Goal: Task Accomplishment & Management: Use online tool/utility

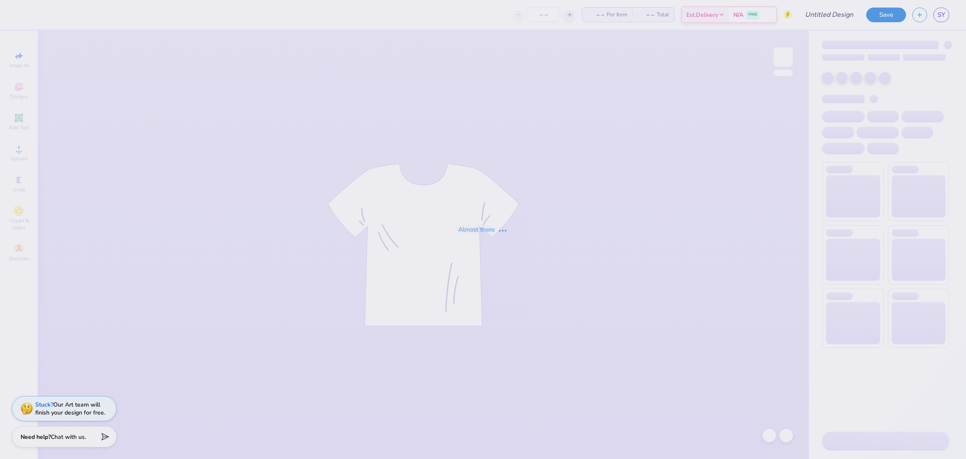
type input "Chi Omega Bid Day"
type input "105"
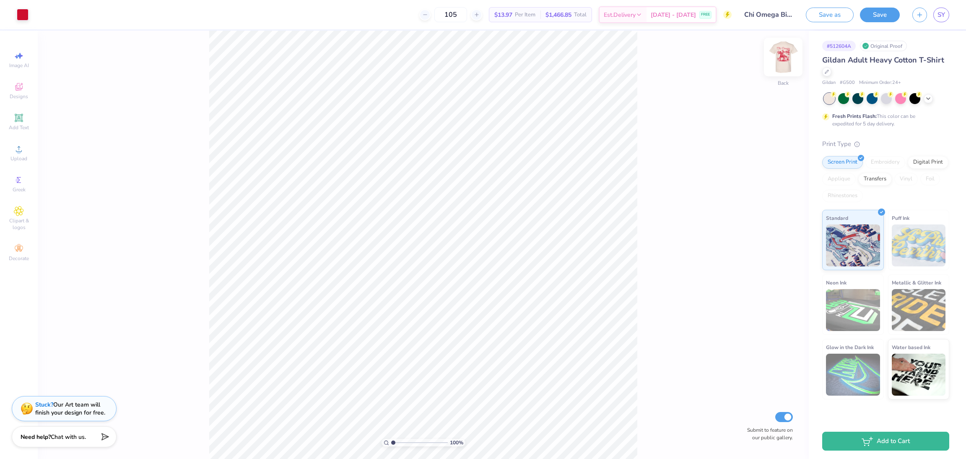
click at [779, 63] on img at bounding box center [783, 57] width 34 height 34
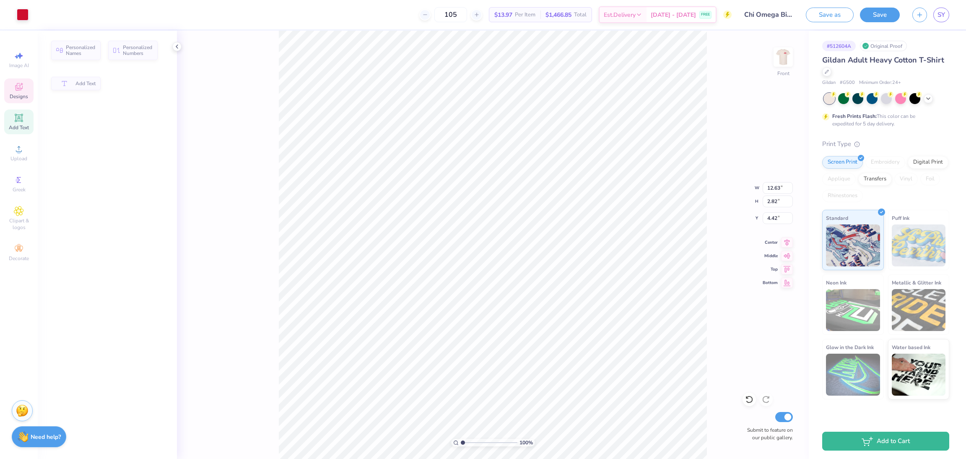
type input "2.82"
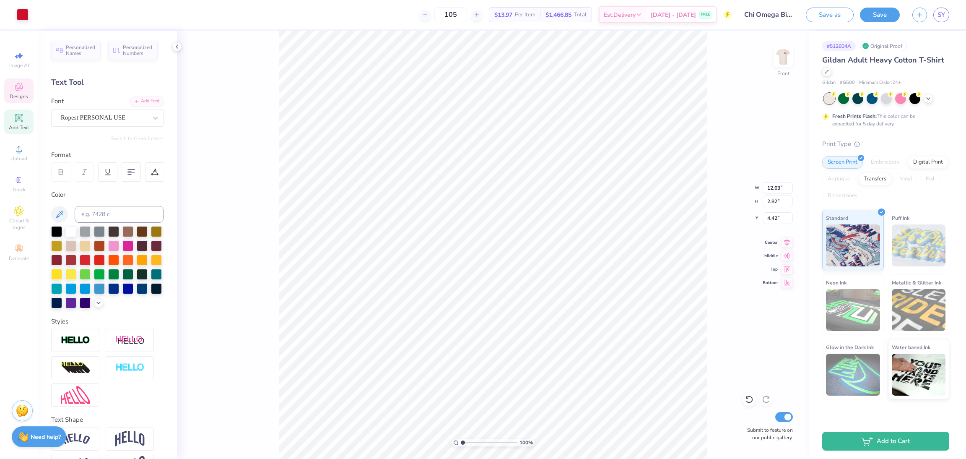
scroll to position [10, 1]
click at [118, 112] on div at bounding box center [104, 117] width 86 height 11
type input "bronco"
click at [112, 120] on div at bounding box center [104, 117] width 88 height 13
click at [112, 120] on span "Ropest PERSONAL USE" at bounding box center [93, 118] width 65 height 10
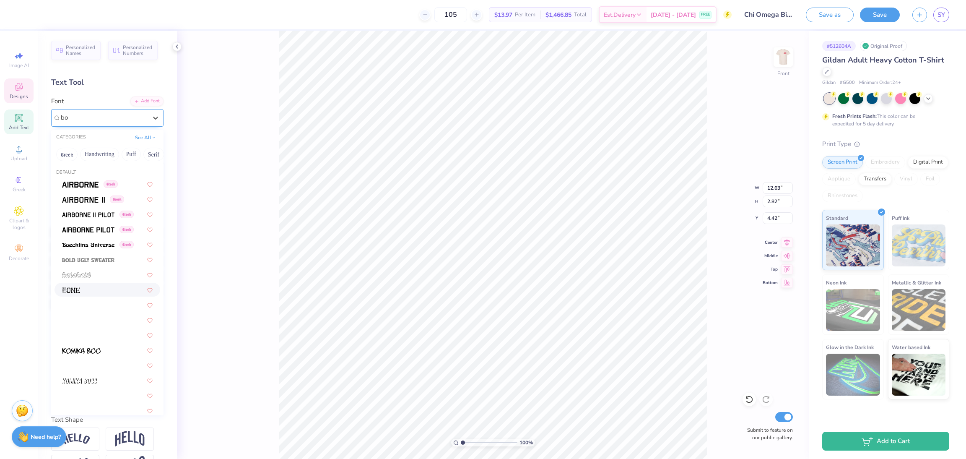
type input "b"
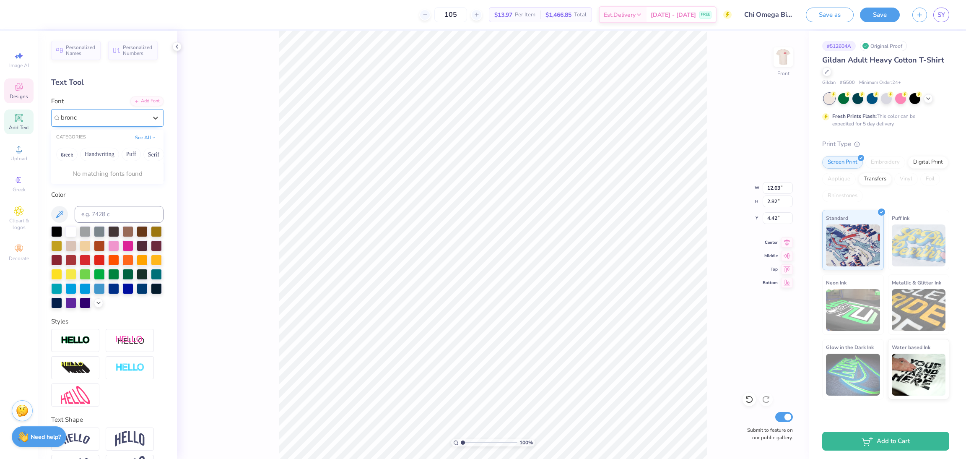
type input "bronco"
click at [22, 89] on icon at bounding box center [19, 87] width 10 height 10
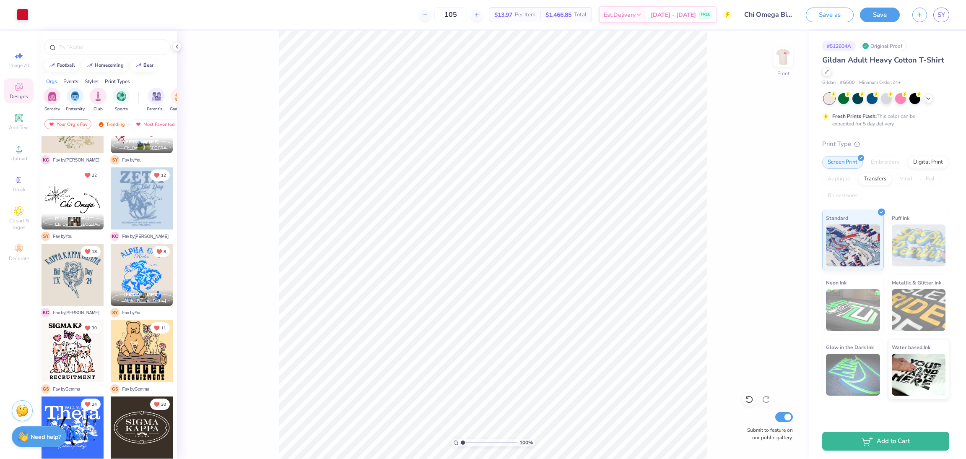
scroll to position [197, 2]
click at [130, 276] on div at bounding box center [142, 275] width 62 height 62
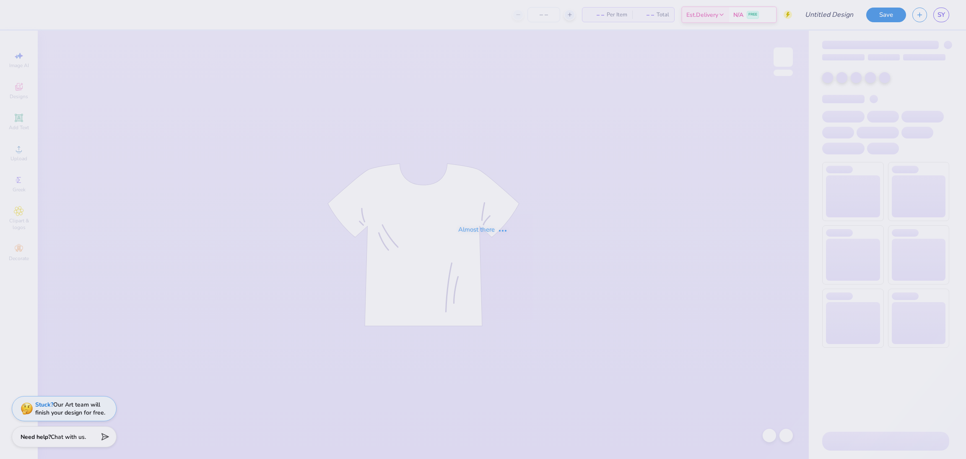
type input "Chi Omega Bid Day"
type input "105"
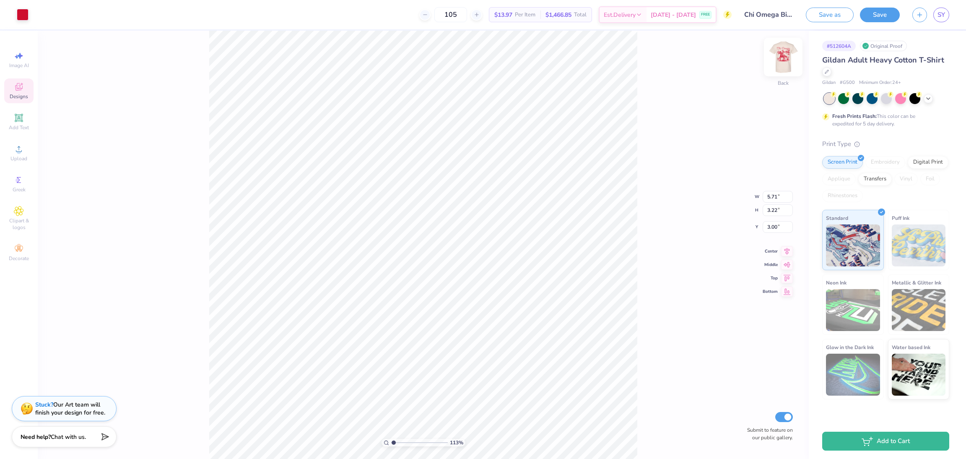
type input "1.12713676331626"
type input "13.31"
type input "7.51"
click at [784, 60] on img at bounding box center [783, 57] width 34 height 34
click at [784, 64] on img at bounding box center [783, 57] width 34 height 34
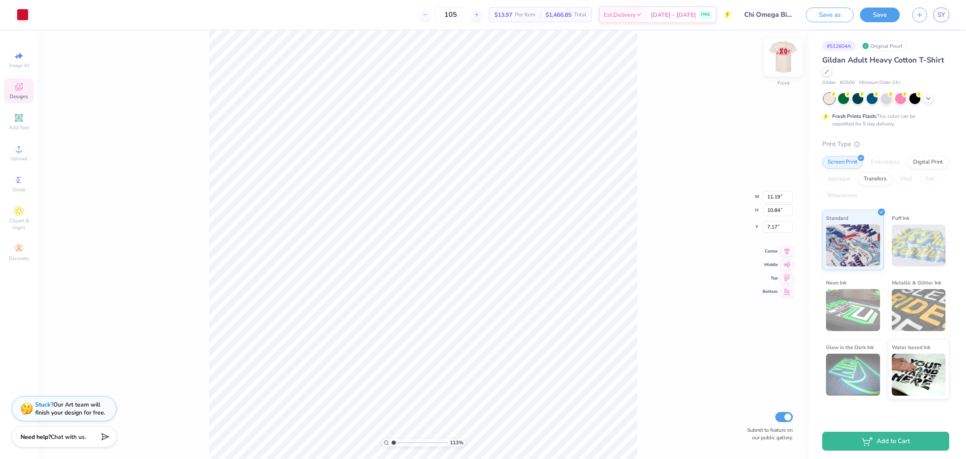
click at [784, 52] on img at bounding box center [783, 57] width 34 height 34
click at [783, 53] on img at bounding box center [783, 57] width 34 height 34
click at [801, 75] on div "113 % Back Submit to feature on our public gallery." at bounding box center [423, 245] width 771 height 428
click at [751, 439] on div "113 % Front Submit to feature on our public gallery." at bounding box center [423, 245] width 771 height 428
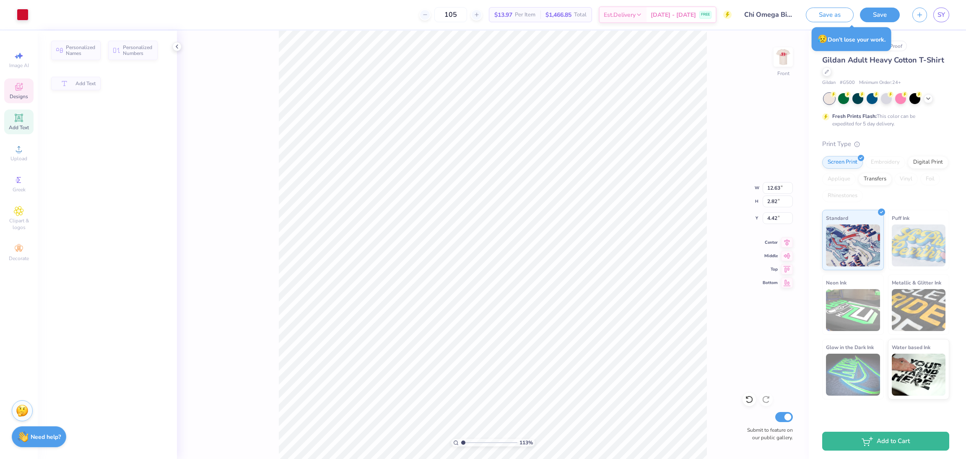
type input "1.12713676331626"
type input "2.82"
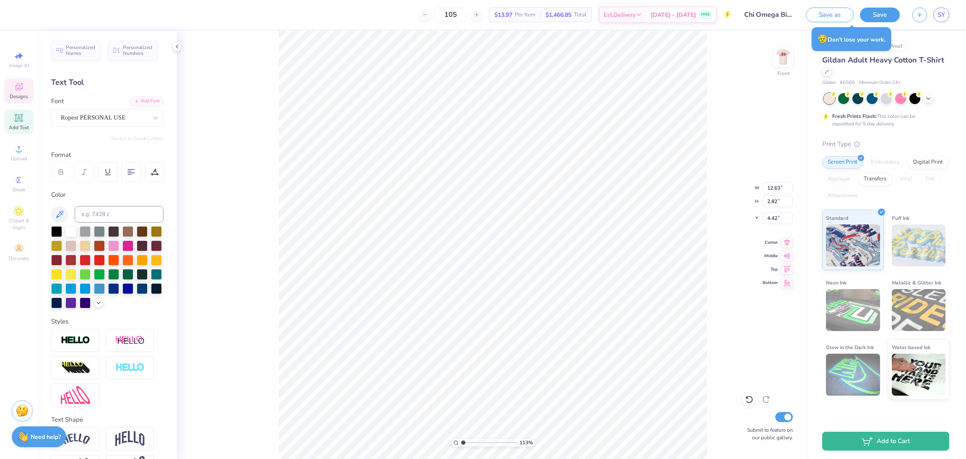
scroll to position [10, 1]
type input "1.12713676331626"
type textarea "Y"
type input "1.12713676331626"
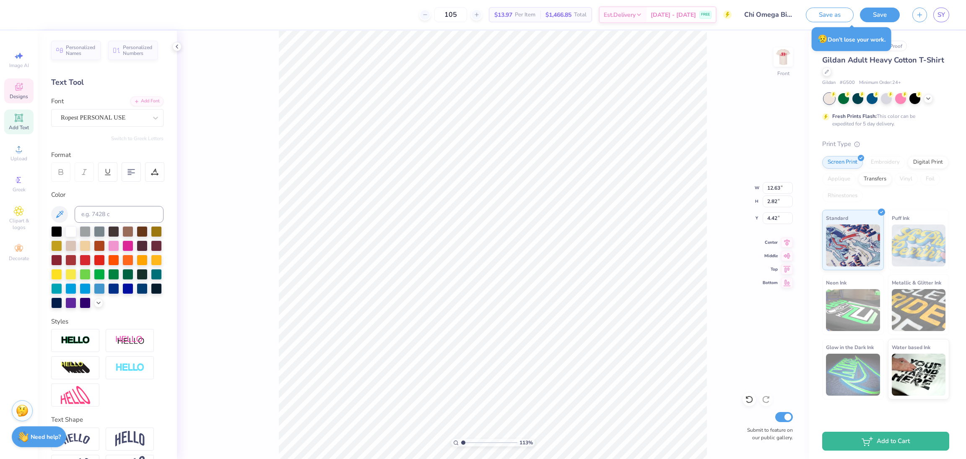
type textarea "Yi"
type input "1.12713676331626"
type textarea "Yipe"
type input "1.12713676331626"
type textarea "Yip"
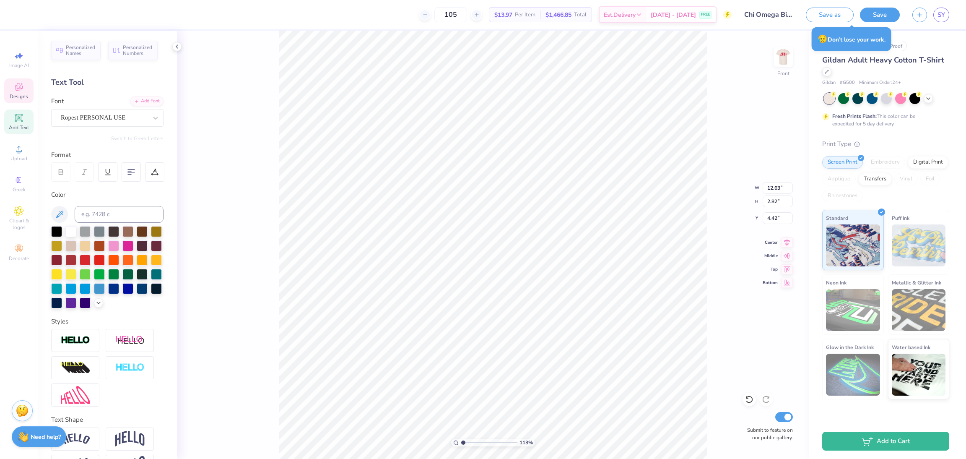
type input "1.12713676331626"
type textarea "Yippe"
type input "1.12713676331626"
type textarea "Yippee"
type input "1.12713676331626"
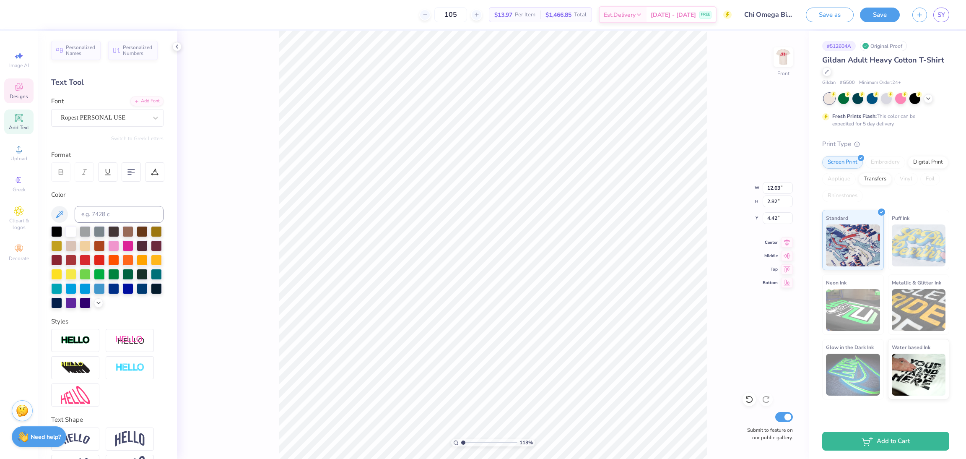
type textarea "Yippee"
type input "1.12713676331626"
type textarea "Yippee Chi"
type input "1.12713676331626"
type textarea "Yippee Chi"
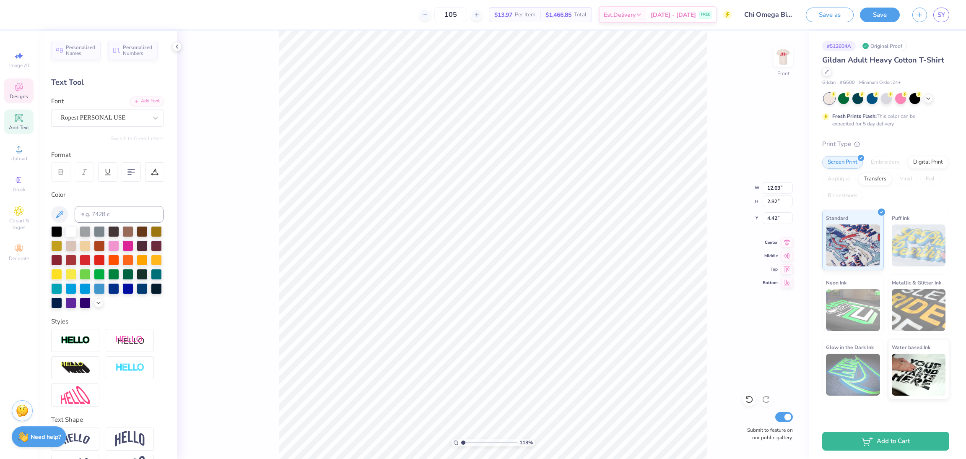
scroll to position [10, 1]
type input "1.12713676331626"
type textarea "Yippee Chi"
type input "1.12713676331626"
type textarea "Yippee Chi"
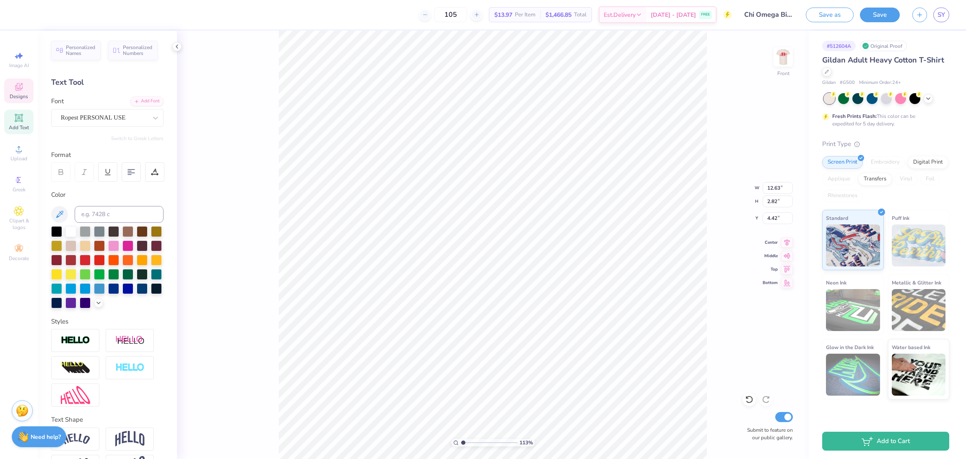
type input "1.12713676331626"
type textarea "Yippee Chi O"
type input "1.12713676331626"
type textarea "Yippee Chi O"
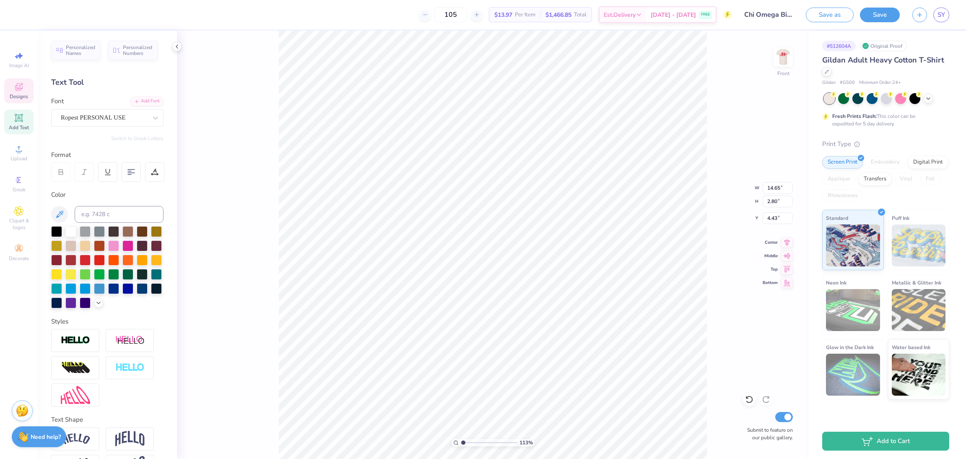
scroll to position [10, 2]
type input "1.12713676331626"
type textarea "Yippee ChiO"
click at [249, 84] on div "113 % Front W 14.65 14.65 " H 2.80 2.80 " Y 4.43 4.43 " Center Middle Top Botto…" at bounding box center [493, 245] width 632 height 428
click at [22, 17] on div at bounding box center [23, 14] width 12 height 12
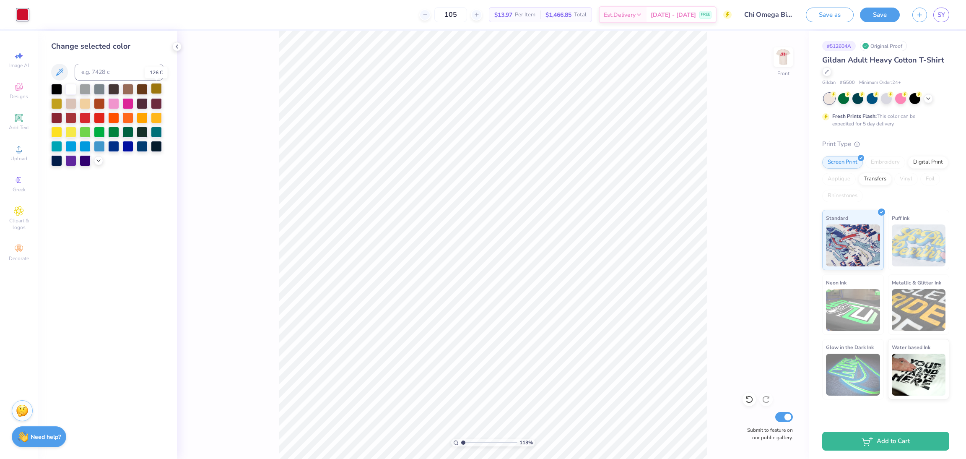
click at [160, 90] on div at bounding box center [156, 88] width 11 height 11
type input "1.12713676331626"
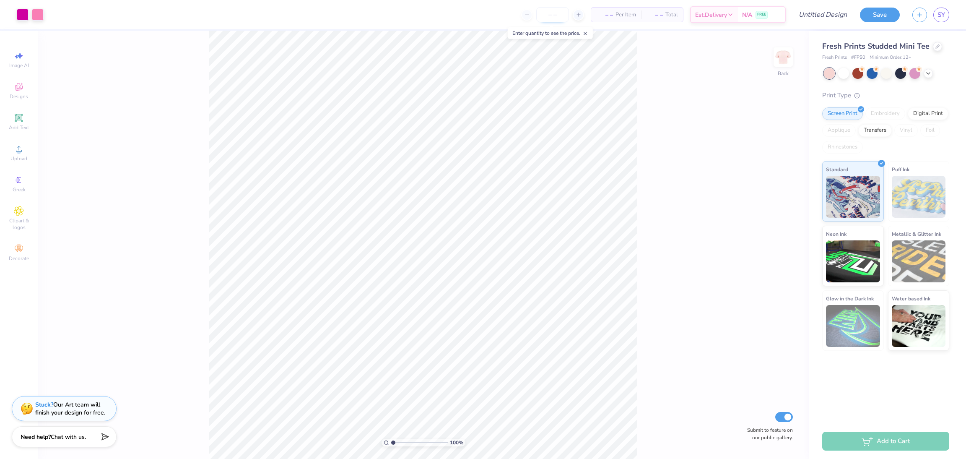
click at [551, 13] on input "number" at bounding box center [552, 14] width 33 height 15
type input "105"
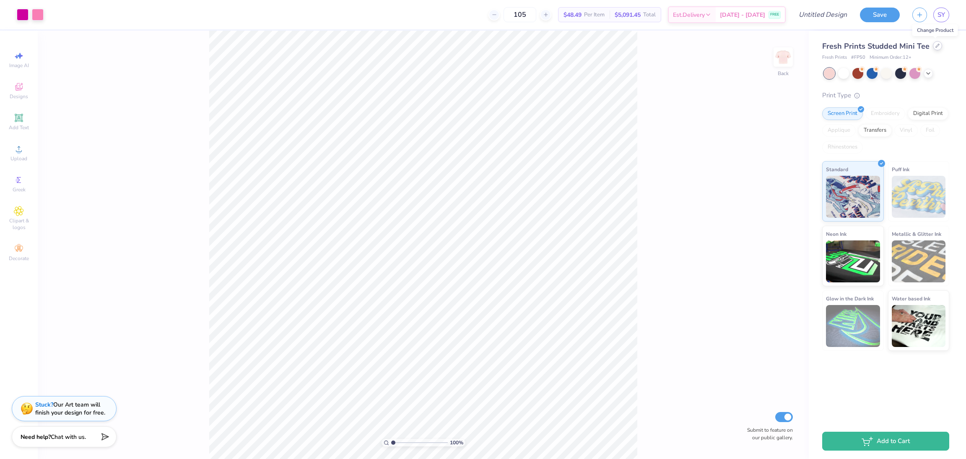
click at [936, 47] on icon at bounding box center [937, 45] width 3 height 3
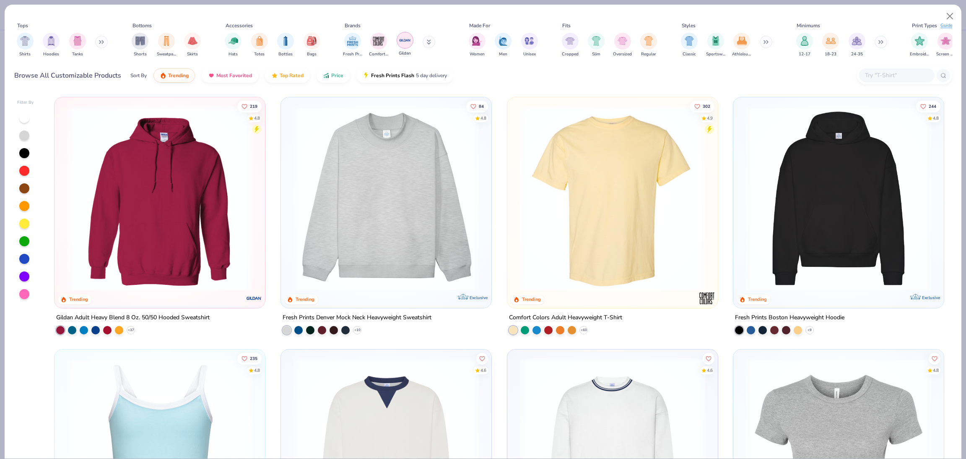
click at [402, 45] on img "filter for Gildan" at bounding box center [405, 40] width 13 height 13
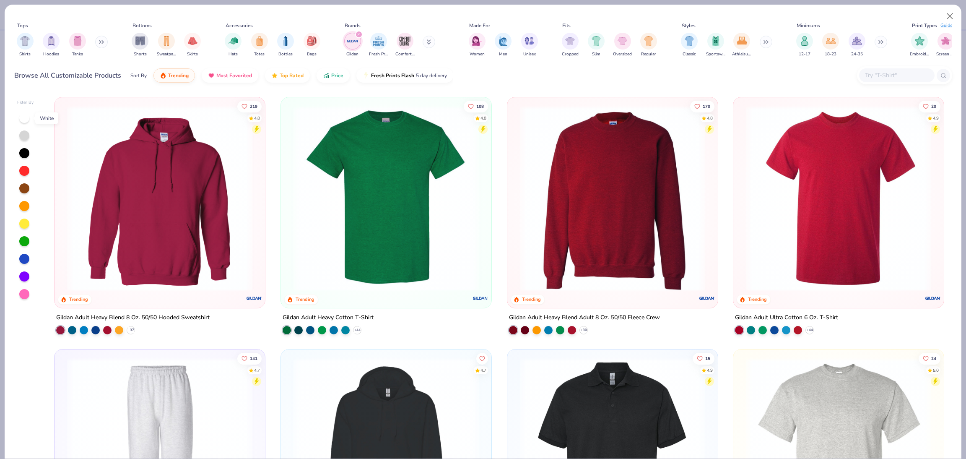
click at [21, 119] on div at bounding box center [24, 118] width 10 height 10
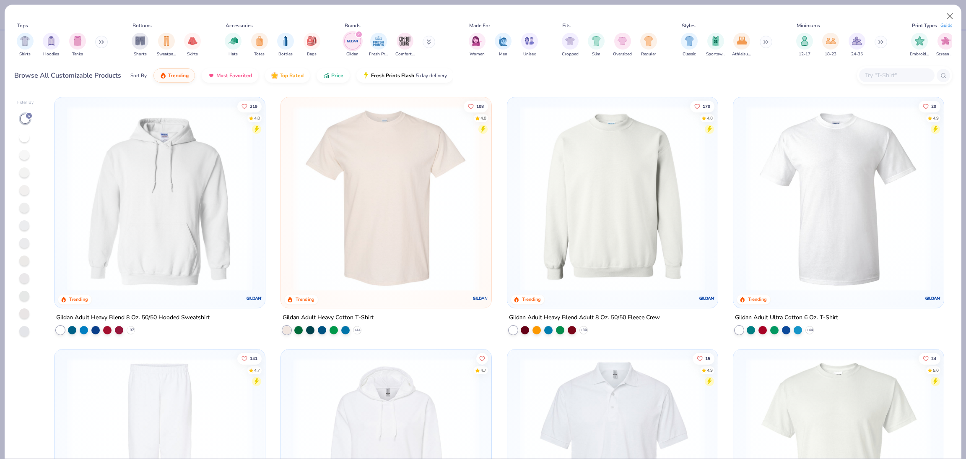
click at [348, 215] on img at bounding box center [386, 198] width 194 height 185
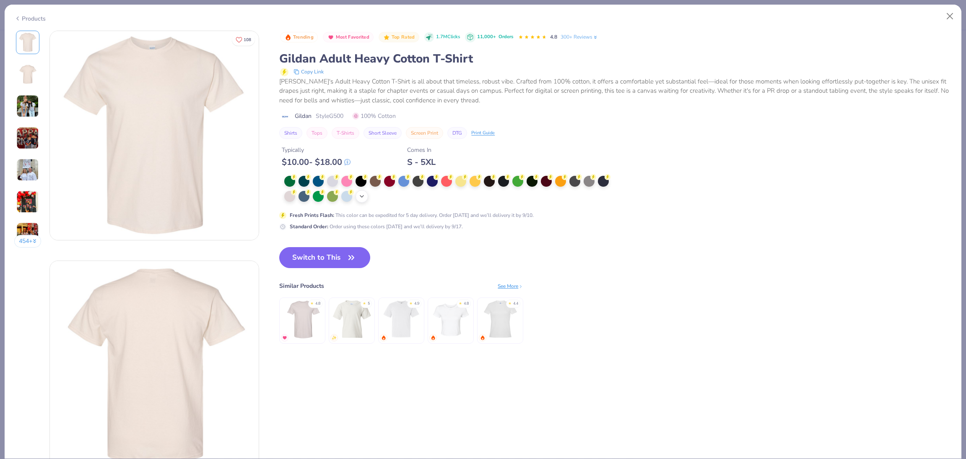
click at [360, 196] on icon at bounding box center [361, 196] width 7 height 7
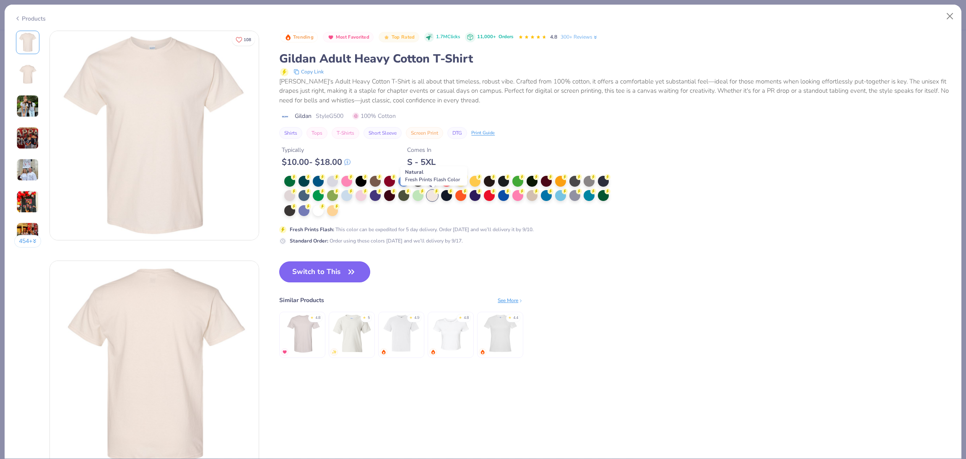
click at [317, 270] on button "Switch to This" at bounding box center [324, 271] width 91 height 21
click at [320, 272] on button "Switch to This" at bounding box center [324, 271] width 91 height 21
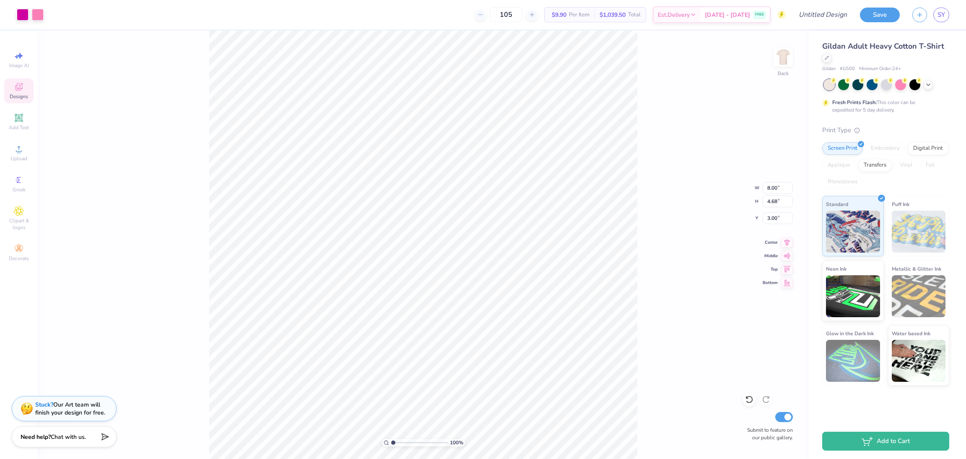
type input "3.00"
type input "14.03"
type input "8.21"
click at [25, 13] on div at bounding box center [23, 14] width 12 height 12
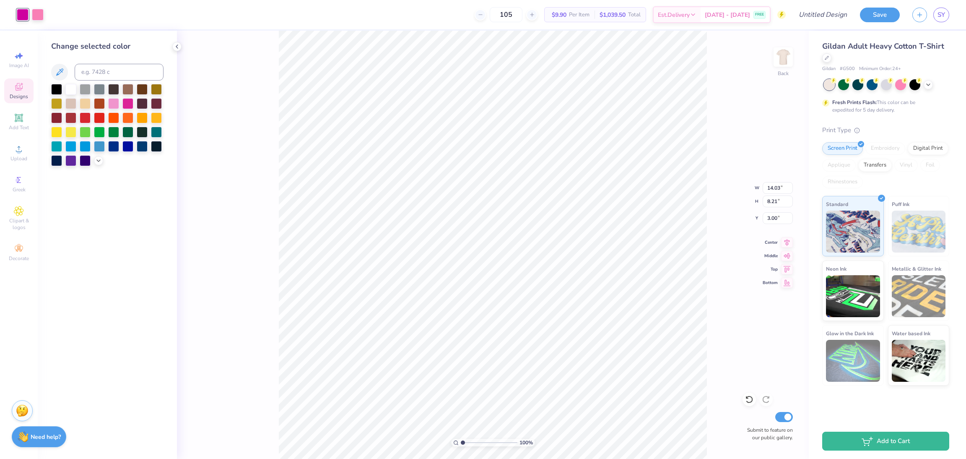
click at [105, 158] on div at bounding box center [107, 125] width 112 height 82
click at [99, 161] on icon at bounding box center [98, 159] width 7 height 7
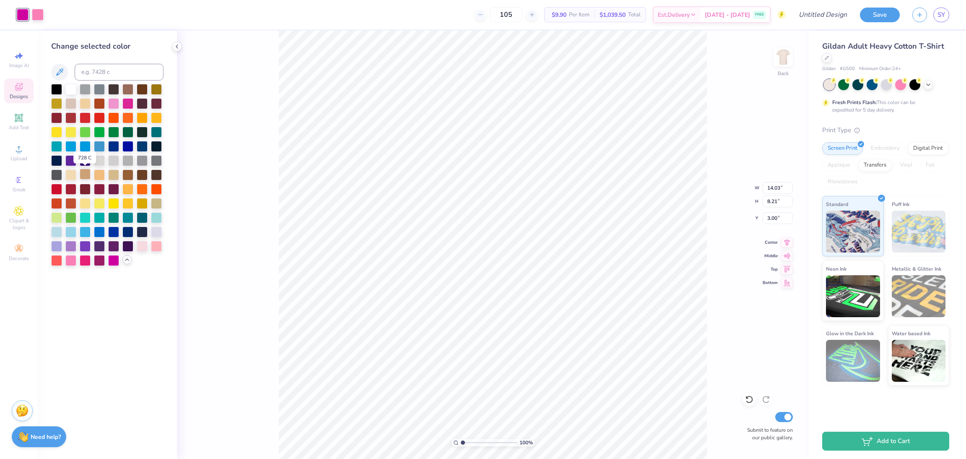
click at [86, 174] on div at bounding box center [85, 174] width 11 height 11
click at [145, 203] on div at bounding box center [142, 202] width 11 height 11
click at [156, 94] on div at bounding box center [156, 88] width 11 height 11
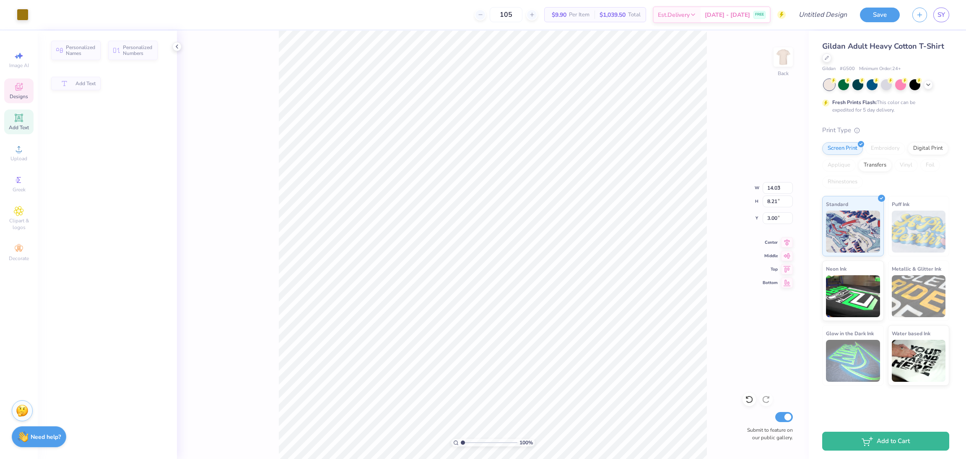
type input "9.48"
type input "4.94"
type input "3.94"
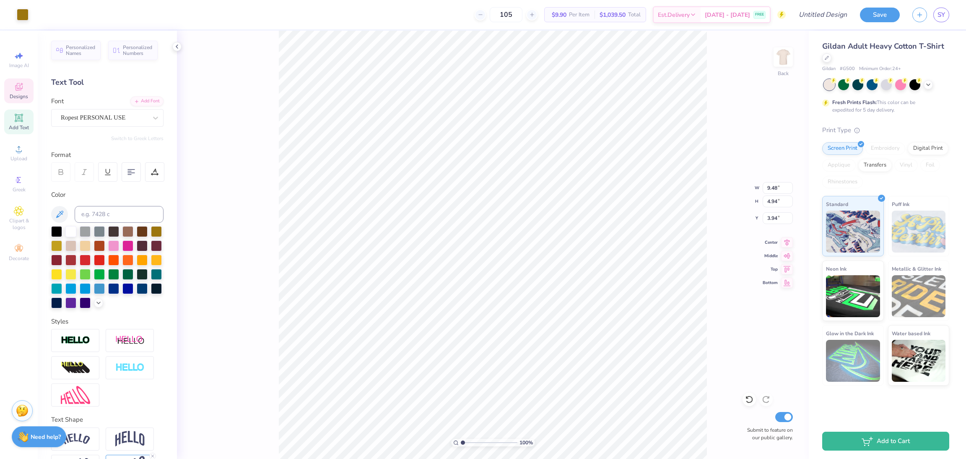
scroll to position [10, 1]
type textarea "Chi"
click at [717, 179] on div "100 % Back W 9.48 9.48 " H 4.94 4.94 " Y 3.94 3.94 " Center Middle Top Bottom S…" at bounding box center [493, 245] width 632 height 428
type input "7.29"
type input "3.58"
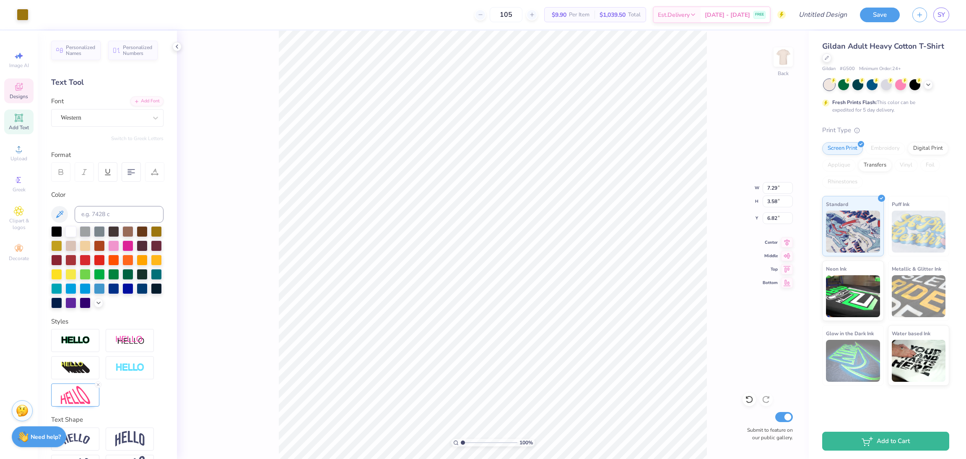
type input "6.82"
type textarea "o"
type textarea "O"
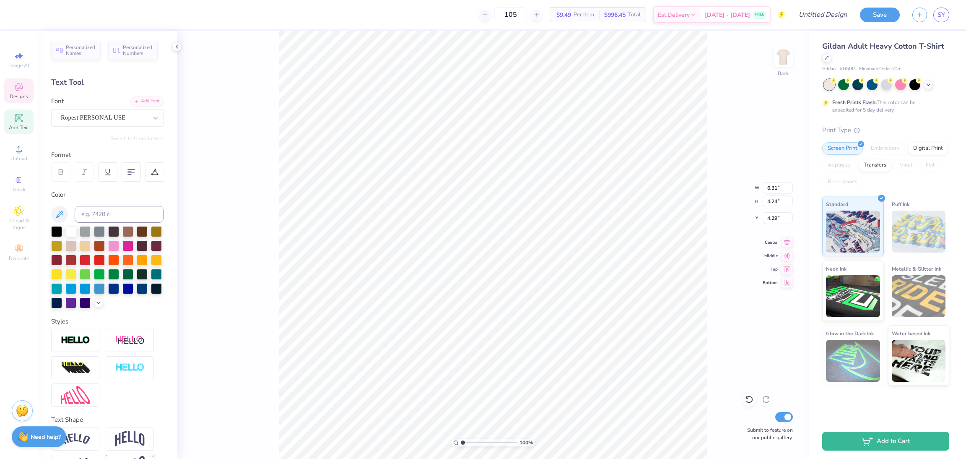
type textarea "Chi Omega"
type input "11.09"
type input "2.53"
type input "6.70"
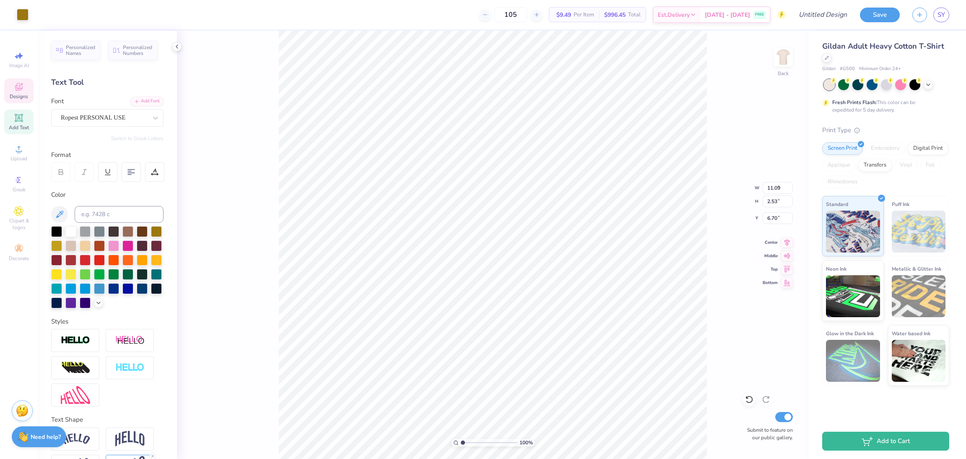
type input "4.44"
type input "3.88"
type input "3.30"
type input "5.71"
type input "11.09"
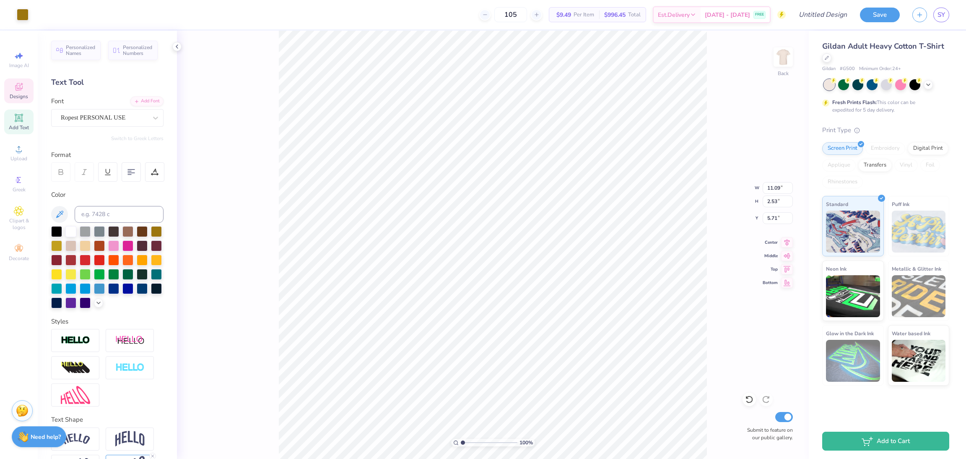
type input "2.53"
type input "6.70"
type textarea "Chi Omega"
type input "11.00"
type input "2.85"
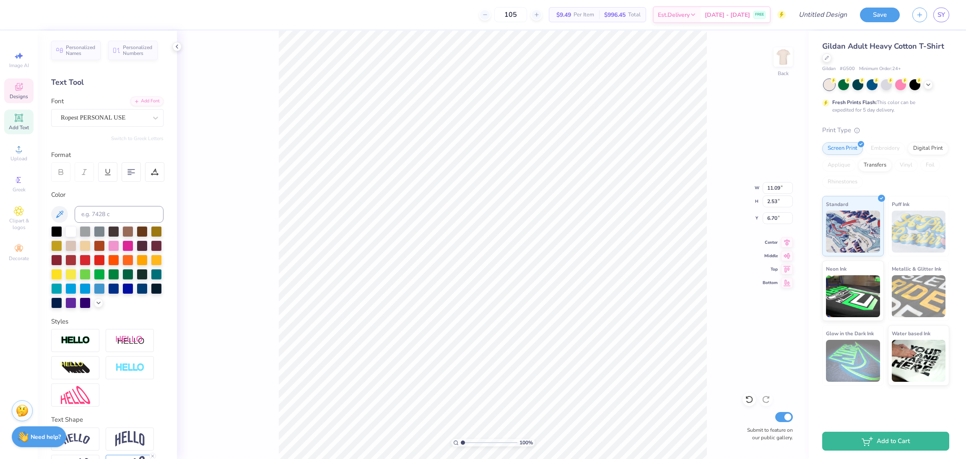
type input "6.42"
type input "11.09"
type input "2.51"
type input "6.70"
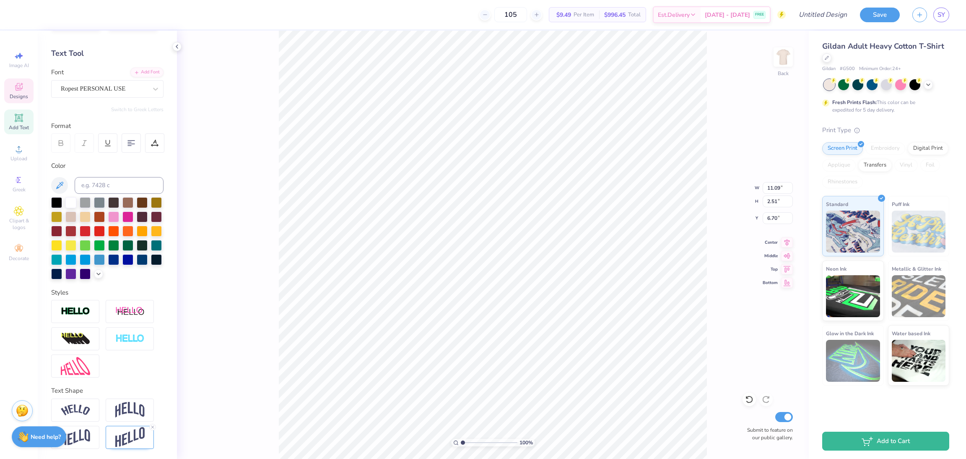
click at [154, 428] on icon at bounding box center [152, 426] width 5 height 5
click at [153, 425] on div at bounding box center [107, 423] width 112 height 50
type input "11.10"
type input "2.42"
type input "6.74"
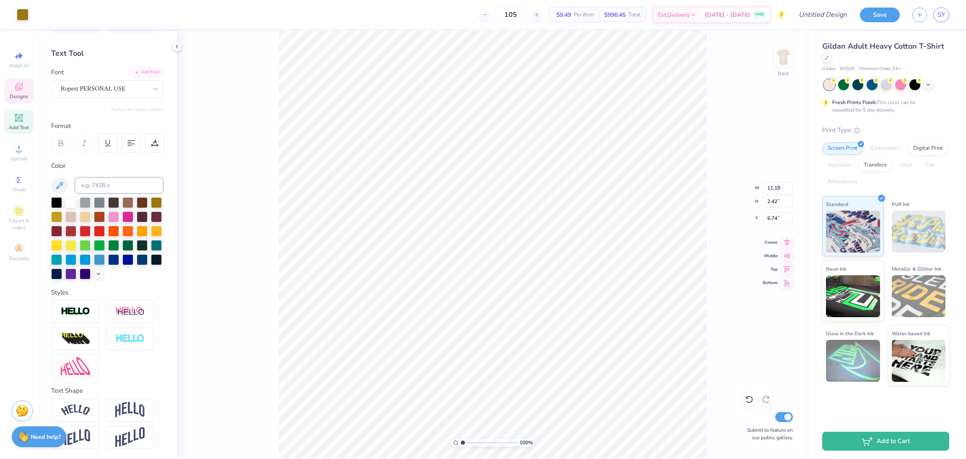
type input "2.26"
type input "1.97"
type input "5.91"
type input "2.36"
type input "1.80"
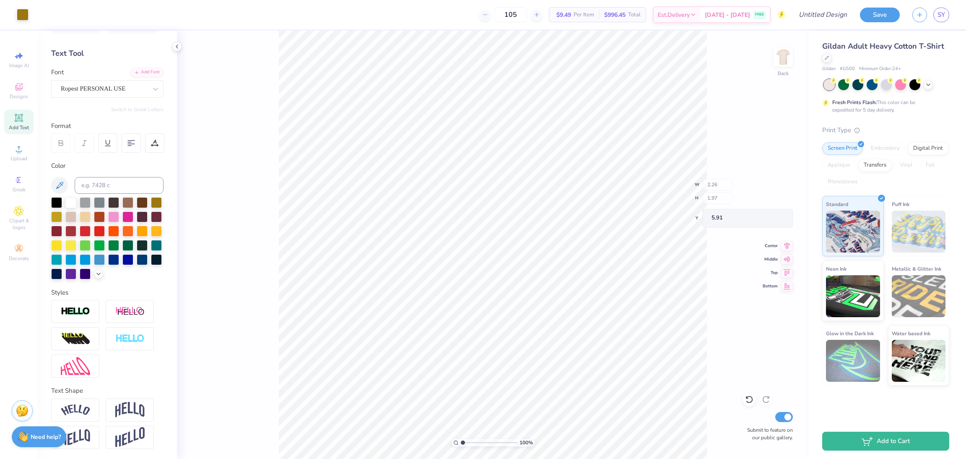
type input "6.41"
click at [786, 246] on icon at bounding box center [787, 241] width 12 height 10
click at [788, 241] on icon at bounding box center [787, 241] width 12 height 10
click at [784, 269] on icon at bounding box center [787, 268] width 12 height 10
click at [712, 237] on div "100 % Back W 13.07 13.07 " H 2.75 2.75 " Y 0.50 0.50 " Center Middle Top Bottom…" at bounding box center [493, 245] width 632 height 428
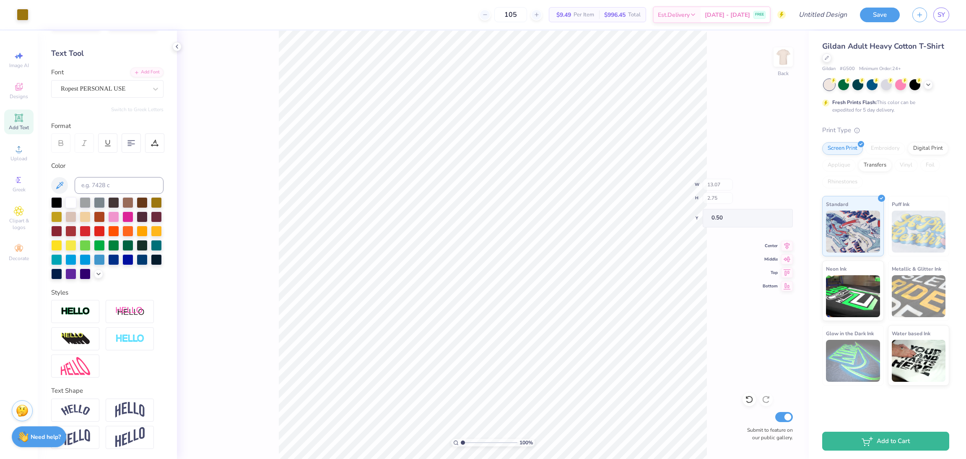
type input "3.84"
click at [712, 237] on div "100 % Back W 13.07 H 2.75 Y 3.84 Center Middle Top Bottom Submit to feature on …" at bounding box center [493, 245] width 632 height 428
click at [788, 242] on icon at bounding box center [787, 241] width 12 height 10
click at [784, 54] on img at bounding box center [783, 57] width 34 height 34
click at [29, 93] on div "Designs" at bounding box center [18, 90] width 29 height 25
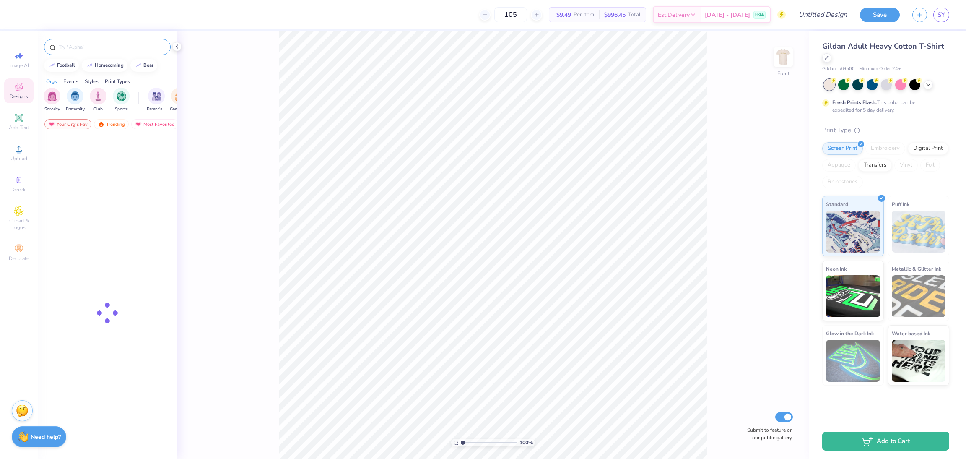
click at [112, 44] on input "text" at bounding box center [111, 47] width 107 height 8
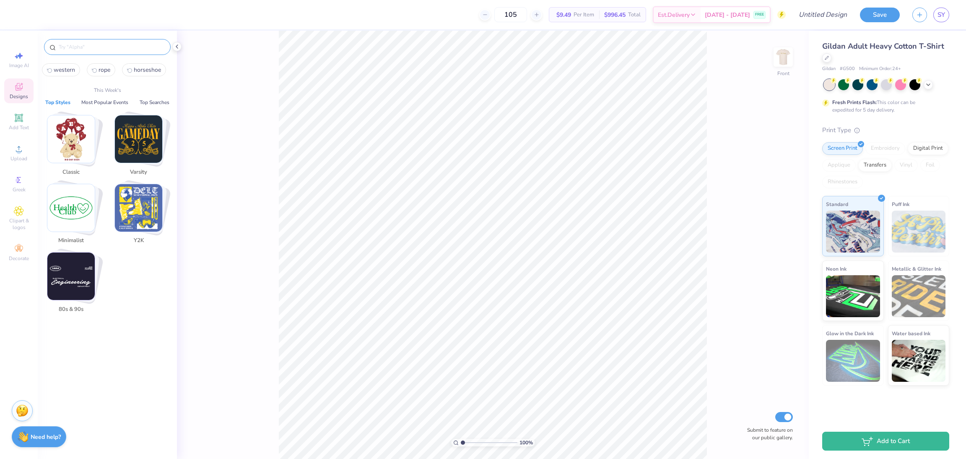
click at [112, 44] on input "text" at bounding box center [111, 47] width 107 height 8
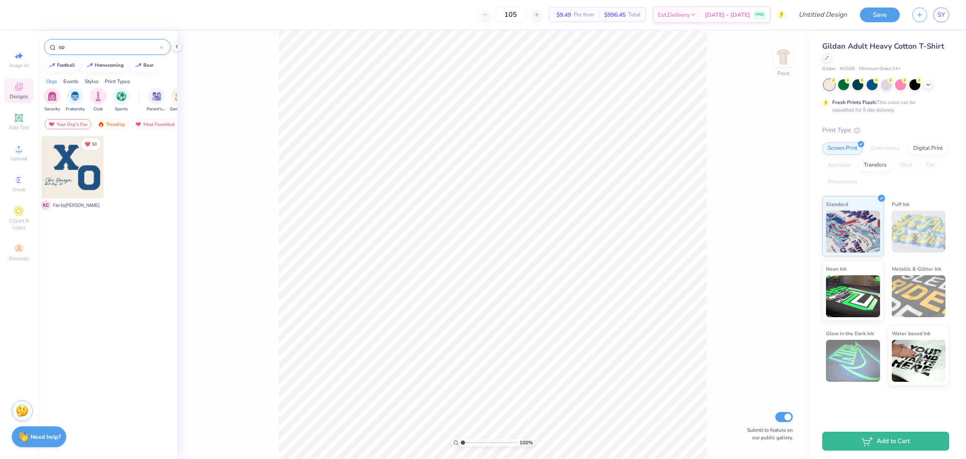
type input "o"
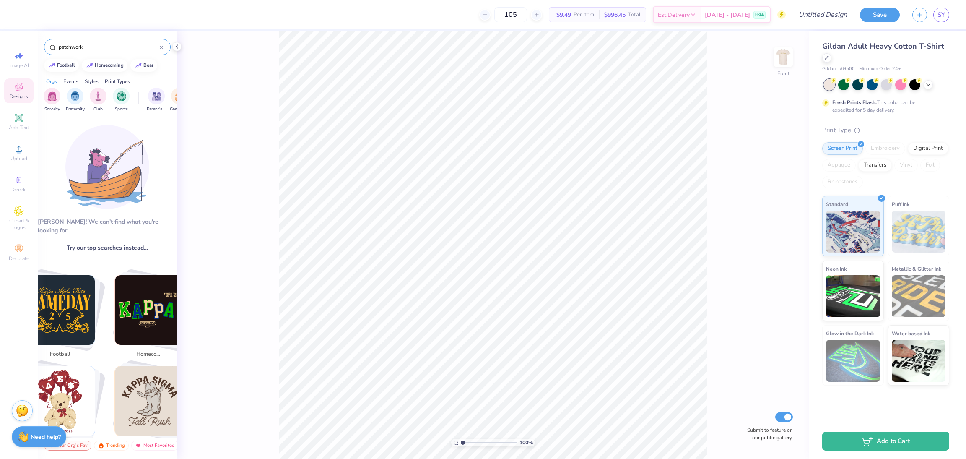
click at [94, 46] on input "patchwork" at bounding box center [109, 47] width 102 height 8
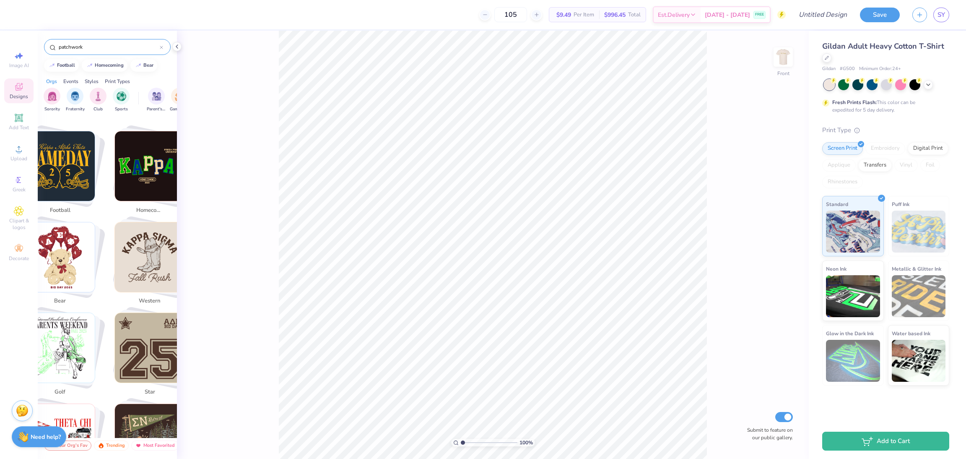
click at [141, 257] on img "Stack Card Button western" at bounding box center [150, 257] width 70 height 70
type input "western"
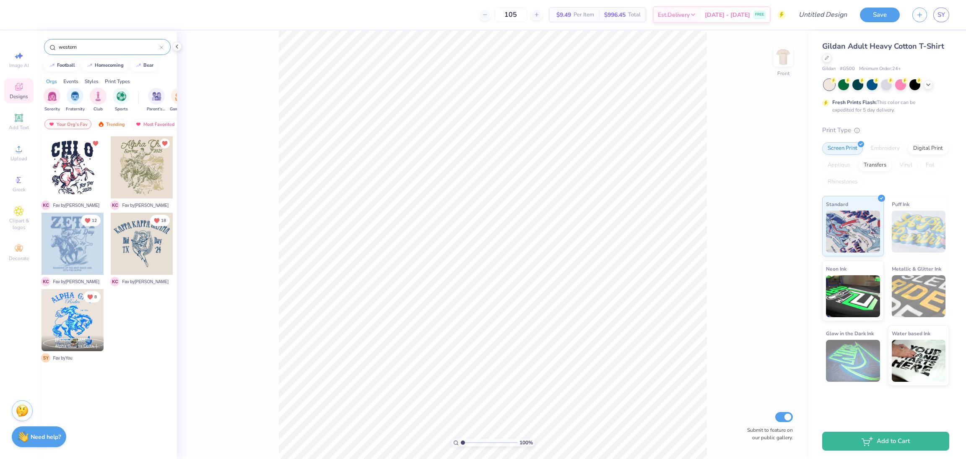
click at [102, 43] on input "western" at bounding box center [109, 47] width 102 height 8
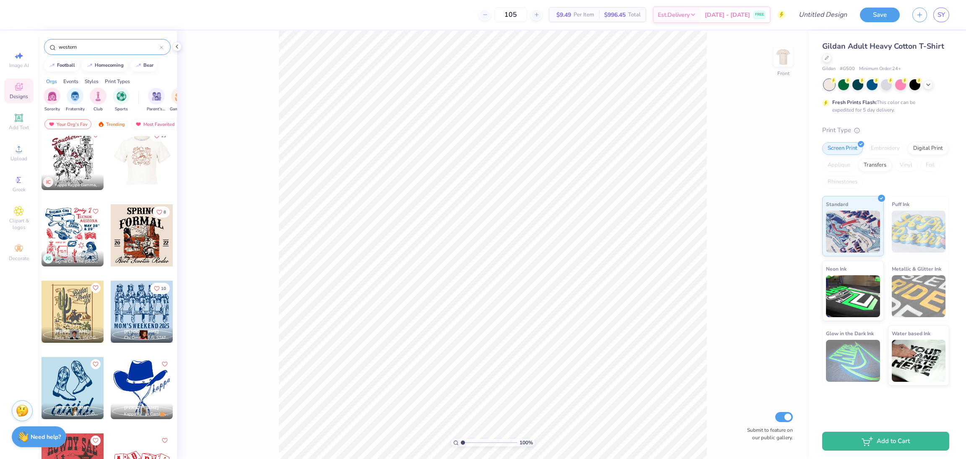
scroll to position [1457, 0]
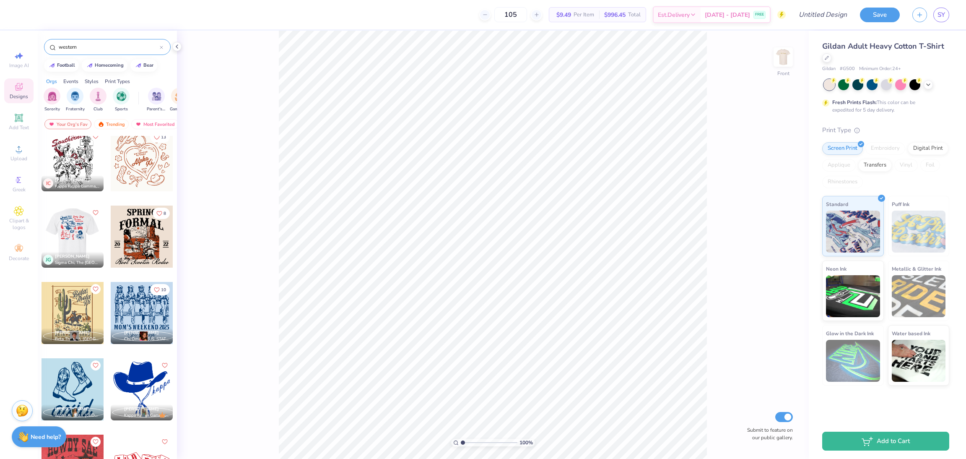
click at [63, 237] on div at bounding box center [72, 236] width 186 height 62
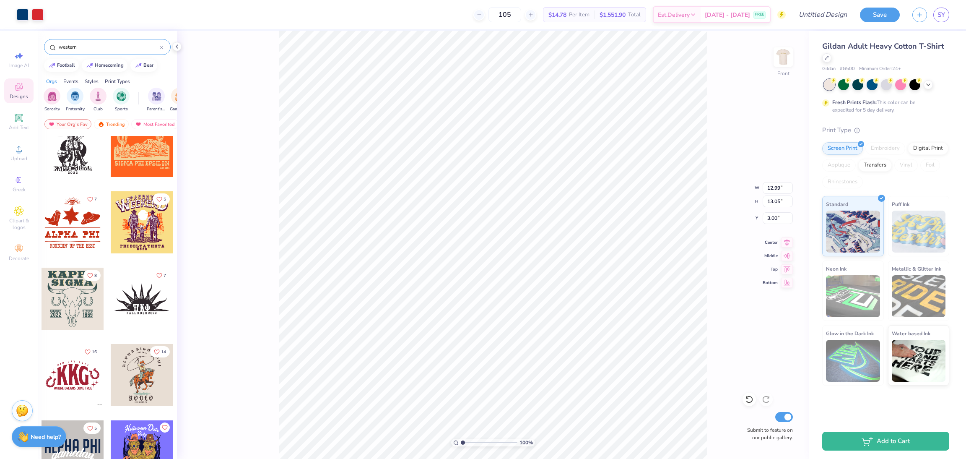
scroll to position [2693, 0]
click at [67, 220] on div at bounding box center [73, 221] width 62 height 62
type input "8.84"
type input "8.12"
type input "17.37"
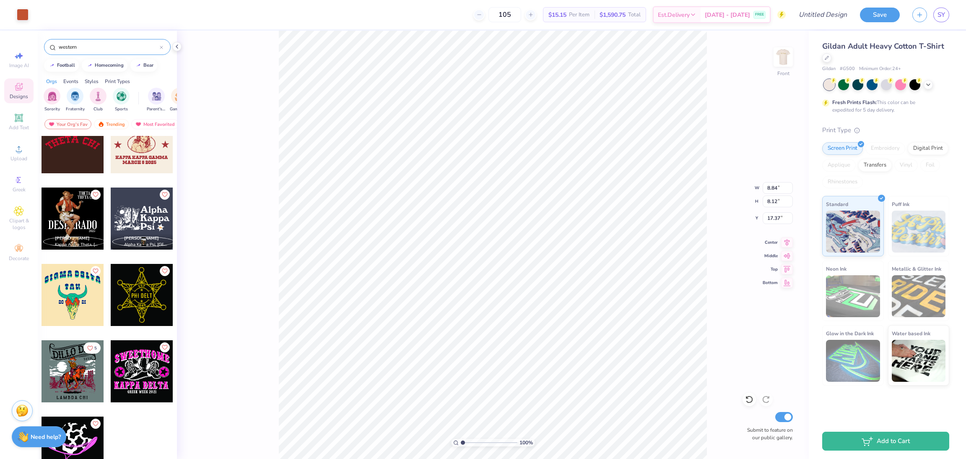
scroll to position [3165, 0]
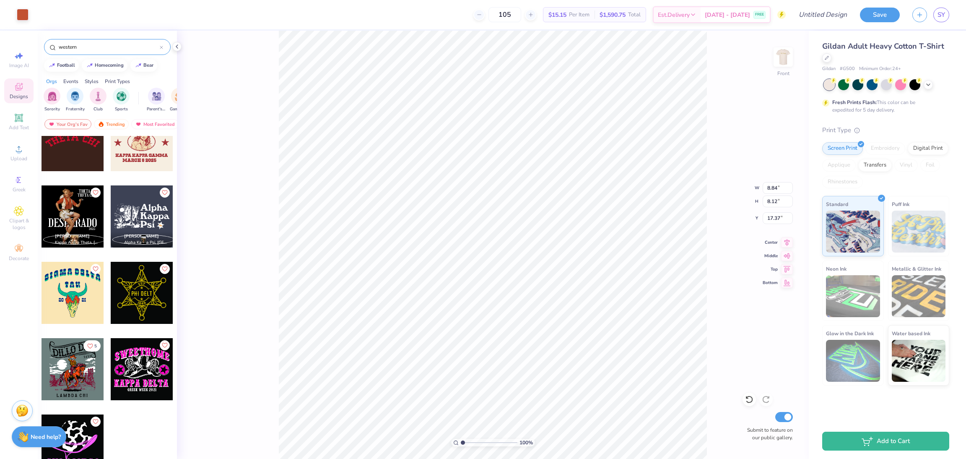
click at [194, 396] on div "100 % Front W 8.84 8.84 " H 8.12 8.12 " Y 17.37 17.37 " Center Middle Top Botto…" at bounding box center [493, 245] width 632 height 428
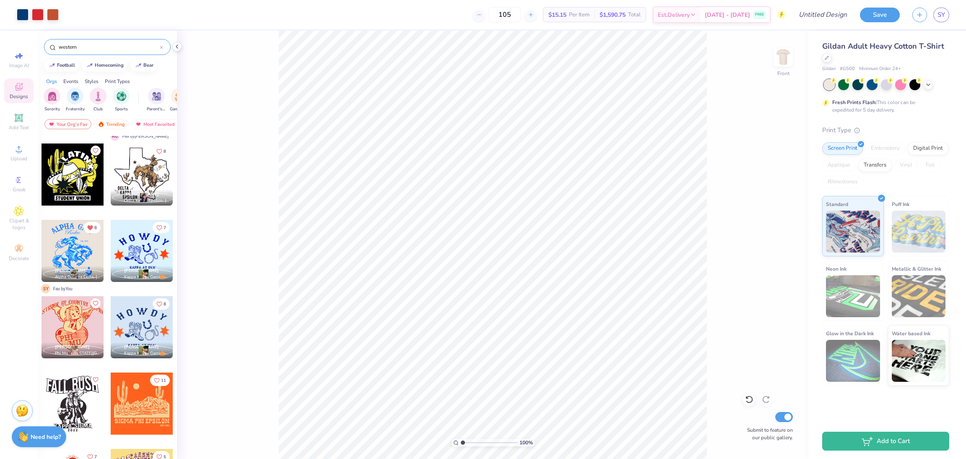
scroll to position [2393, 0]
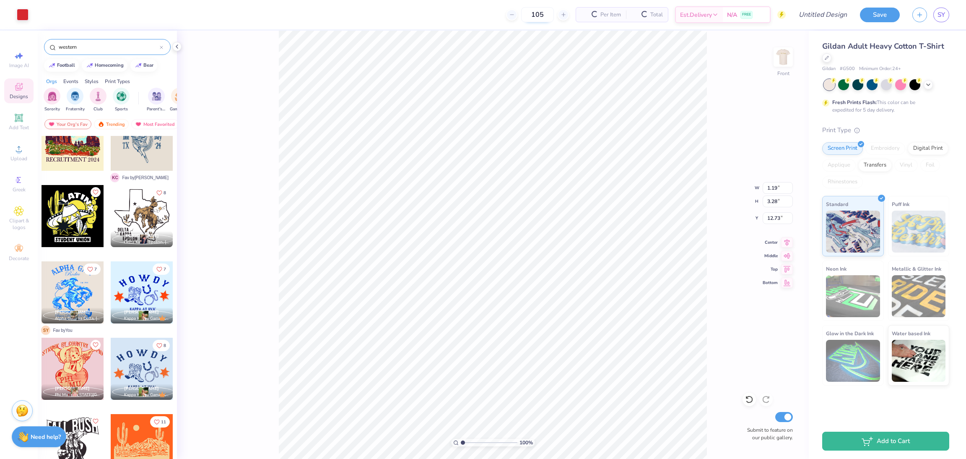
type input "1.19"
type input "3.28"
type input "12.73"
click at [145, 296] on div at bounding box center [142, 292] width 62 height 62
type input "1.35006141736884"
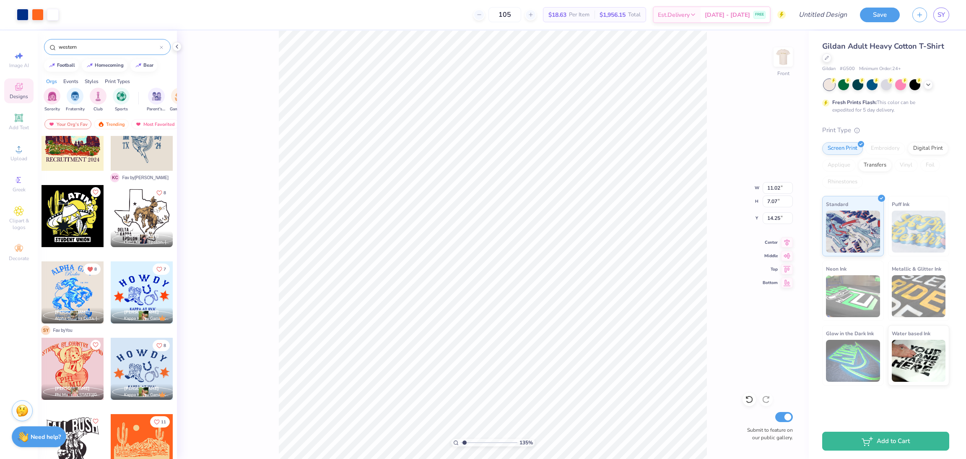
type input "3.73"
type input "3.71"
type input "16.98"
type input "1.35006141736884"
type input "12.12"
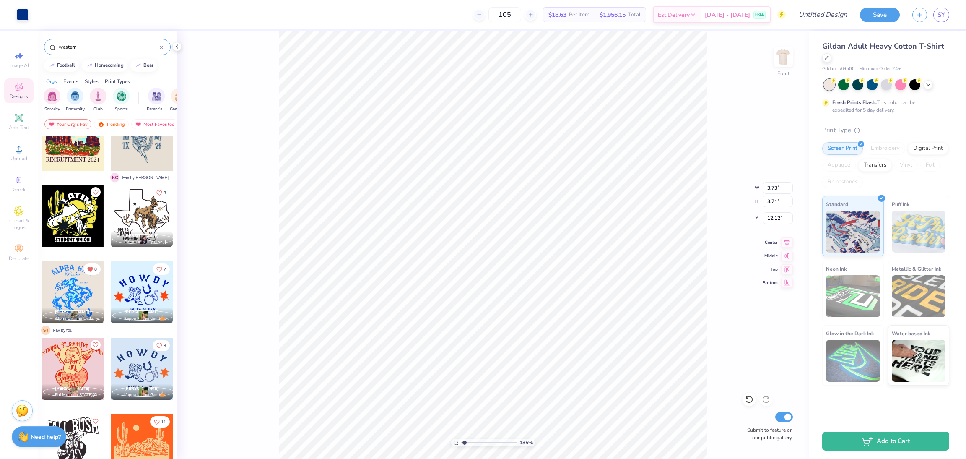
type input "1.35006141736884"
type input "12.20"
type input "1.35006141736884"
type input "12.12"
click at [748, 399] on icon at bounding box center [749, 399] width 8 height 8
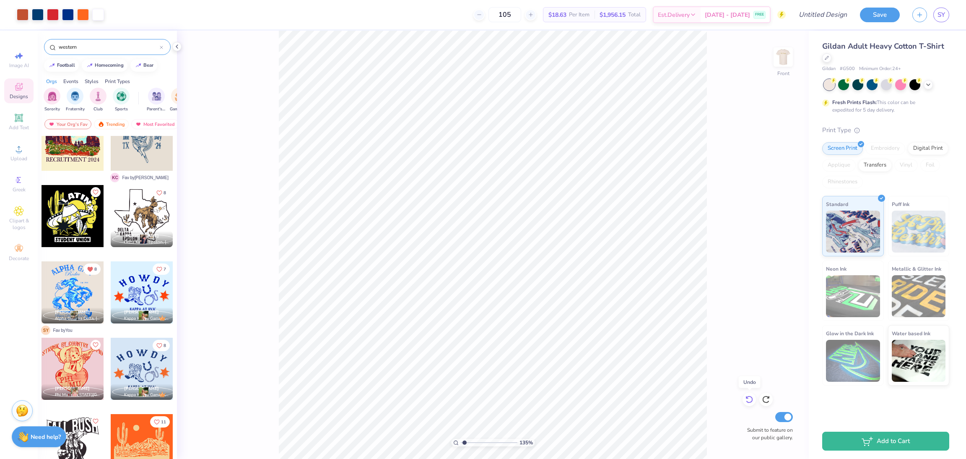
click at [747, 400] on icon at bounding box center [749, 399] width 8 height 8
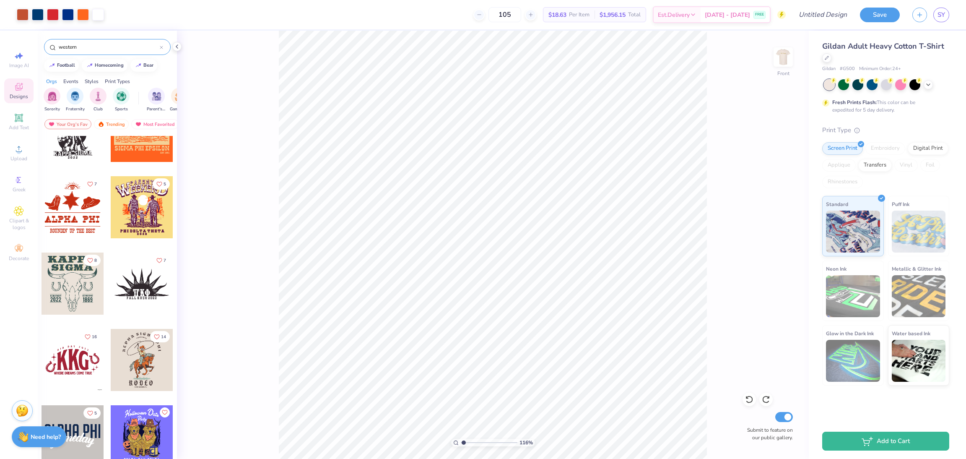
scroll to position [2708, 0]
click at [749, 402] on icon at bounding box center [749, 399] width 8 height 8
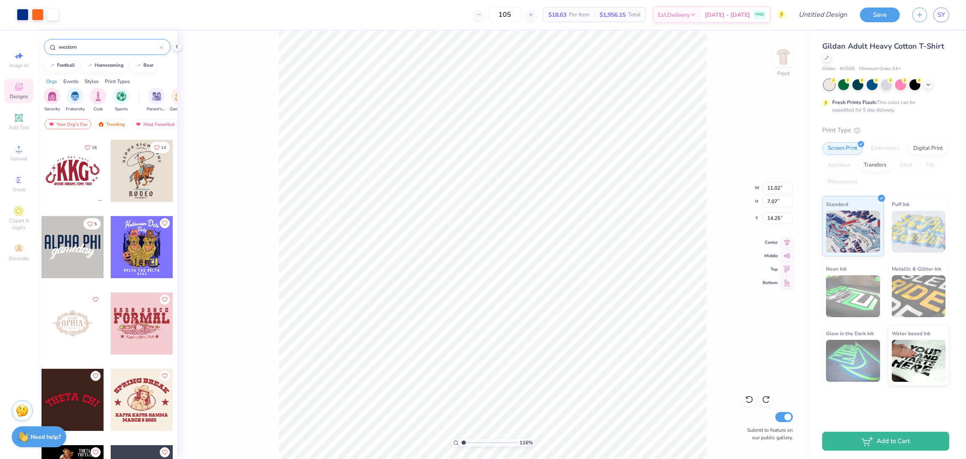
type input "1.16192143338904"
type input "3.73"
type input "3.71"
type input "17.43"
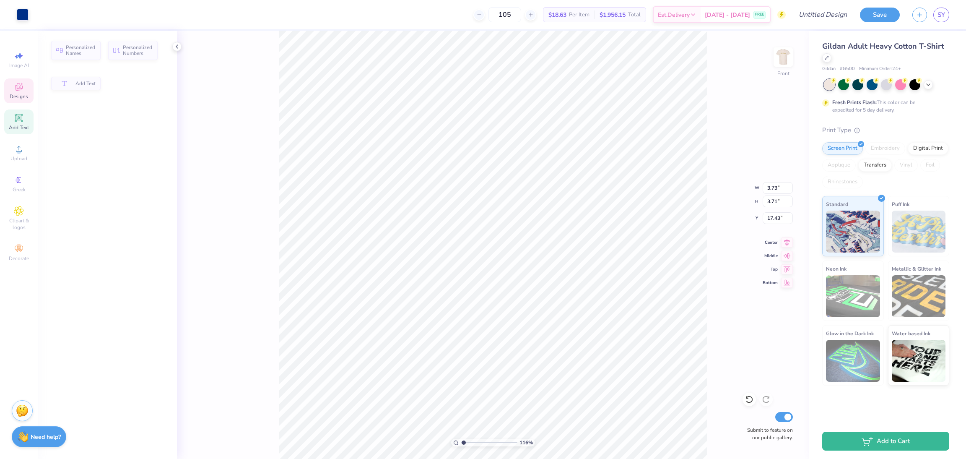
type input "1.16192143338904"
type input "8.84"
type input "8.12"
type input "17.37"
type input "1.16192143338904"
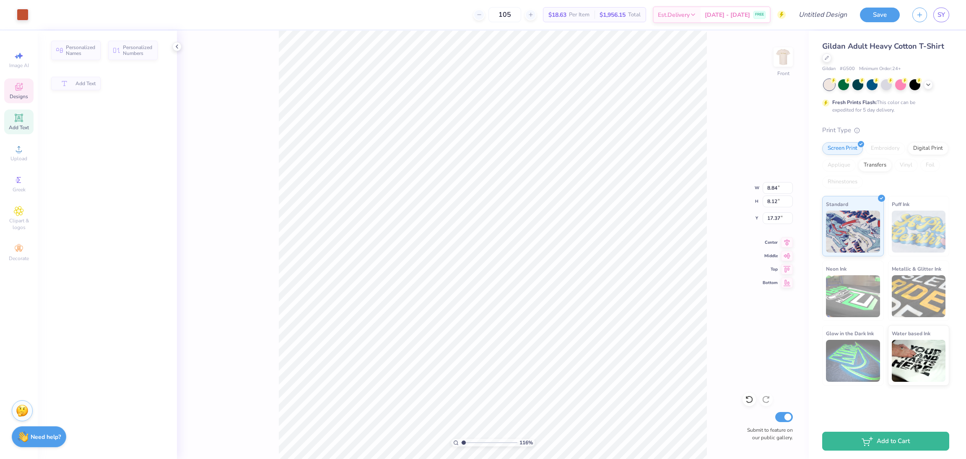
type input "3.73"
type input "3.71"
type input "17.43"
type input "1.16192143338904"
type input "11.13"
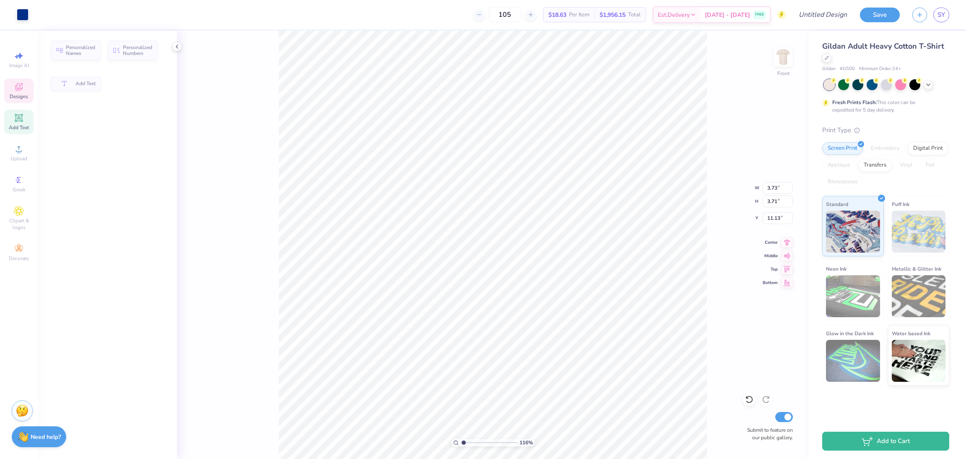
type input "1.16192143338904"
type input "4.42"
type input "4.40"
type input "1.16192143338904"
type input "4.43"
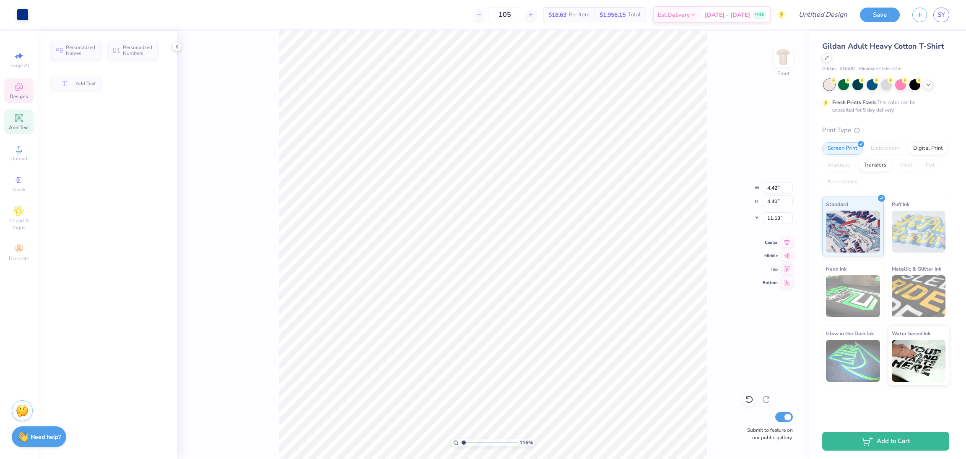
type input "4.76"
type input "10.97"
type input "1.16192143338904"
type input "11.61"
type input "1.16192143338904"
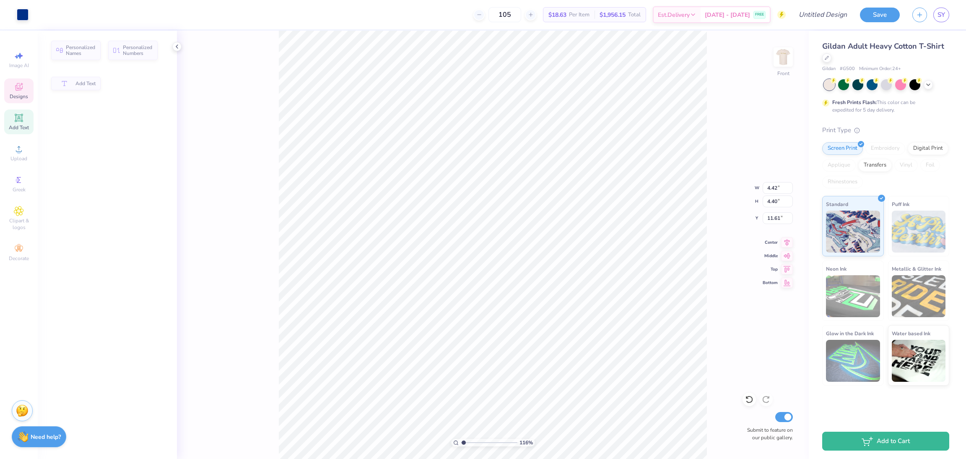
type input "4.19"
type input "4.17"
type input "11.84"
type input "1.16192143338904"
type input "11.89"
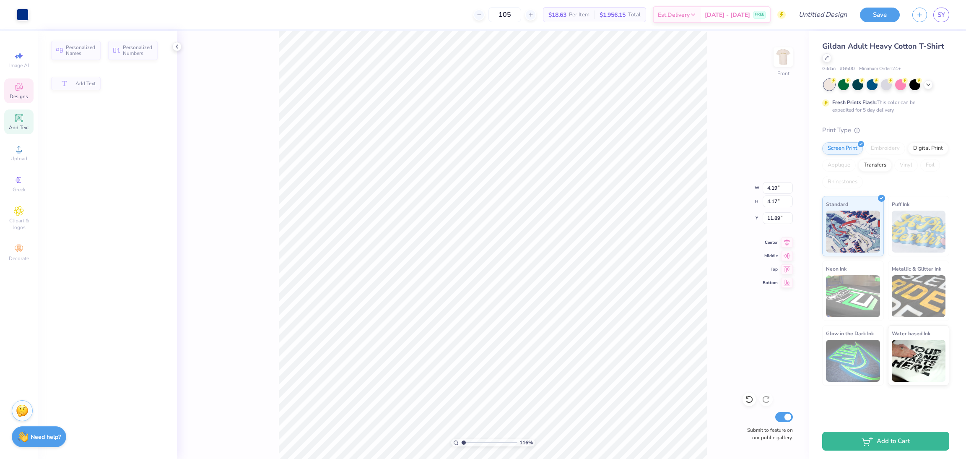
type input "1.16192143338904"
type input "1.19"
type input "3.28"
type input "12.73"
type input "1.16192143338904"
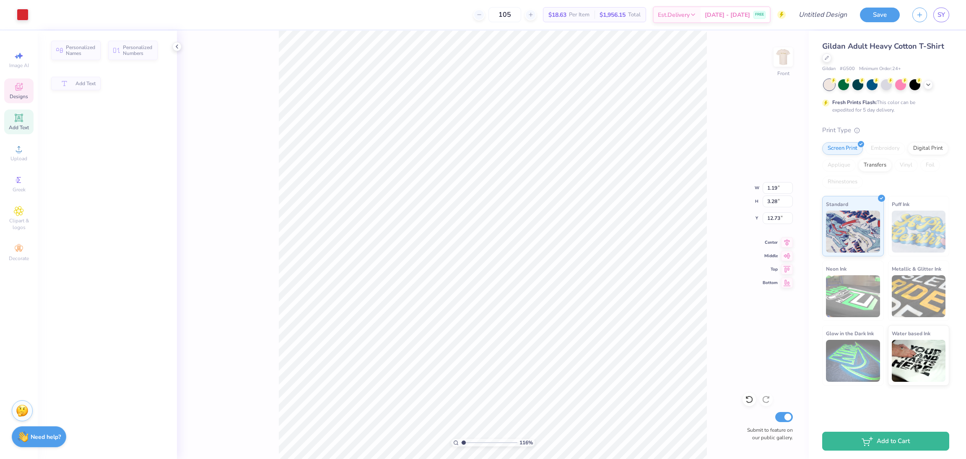
type input "1.25"
type input "3.44"
type input "12.57"
click at [22, 92] on div "Designs" at bounding box center [18, 90] width 29 height 25
type input "1.16192143338904"
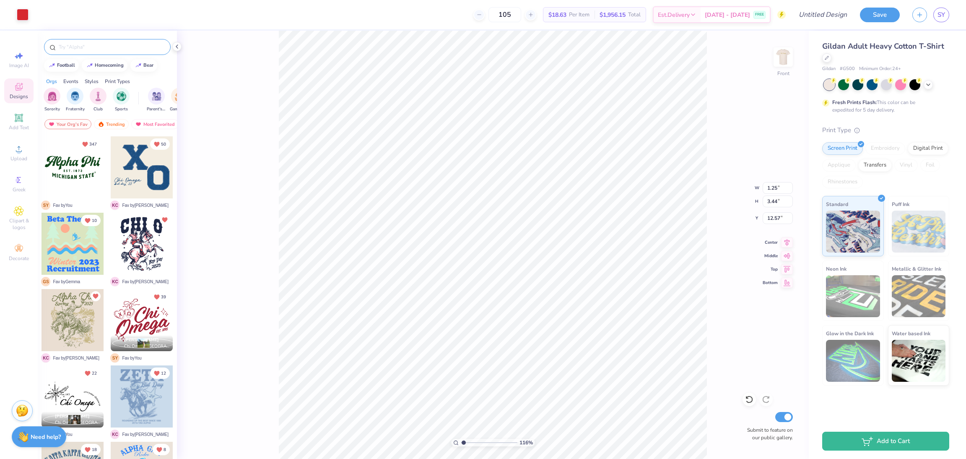
click at [75, 50] on input "text" at bounding box center [111, 47] width 107 height 8
type input "western"
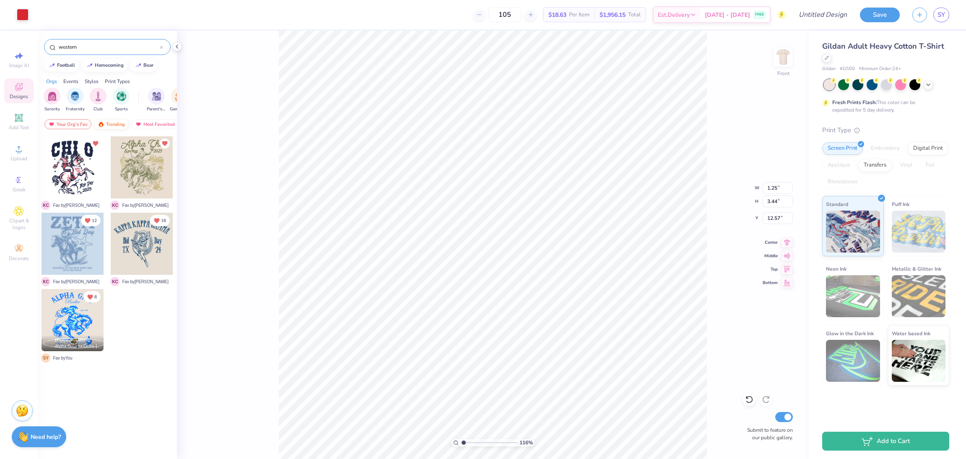
click at [109, 124] on div "Trending" at bounding box center [111, 124] width 35 height 10
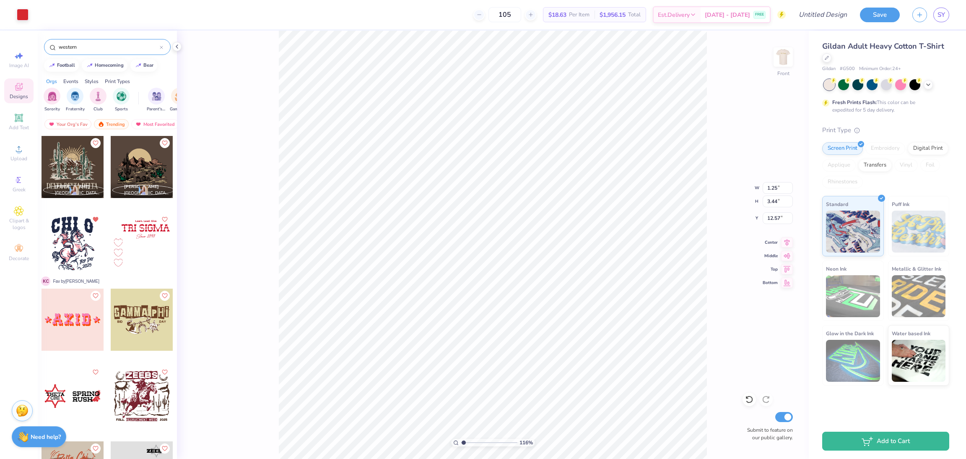
scroll to position [503, 0]
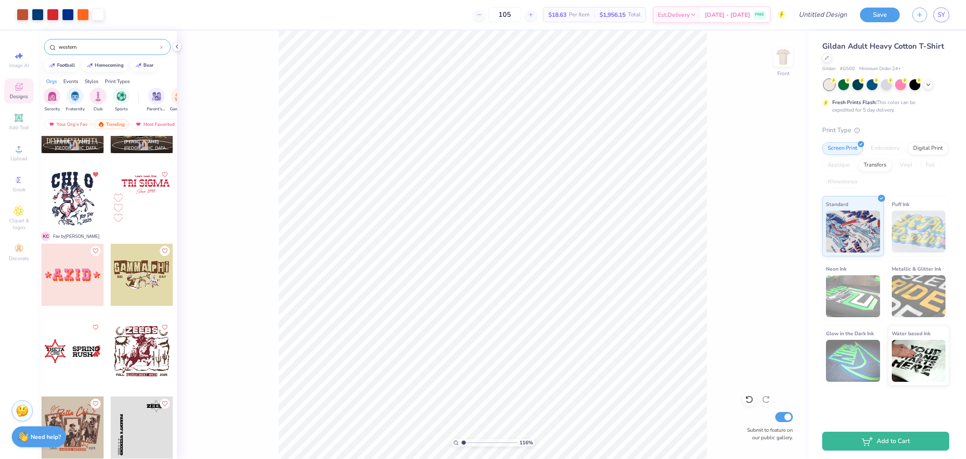
click at [714, 458] on html "Art colors 105 $18.63 Per Item $1,956.15 Total Est. Delivery Sep 14 - 17 FREE D…" at bounding box center [483, 229] width 966 height 459
click at [711, 458] on html "Art colors 105 $18.63 Per Item $1,956.15 Total Est. Delivery Sep 14 - 17 FREE D…" at bounding box center [483, 229] width 966 height 459
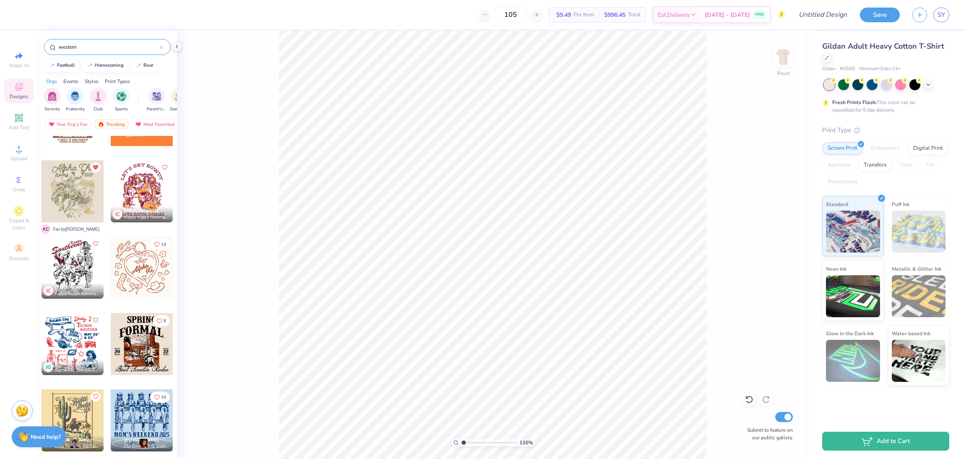
scroll to position [1383, 0]
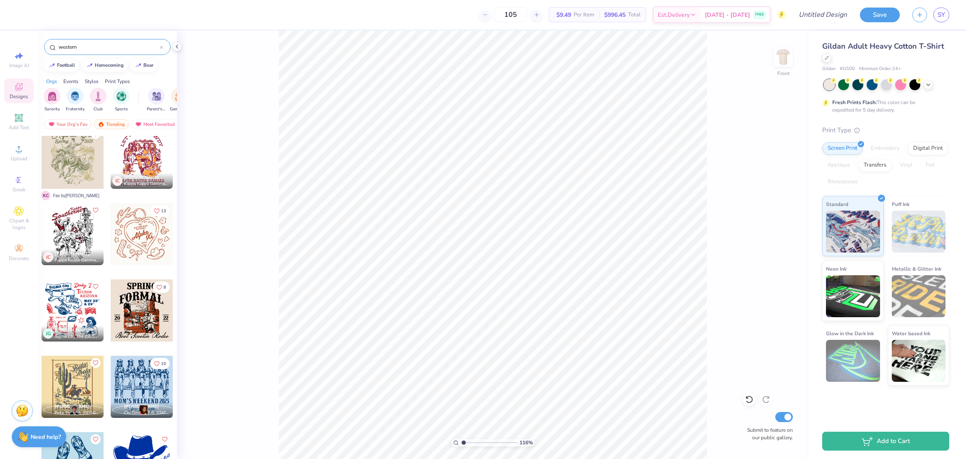
click at [56, 301] on div at bounding box center [73, 310] width 62 height 62
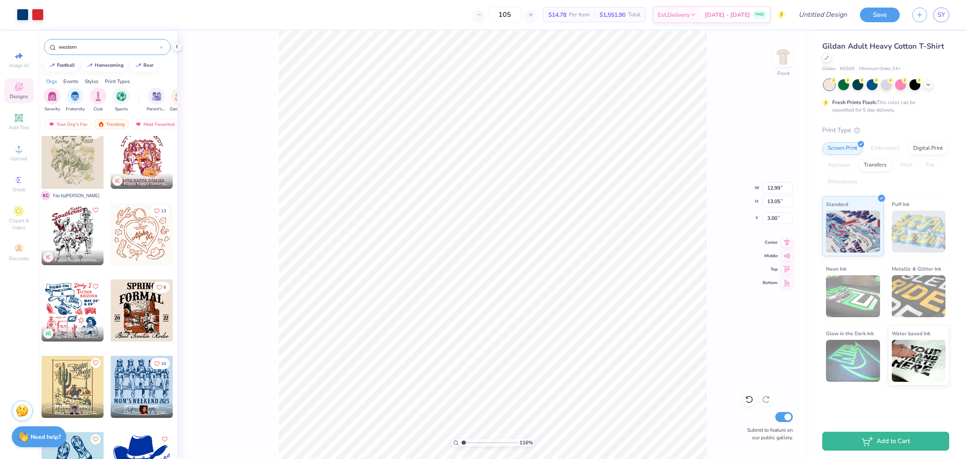
type input "1.16192143338904"
type input "7.58"
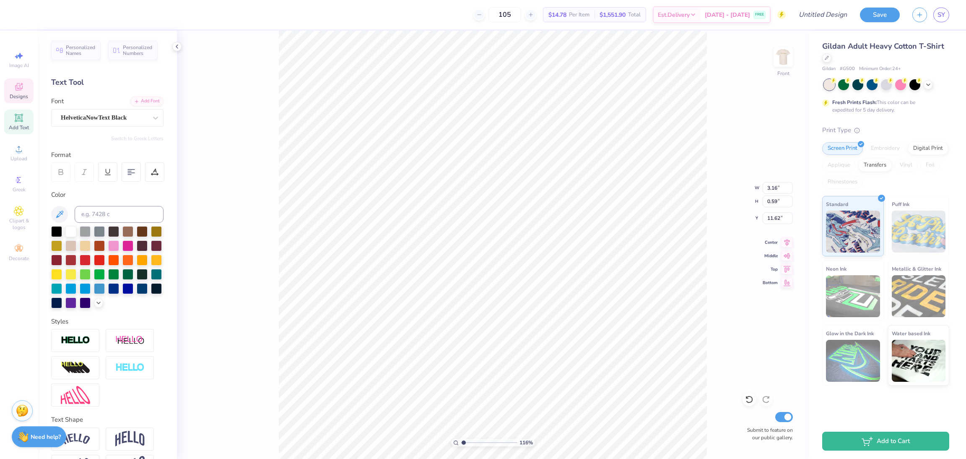
scroll to position [10, 1]
click at [148, 118] on div at bounding box center [155, 117] width 15 height 15
click at [21, 91] on icon at bounding box center [19, 87] width 10 height 10
click at [276, 176] on div "116 % Front W 3.16 3.16 " H 0.59 0.59 " Y 11.62 11.62 " Center Middle Top Botto…" at bounding box center [493, 245] width 632 height 428
type input "1.16192143338904"
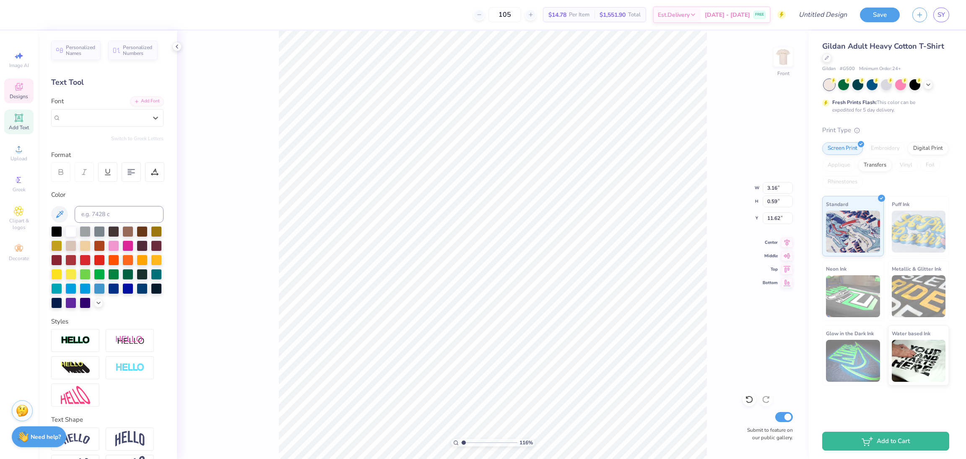
type input "6.14"
type input "1.37"
type input "7.72"
type input "1.16192143338904"
type textarea "Y"
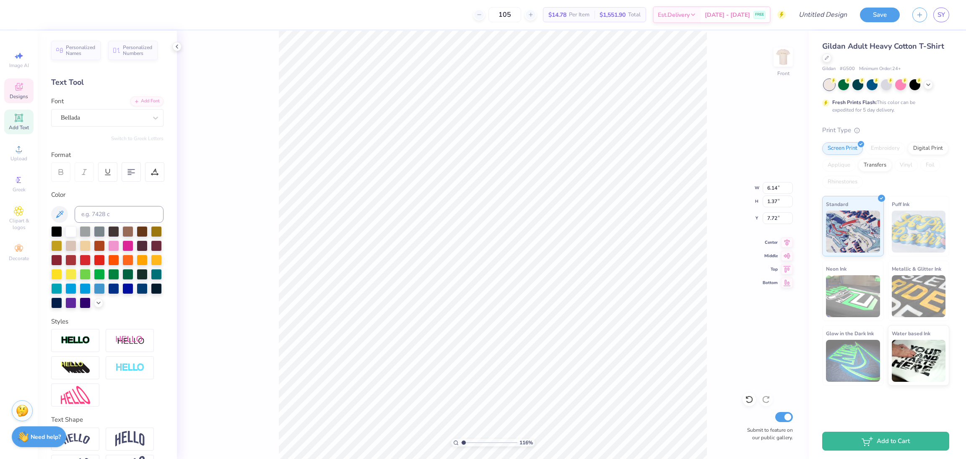
type input "1.16192143338904"
type textarea "[PERSON_NAME]"
type input "1.16192143338904"
type textarea "Yip"
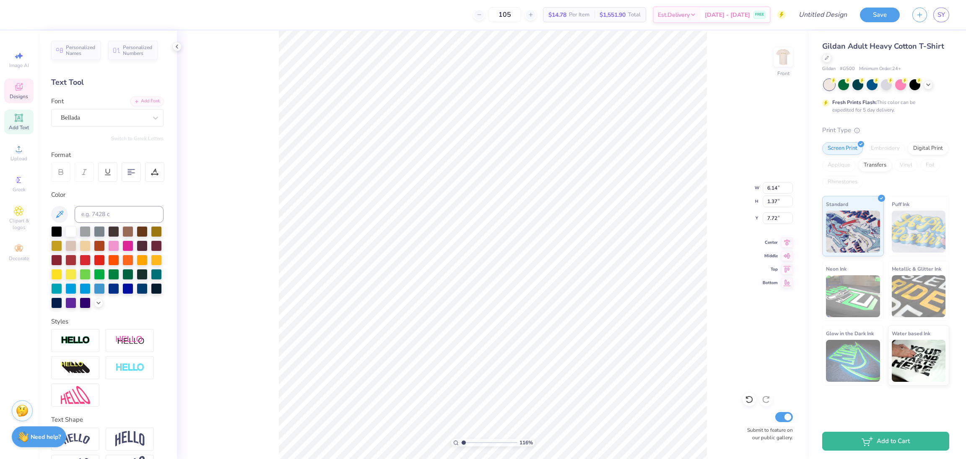
type input "1.16192143338904"
type textarea "Yipe"
type input "1.16192143338904"
type textarea "Yipee"
type input "1.16192143338904"
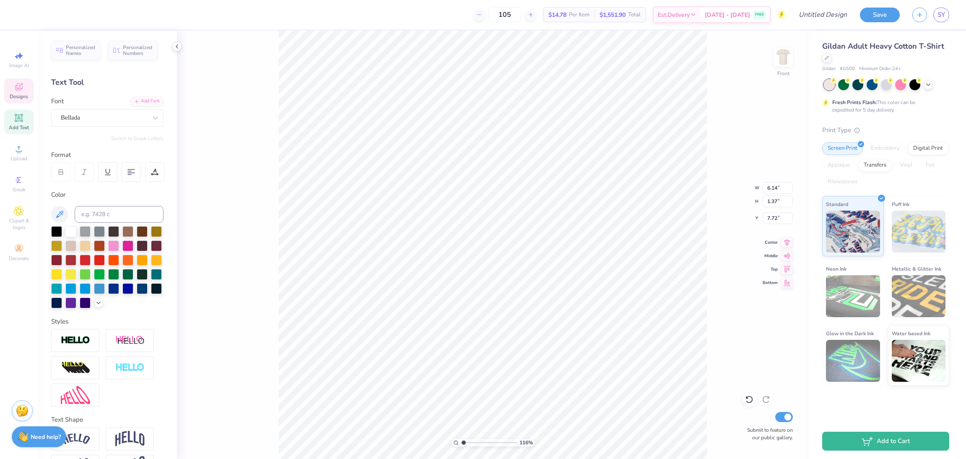
type textarea "Yipe"
type input "1.16192143338904"
type textarea "Yippe"
type input "1.16192143338904"
type textarea "Yippee"
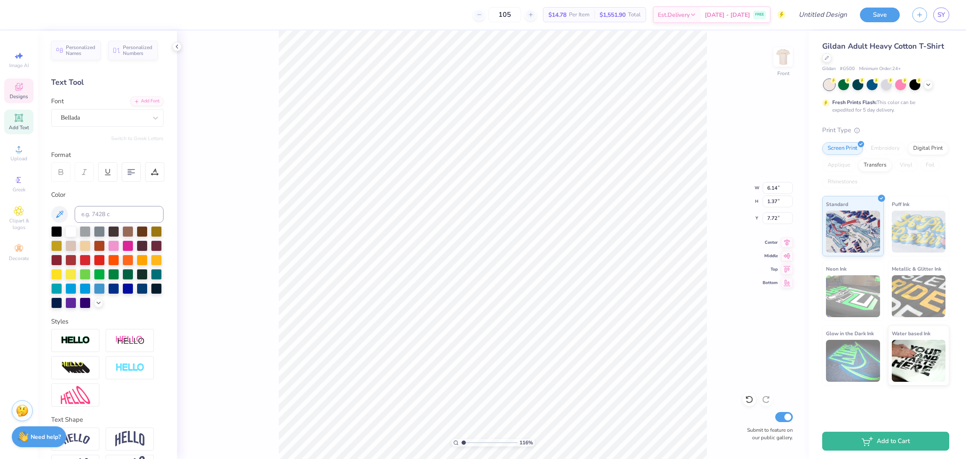
type input "1.16192143338904"
type textarea "Yippee"
type input "1.16192143338904"
type textarea "Yippee C"
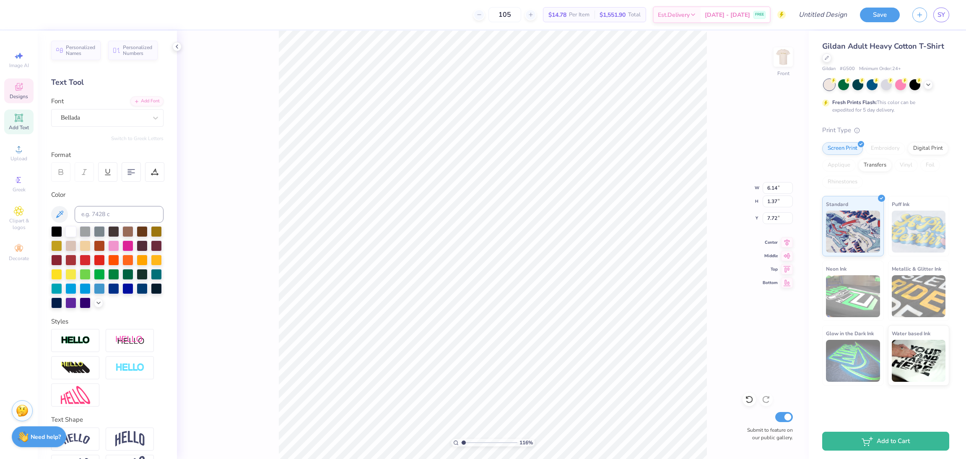
type input "1.16192143338904"
type textarea "Yippee Chi"
type input "1.16192143338904"
type textarea "Yippee Chi O"
type input "1.16192143338904"
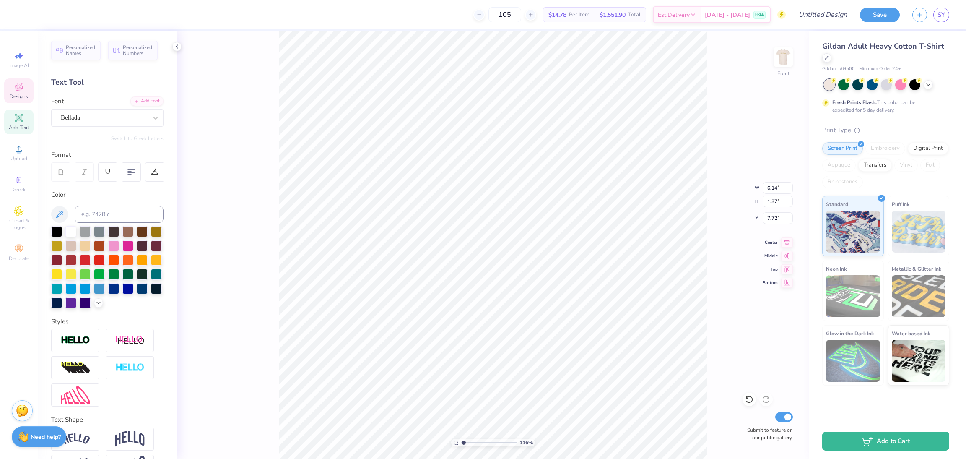
type textarea "Yippee Chi"
type input "1.16192143338904"
type textarea "Yippee Chi"
type input "1.16192143338904"
type textarea "Yippee ChiO"
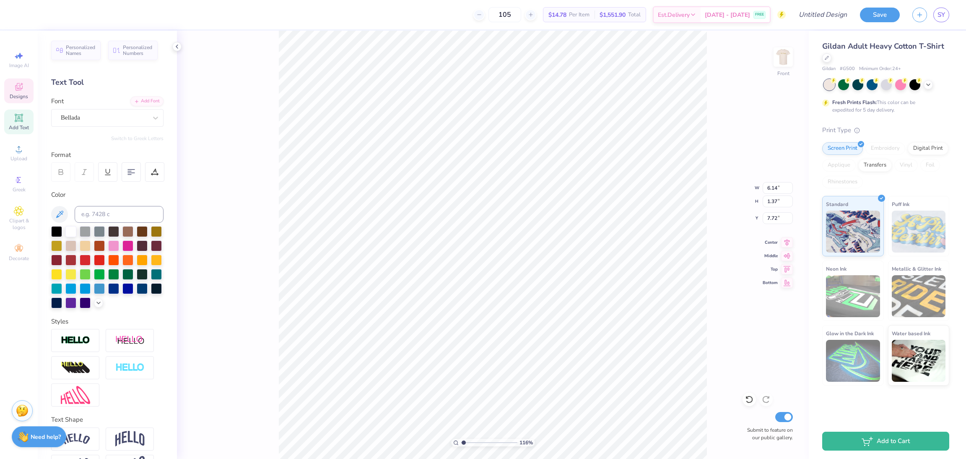
type input "1.16192143338904"
type textarea "Yippee ChiO"
click at [97, 114] on div "Bellada" at bounding box center [104, 117] width 88 height 13
type input "1.16192143338904"
click at [107, 186] on span "Ropest PERSONAL USE" at bounding box center [92, 183] width 60 height 9
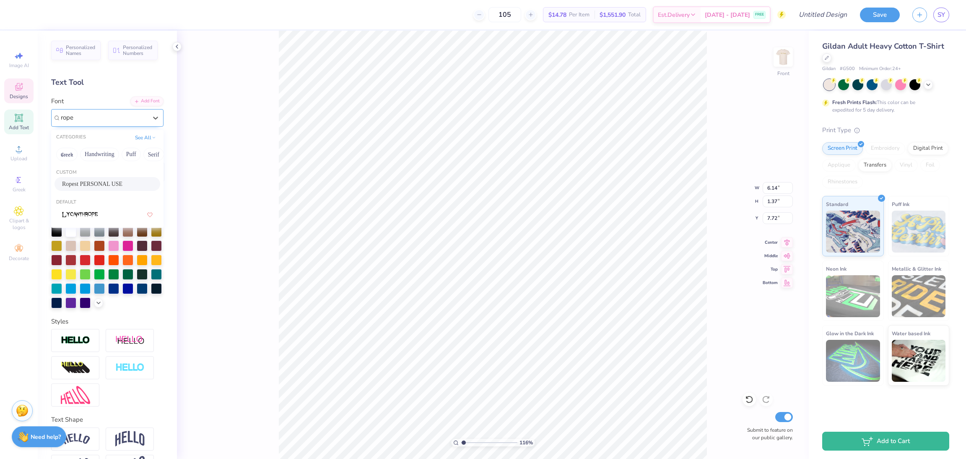
type input "rope"
type input "1.16192143338904"
click at [739, 173] on div "116 % Front W 6.14 6.14 " H 1.37 1.37 " Y 7.72 7.72 " Center Middle Top Bottom …" at bounding box center [493, 245] width 632 height 428
type input "1.16192143338904"
type input "4.21"
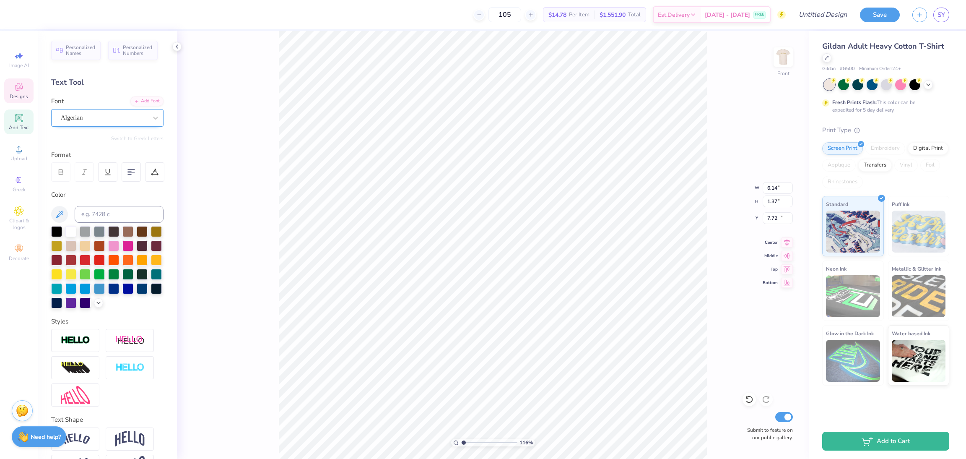
type input "0.73"
type input "10.46"
type input "1.16192143338904"
type input "3.16"
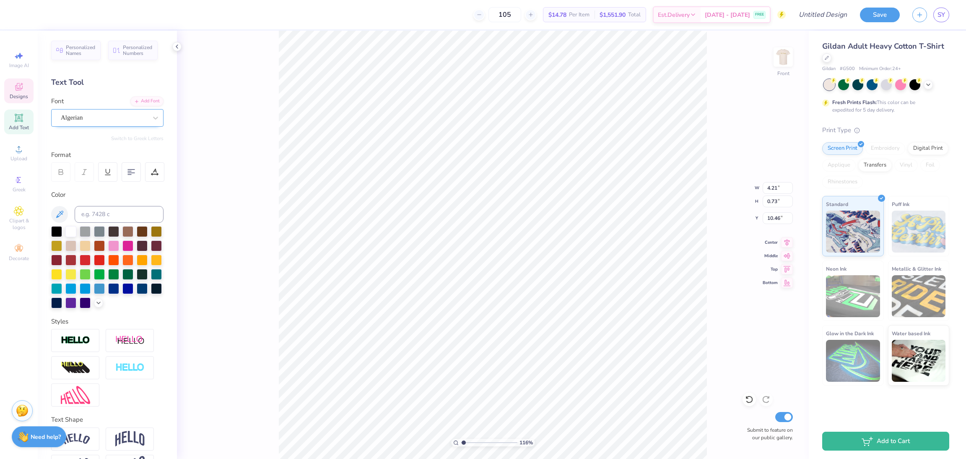
type input "0.59"
type input "11.62"
type input "1.16192143338904"
type textarea "MAY"
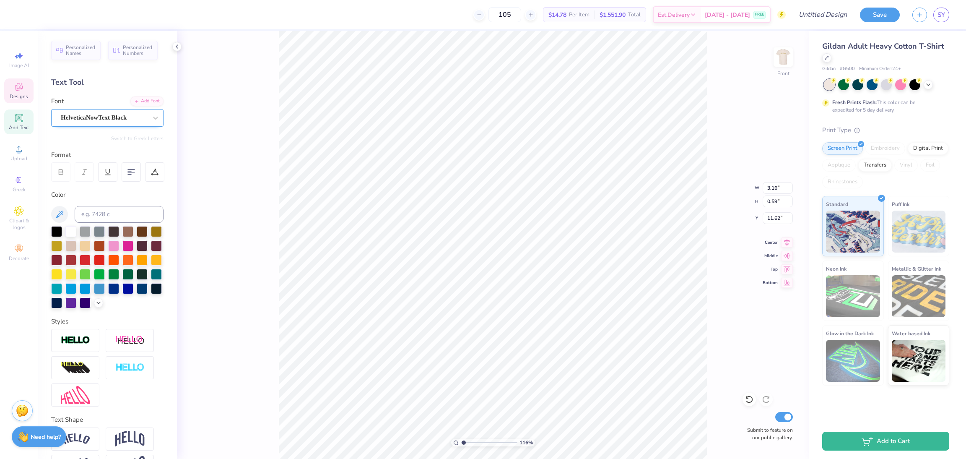
type input "1.16192143338904"
type textarea "M"
type input "1.16192143338904"
type textarea "se"
type input "1.16192143338904"
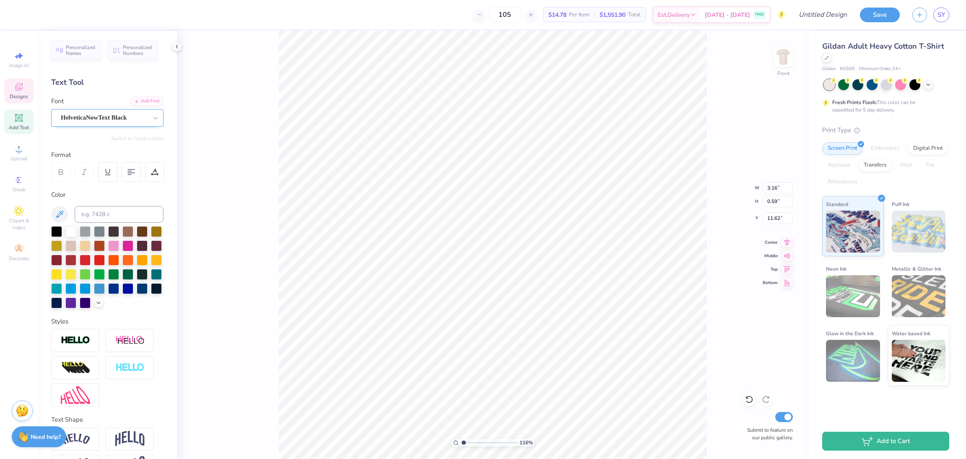
type textarea "sept"
type input "1.16192143338904"
type textarea "sep"
type input "1.16192143338904"
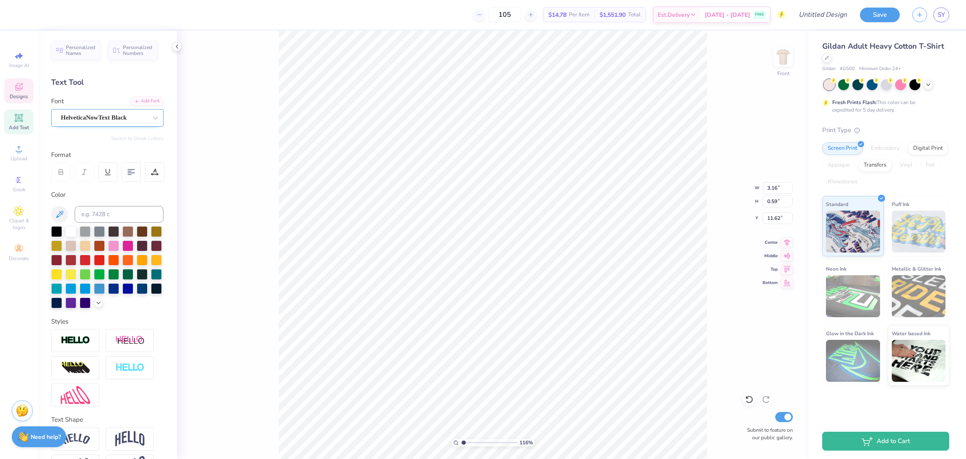
type textarea "s"
type input "1.16192143338904"
type textarea "S"
type input "1.16192143338904"
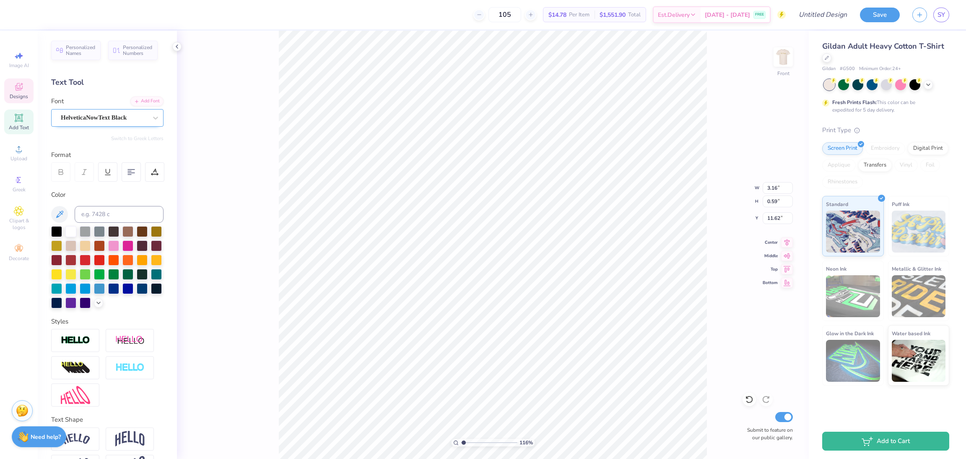
type textarea "SEPT"
type input "1.16192143338904"
type textarea "SEPT 29"
type input "1.16192143338904"
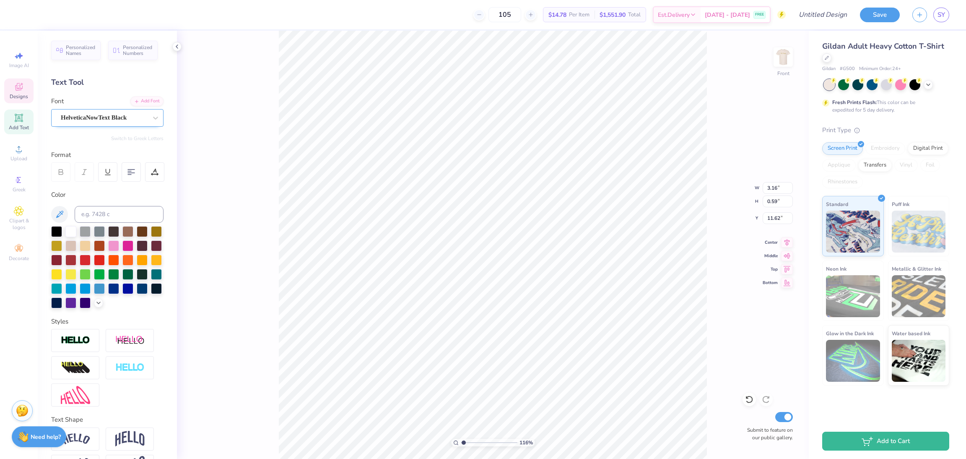
type textarea "SEPT 29"
type input "1.16192143338904"
type textarea "SEPT 29"
click at [23, 94] on span "Designs" at bounding box center [19, 96] width 18 height 7
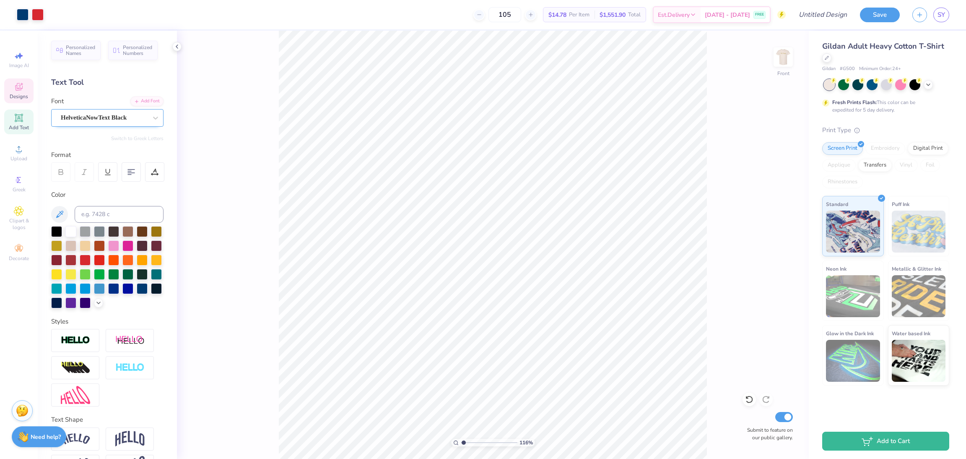
type input "1.16192143338904"
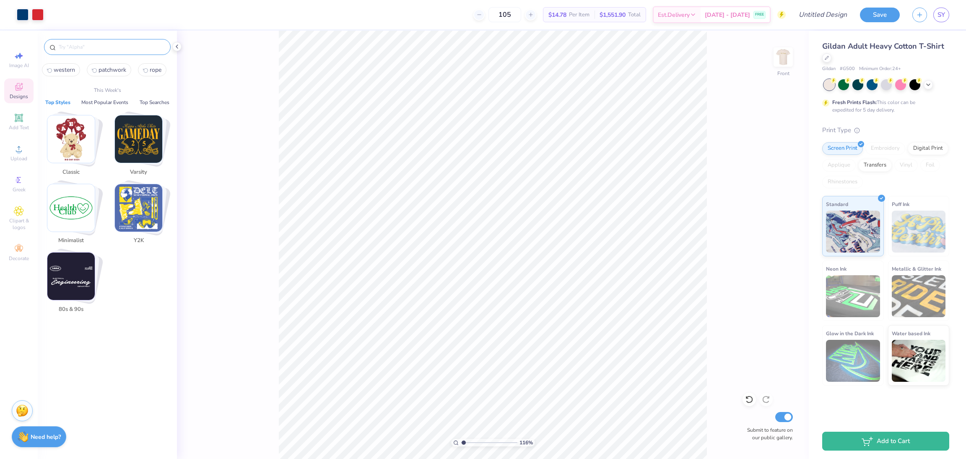
click at [83, 46] on input "text" at bounding box center [111, 47] width 107 height 8
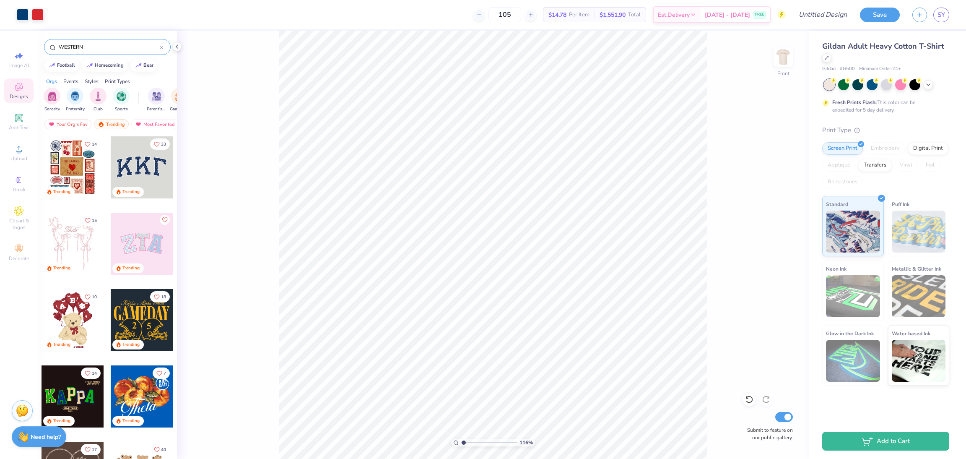
type input "WESTERN"
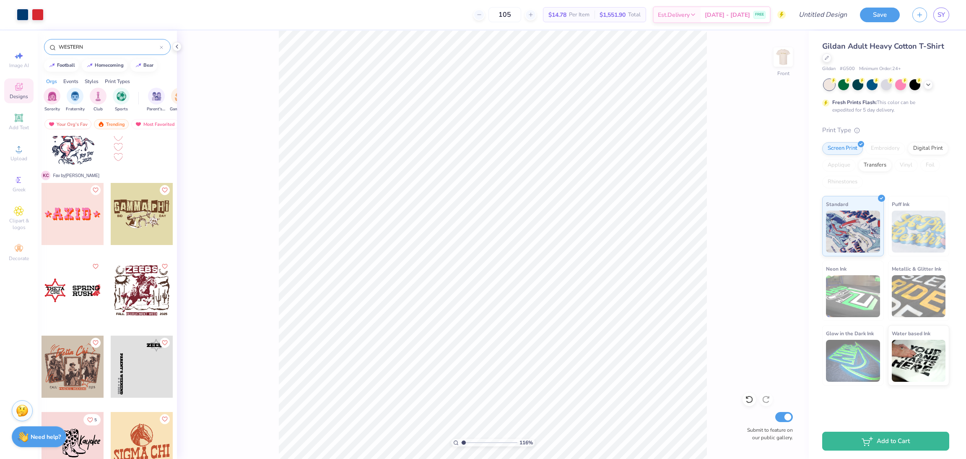
scroll to position [566, 0]
click at [133, 225] on div at bounding box center [142, 212] width 62 height 62
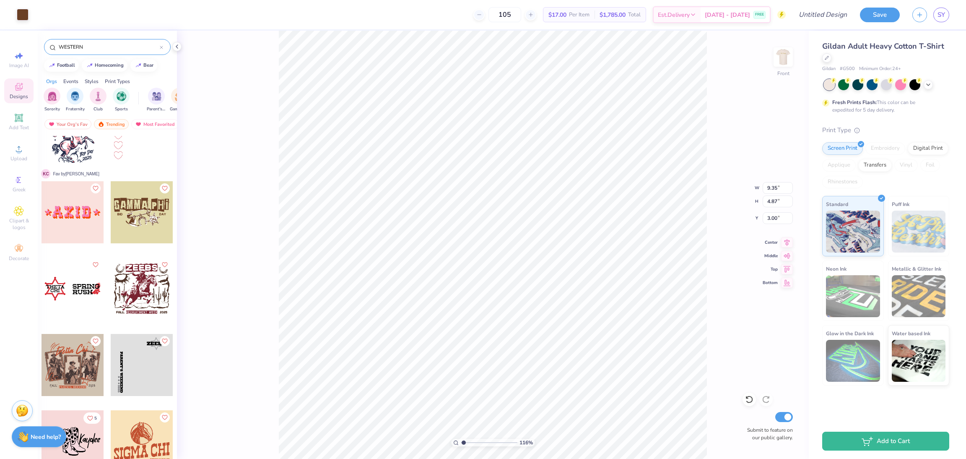
type input "1.35006141736884"
type input "0.98"
type input "0.47"
type input "6.34"
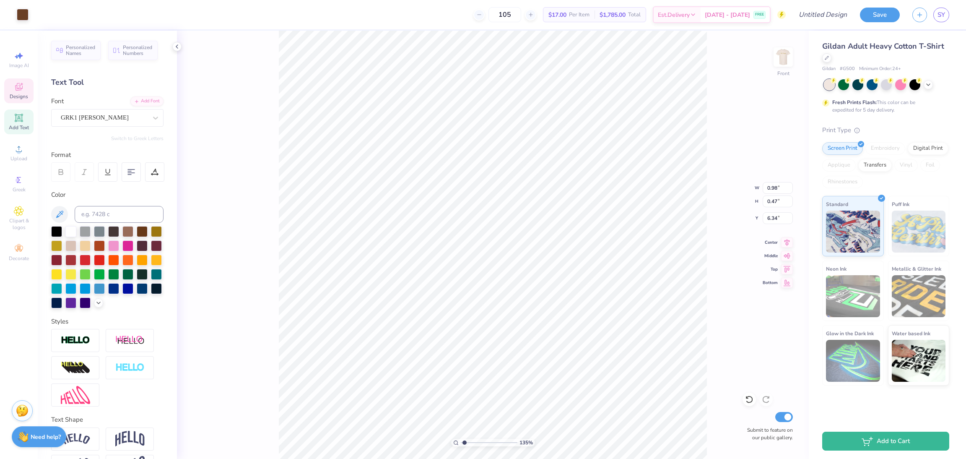
scroll to position [10, 1]
type input "1.35006141736884"
type input "9.35"
type input "3.47"
type input "3.00"
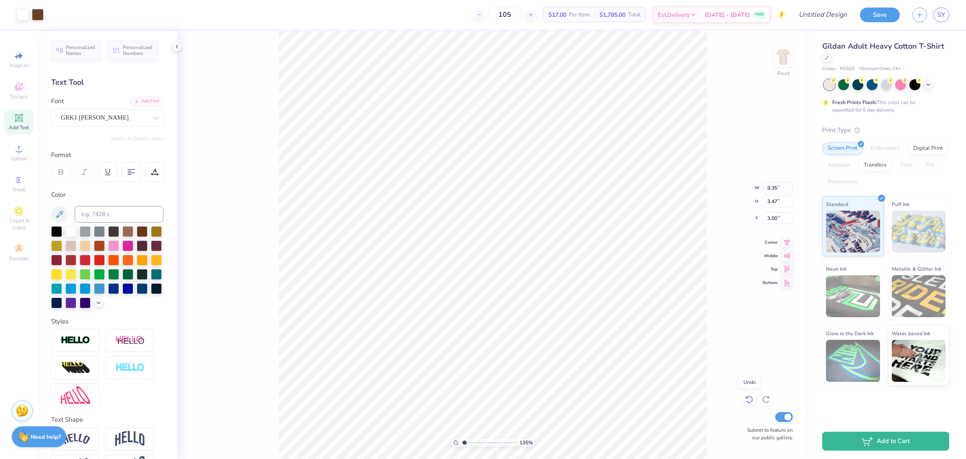
click at [752, 395] on icon at bounding box center [749, 399] width 8 height 8
drag, startPoint x: 745, startPoint y: 398, endPoint x: 14, endPoint y: 91, distance: 793.7
click at [745, 399] on icon at bounding box center [749, 399] width 8 height 8
click at [4, 90] on div "Designs" at bounding box center [18, 90] width 29 height 25
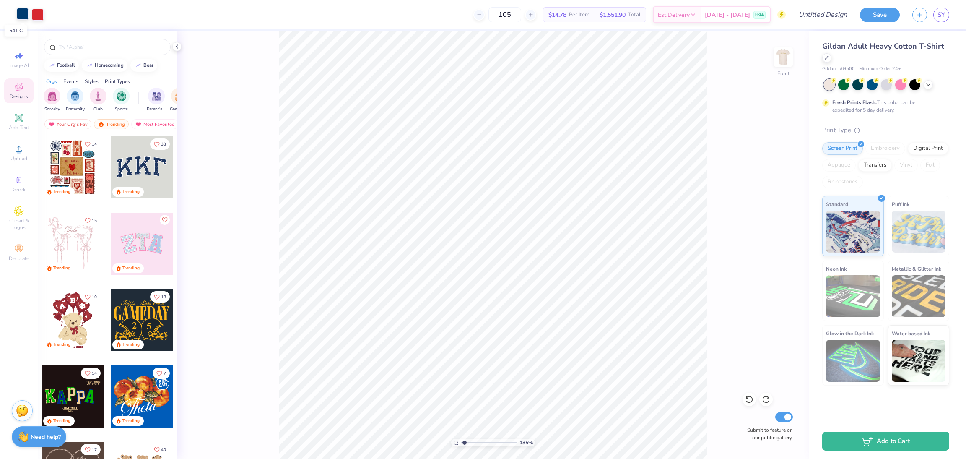
click at [25, 16] on div at bounding box center [23, 14] width 12 height 12
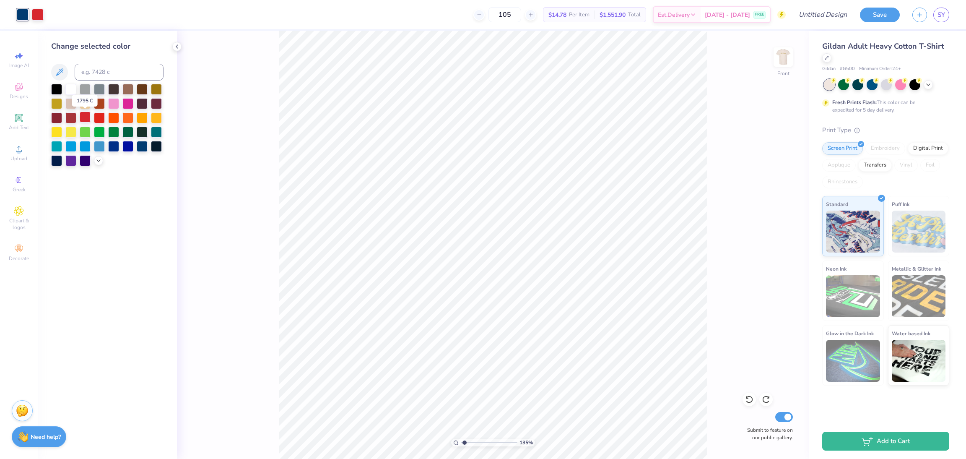
click at [84, 115] on div at bounding box center [85, 117] width 11 height 11
click at [26, 83] on div "Designs" at bounding box center [18, 90] width 29 height 25
type input "1.35006141736884"
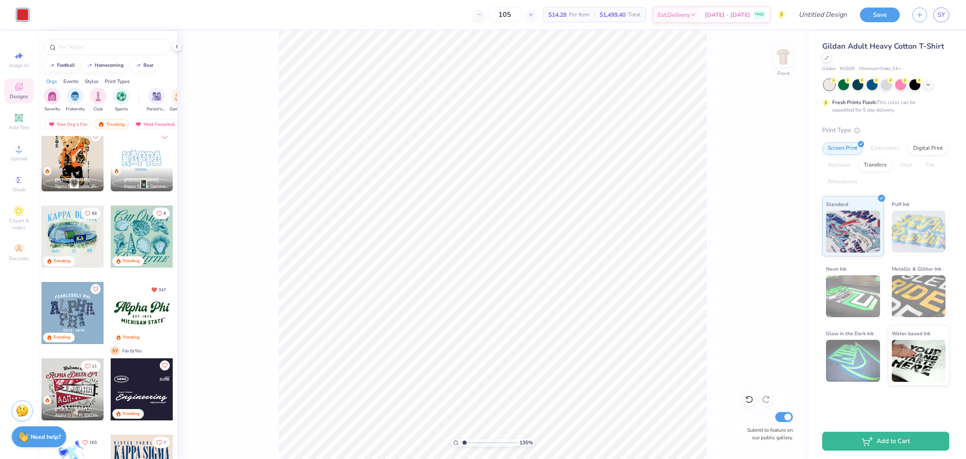
scroll to position [628, 0]
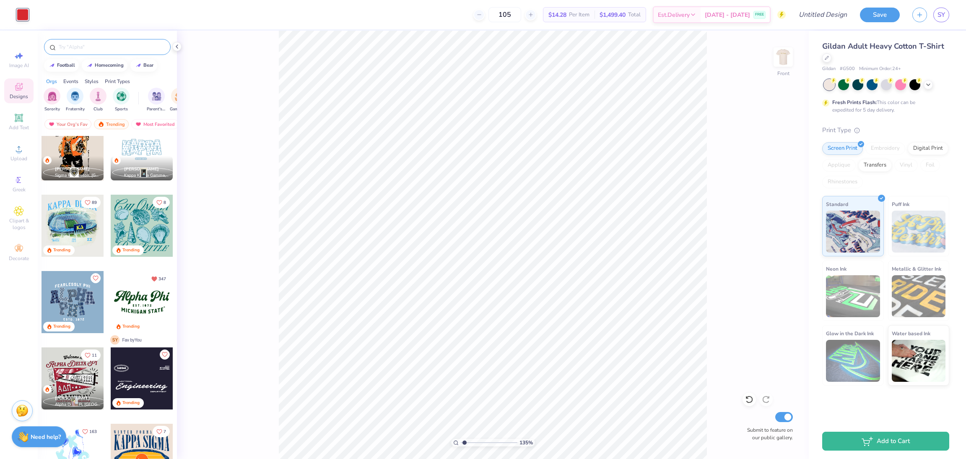
click at [85, 45] on input "text" at bounding box center [111, 47] width 107 height 8
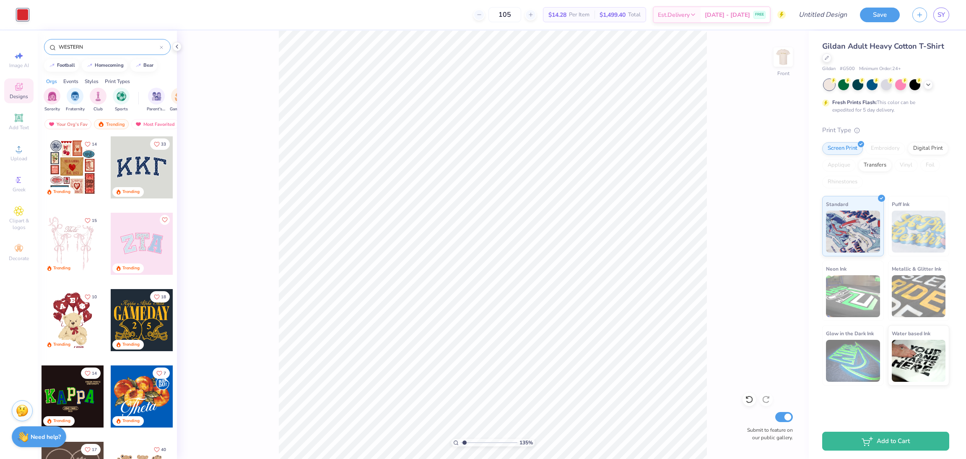
type input "WESTERN"
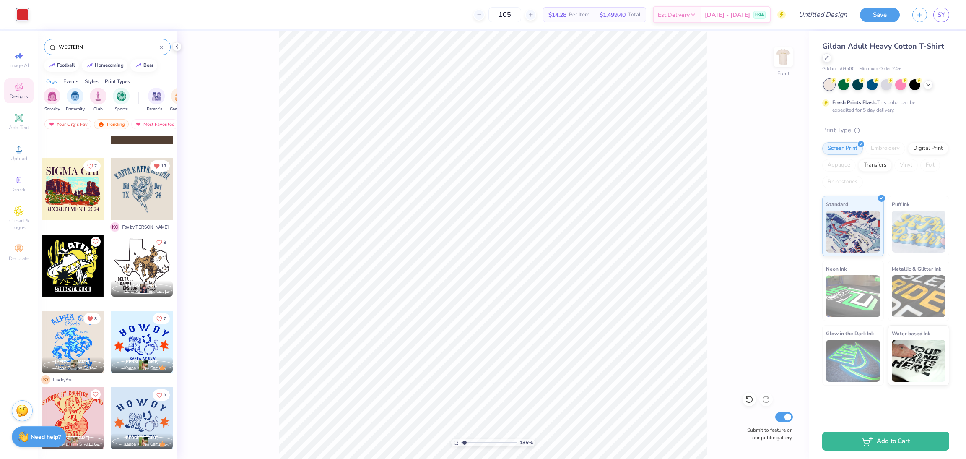
scroll to position [2448, 0]
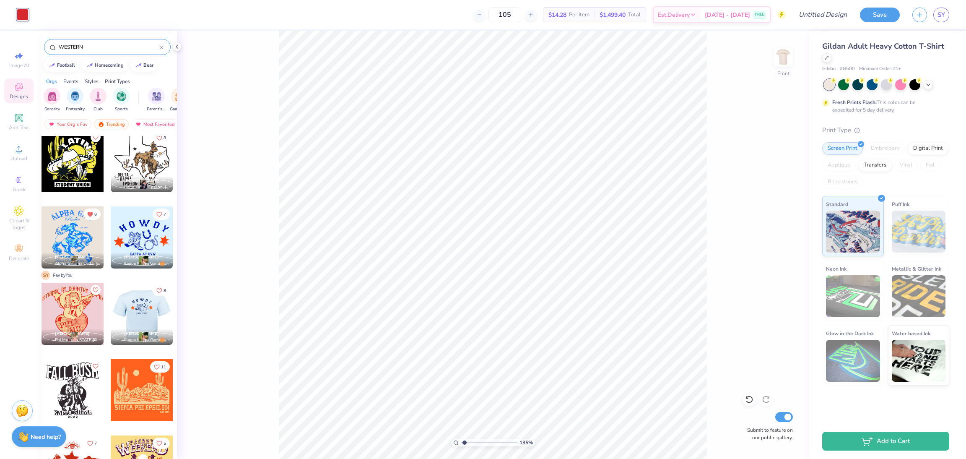
click at [132, 307] on div at bounding box center [142, 314] width 62 height 62
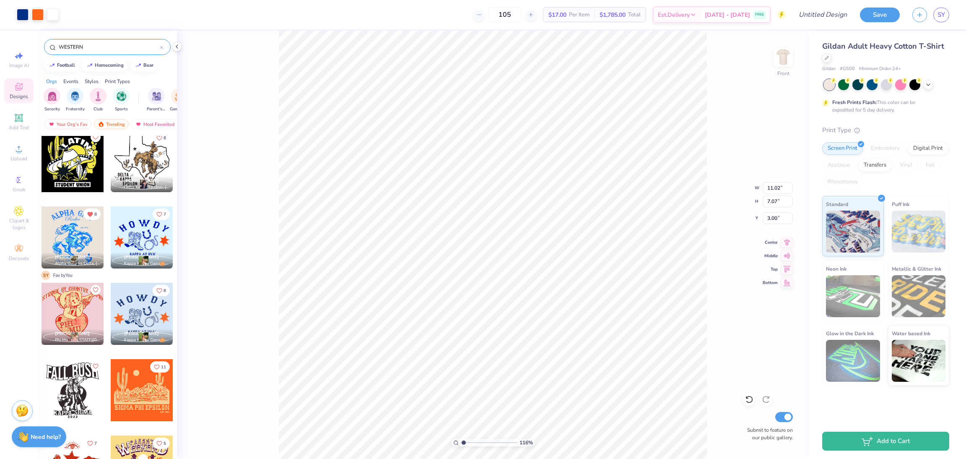
click at [76, 243] on div at bounding box center [73, 237] width 62 height 62
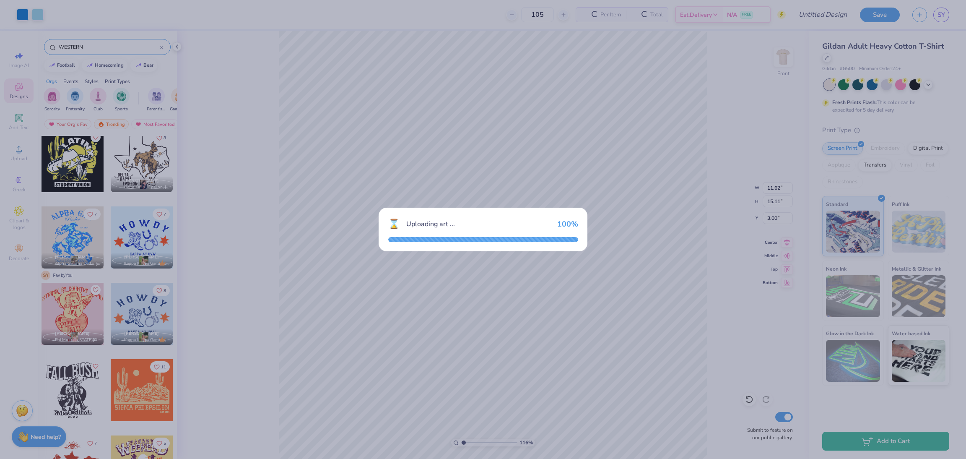
type input "1.16192143338904"
type input "11.62"
type input "15.11"
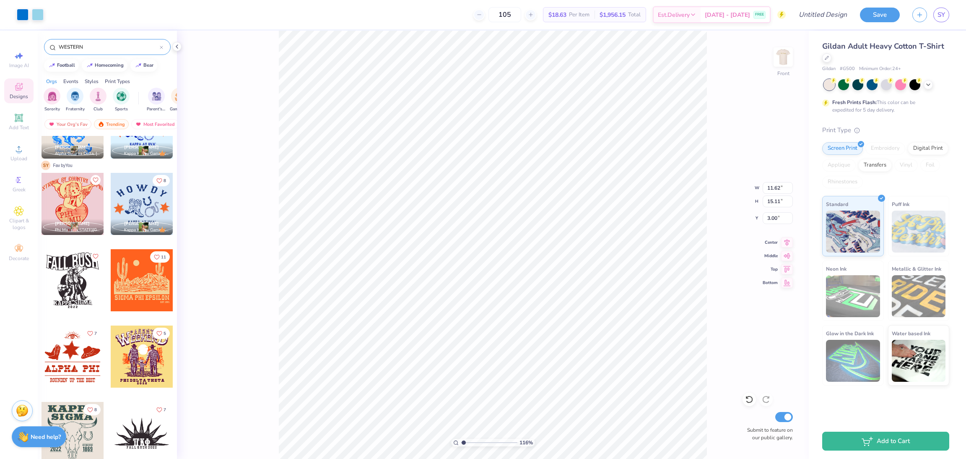
scroll to position [2574, 0]
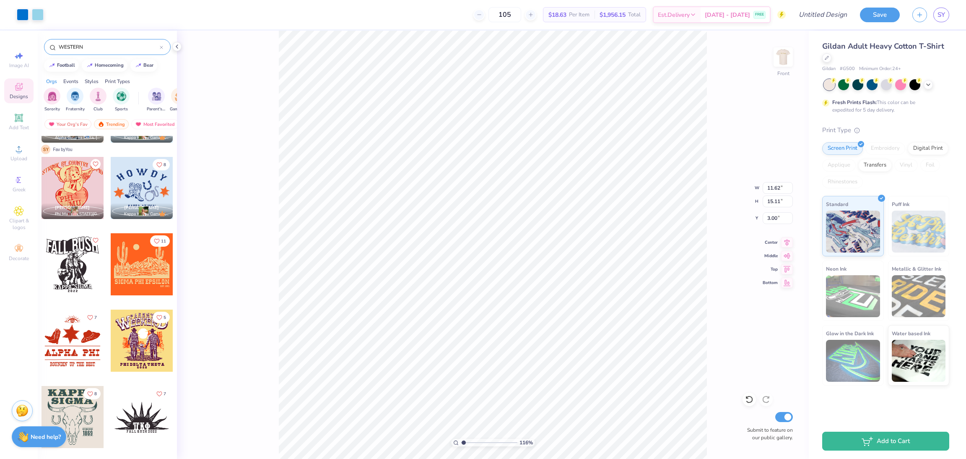
click at [77, 348] on div at bounding box center [73, 340] width 62 height 62
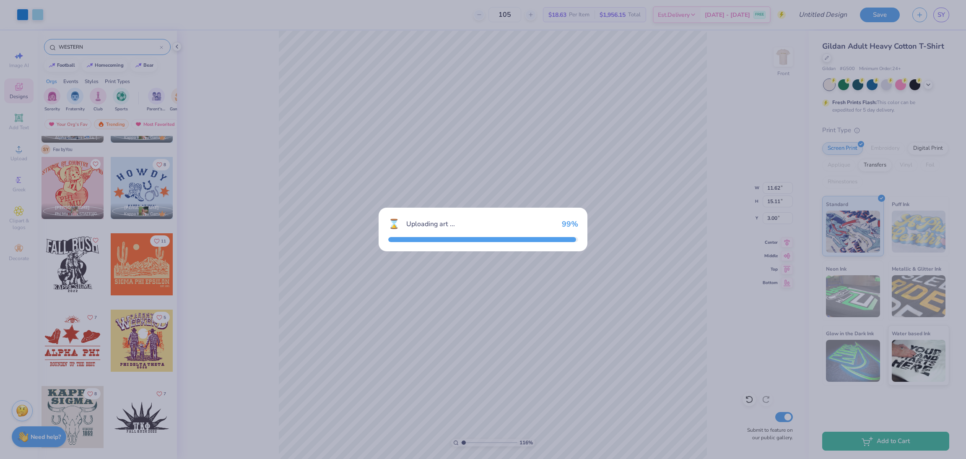
type input "1.16192143338904"
type input "8.84"
type input "8.12"
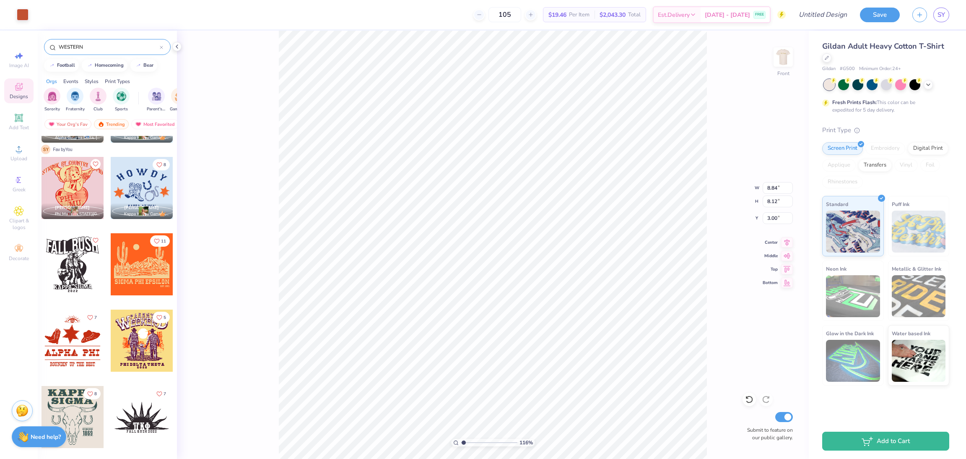
click at [80, 400] on div at bounding box center [73, 417] width 62 height 62
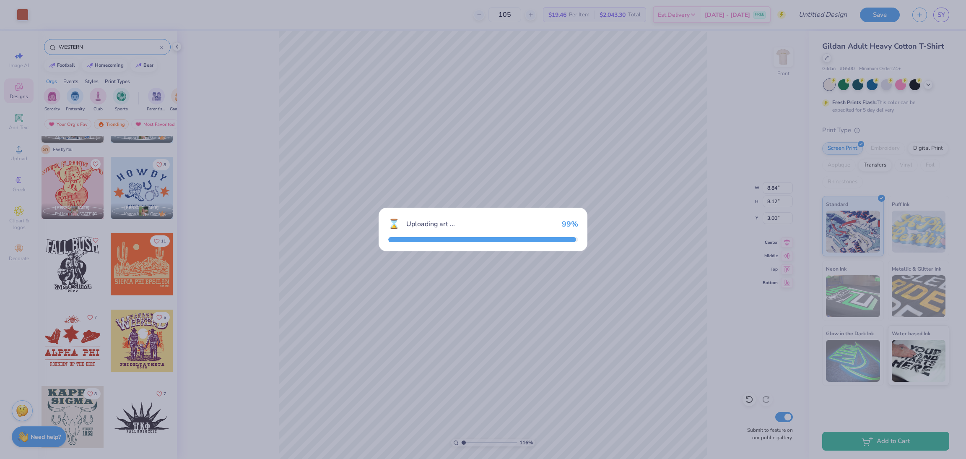
type input "1.16192143338904"
type input "10.50"
type input "11.70"
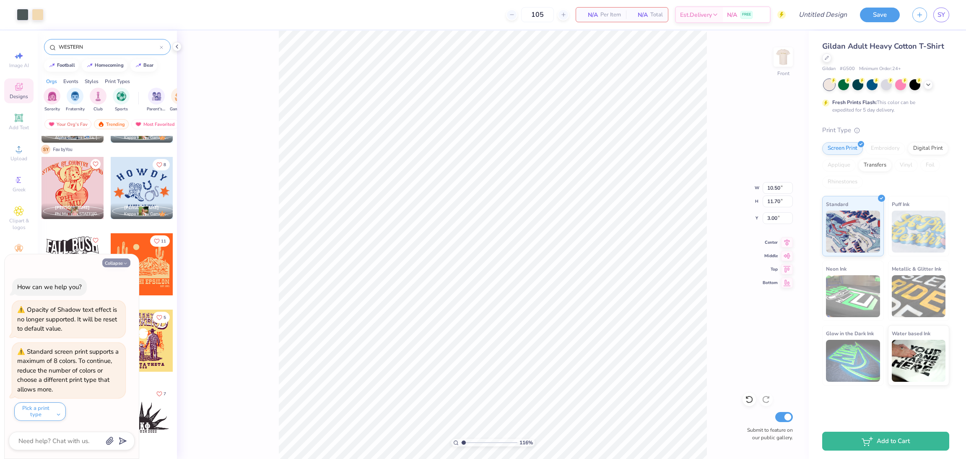
click at [114, 260] on button "Collapse" at bounding box center [116, 262] width 28 height 9
type textarea "x"
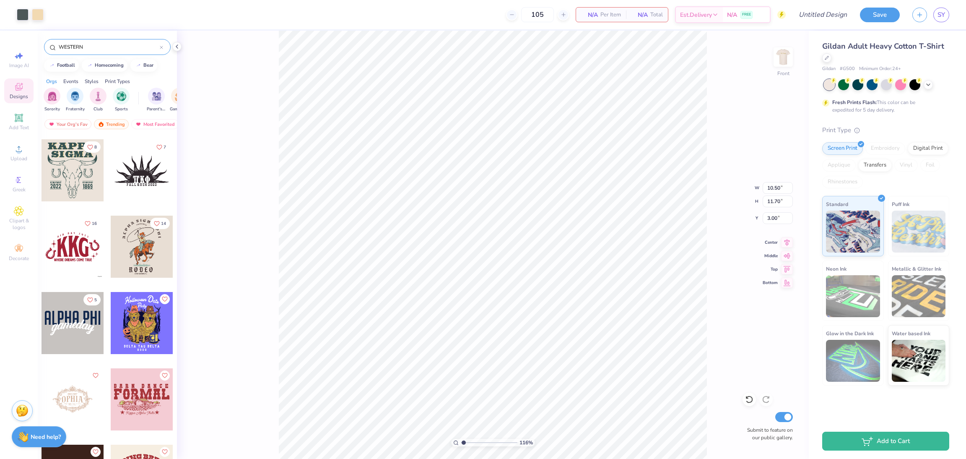
scroll to position [2825, 0]
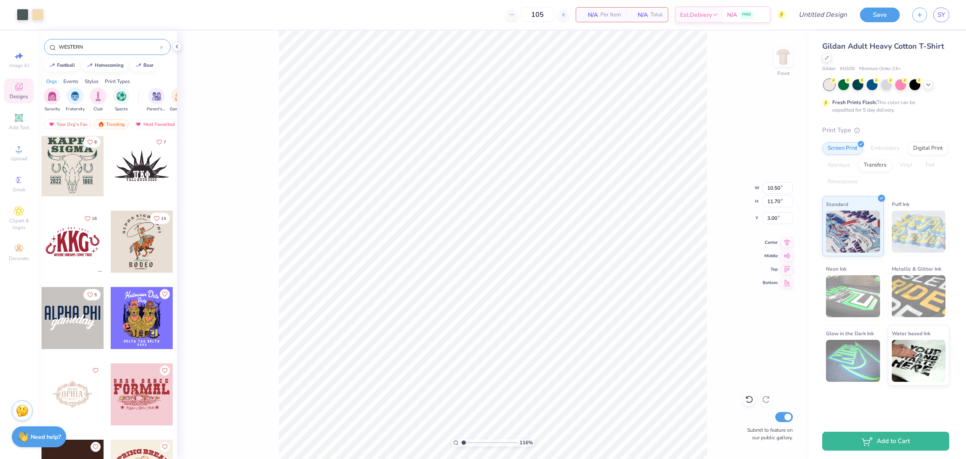
click at [77, 254] on div at bounding box center [73, 241] width 62 height 62
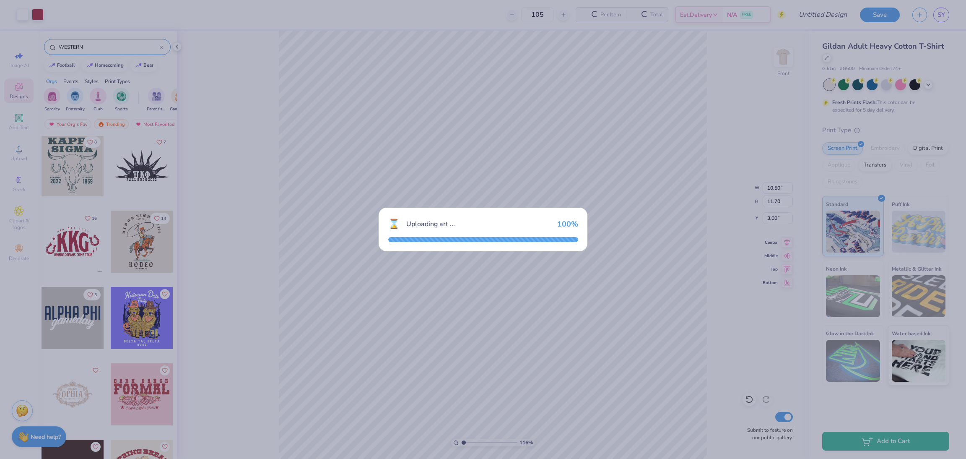
type input "1.16192143338904"
type input "14.65"
type input "7.54"
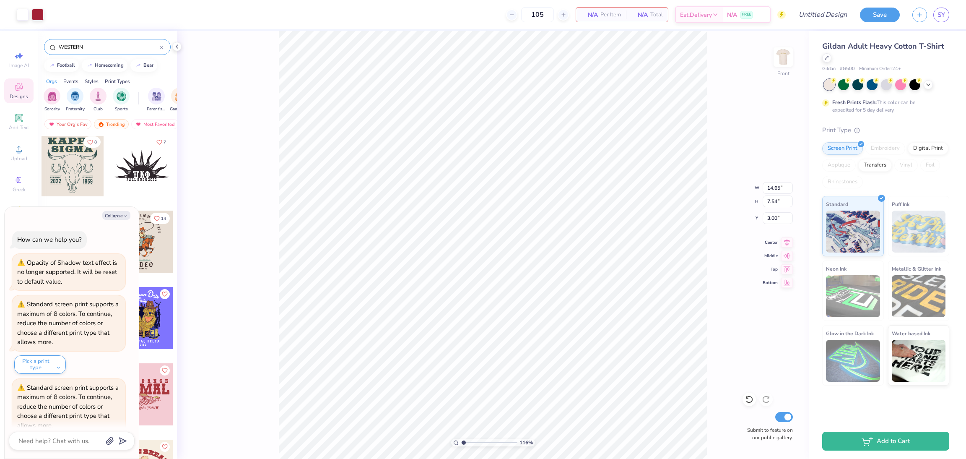
scroll to position [36, 0]
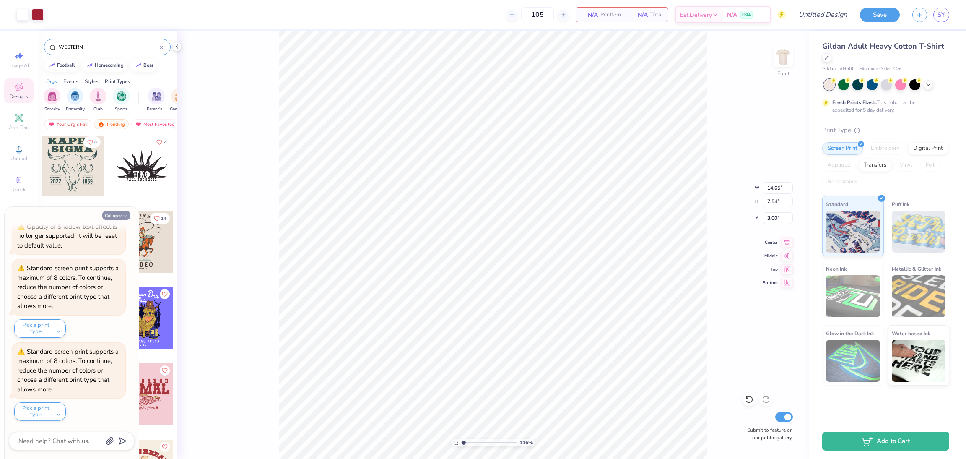
click at [115, 219] on button "Collapse" at bounding box center [116, 215] width 28 height 9
type textarea "x"
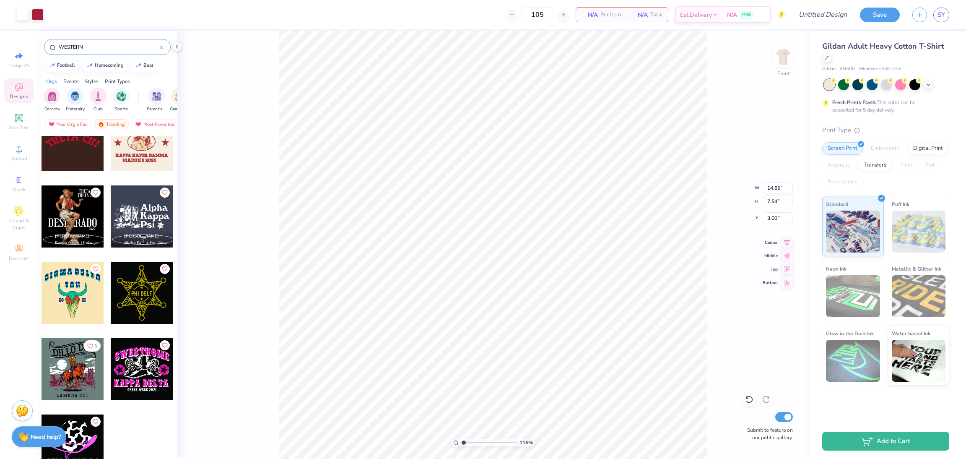
scroll to position [3165, 0]
type input "1.16192143338904"
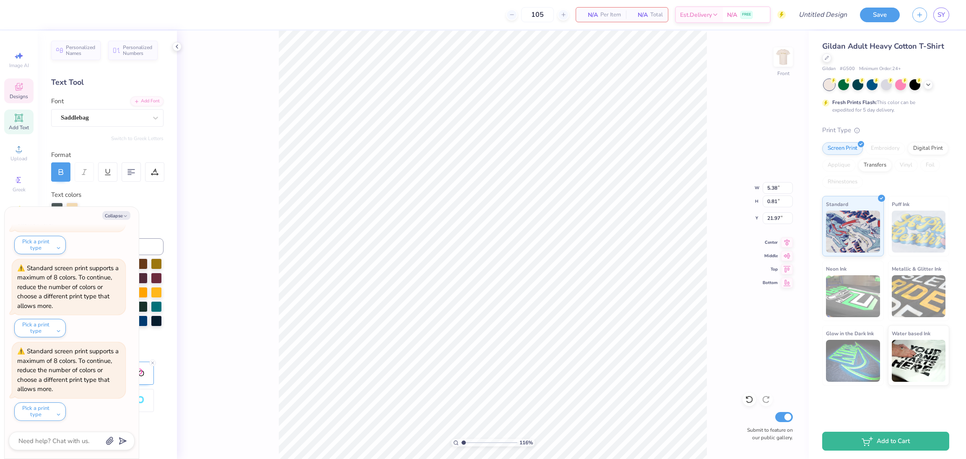
scroll to position [10, 1]
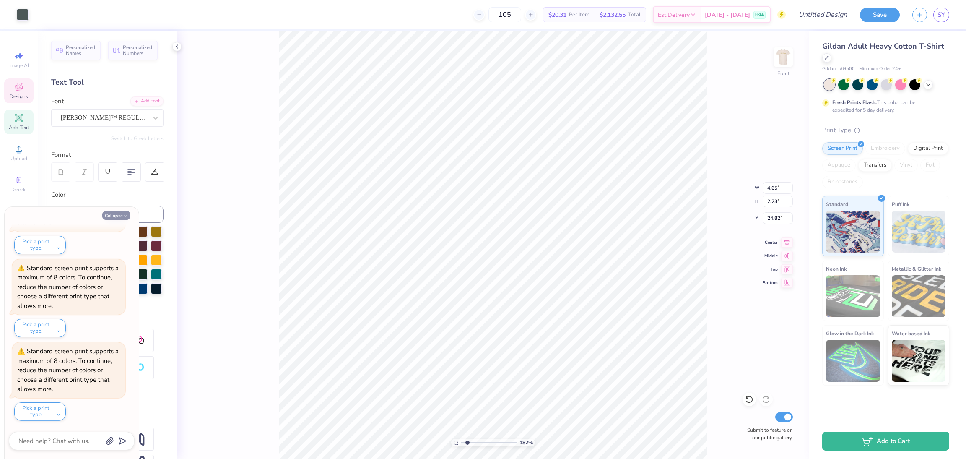
click at [109, 217] on button "Collapse" at bounding box center [116, 215] width 28 height 9
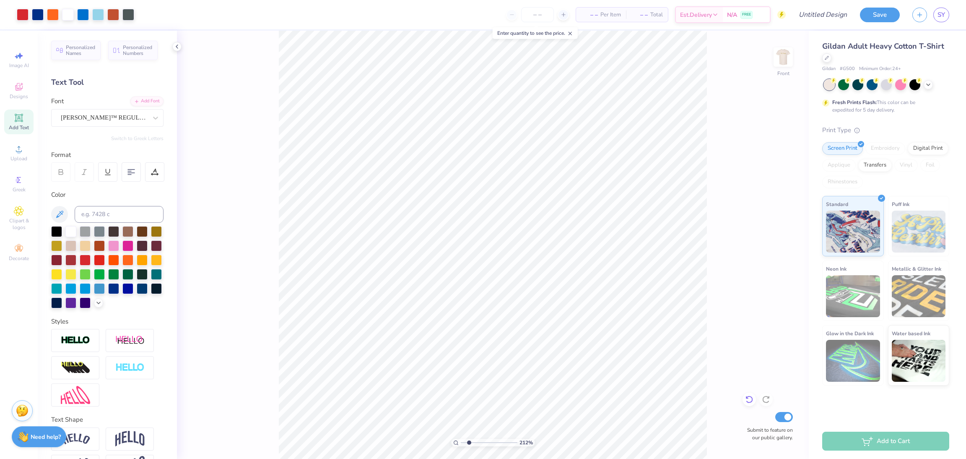
click at [750, 400] on icon at bounding box center [749, 399] width 8 height 8
click at [21, 221] on span "Clipart & logos" at bounding box center [18, 223] width 29 height 13
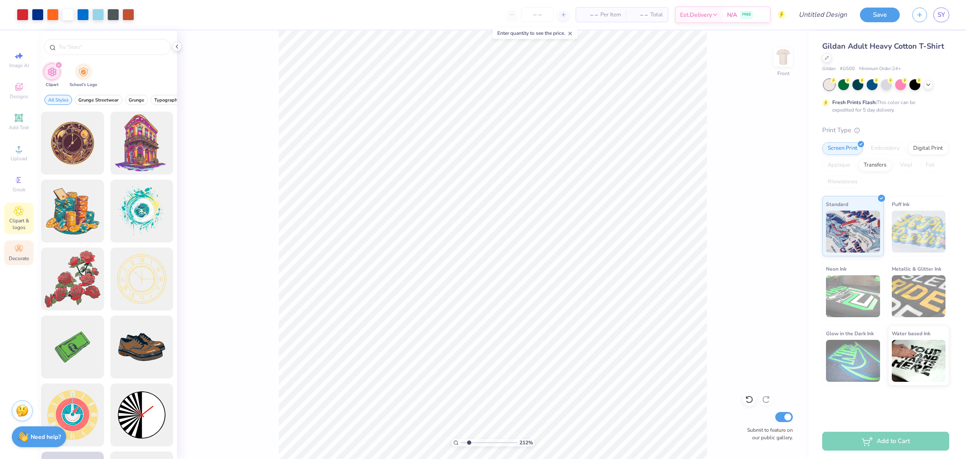
click at [19, 252] on icon at bounding box center [19, 249] width 8 height 6
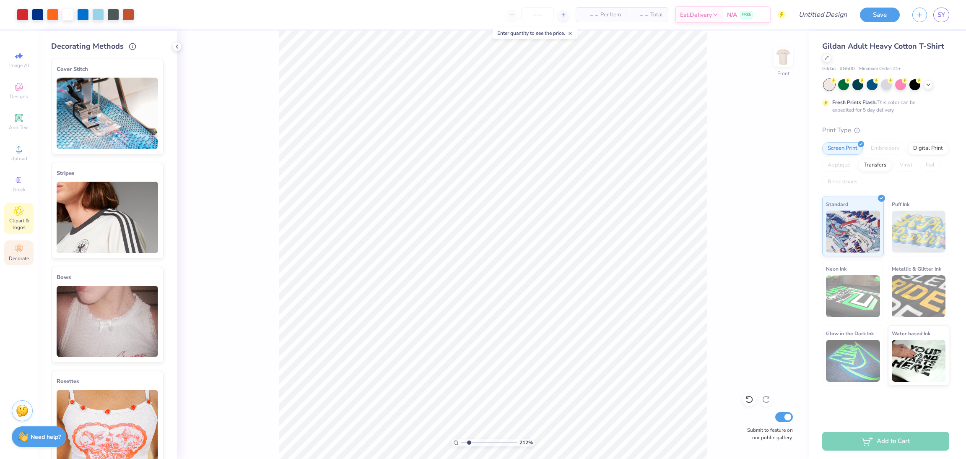
click at [20, 226] on span "Clipart & logos" at bounding box center [18, 223] width 29 height 13
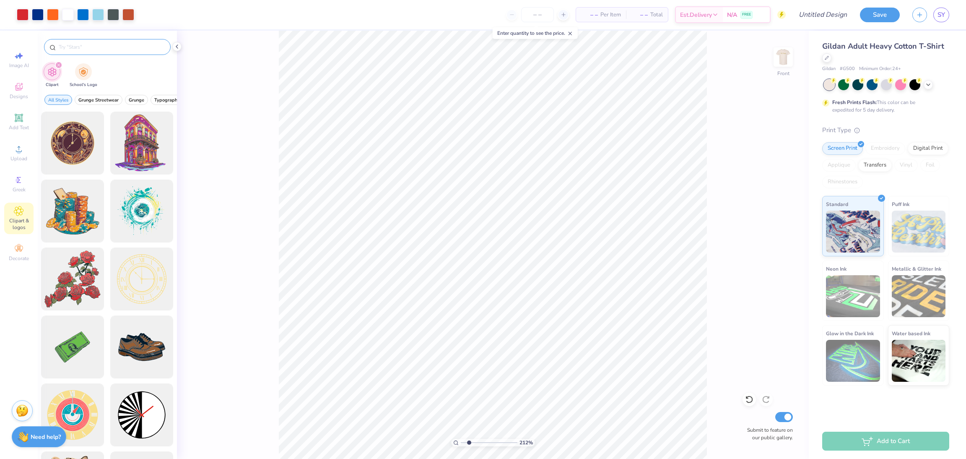
click at [98, 52] on div at bounding box center [107, 47] width 127 height 16
click at [99, 44] on input "text" at bounding box center [111, 47] width 107 height 8
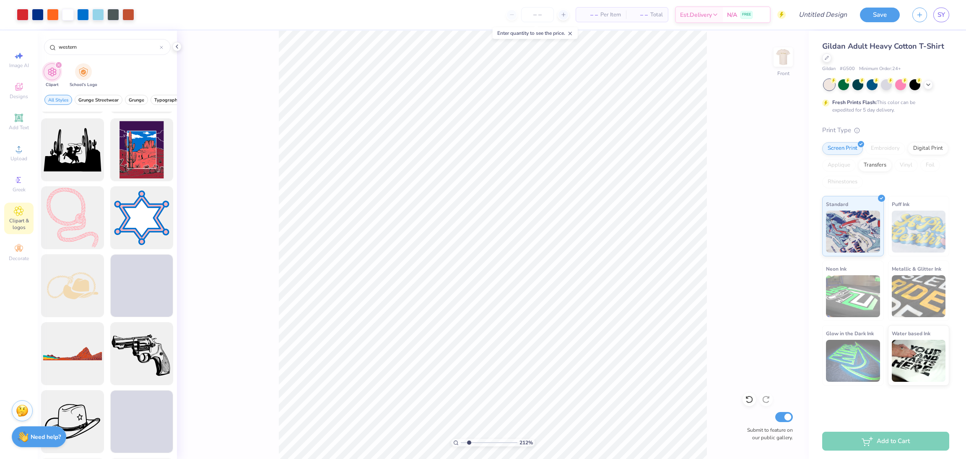
scroll to position [503, 0]
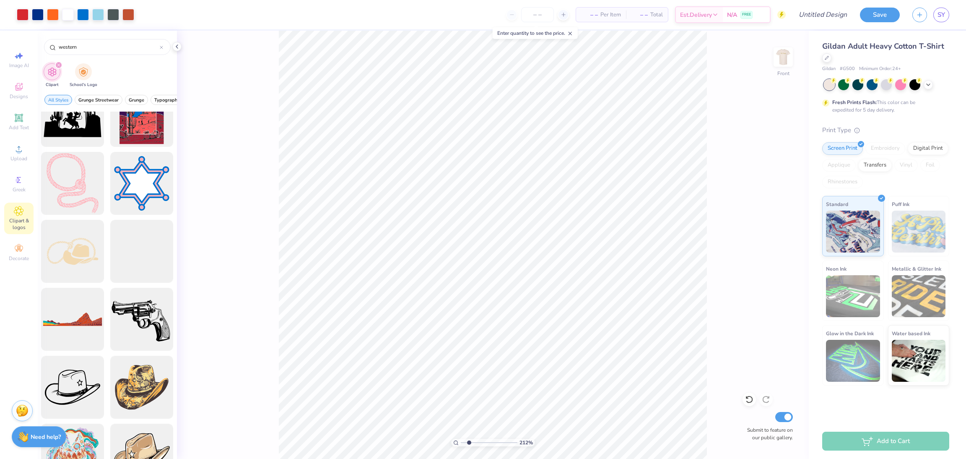
drag, startPoint x: 106, startPoint y: 44, endPoint x: 0, endPoint y: 23, distance: 108.1
click at [0, 30] on div "Art colors – – Per Item – – Total Est. Delivery N/A FREE Design Title Save SY I…" at bounding box center [483, 229] width 966 height 459
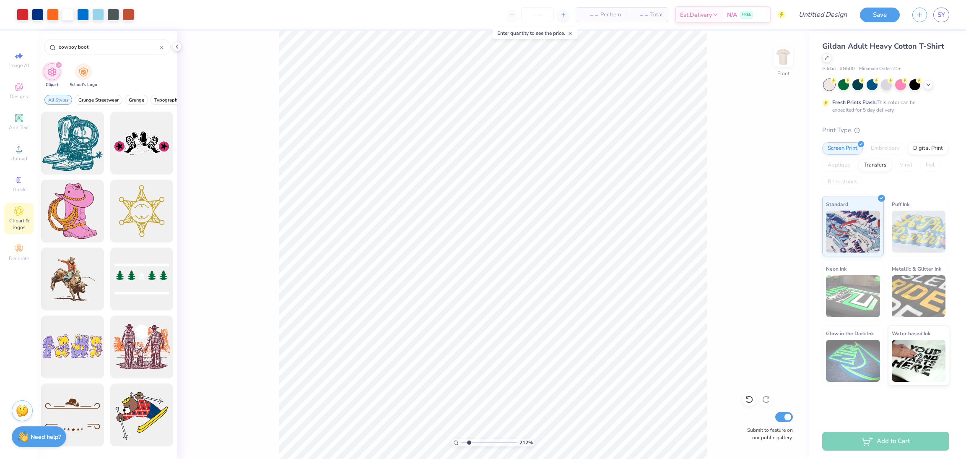
drag, startPoint x: 112, startPoint y: 46, endPoint x: 0, endPoint y: 42, distance: 112.0
click at [0, 42] on div "Art colors – – Per Item – – Total Est. Delivery N/A FREE Design Title Save SY I…" at bounding box center [483, 229] width 966 height 459
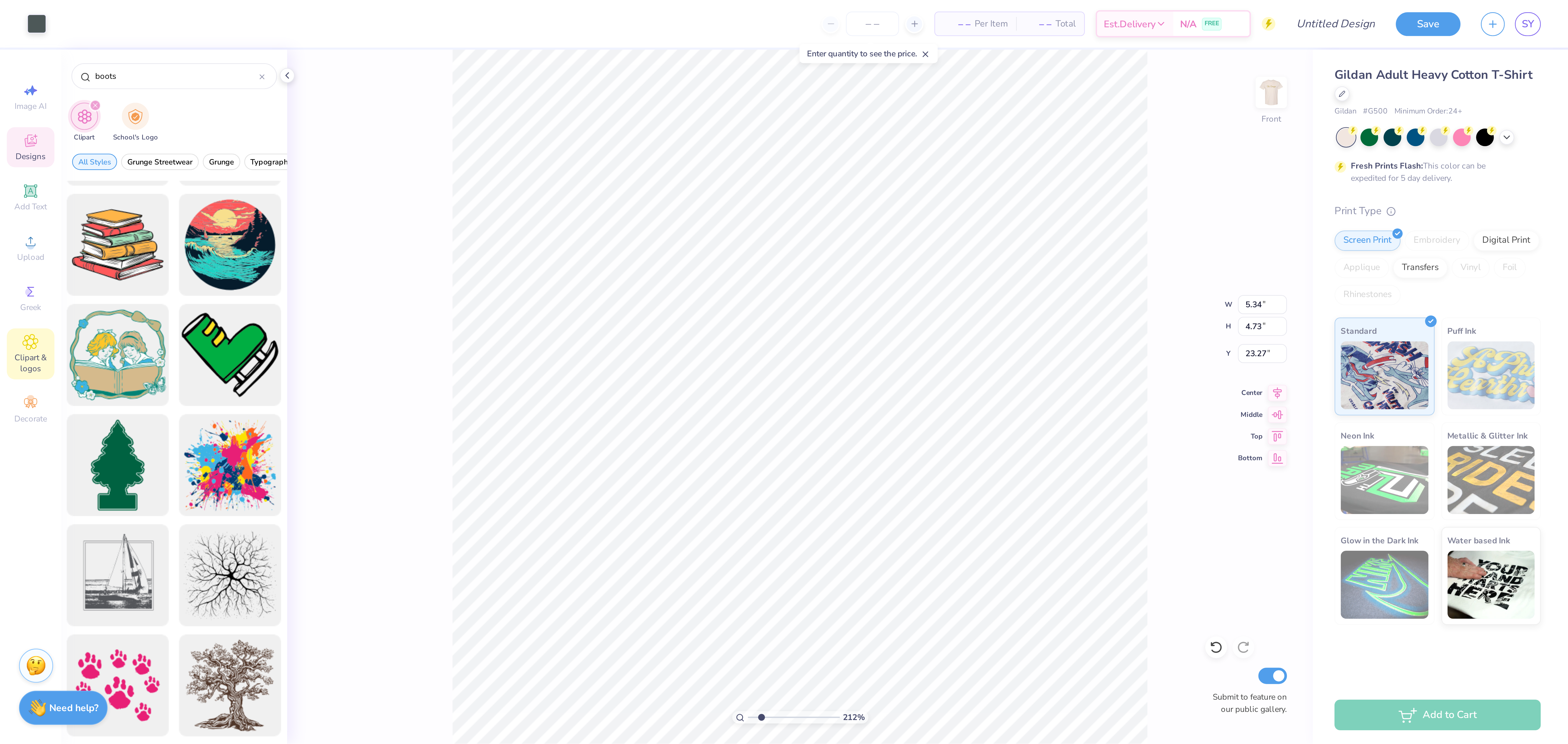
scroll to position [1034, 0]
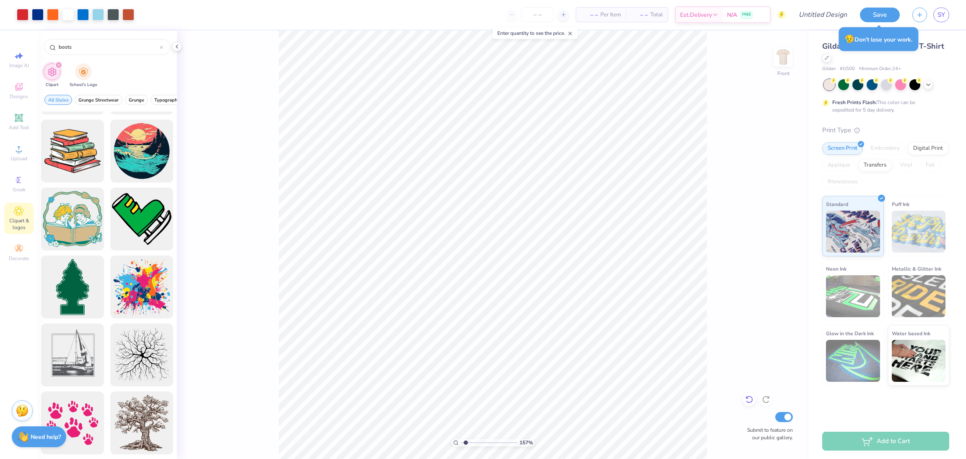
click at [749, 400] on icon at bounding box center [749, 399] width 8 height 8
click at [784, 60] on img at bounding box center [783, 57] width 34 height 34
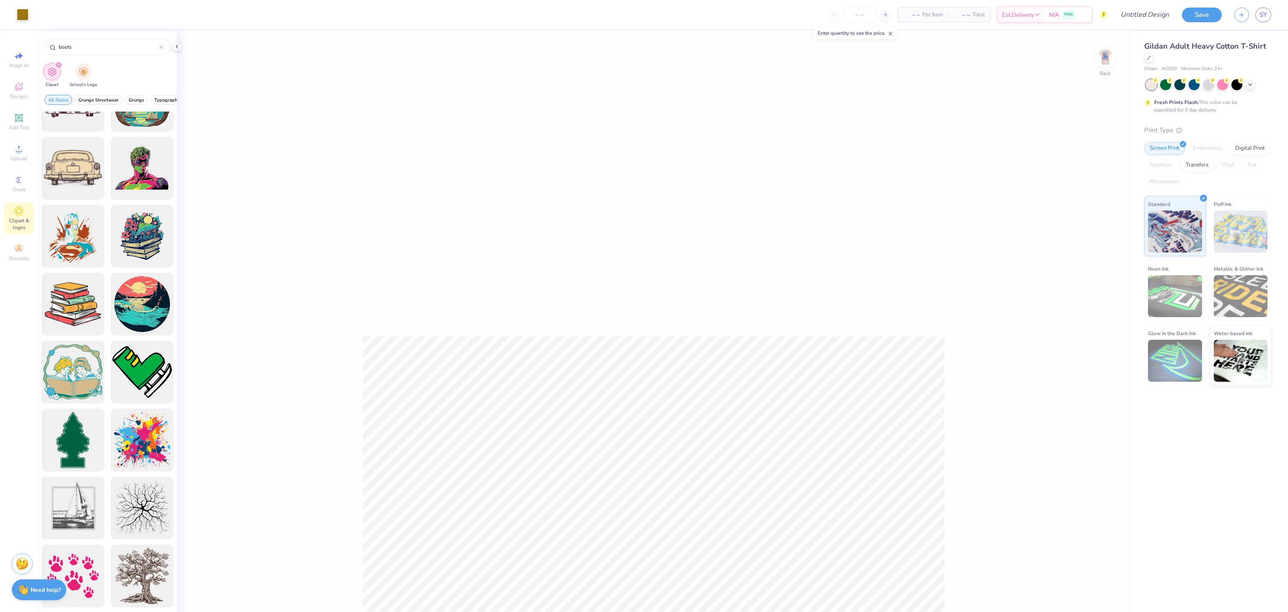
scroll to position [1550, 0]
click at [0, 88] on div "Image AI Designs Add Text Upload Greek Clipart & logos Decorate" at bounding box center [19, 321] width 38 height 581
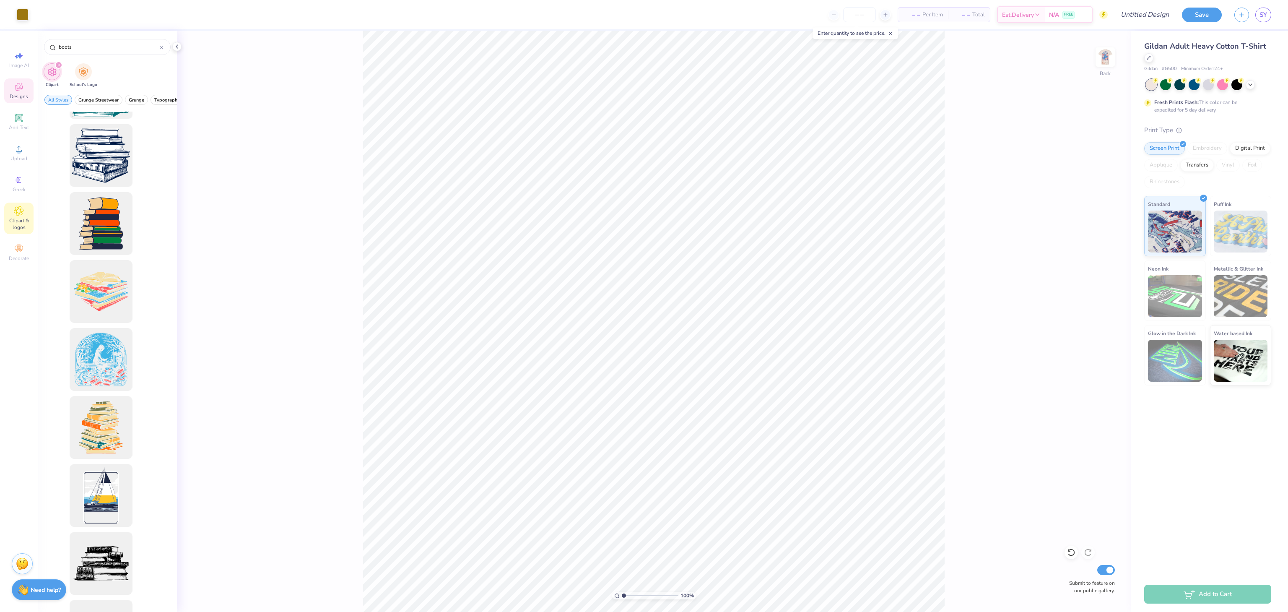
click at [14, 91] on icon at bounding box center [19, 87] width 10 height 10
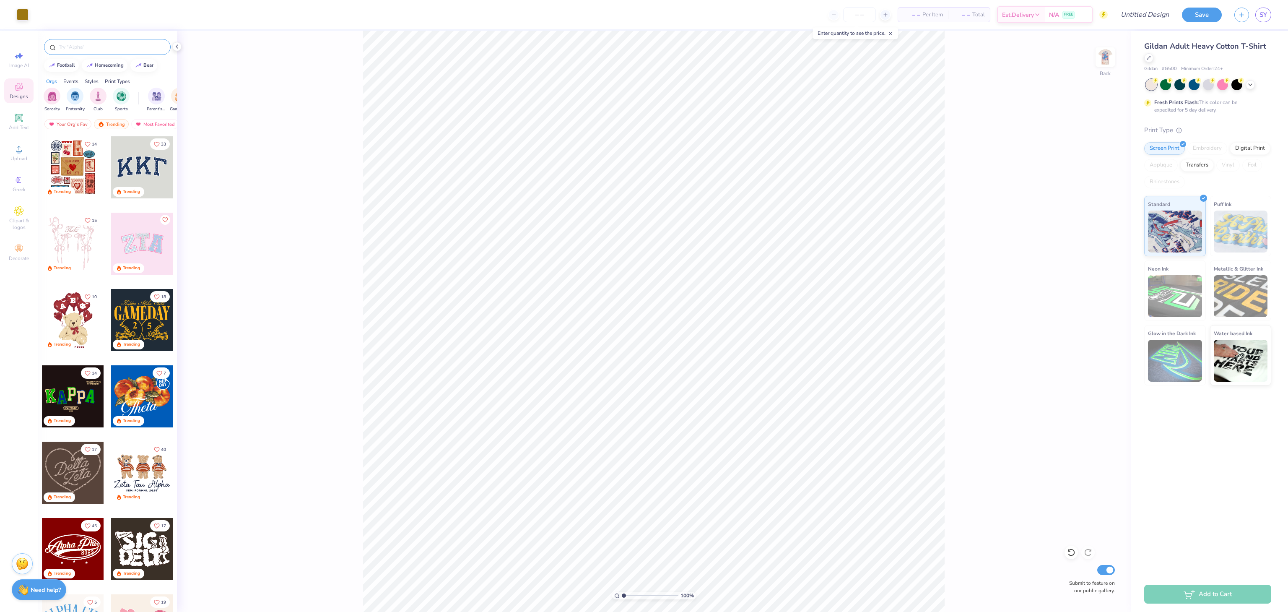
click at [88, 48] on input "text" at bounding box center [111, 47] width 107 height 8
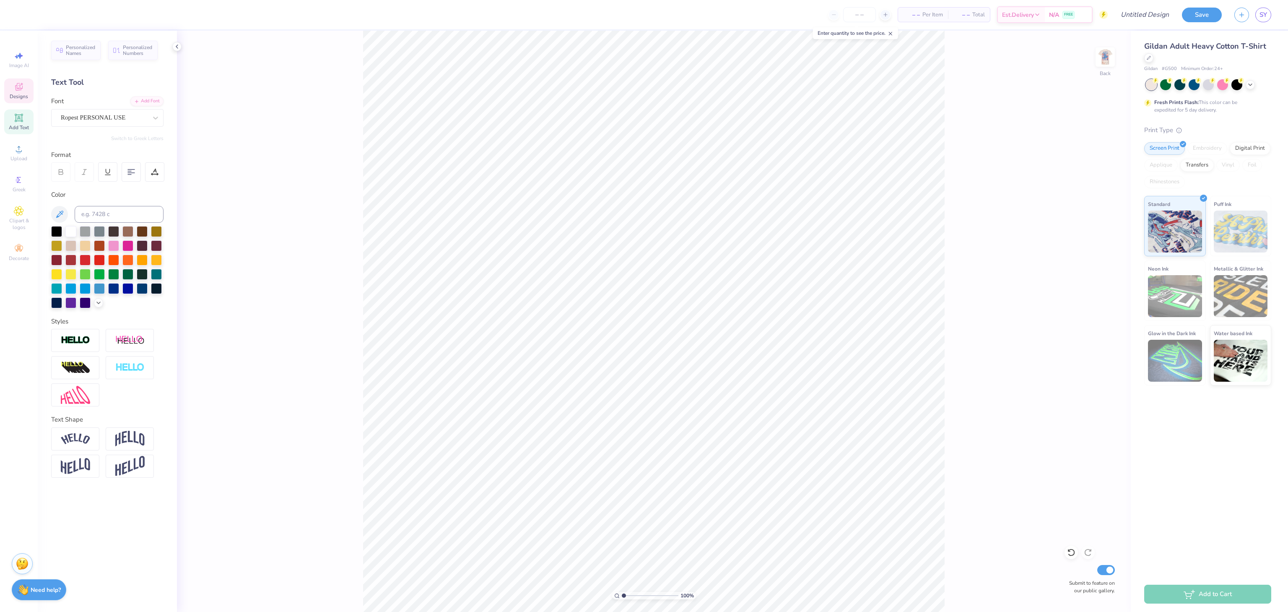
click at [23, 97] on span "Designs" at bounding box center [19, 96] width 18 height 7
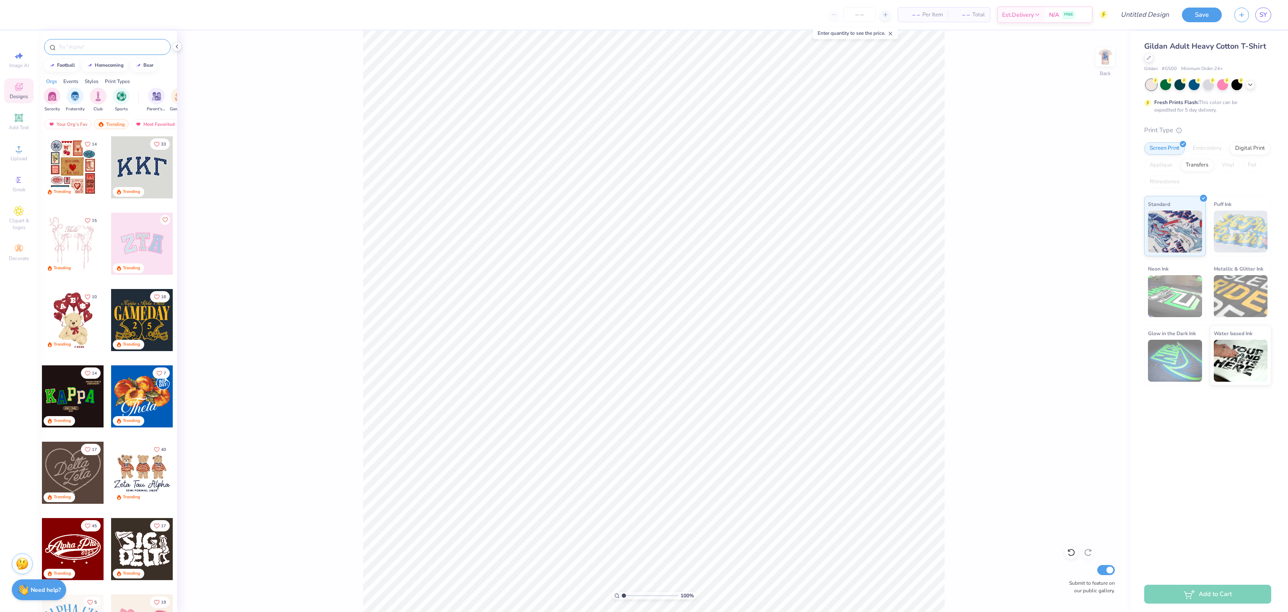
click at [111, 49] on input "text" at bounding box center [111, 47] width 107 height 8
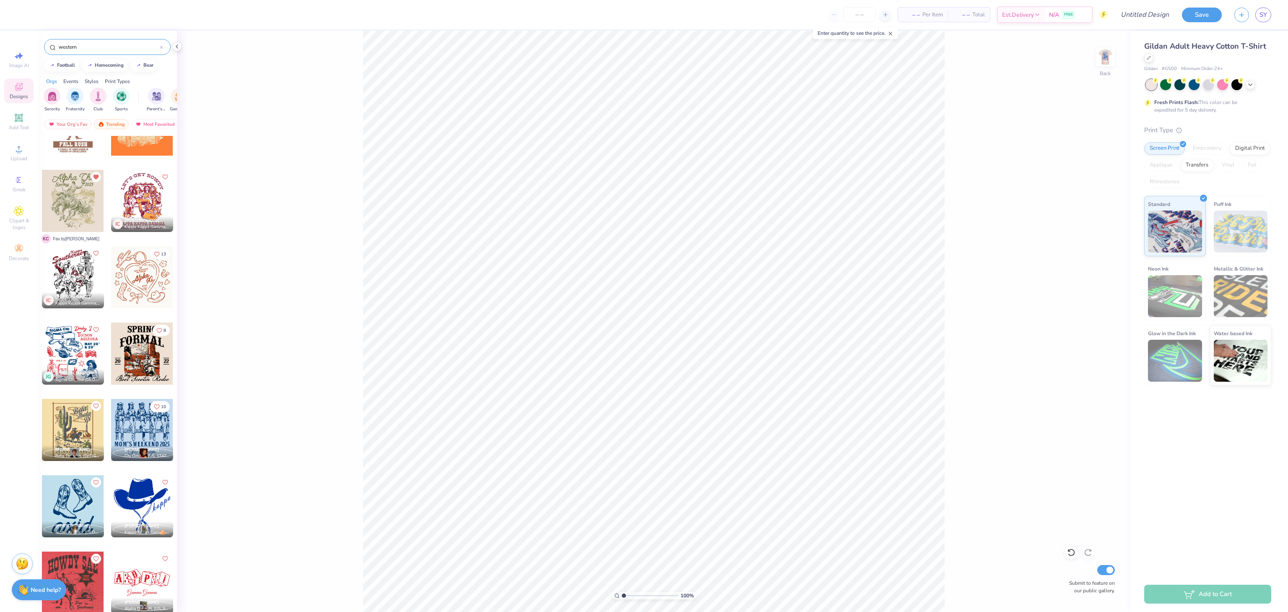
scroll to position [1338, 0]
click at [70, 343] on div at bounding box center [73, 355] width 62 height 62
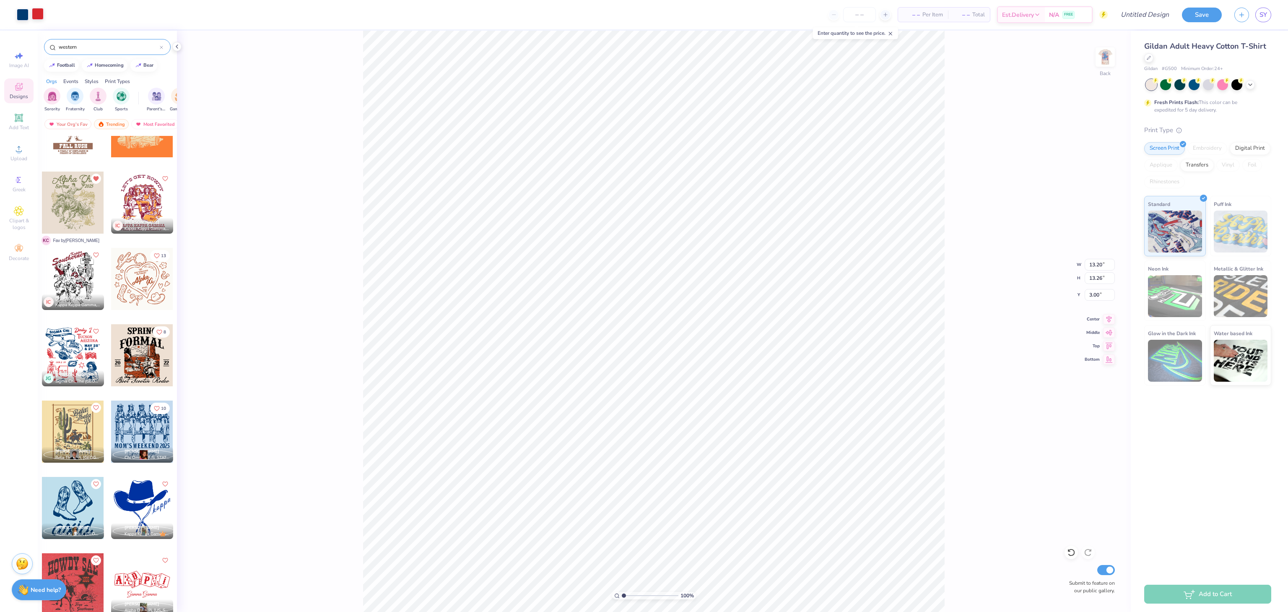
click at [42, 18] on div at bounding box center [38, 14] width 12 height 12
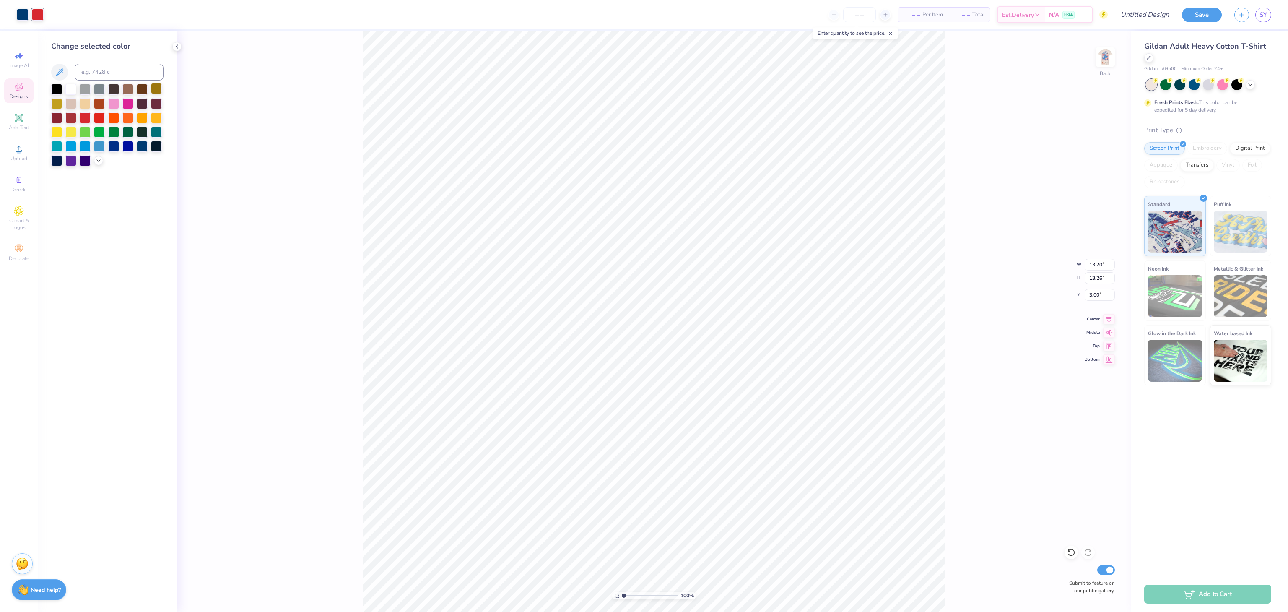
click at [156, 93] on div at bounding box center [156, 88] width 11 height 11
click at [21, 15] on div at bounding box center [23, 15] width 12 height 12
click at [156, 88] on div at bounding box center [156, 88] width 11 height 11
click at [337, 119] on div "100 % Back W 13.20 13.20 " H 13.26 13.26 " Y 3.00 3.00 " Center Middle Top Bott…" at bounding box center [654, 321] width 954 height 581
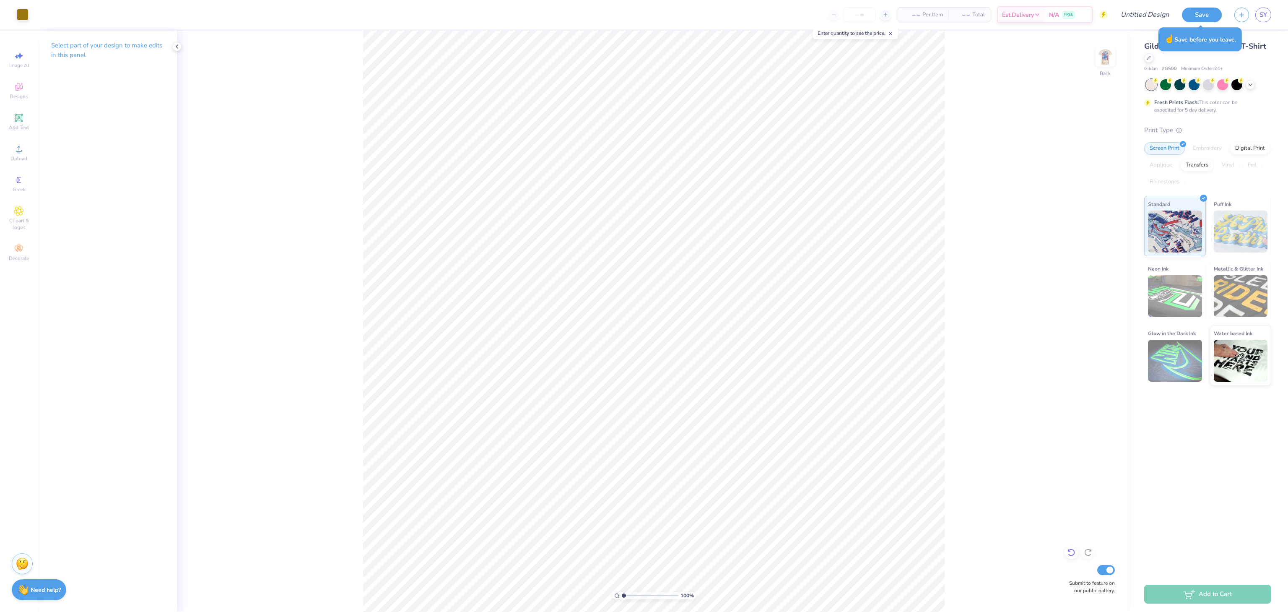
click at [966, 458] on icon at bounding box center [1071, 552] width 8 height 8
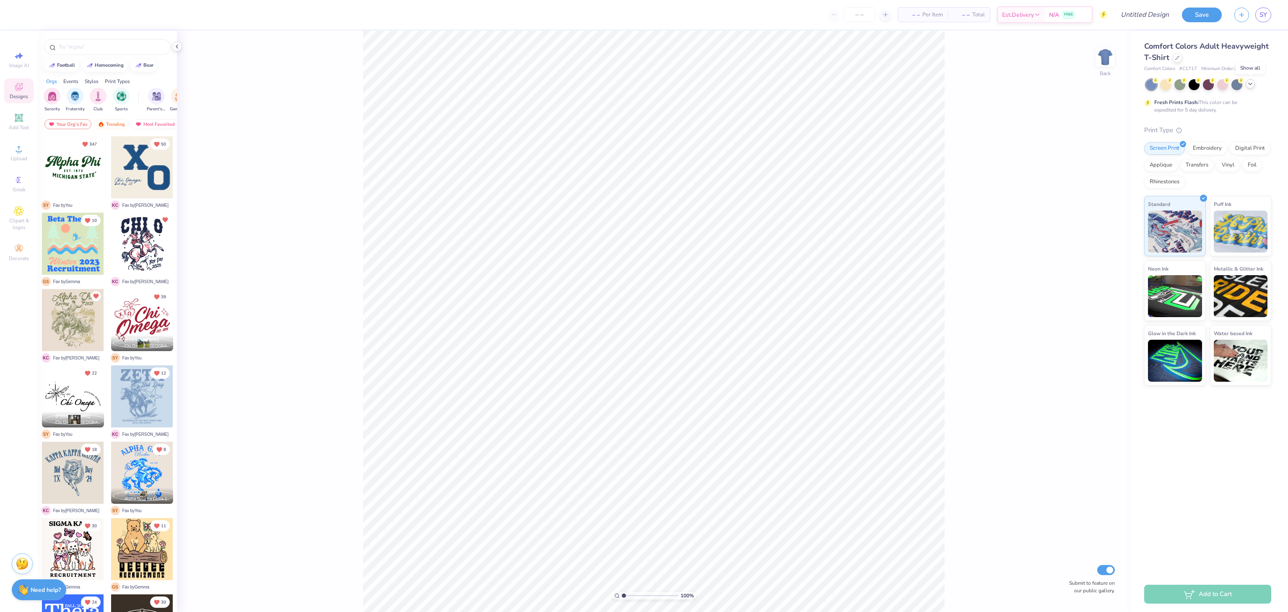
click at [1250, 85] on polyline at bounding box center [1250, 84] width 3 height 2
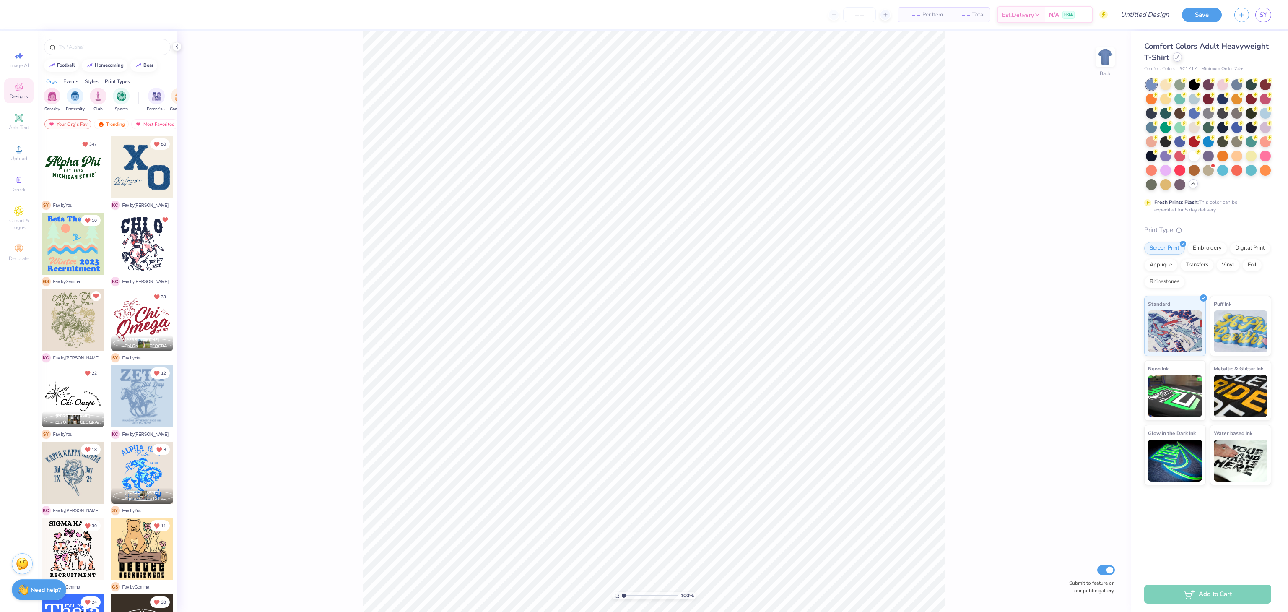
click at [1179, 60] on div at bounding box center [1177, 56] width 9 height 9
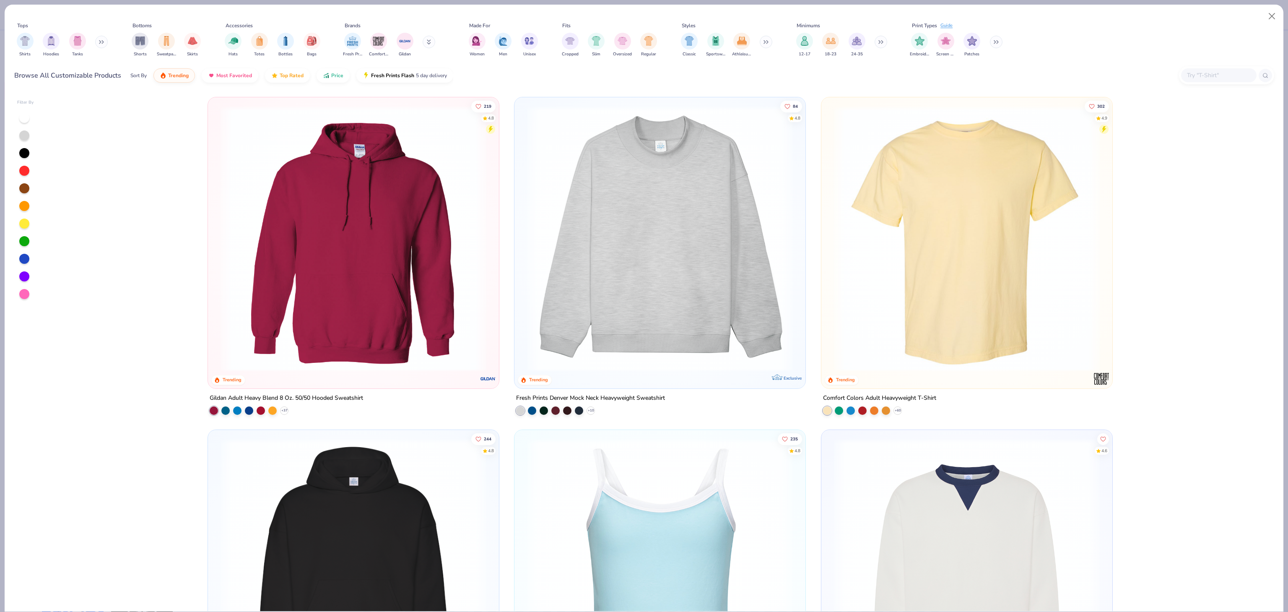
click at [1199, 73] on input "text" at bounding box center [1218, 75] width 65 height 10
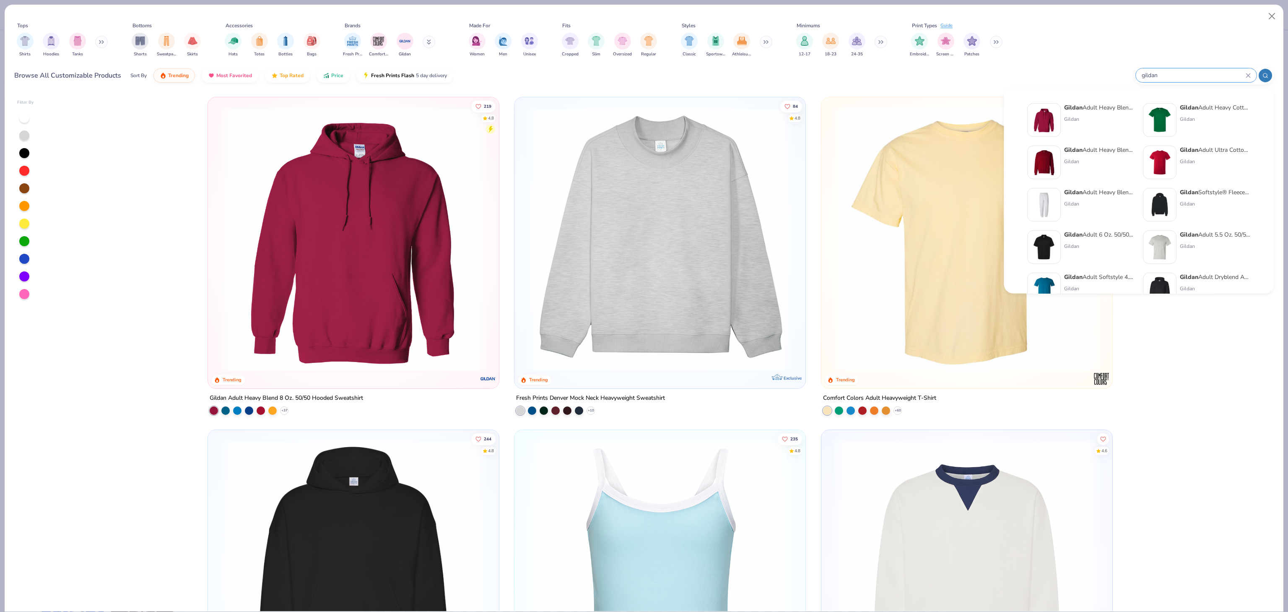
type input "gildan"
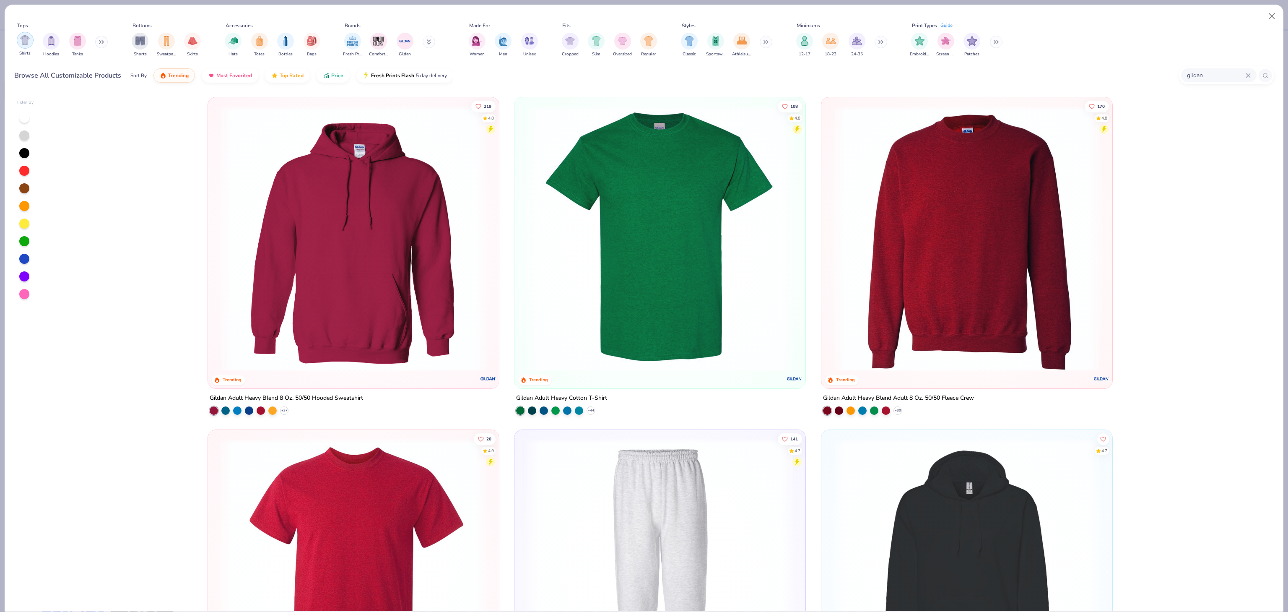
click at [27, 48] on div "filter for Shirts" at bounding box center [25, 40] width 17 height 17
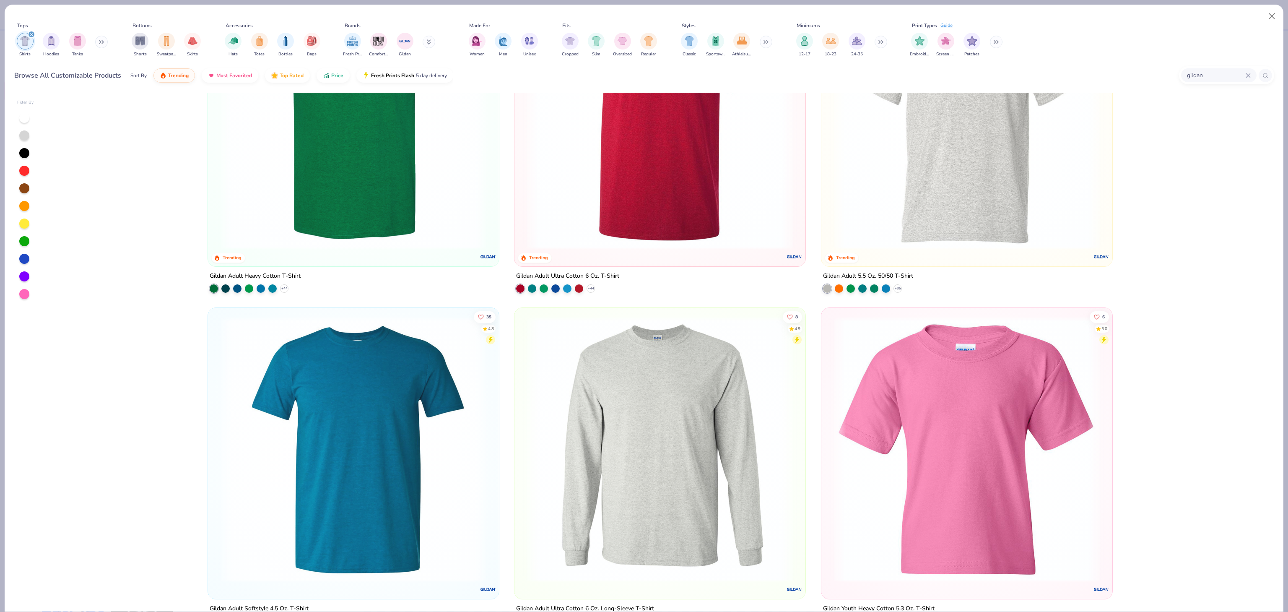
scroll to position [252, 0]
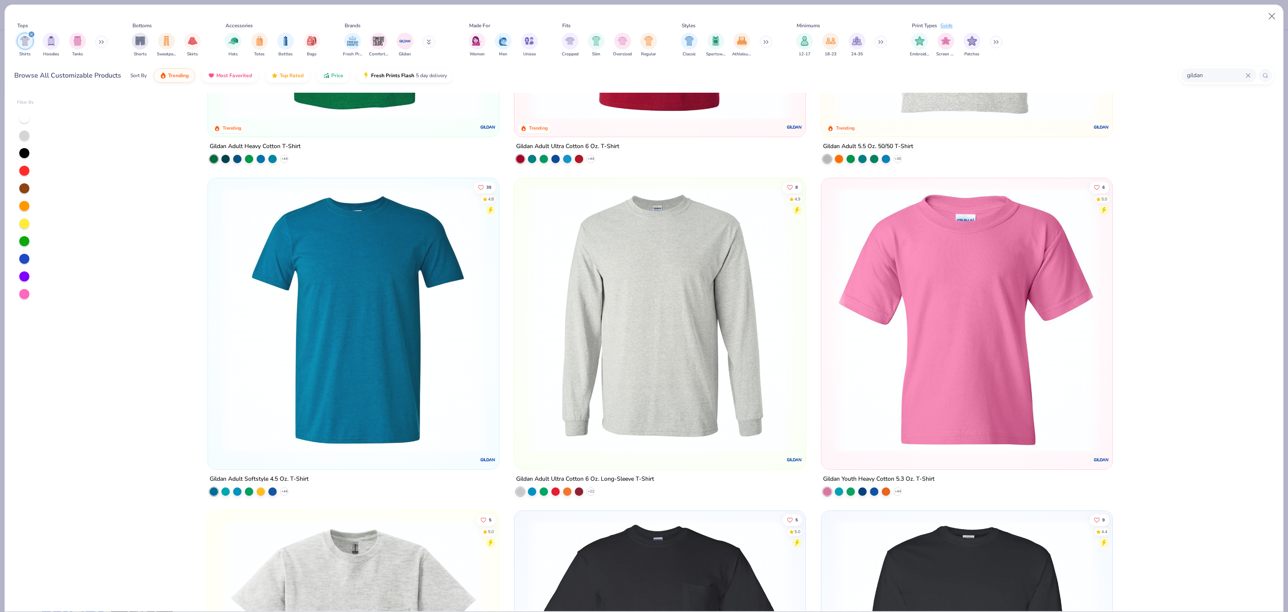
click at [22, 119] on div at bounding box center [24, 118] width 10 height 10
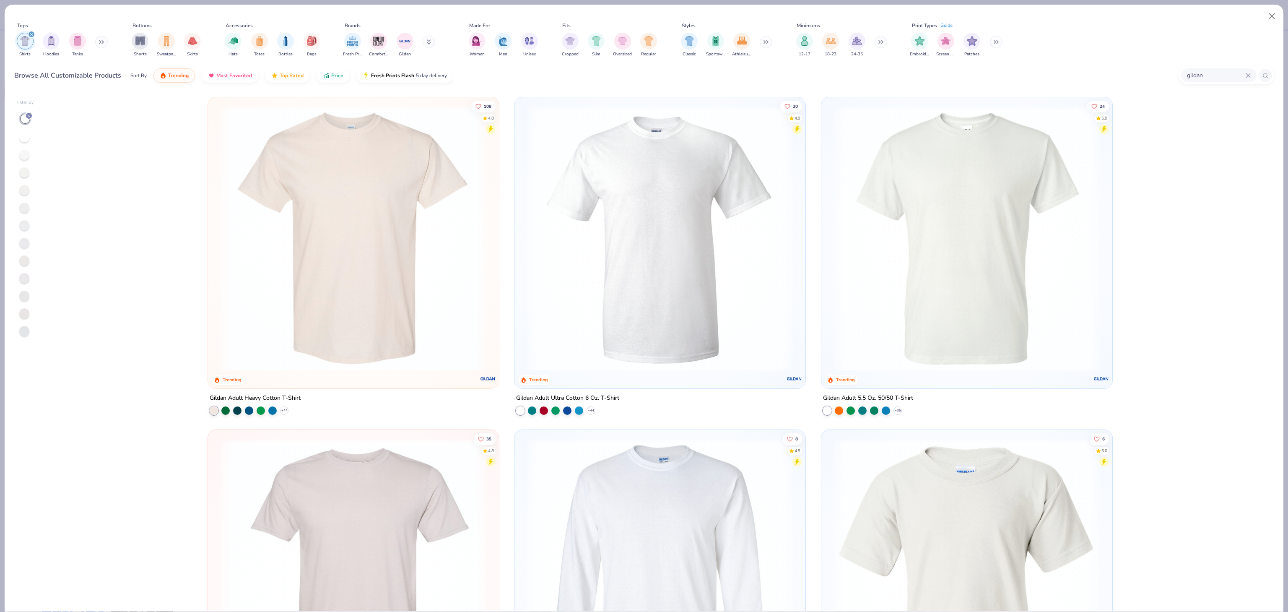
click at [349, 235] on img at bounding box center [353, 239] width 274 height 266
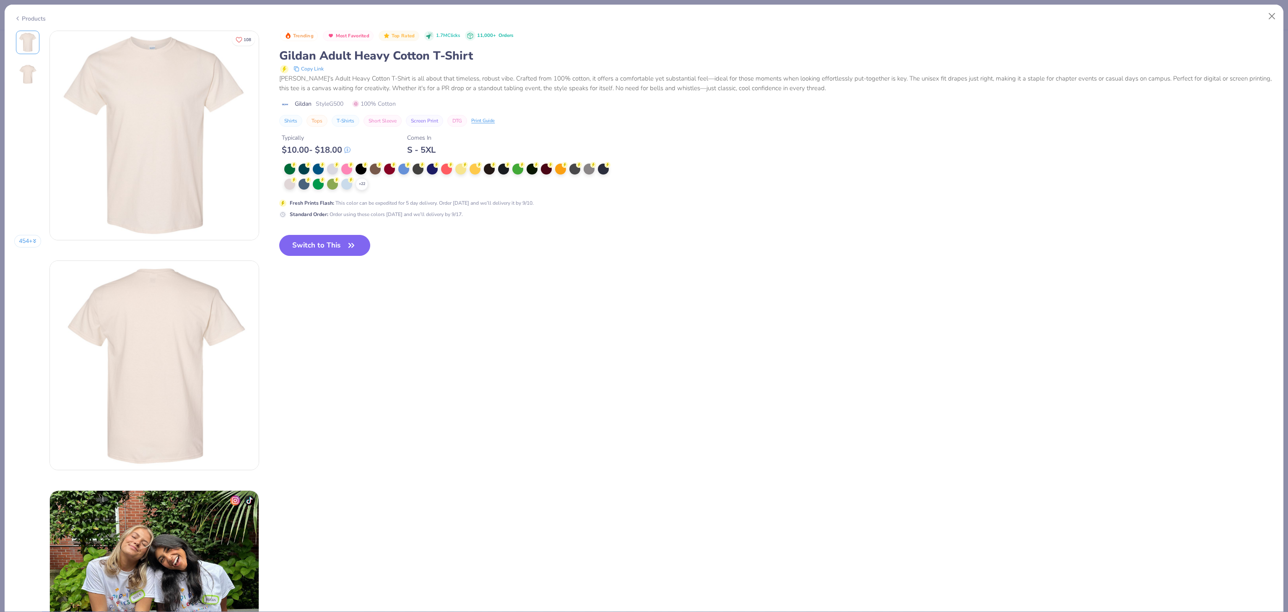
click at [343, 247] on button "Switch to This" at bounding box center [324, 245] width 91 height 21
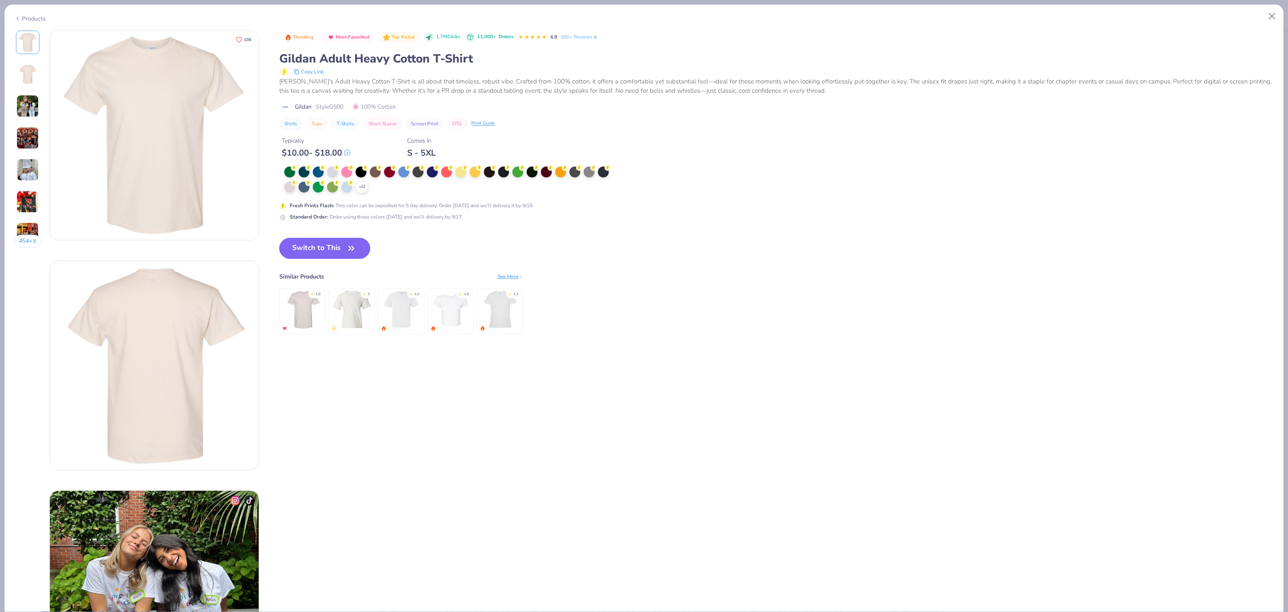
click at [340, 255] on button "Switch to This" at bounding box center [324, 248] width 91 height 21
click at [339, 245] on button "Switch to This" at bounding box center [324, 248] width 91 height 21
click at [337, 247] on button "Switch to This" at bounding box center [324, 248] width 91 height 21
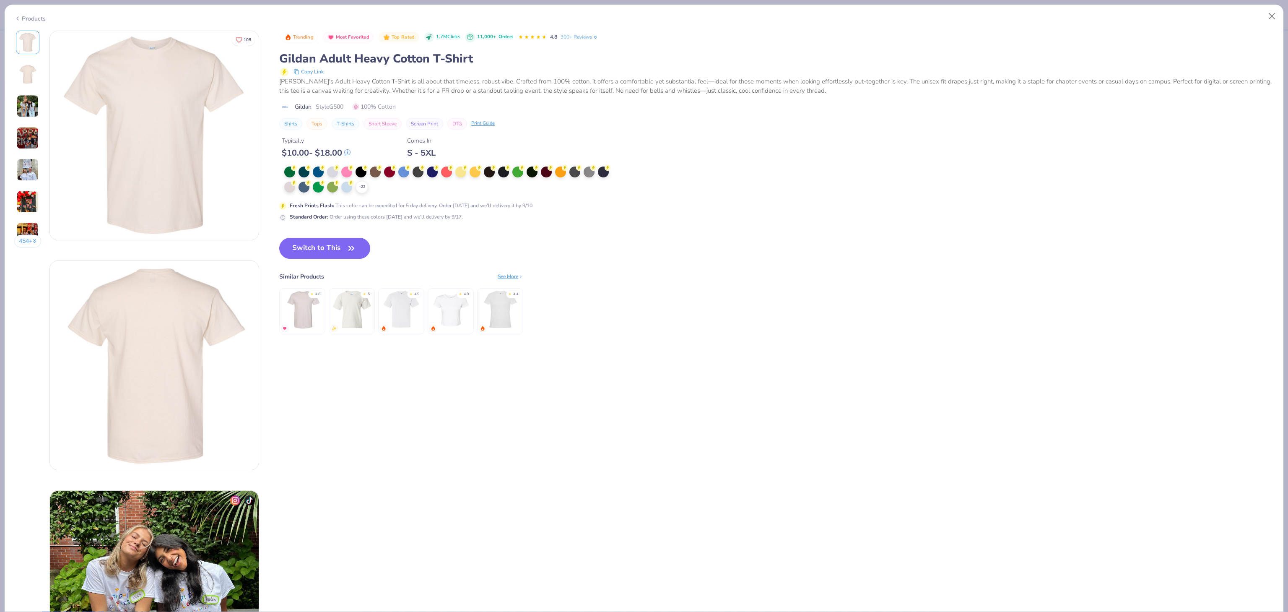
click at [338, 247] on button "Switch to This" at bounding box center [324, 248] width 91 height 21
click at [687, 209] on div "Trending Most Favorited Top Rated 1.7M Clicks 11,000+ Orders 4.8 300+ Reviews G…" at bounding box center [776, 126] width 995 height 190
click at [343, 246] on button "Switch to This" at bounding box center [324, 248] width 91 height 21
click at [1271, 18] on button "Close" at bounding box center [1272, 16] width 16 height 16
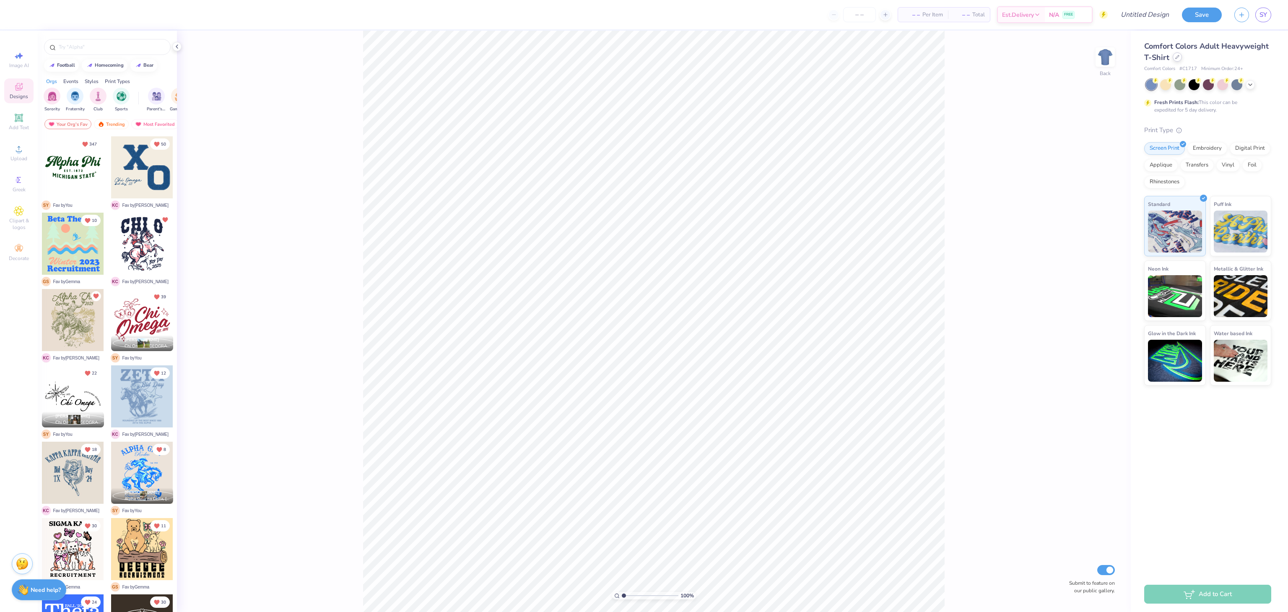
click at [1175, 56] on icon at bounding box center [1177, 57] width 4 height 4
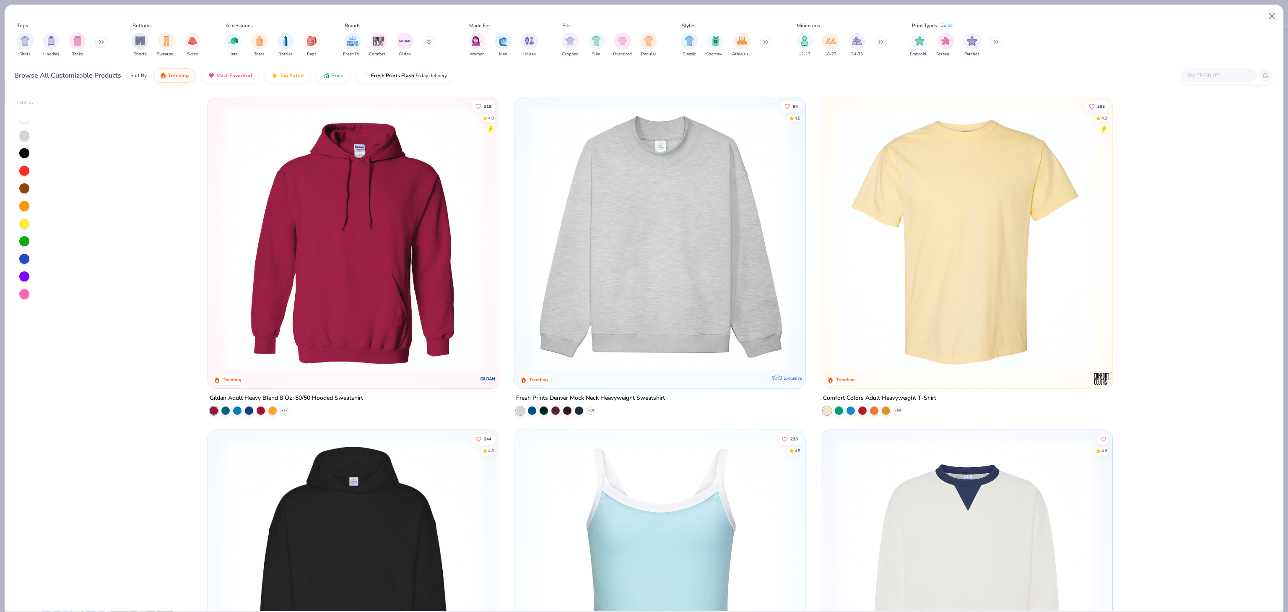
click at [1207, 76] on input "text" at bounding box center [1218, 75] width 65 height 10
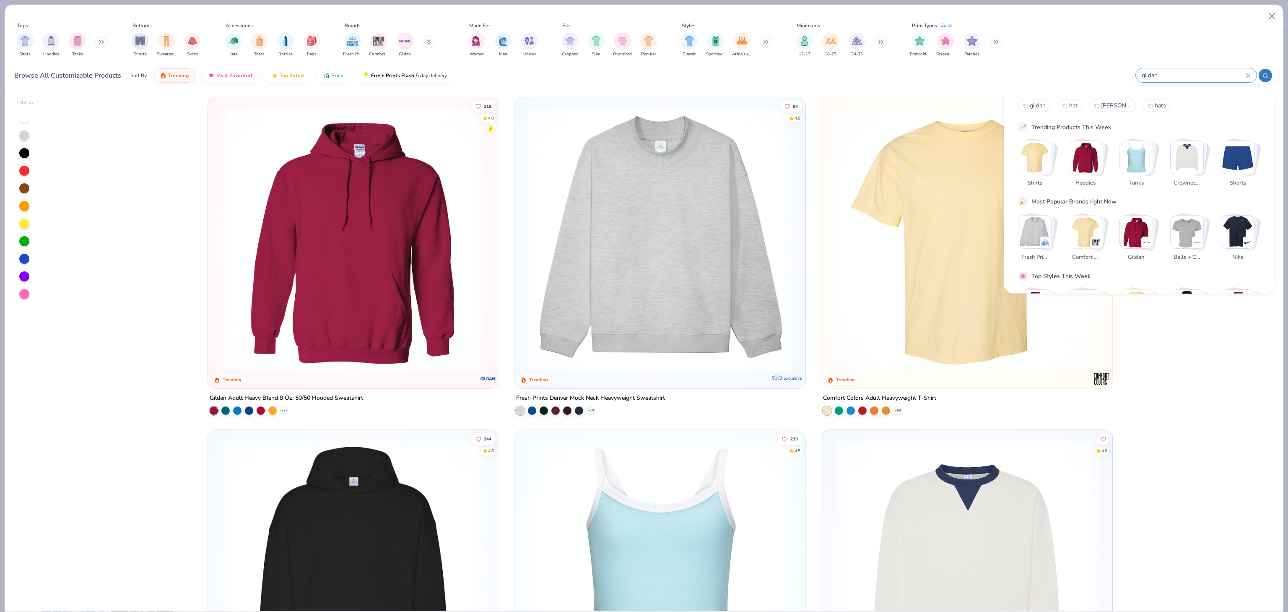
type input "gildan"
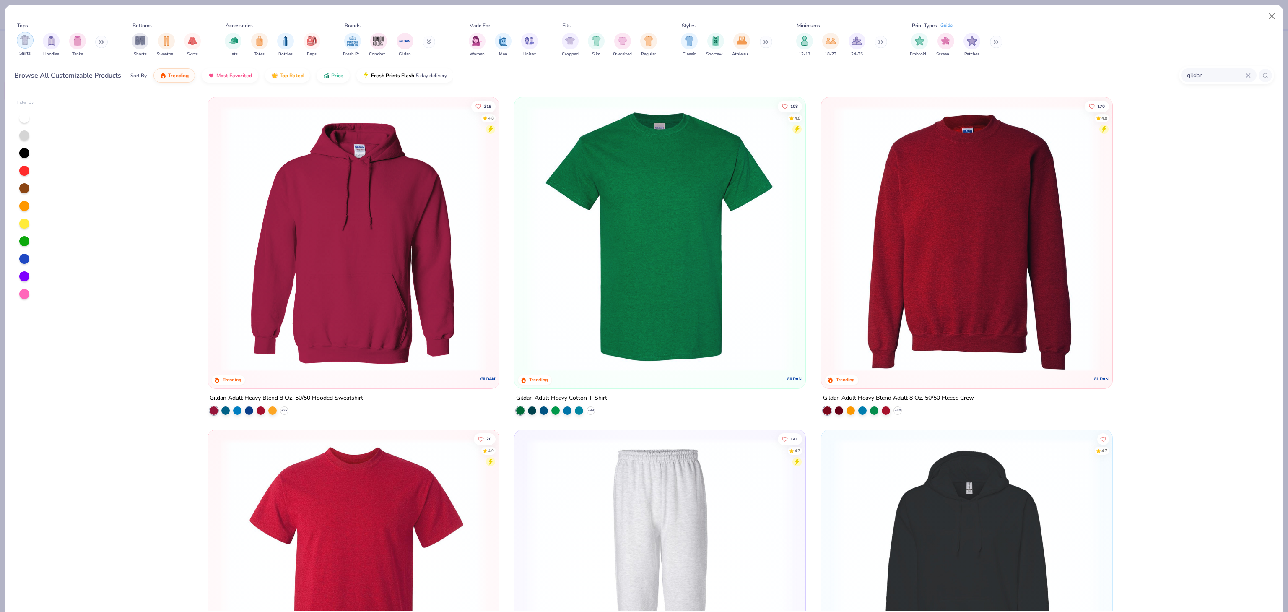
click at [25, 48] on div "filter for Shirts" at bounding box center [25, 40] width 17 height 17
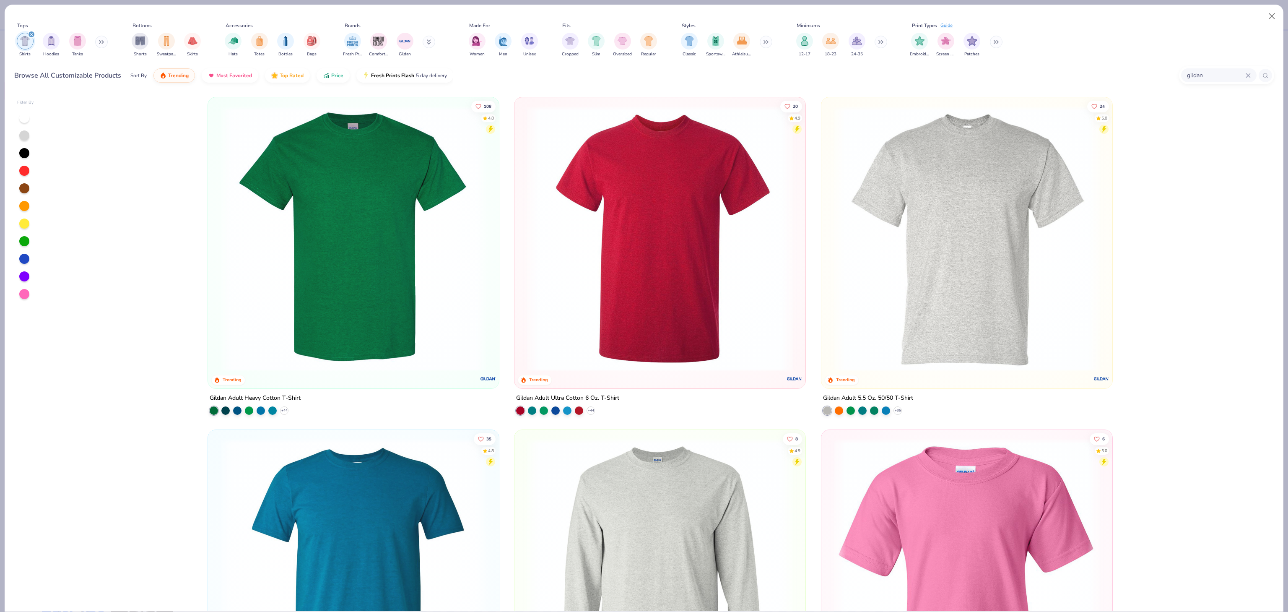
click at [20, 121] on div at bounding box center [24, 117] width 11 height 11
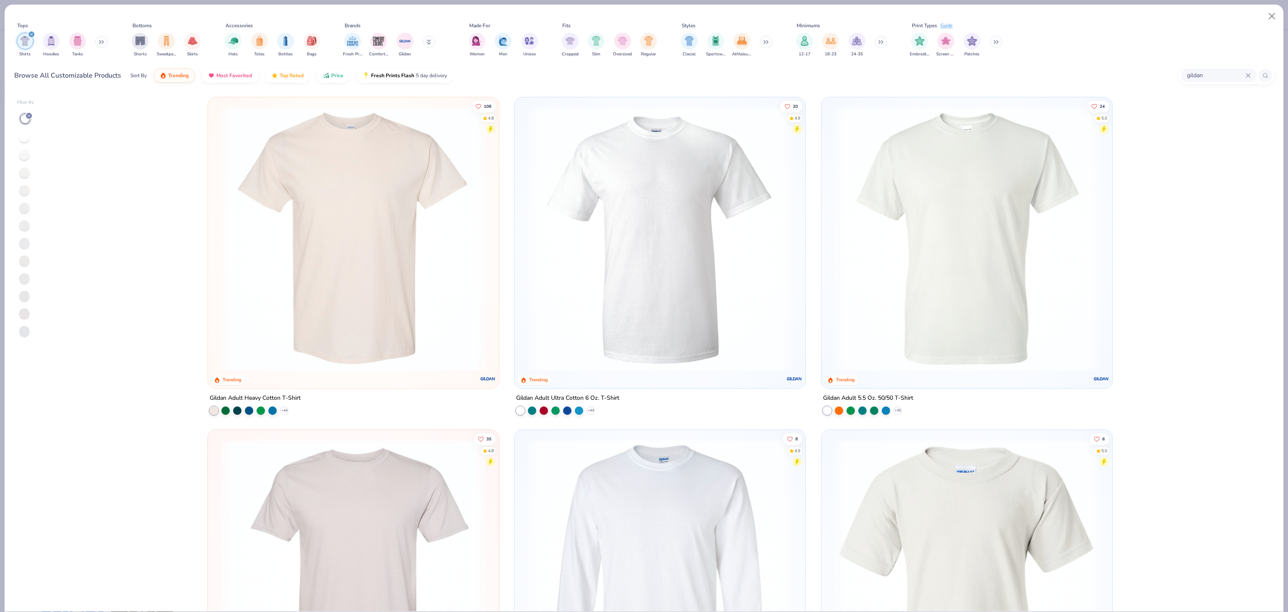
click at [322, 172] on img at bounding box center [353, 239] width 274 height 266
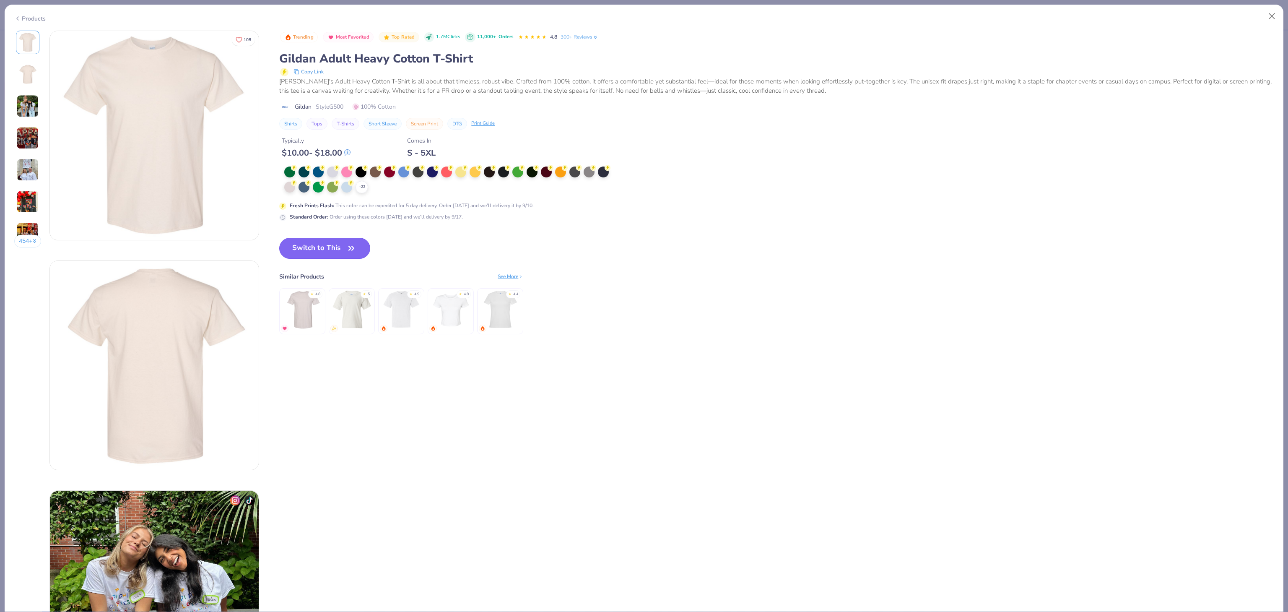
click at [318, 249] on button "Switch to This" at bounding box center [324, 248] width 91 height 21
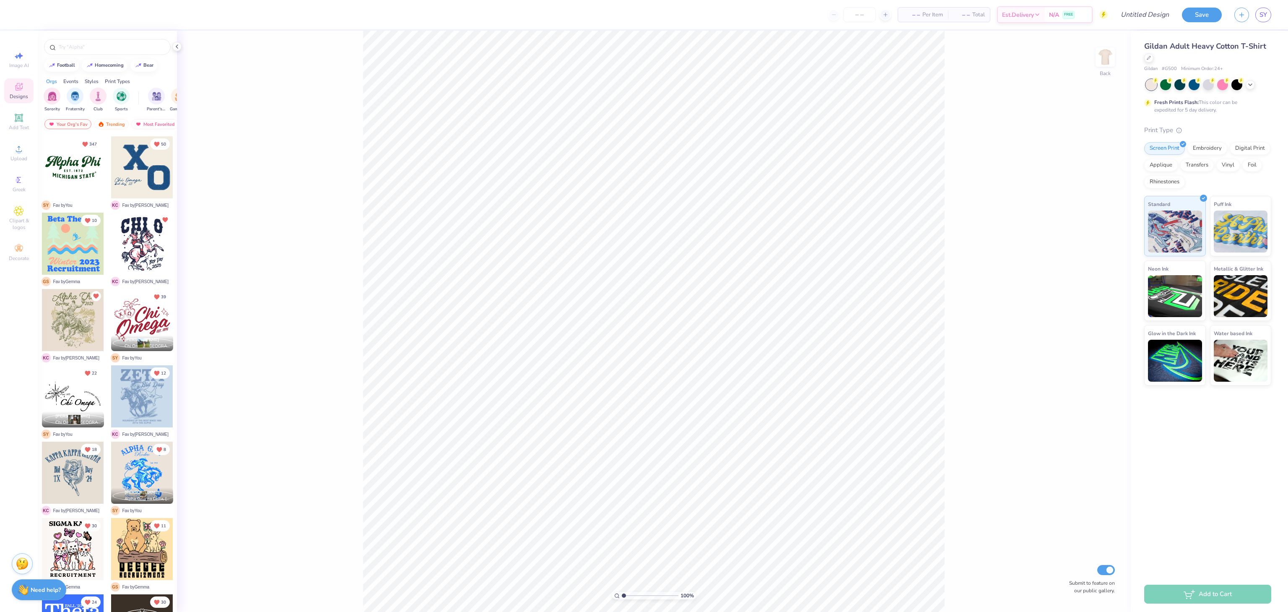
type input "1.22152498603933"
click at [79, 50] on input "text" at bounding box center [111, 47] width 107 height 8
type input "western"
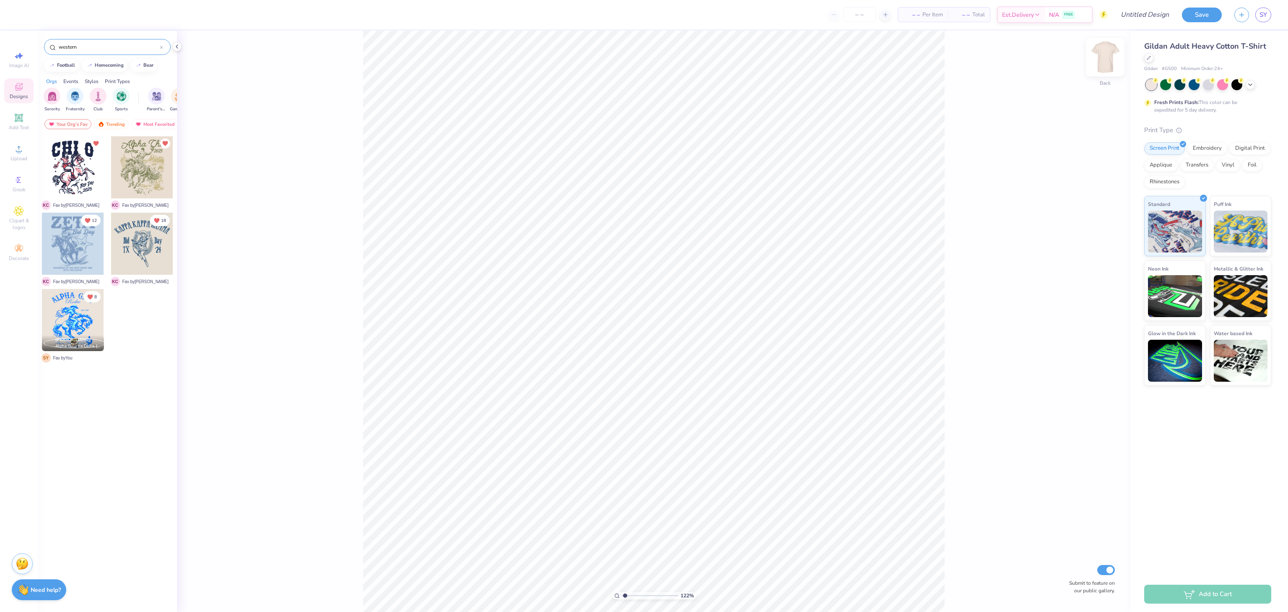
click at [1105, 61] on img at bounding box center [1105, 57] width 34 height 34
click at [95, 41] on div "western" at bounding box center [107, 47] width 127 height 16
click at [68, 125] on div "Your Org's Fav" at bounding box center [67, 124] width 47 height 10
click at [108, 125] on div "Trending" at bounding box center [111, 124] width 35 height 10
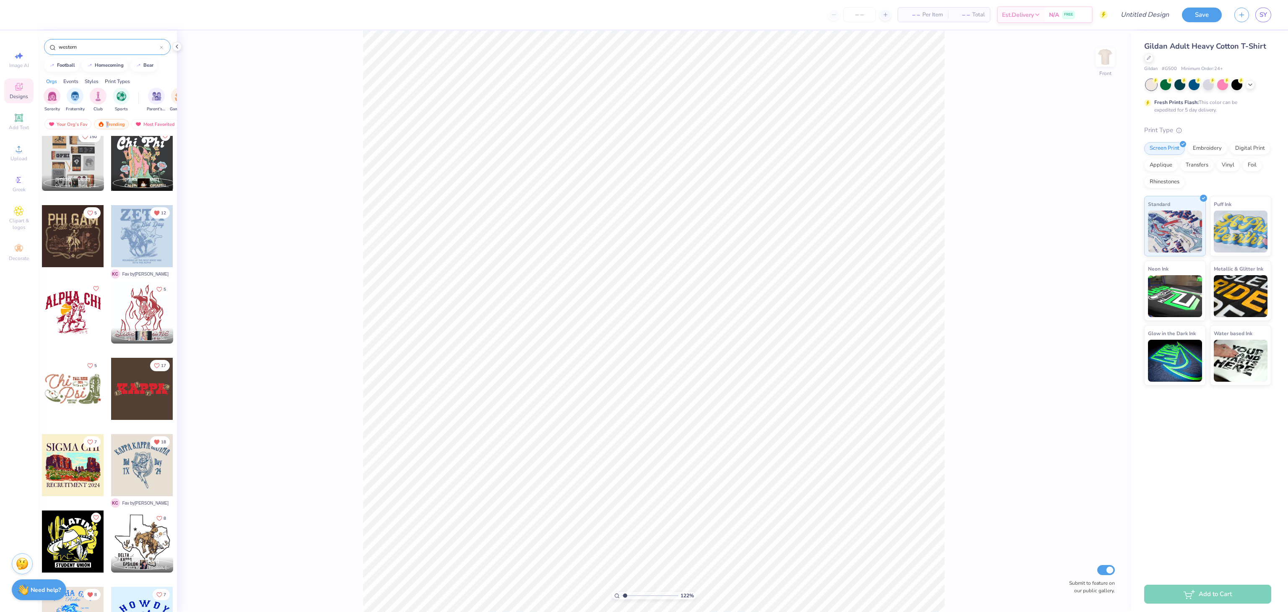
scroll to position [2012, 0]
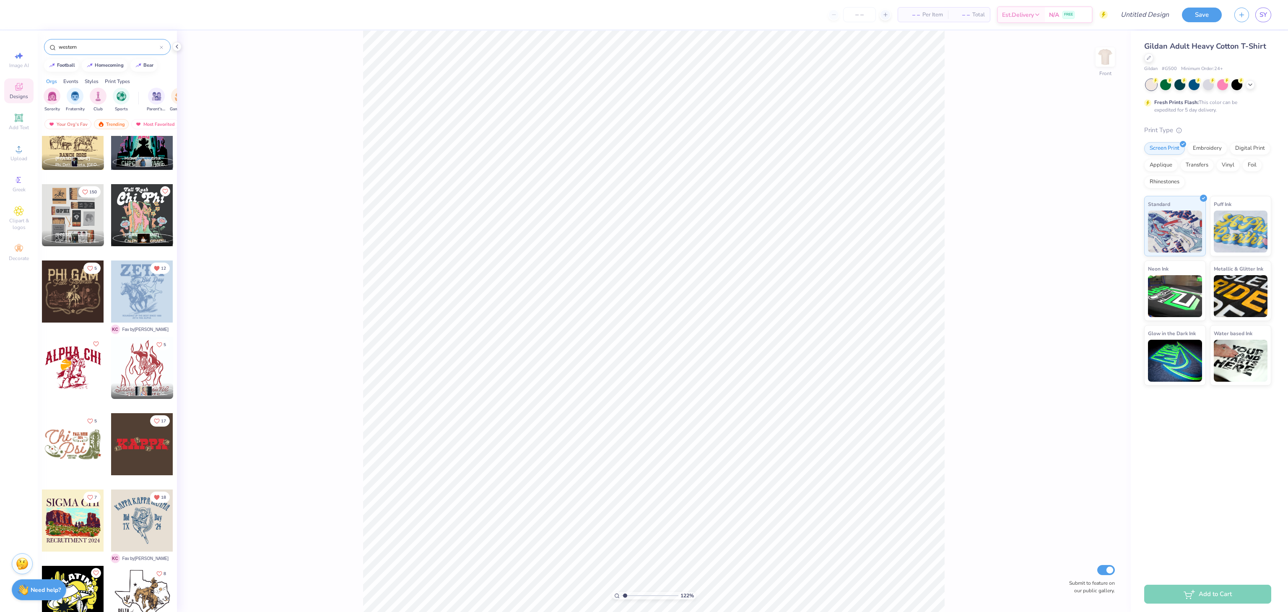
click at [64, 225] on div at bounding box center [73, 215] width 62 height 62
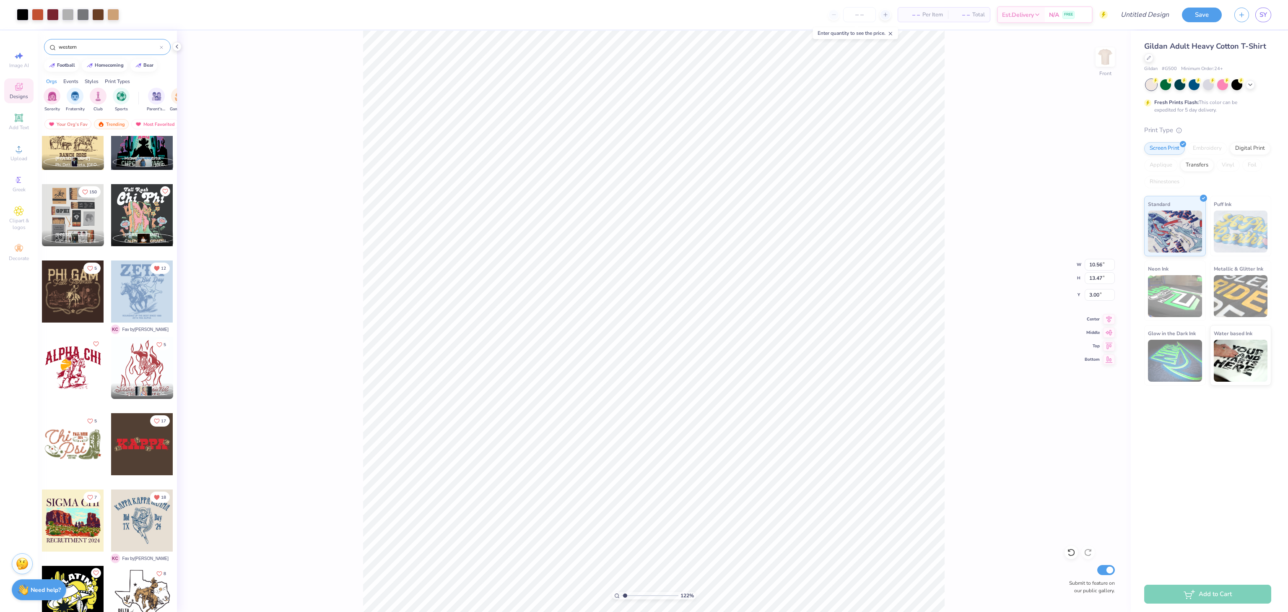
type input "1.22152498603933"
type input "6.00"
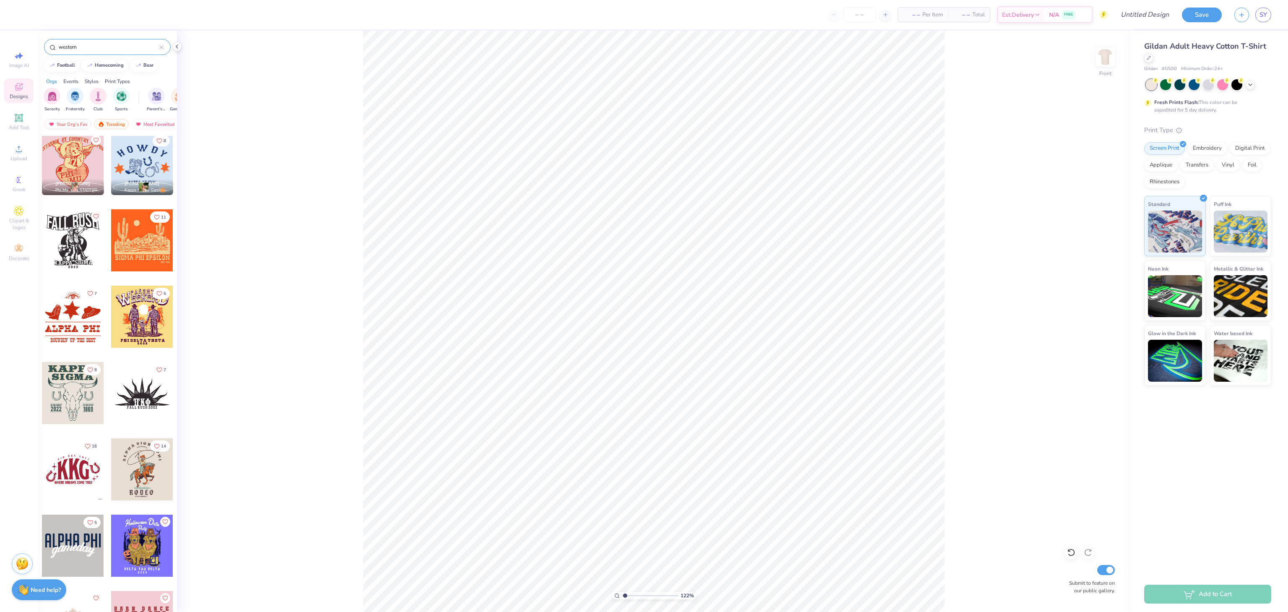
scroll to position [2599, 0]
click at [74, 323] on div at bounding box center [73, 315] width 62 height 62
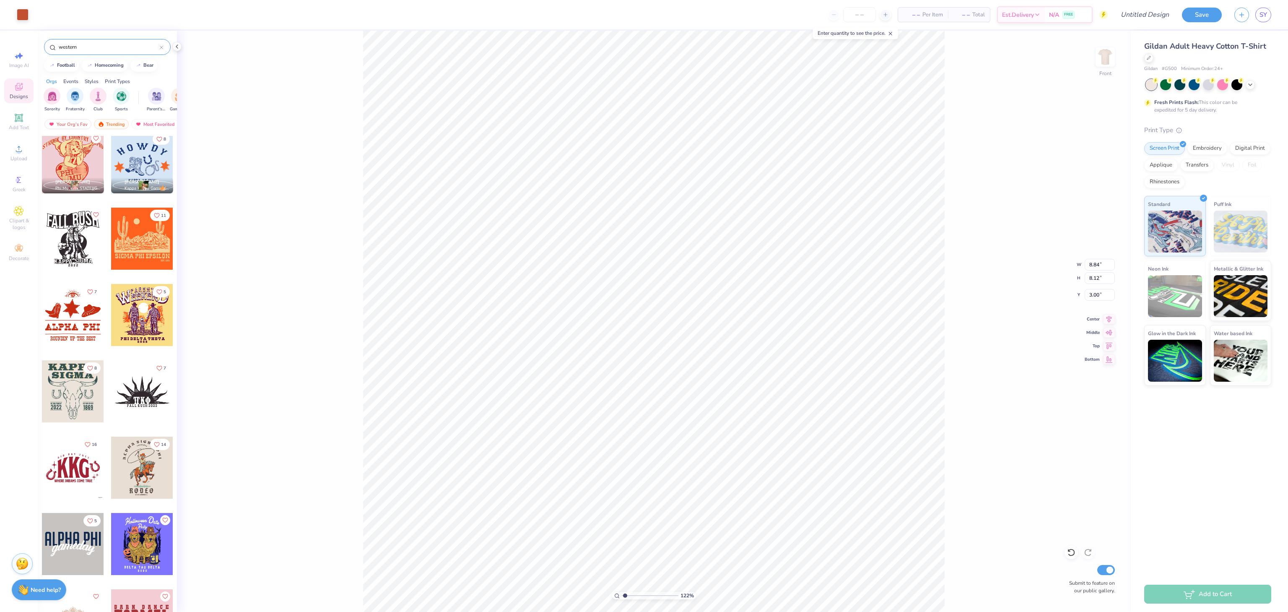
type input "1.22152498603933"
type input "3.64"
type input "1.22152498603933"
type input "15.49"
type input "1.22152498603933"
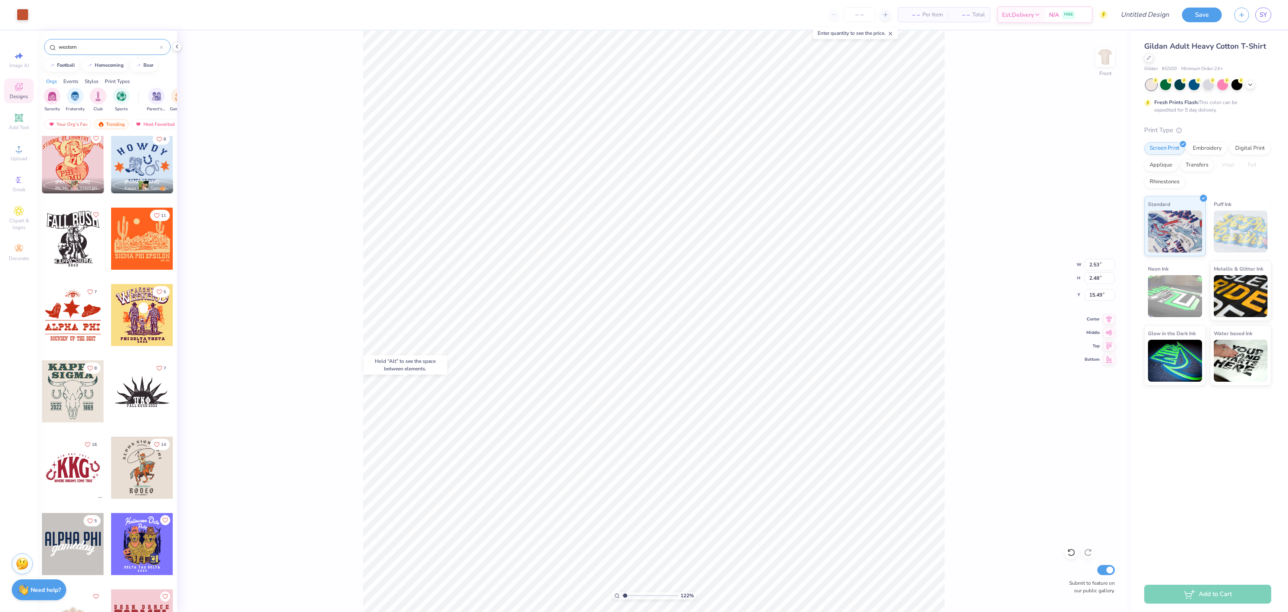
type input "0.37"
type input "0.59"
type input "6.84"
type input "1.22152498603933"
type input "16.61"
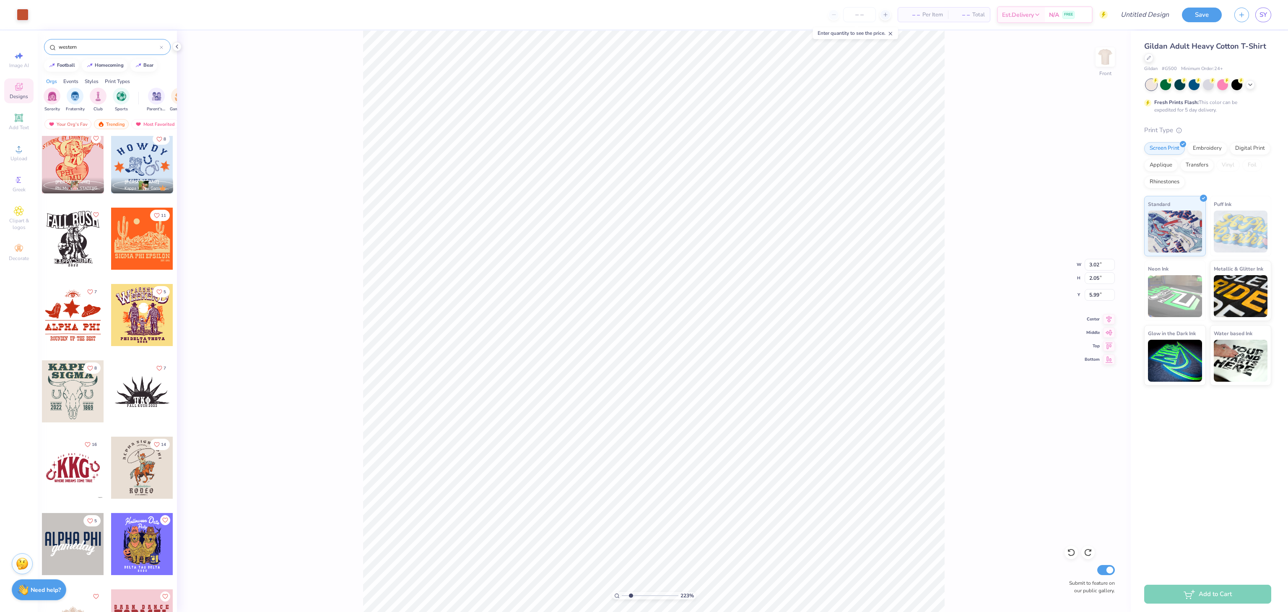
type input "2.22643191709162"
type input "8.84"
type input "6.26"
type input "4.47"
type input "1.82266588284093"
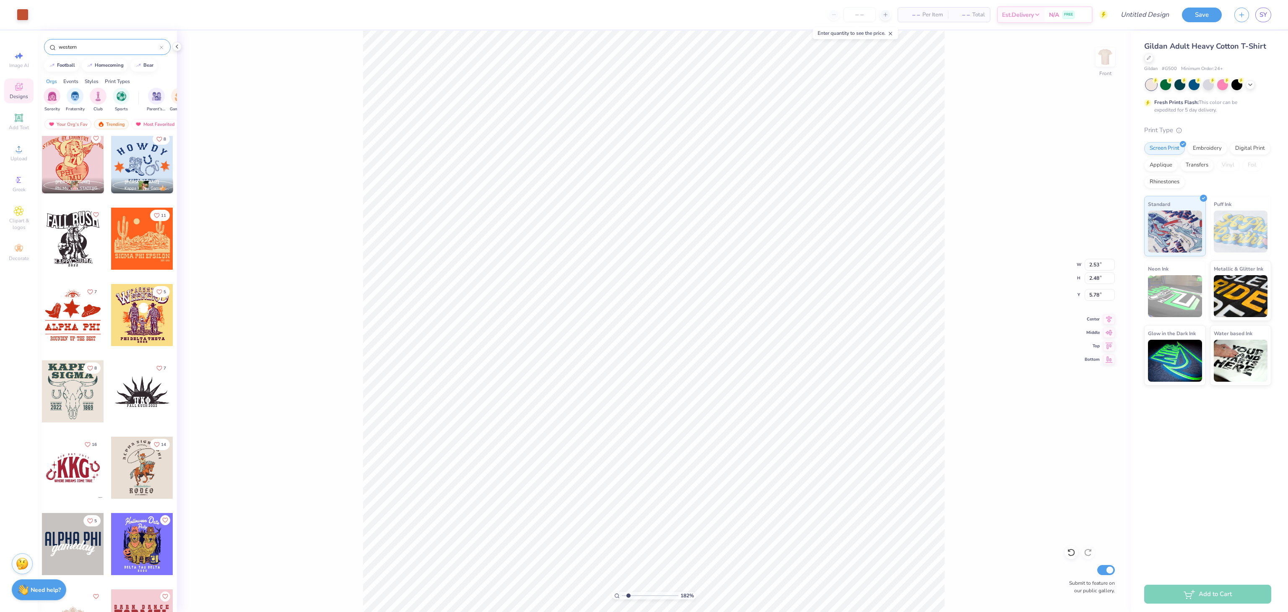
type input "25.52"
click at [72, 396] on div at bounding box center [73, 391] width 62 height 62
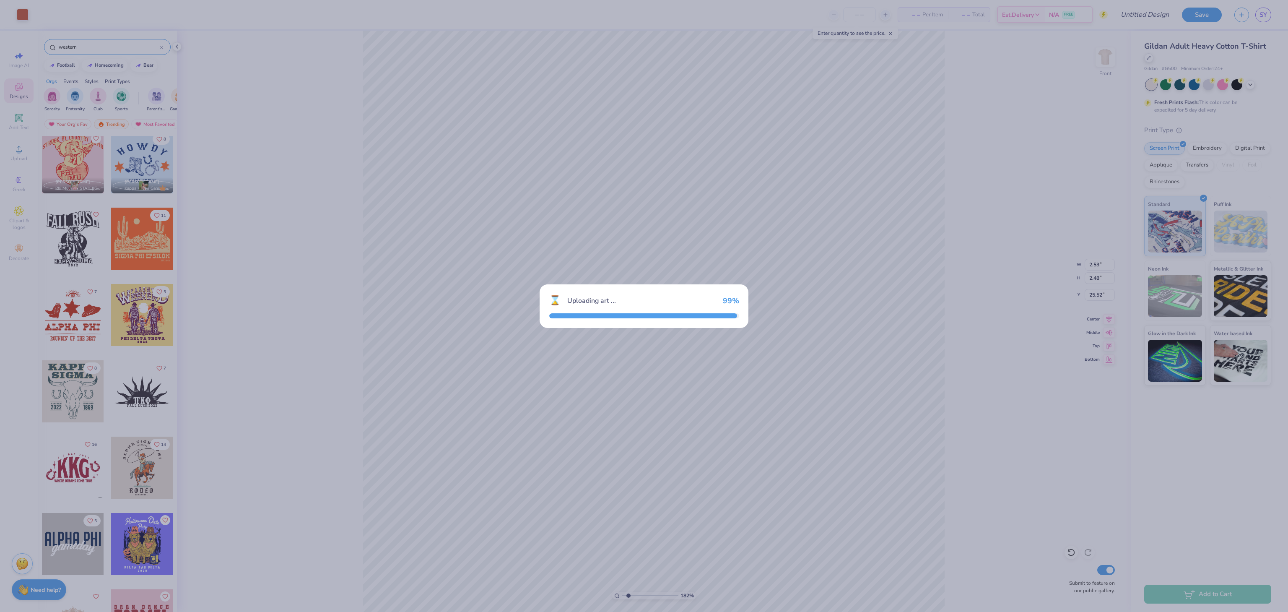
type input "1.82266588284093"
type input "10.50"
type input "11.70"
type input "3.00"
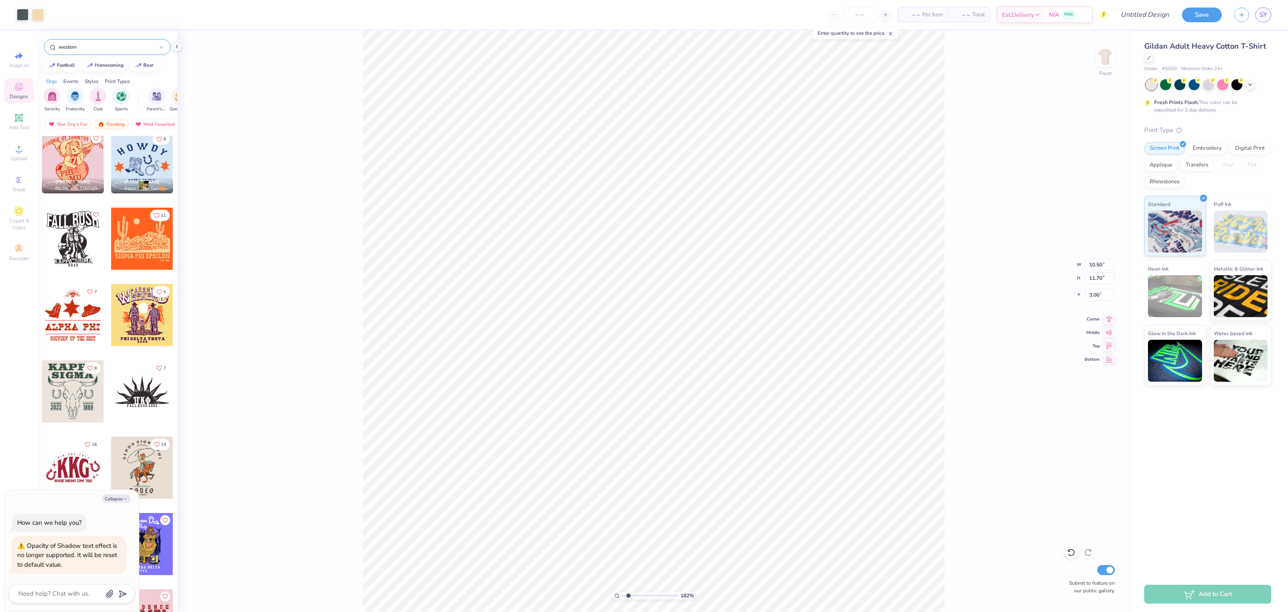
type input "1.82266588284093"
type textarea "x"
type input "1.82266588284093"
type textarea "x"
type input "1.82266588284093"
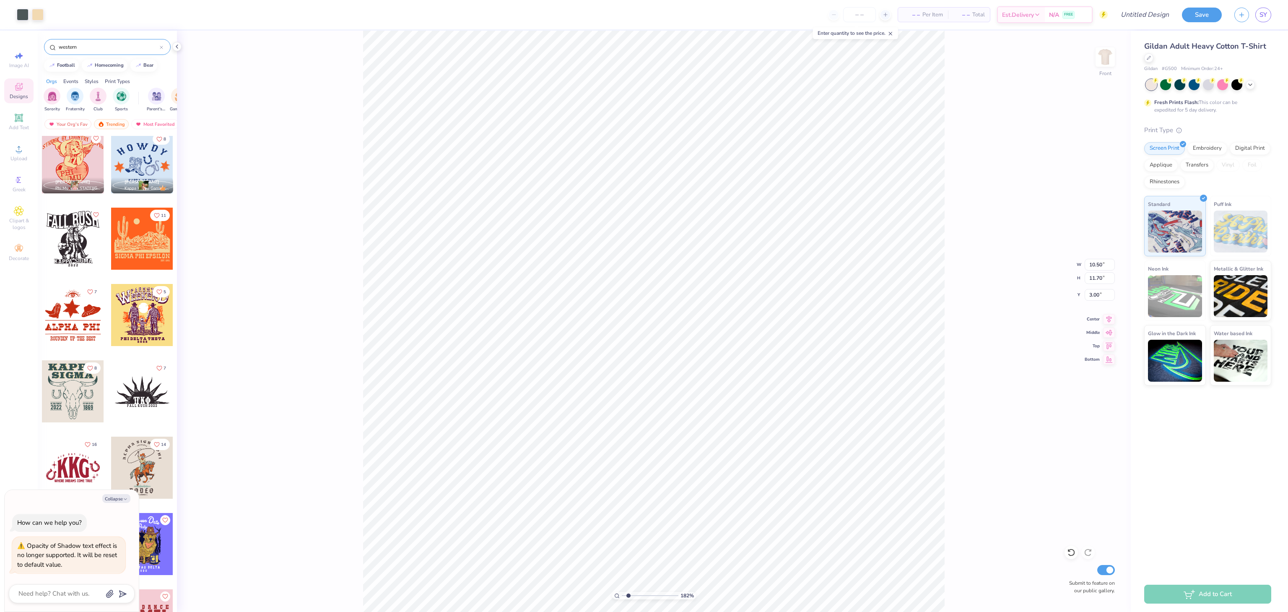
type textarea "x"
type input "1.82266588284093"
type textarea "x"
type input "1.82266588284093"
type textarea "x"
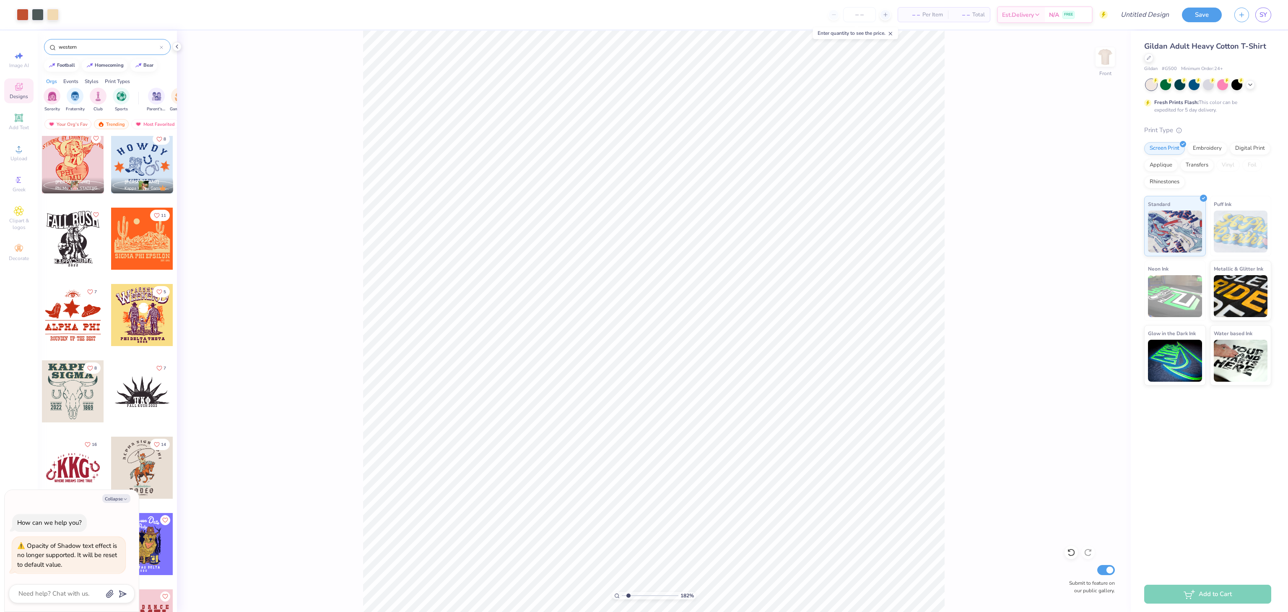
type input "1.82266588284093"
type textarea "x"
type input "1.82266588284093"
type textarea "x"
type input "1.82266588284093"
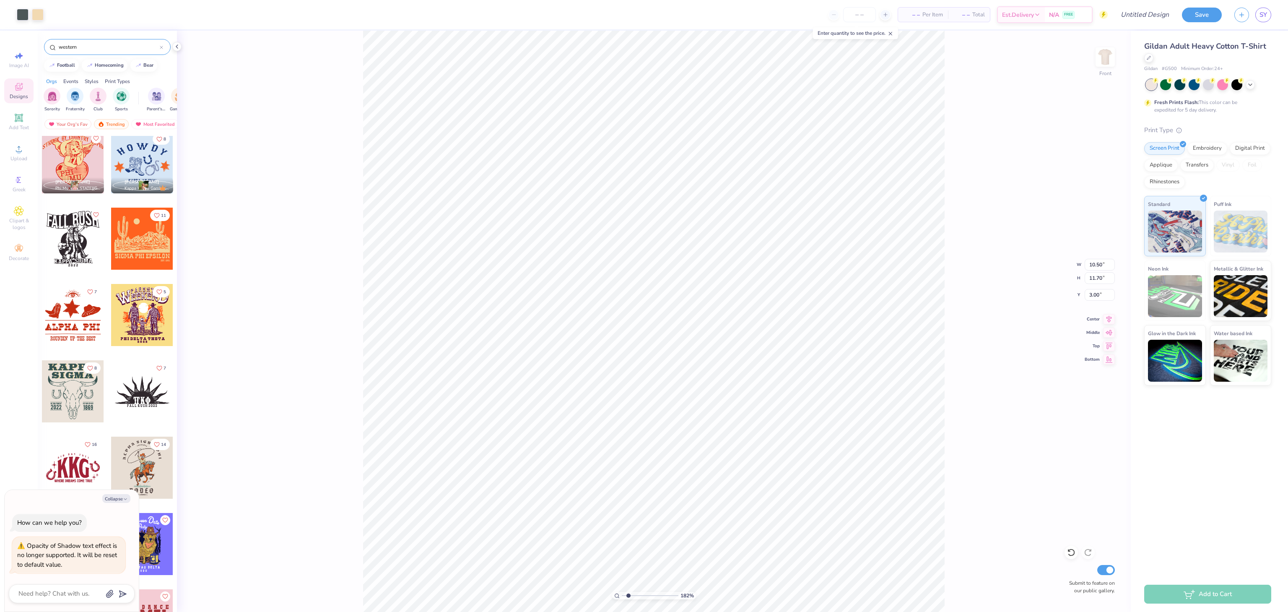
type textarea "x"
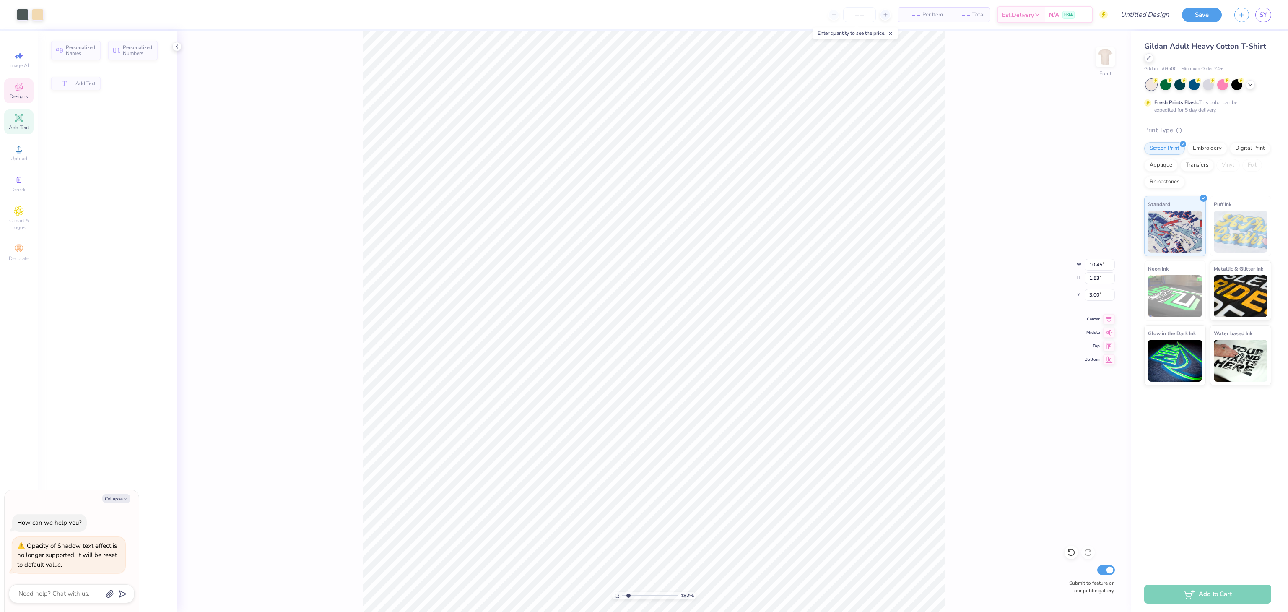
type input "1.82266588284093"
type textarea "x"
type input "10.45"
type input "1.53"
type input "1.82266588284093"
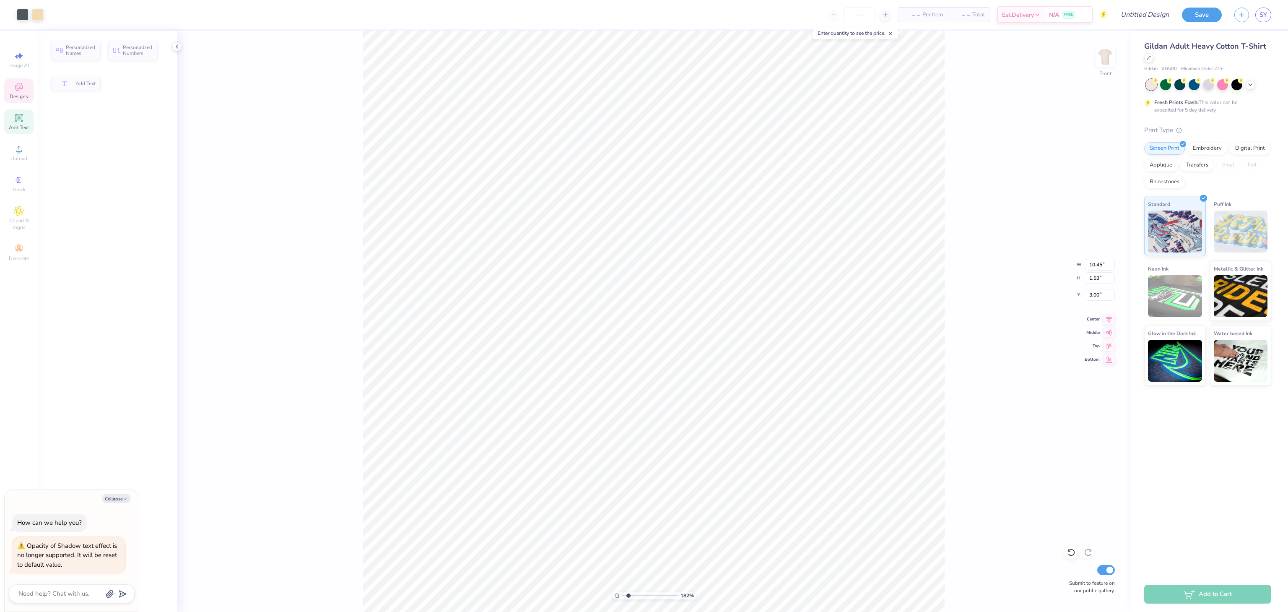
type textarea "x"
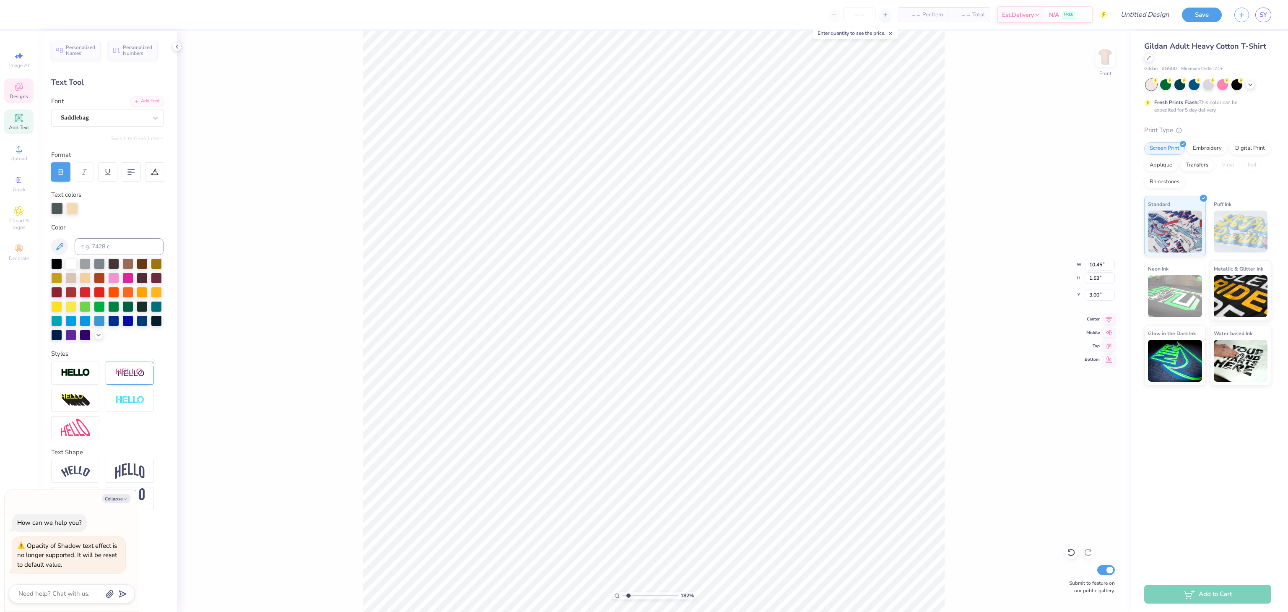
scroll to position [13, 1]
type input "1.82266588284093"
type textarea "x"
type input "1.82266588284093"
type textarea "x"
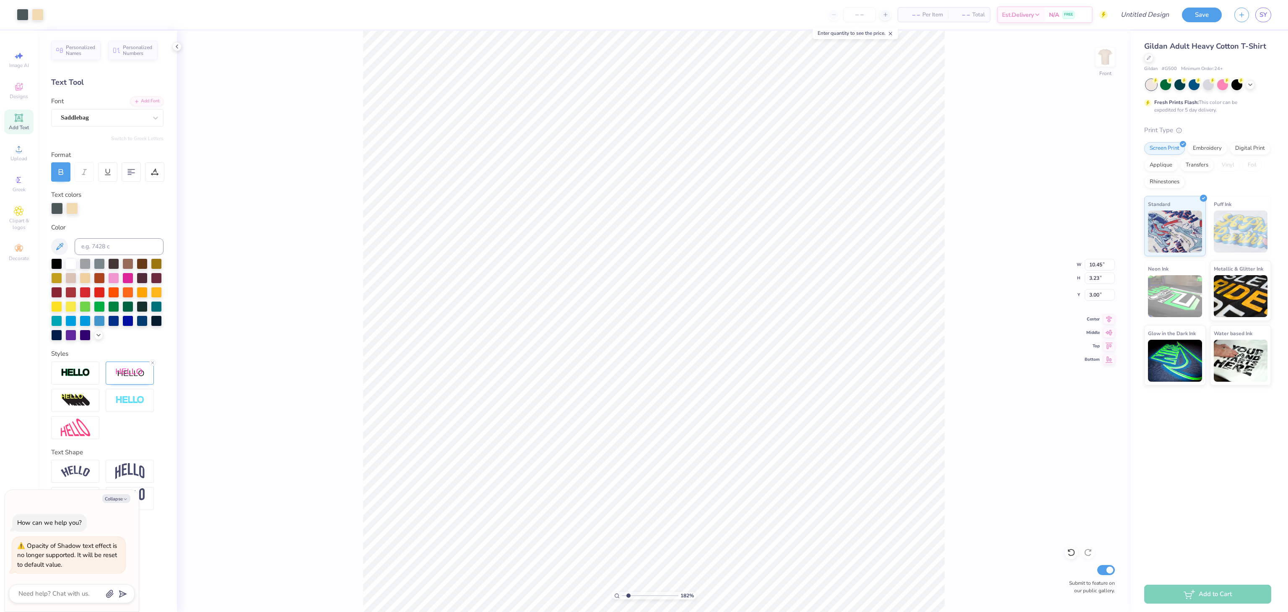
type input "1.82266588284093"
type textarea "x"
type input "1.82266588284093"
type textarea "x"
type input "1.82266588284093"
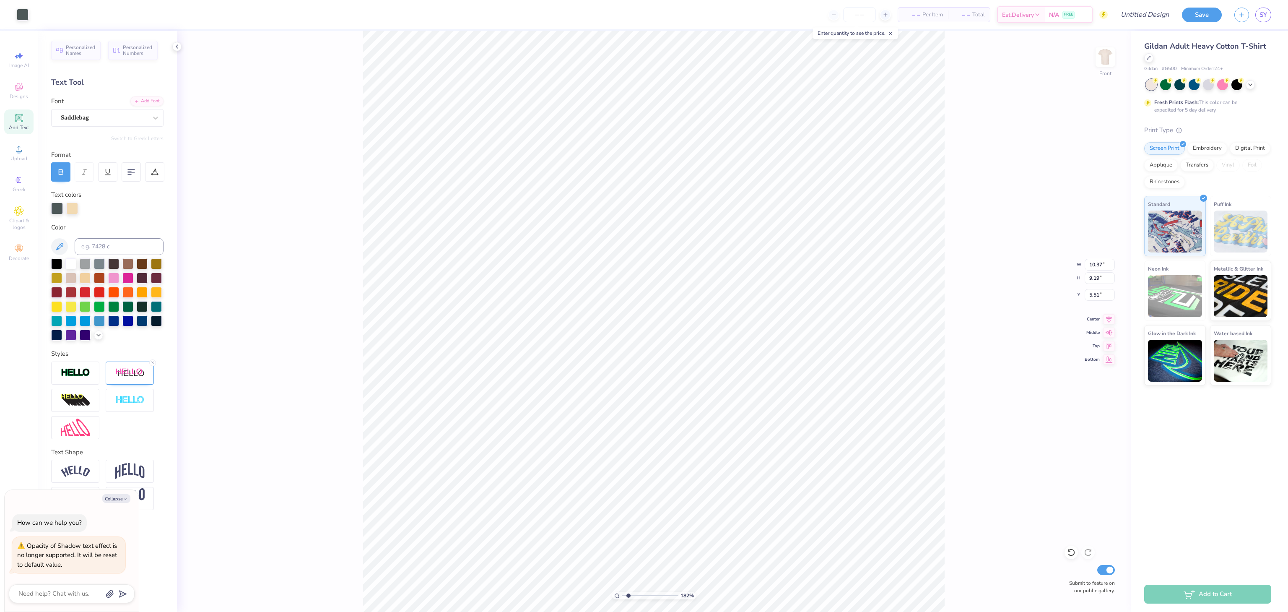
type textarea "x"
type input "1.82266588284093"
type textarea "x"
type input "1.82266588284093"
type textarea "x"
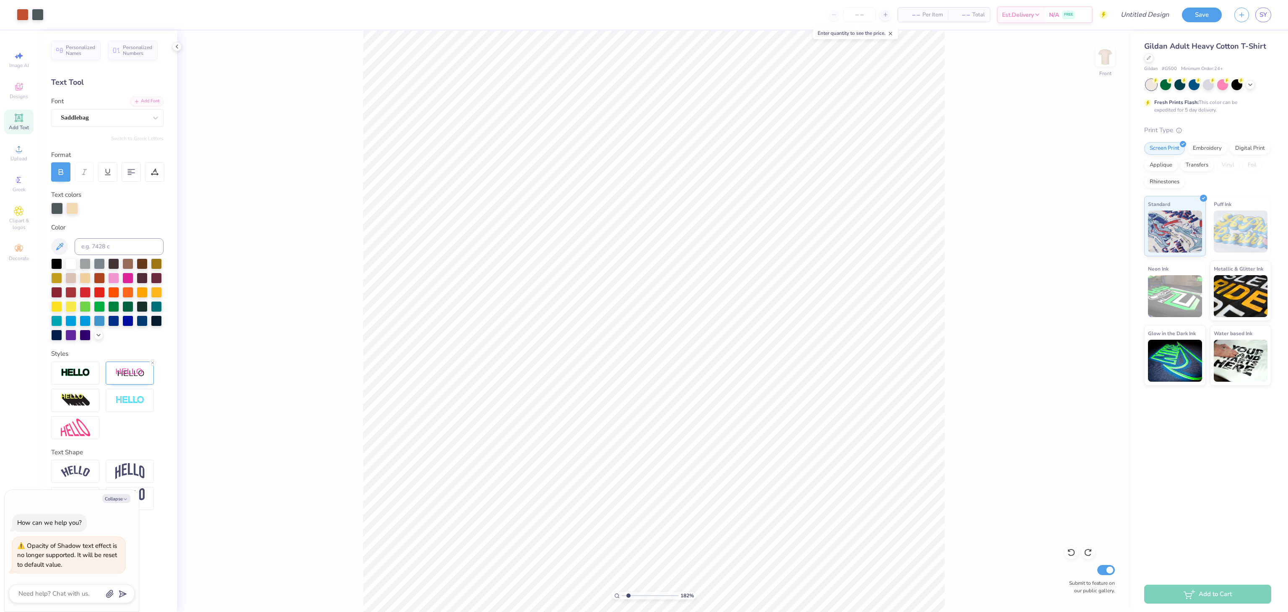
type input "1.82266588284093"
type textarea "x"
type input "1.82266588284093"
type textarea "x"
type input "1.82266588284093"
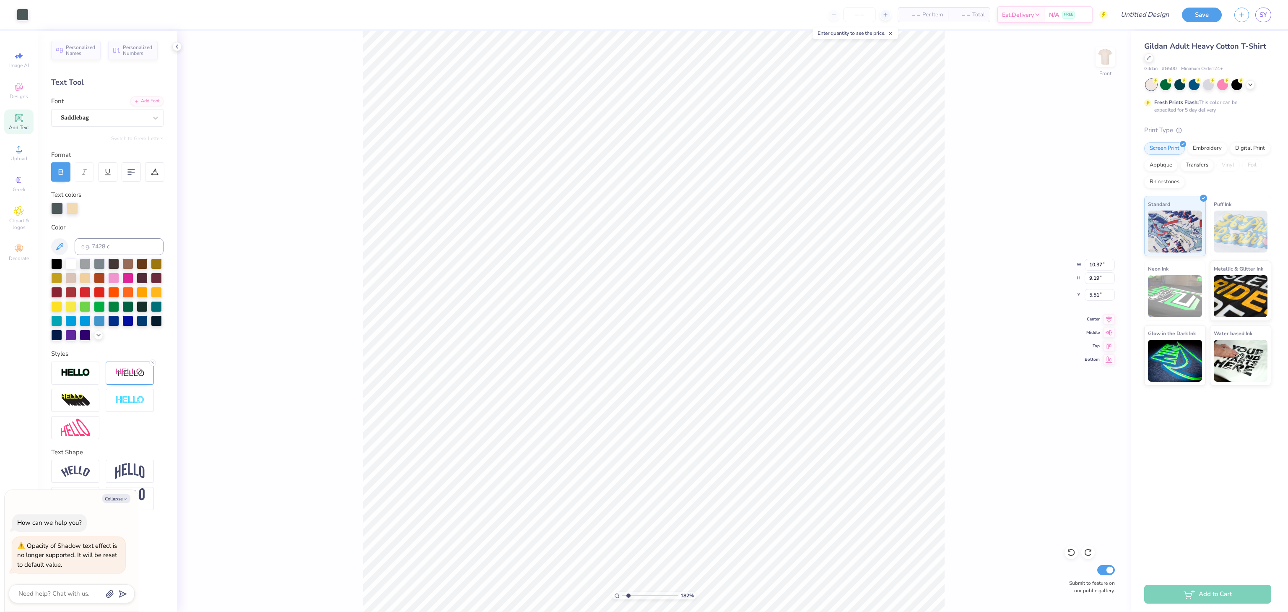
type textarea "x"
type input "1.82266588284093"
type textarea "x"
type input "1.82266588284093"
type textarea "x"
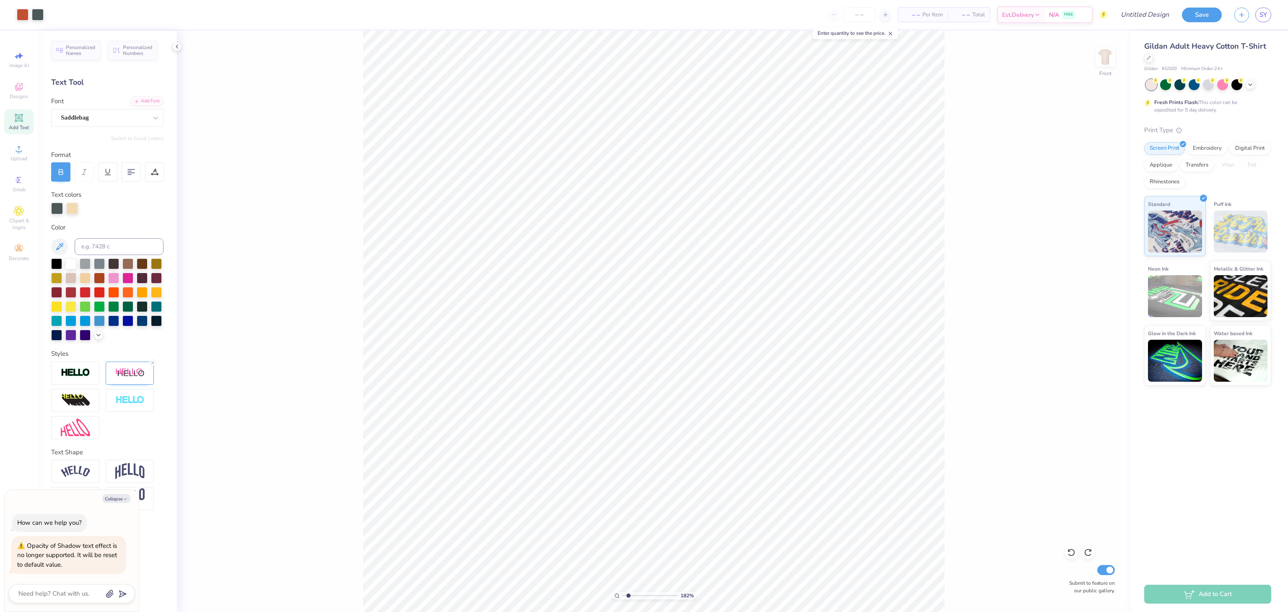
type input "1.82266588284093"
type textarea "x"
type input "1.82266588284093"
type textarea "x"
type input "1.82266588284093"
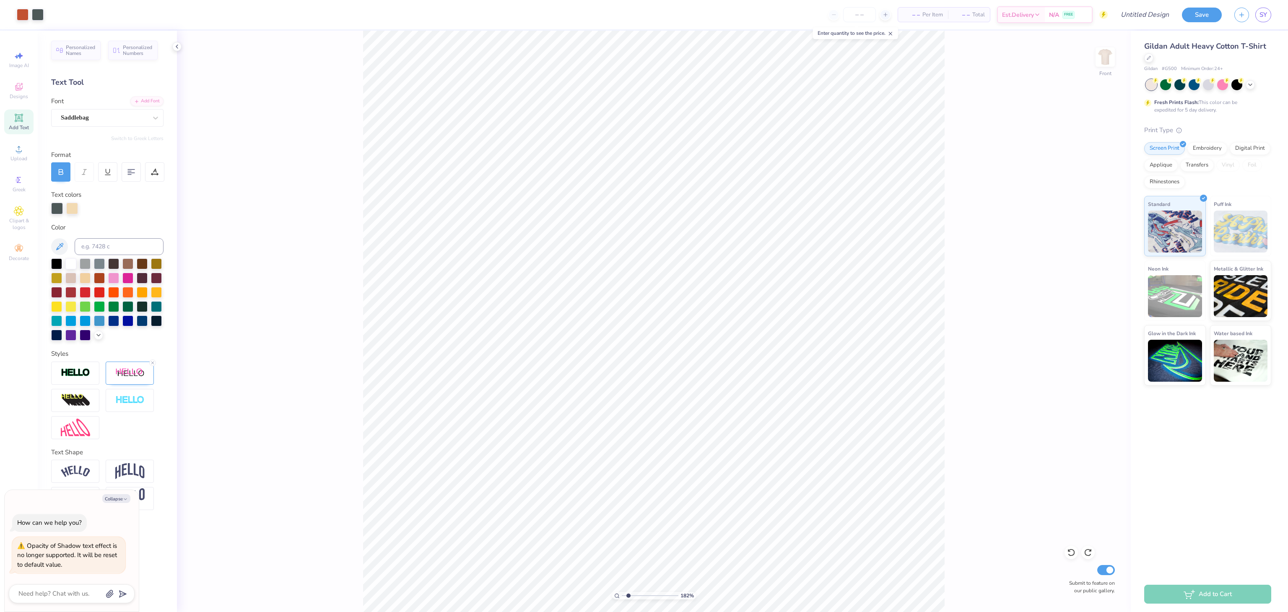
type textarea "x"
type input "1.82266588284093"
type textarea "x"
type input "1.82266588284093"
type textarea "x"
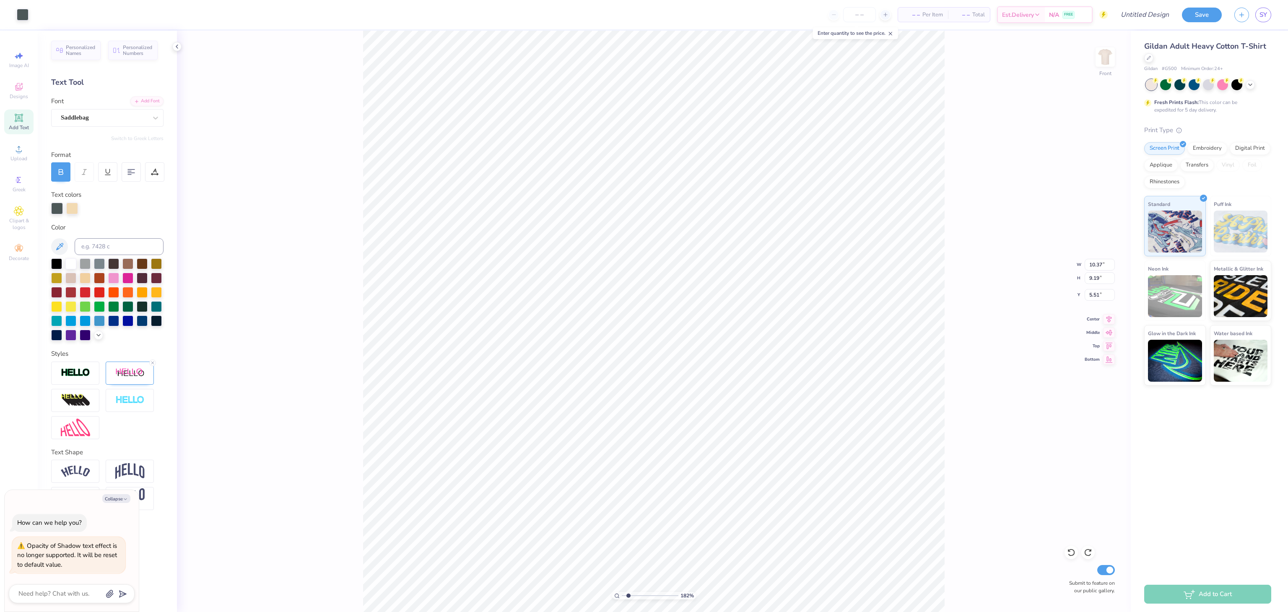
type input "1.82266588284093"
type textarea "x"
type input "1.82266588284093"
type textarea "x"
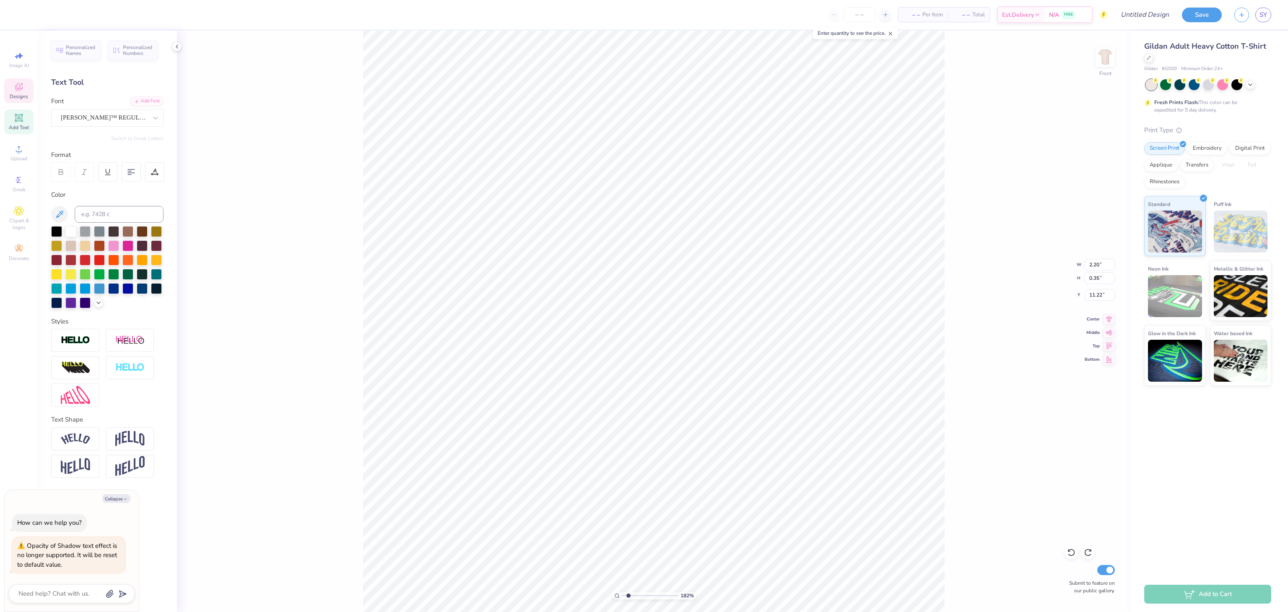
type input "1.82266588284093"
type textarea "x"
type input "15.69"
type input "1.82266588284093"
type textarea "x"
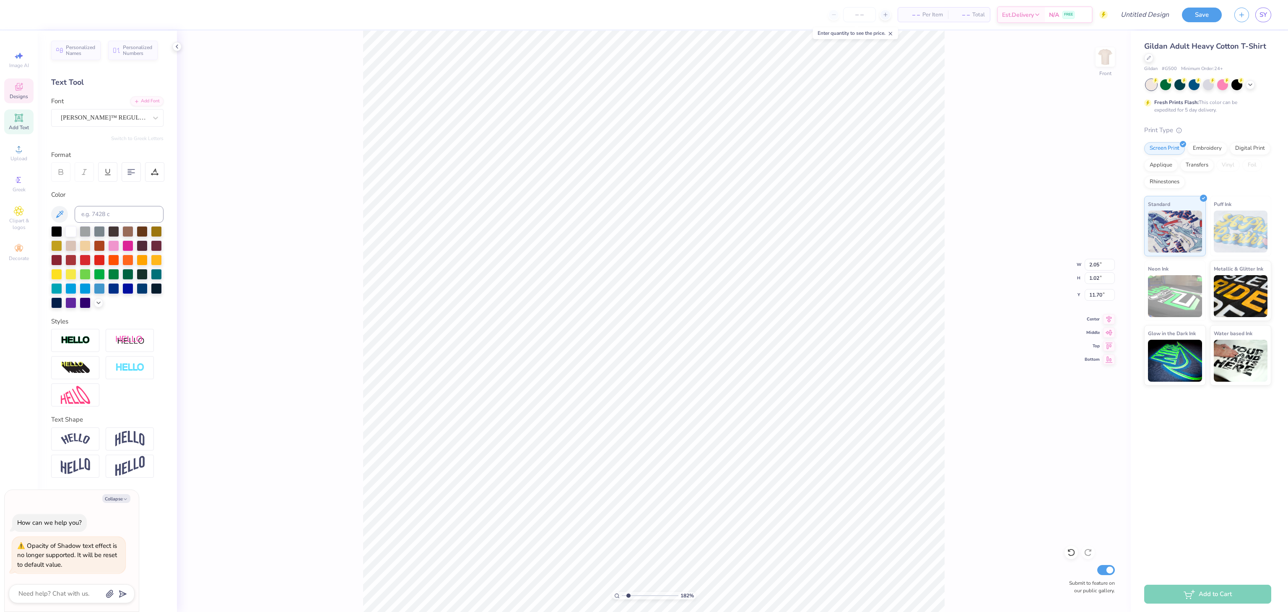
type input "1.82266588284093"
type textarea "x"
type input "1.82266588284093"
type textarea "x"
type input "1.82266588284093"
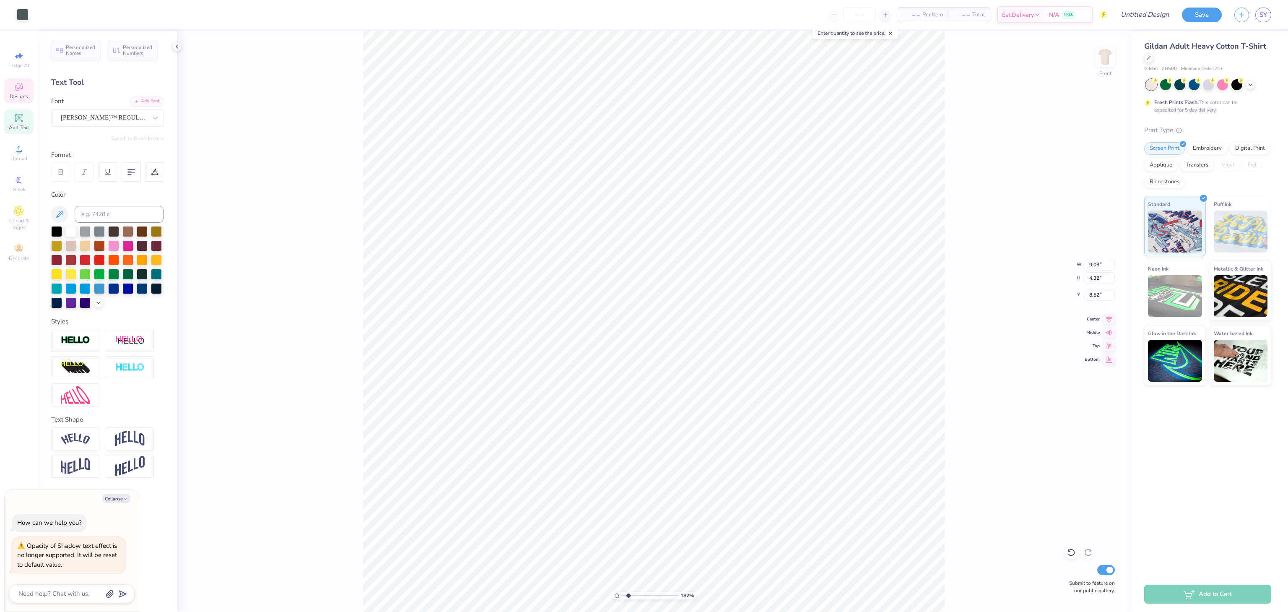
type textarea "x"
type input "1.82266588284093"
type textarea "x"
type input "1.82266588284093"
type textarea "x"
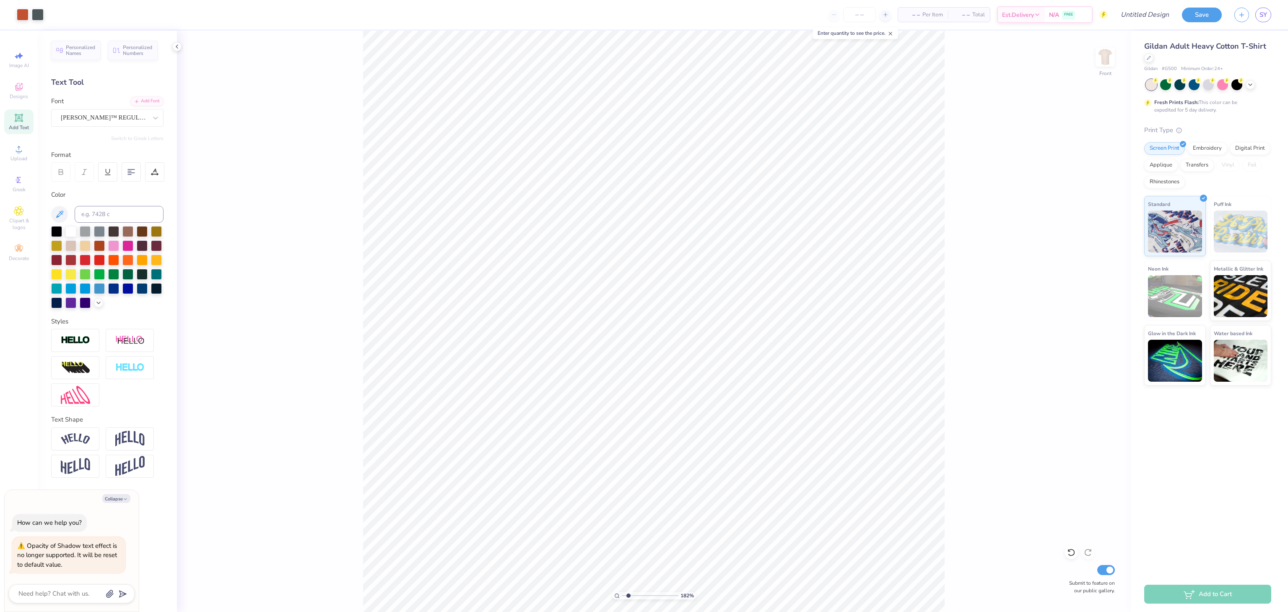
type input "1.82266588284093"
type textarea "x"
type input "1.82266588284093"
type textarea "x"
type input "1.82266588284093"
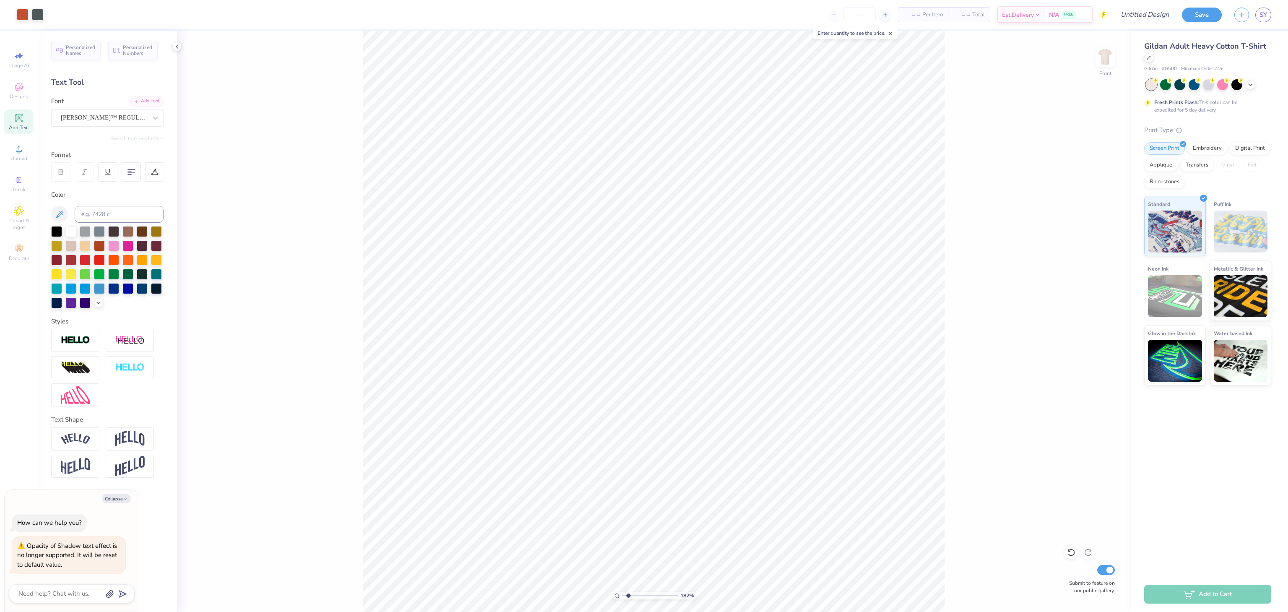
type textarea "x"
type input "1.82266588284093"
type textarea "x"
type input "1.82266588284093"
type textarea "x"
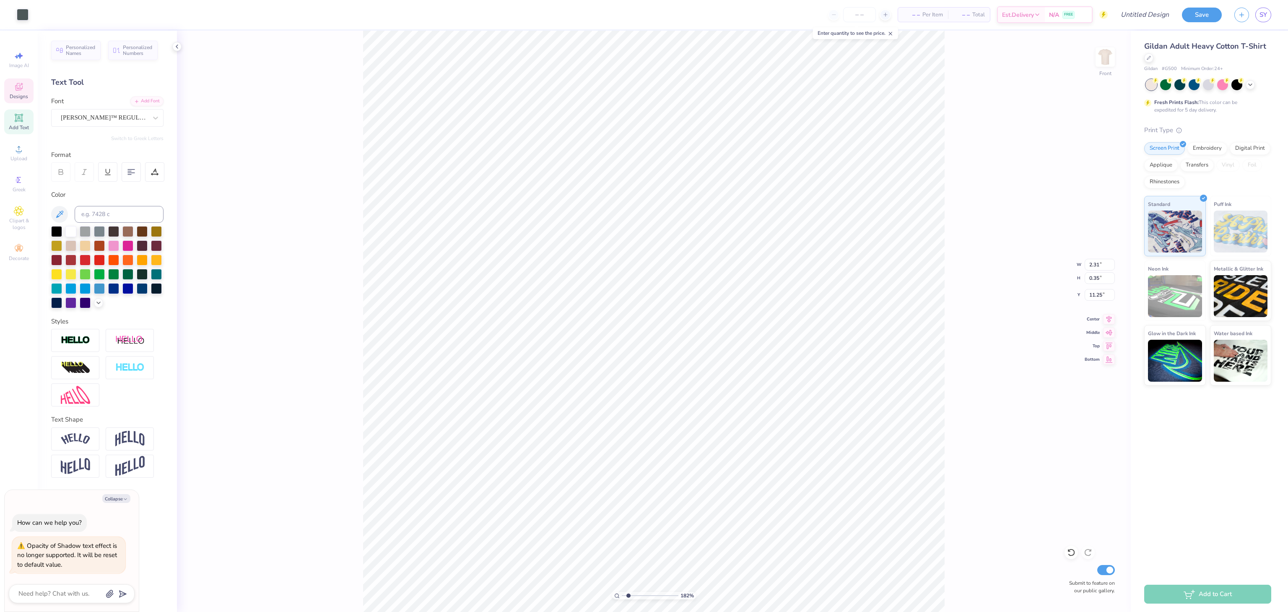
type input "1.82266588284093"
type textarea "x"
type input "1.82266588284093"
type textarea "x"
type input "1.82266588284093"
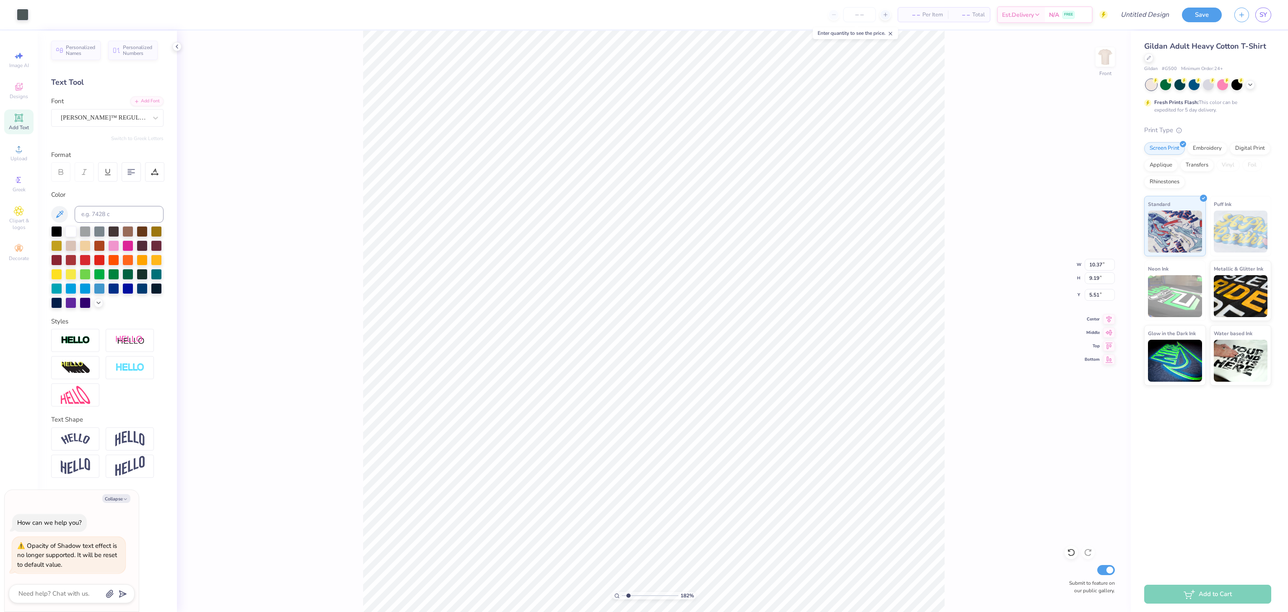
type textarea "x"
type input "1.82266588284093"
type textarea "x"
type input "1.82266588284093"
type textarea "x"
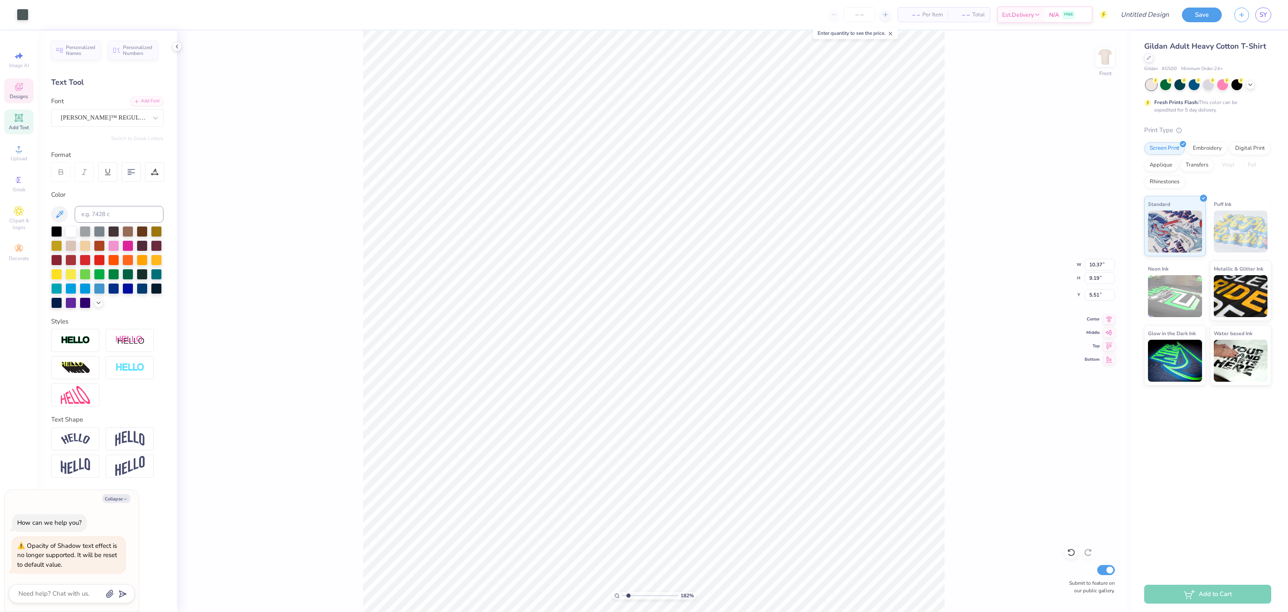
type input "1.82266588284093"
type textarea "x"
type input "1.82266588284093"
type textarea "x"
type input "1.82266588284093"
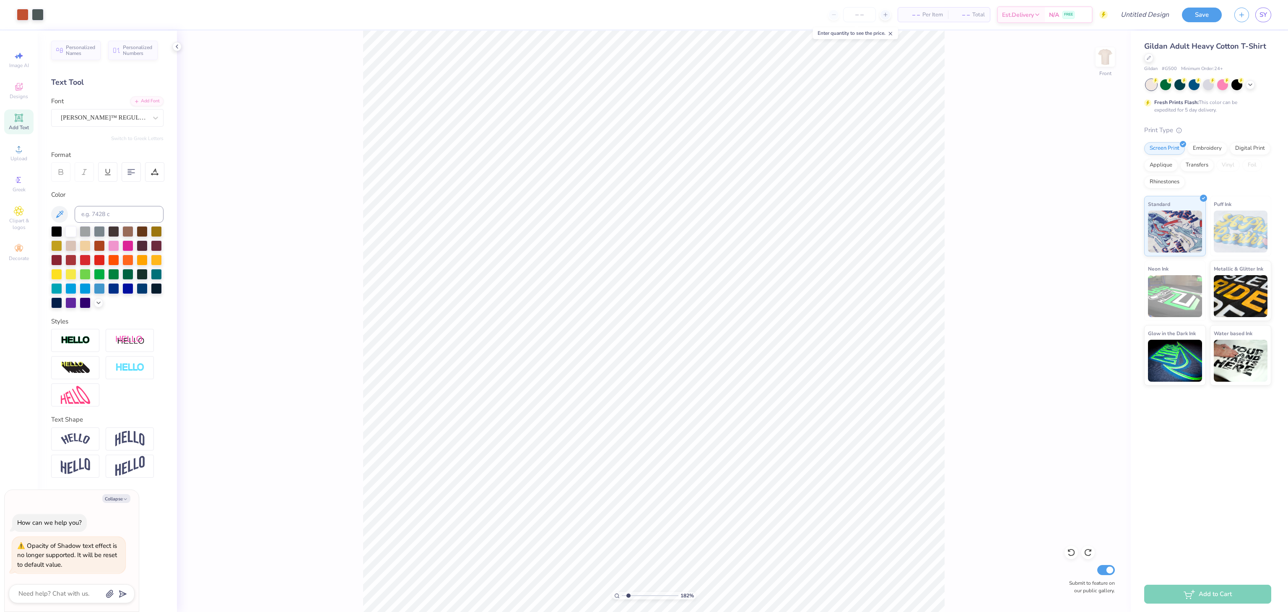
type textarea "x"
type input "1.82266588284093"
type textarea "x"
type input "1.82266588284093"
type textarea "x"
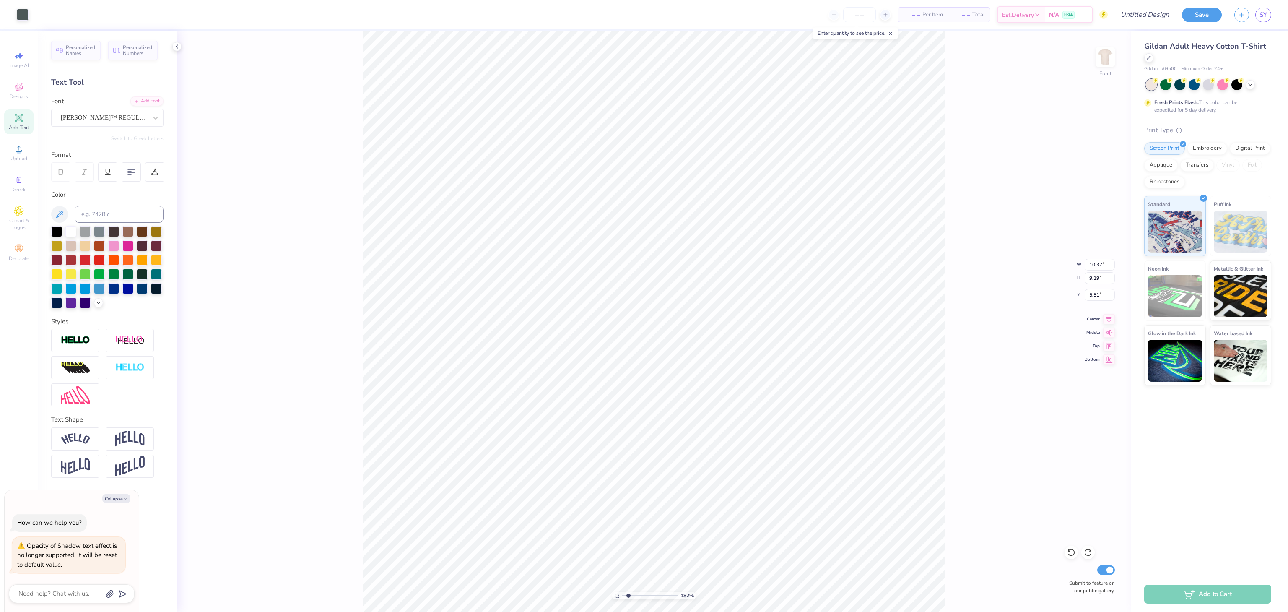
type input "1.22152498603933"
type textarea "x"
type input "2.87"
type input "2.54"
type input "12.16"
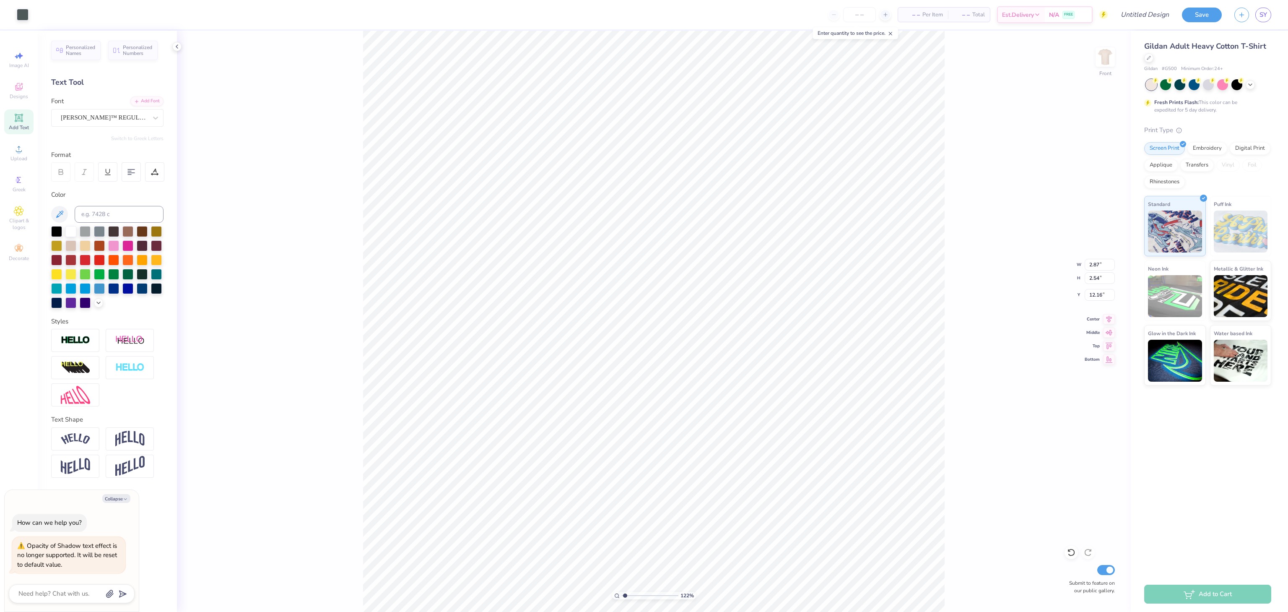
type input "1.22152498603933"
type textarea "x"
type input "1.22152498603933"
type textarea "x"
type input "25.46"
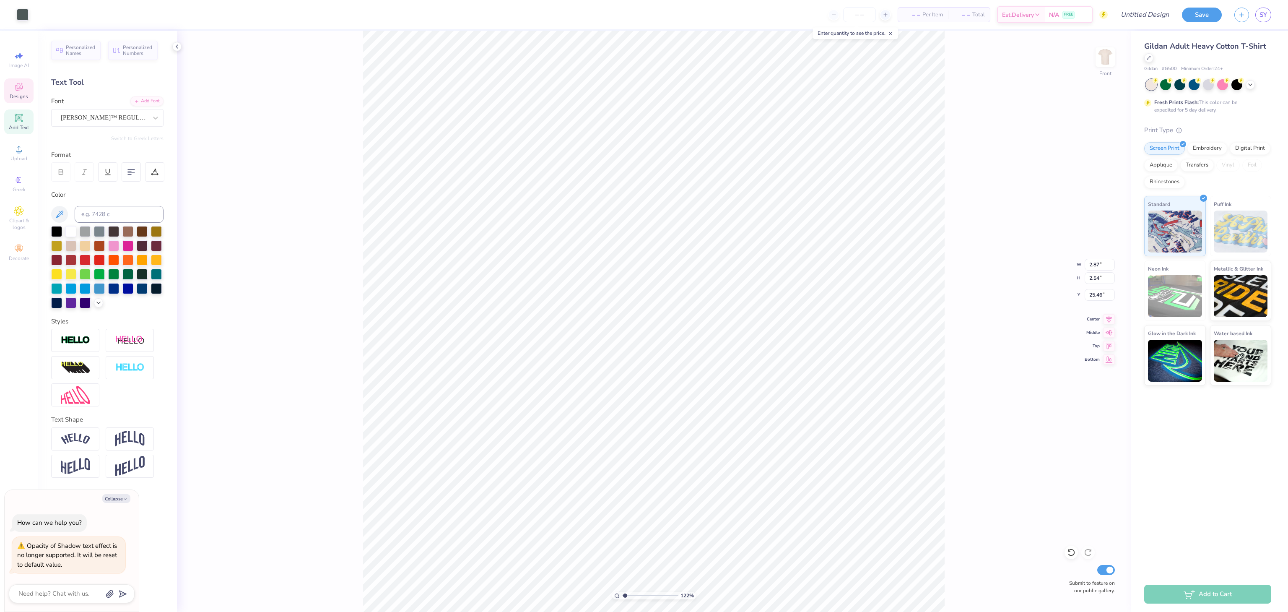
click at [33, 95] on div "Designs" at bounding box center [18, 90] width 29 height 25
type input "1.22152498603933"
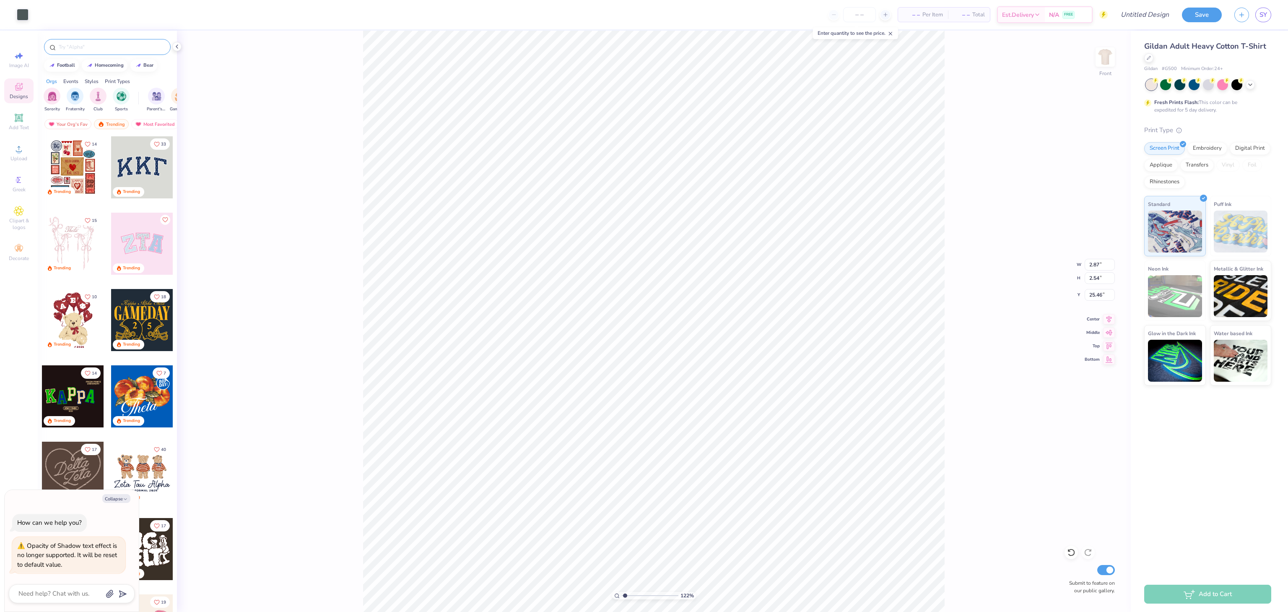
type textarea "x"
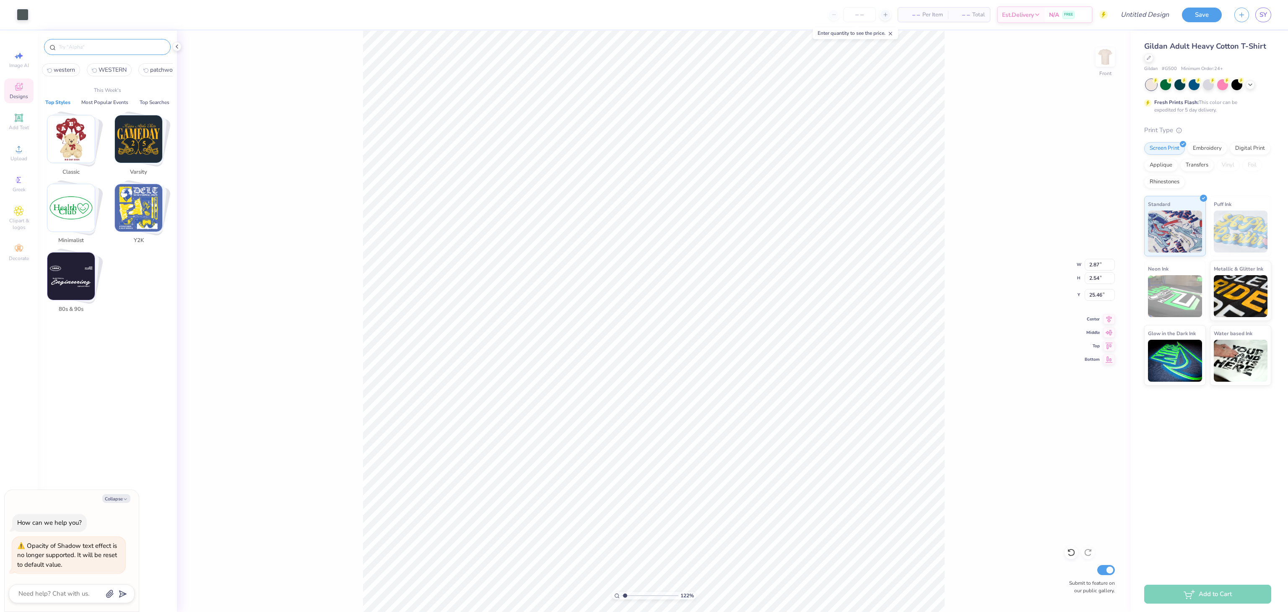
click at [111, 44] on input "text" at bounding box center [111, 47] width 107 height 8
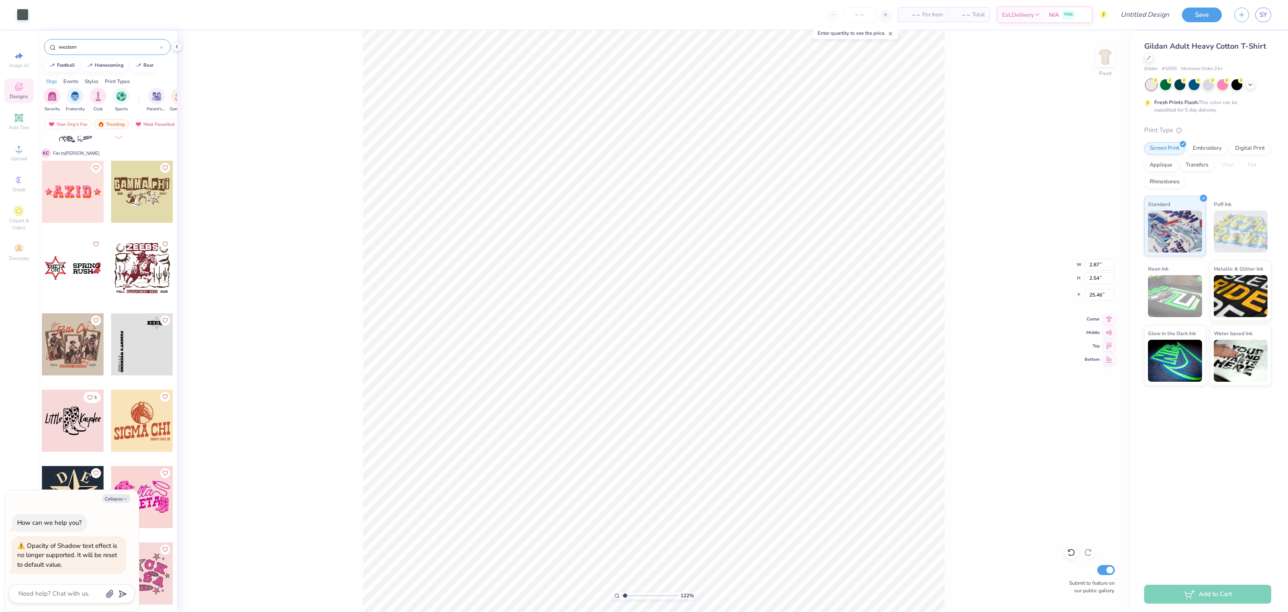
scroll to position [587, 0]
type input "western"
click at [129, 257] on div at bounding box center [142, 267] width 62 height 62
type input "1.22152498603933"
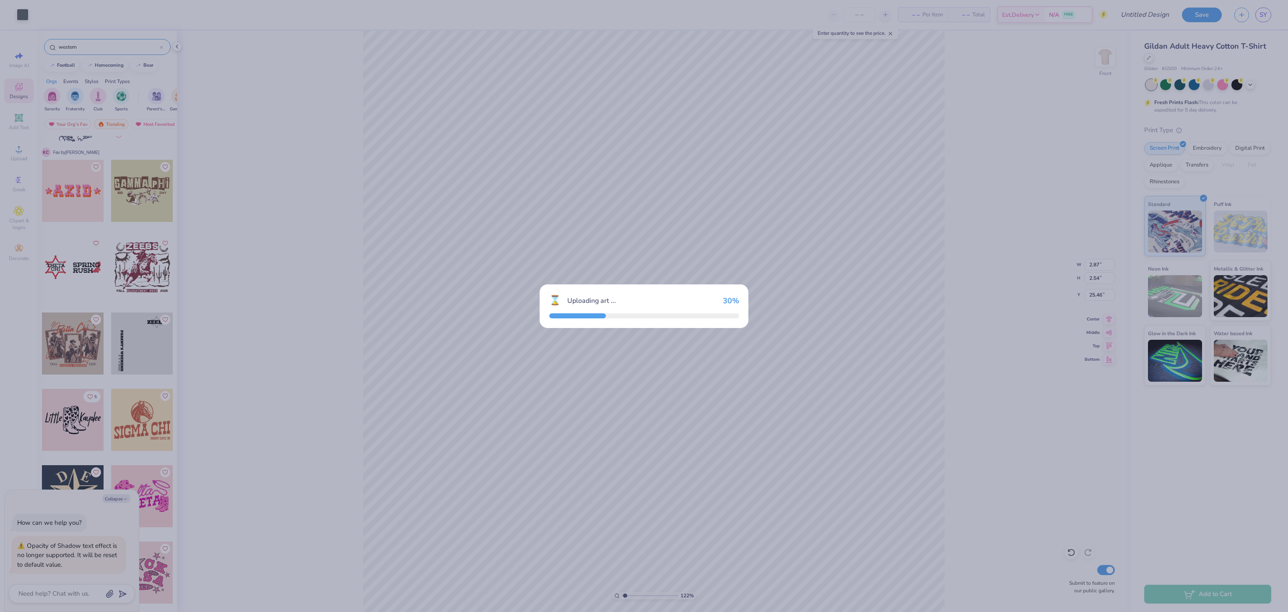
type textarea "x"
type input "1.22152498603933"
type textarea "x"
type input "1.22152498603933"
type textarea "x"
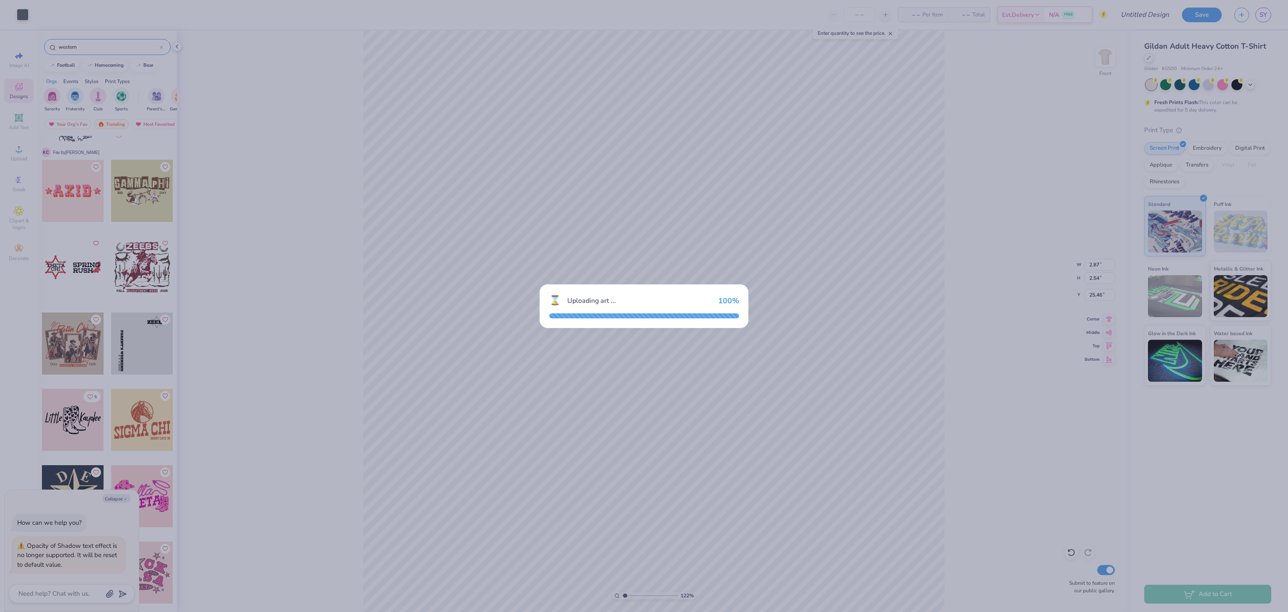
type input "1.22152498603933"
type textarea "x"
type input "1.22152498603933"
type textarea "x"
type input "11.62"
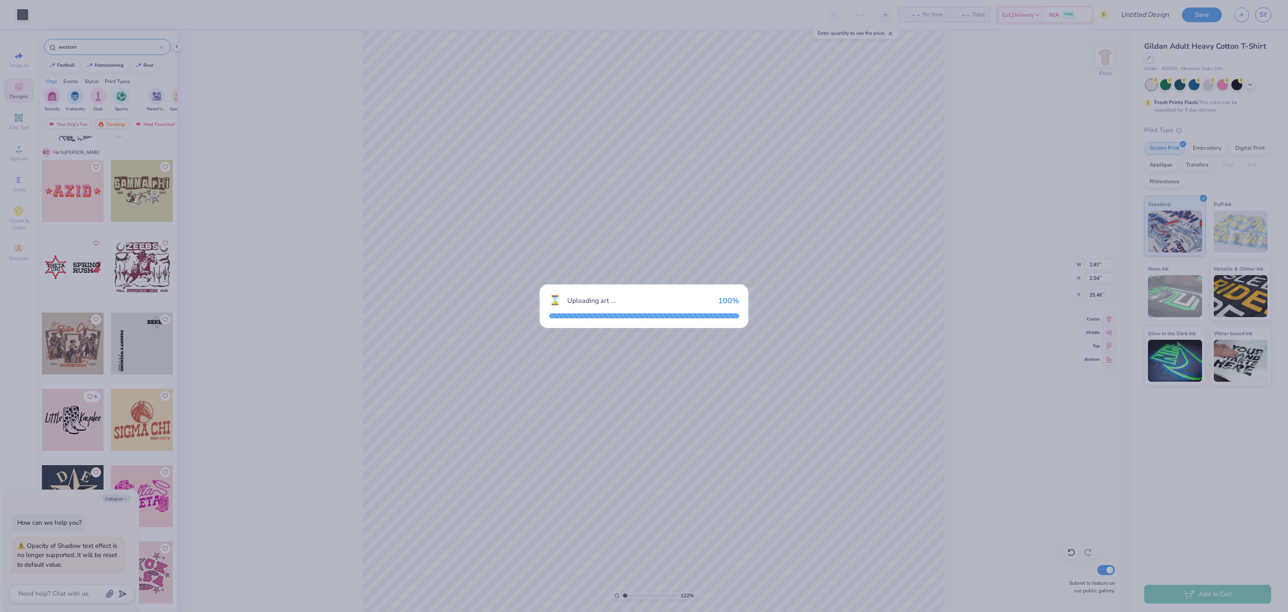
type input "10.59"
type input "3.00"
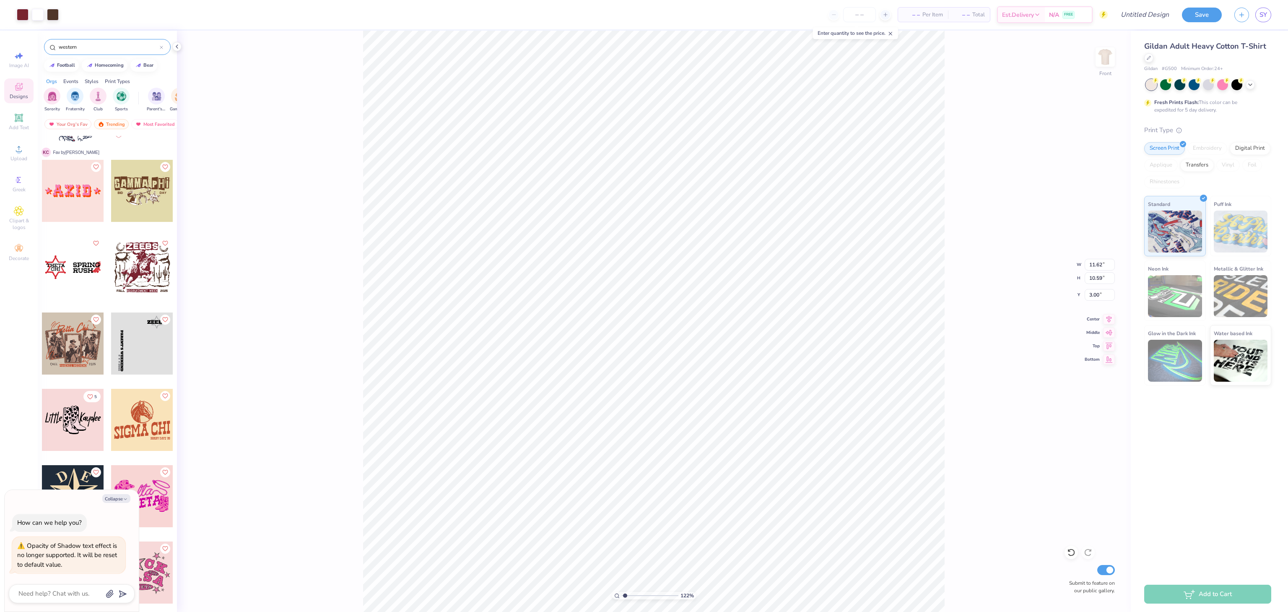
type input "1.22152498603933"
type textarea "x"
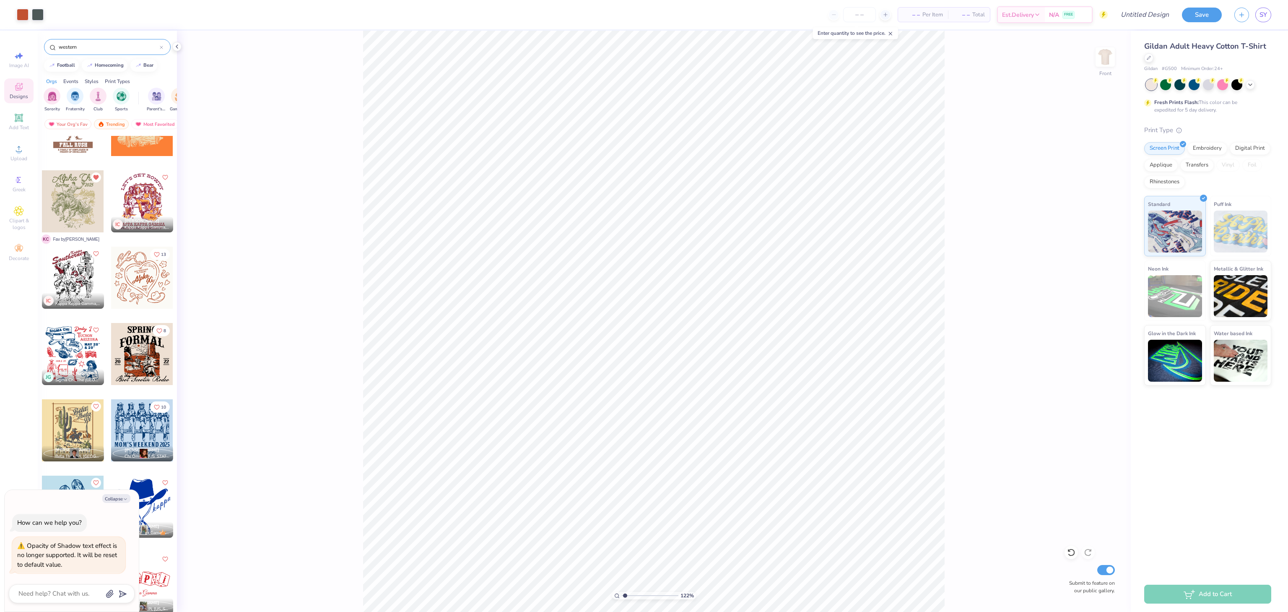
scroll to position [1342, 0]
click at [141, 285] on div at bounding box center [142, 275] width 62 height 62
type input "1.22152498603933"
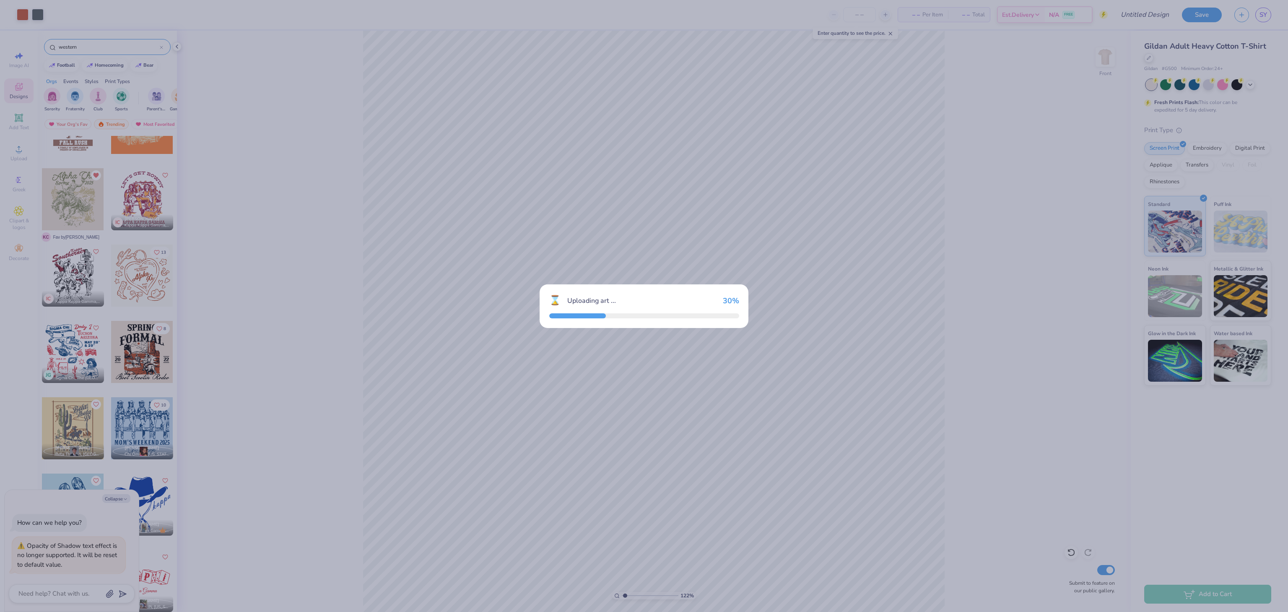
type textarea "x"
type input "1.22152498603933"
type textarea "x"
type input "1.22152498603933"
type textarea "x"
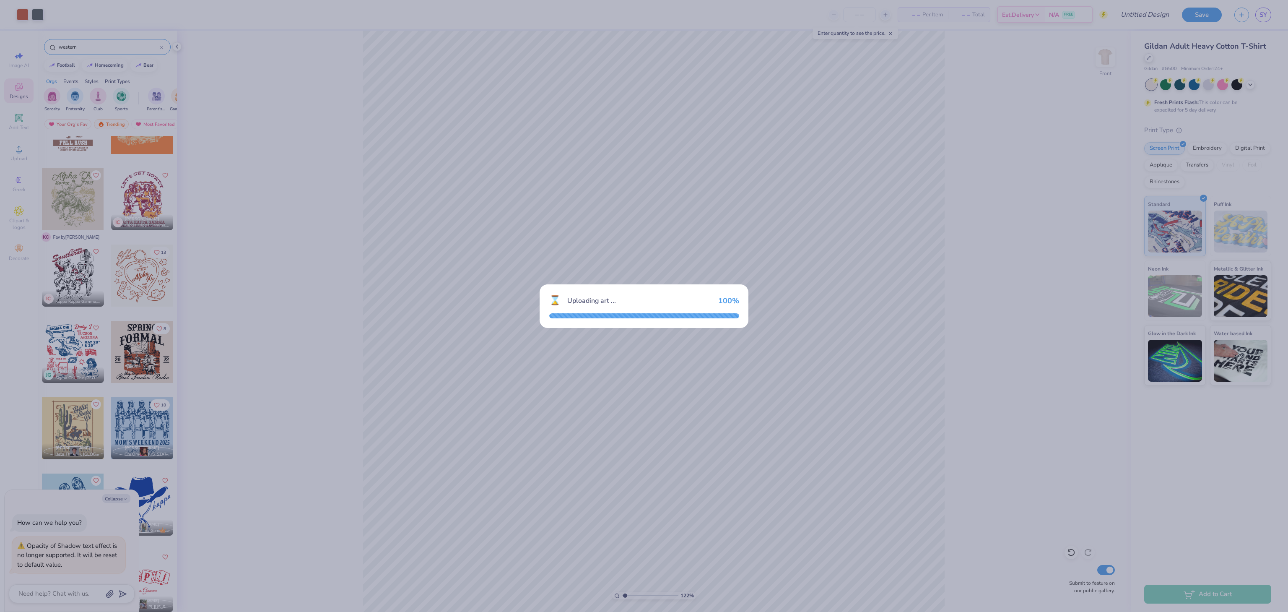
type input "1.22152498603933"
type textarea "x"
type input "1.22152498603933"
type textarea "x"
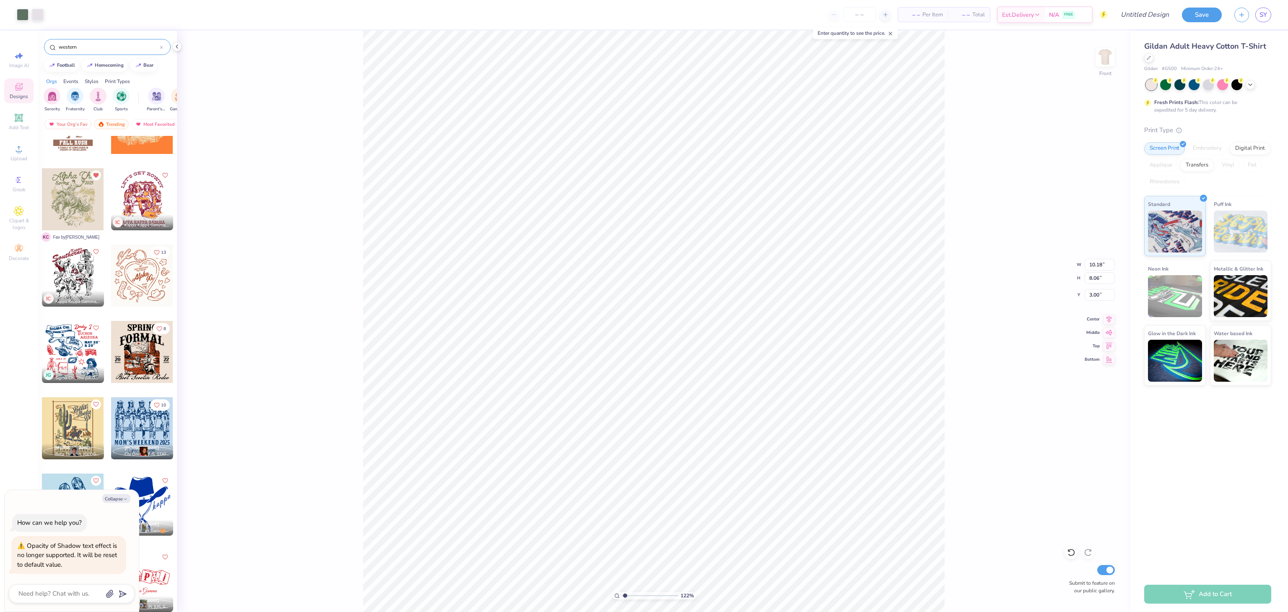
type input "1.22152498603933"
type textarea "x"
click at [136, 283] on div at bounding box center [142, 275] width 62 height 62
type input "1.22152498603933"
type textarea "x"
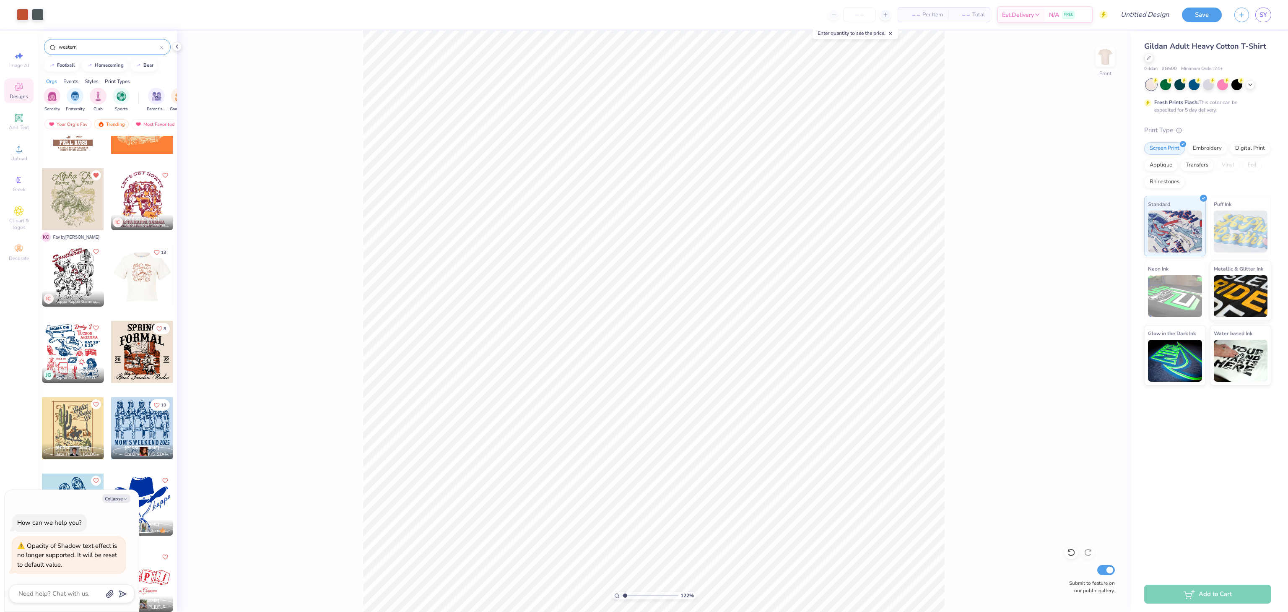
type input "1.22152498603933"
type textarea "x"
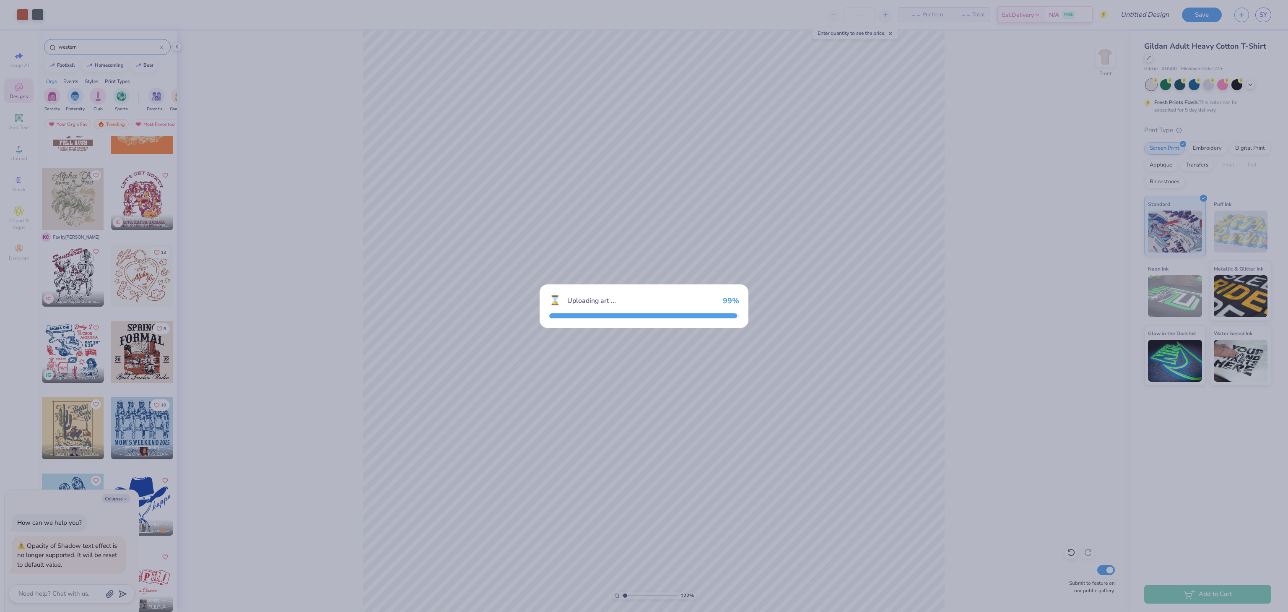
type input "1.22152498603933"
type textarea "x"
type input "1.22152498603933"
type textarea "x"
type input "1.22152498603933"
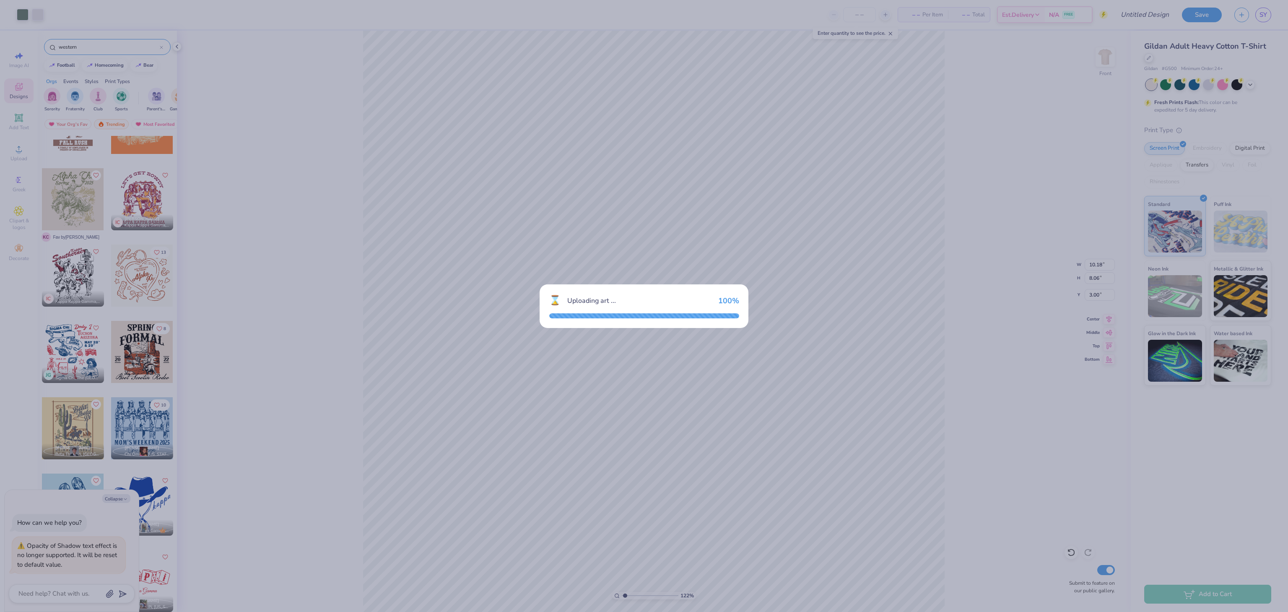
type textarea "x"
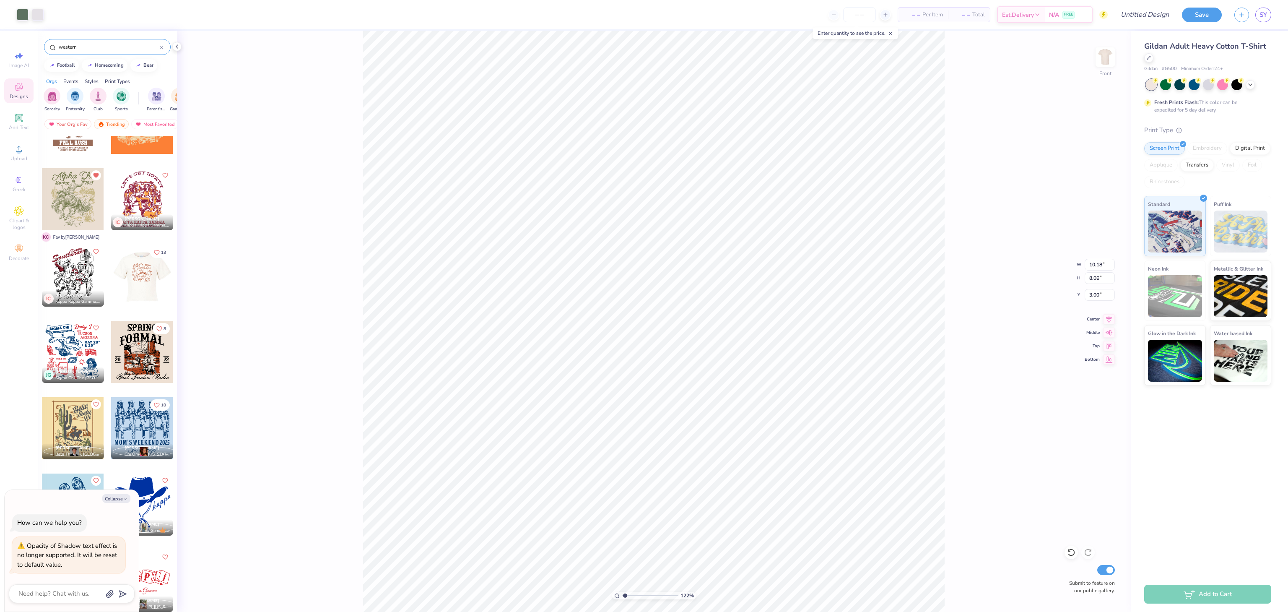
type input "1.22152498603933"
type textarea "x"
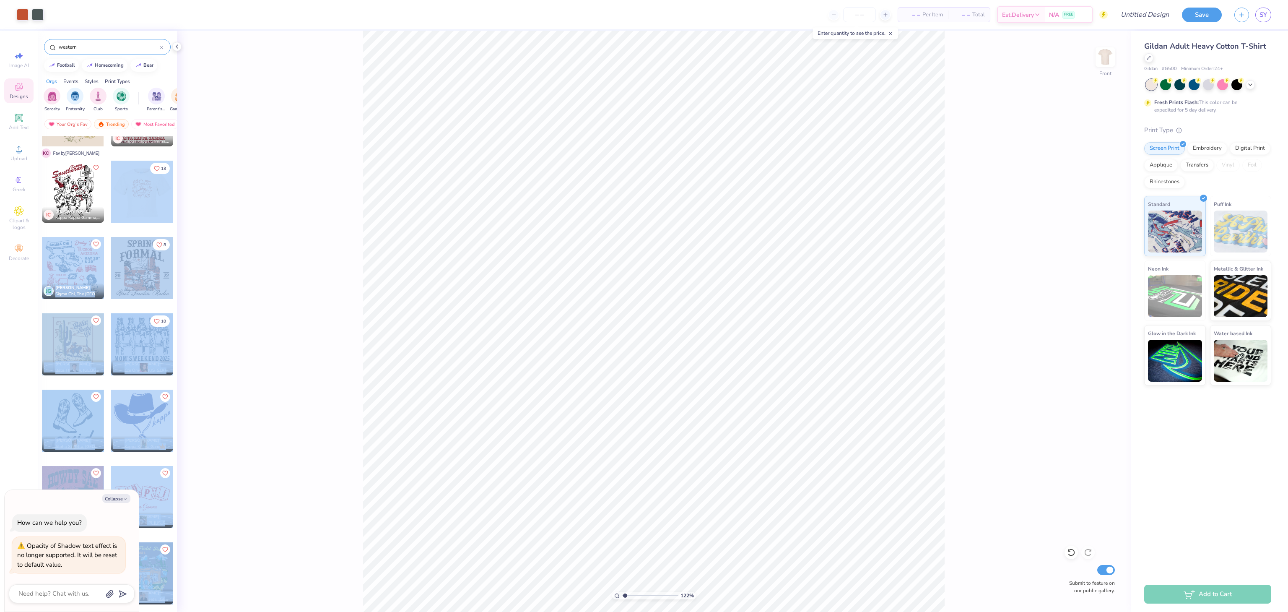
scroll to position [1426, 5]
drag, startPoint x: 132, startPoint y: 197, endPoint x: 196, endPoint y: 205, distance: 64.2
click at [218, 205] on div "Art colors – – Per Item – – Total Est. Delivery N/A FREE Design Title Save SY I…" at bounding box center [644, 306] width 1288 height 612
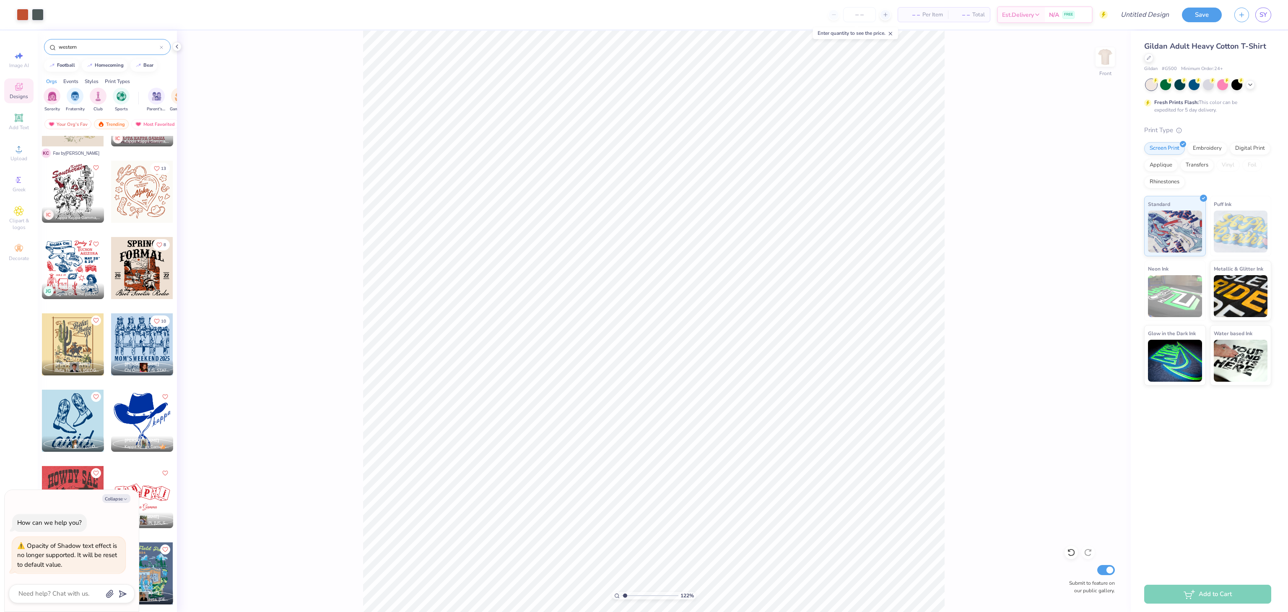
click at [142, 202] on div at bounding box center [142, 192] width 62 height 62
type input "1.22152498603933"
type textarea "x"
type input "1.22152498603933"
type textarea "x"
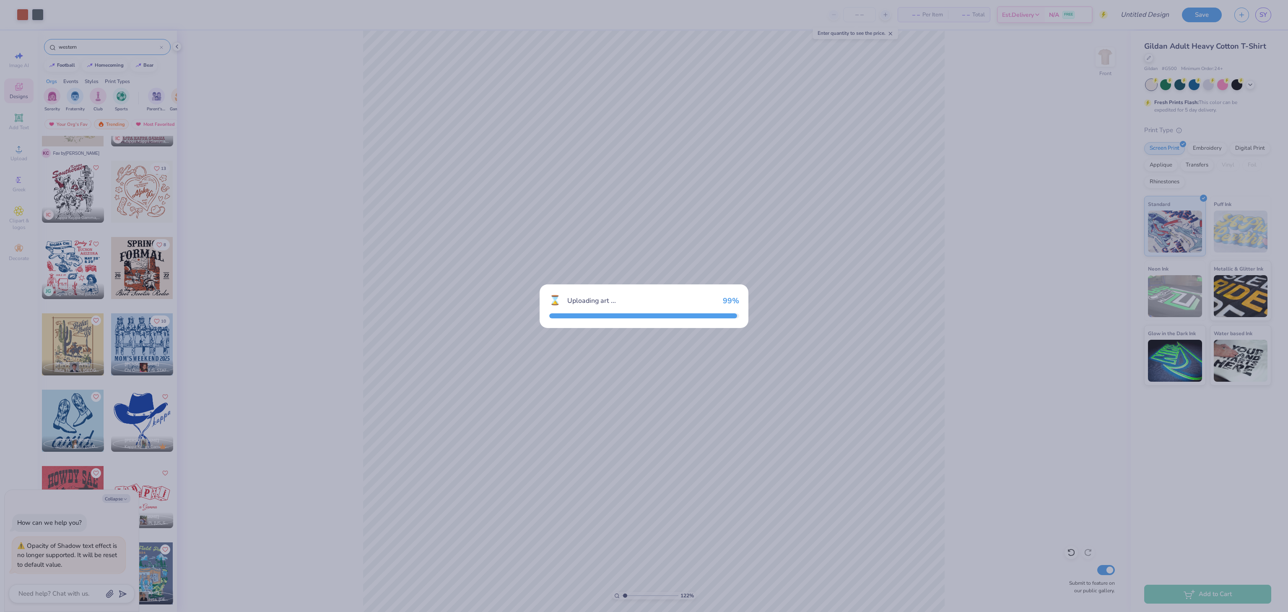
type input "1.22152498603933"
type textarea "x"
type input "1.22152498603933"
type textarea "x"
type input "1.22152498603933"
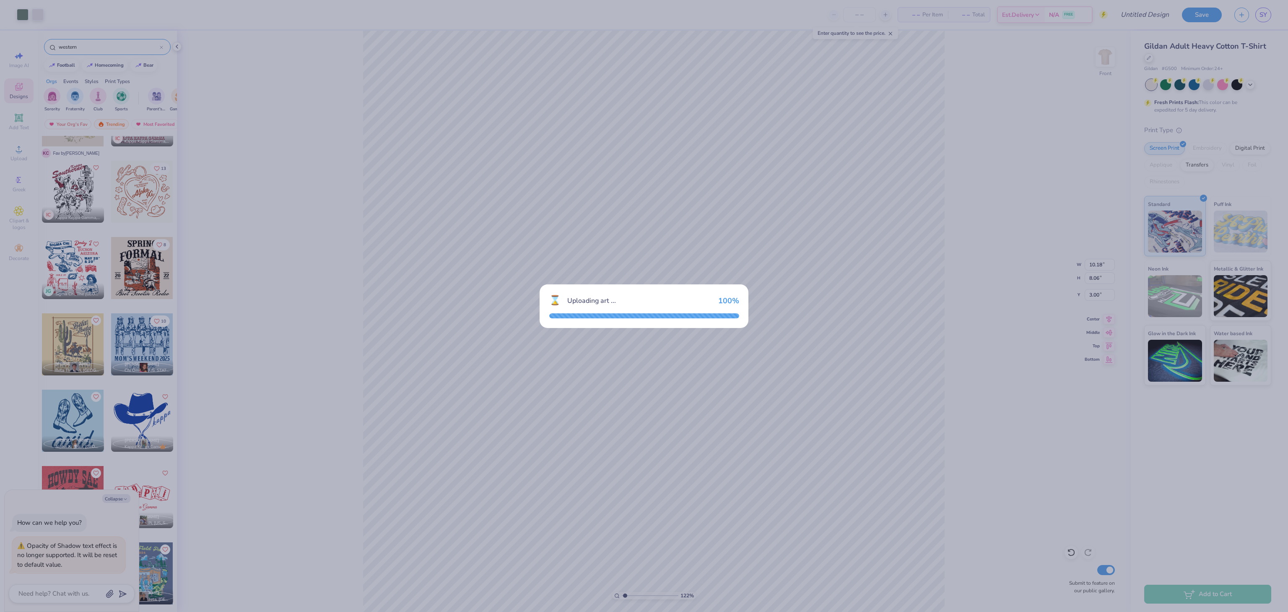
type textarea "x"
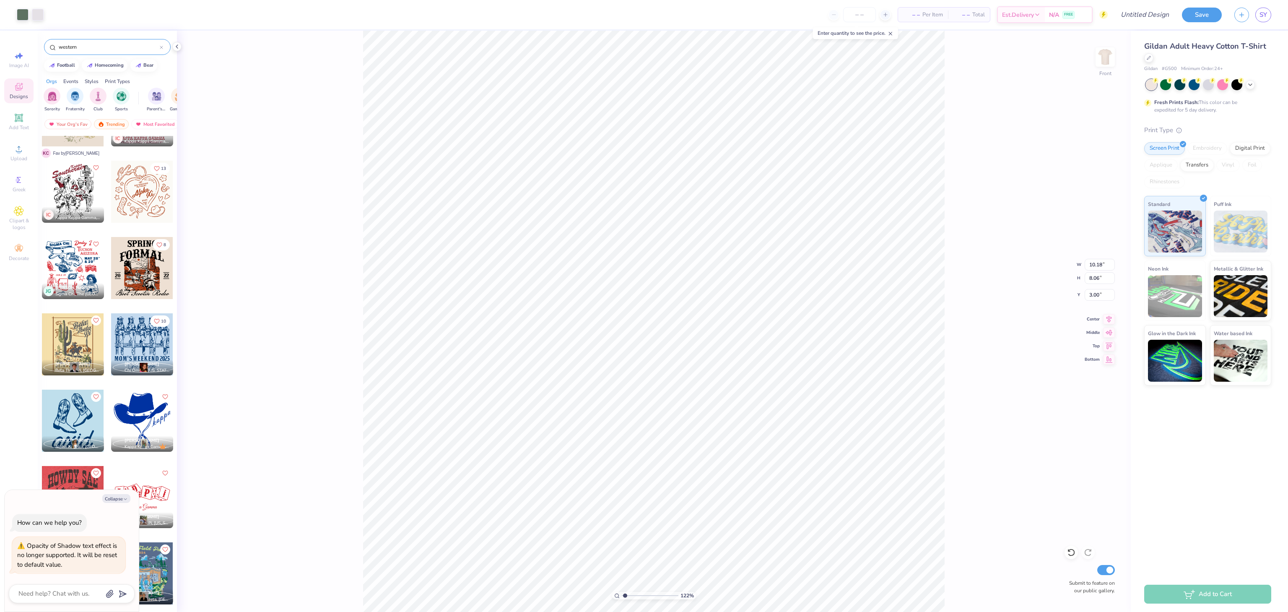
type input "1.22152498603933"
type textarea "x"
click at [61, 274] on div at bounding box center [73, 268] width 62 height 62
type input "1.22152498603933"
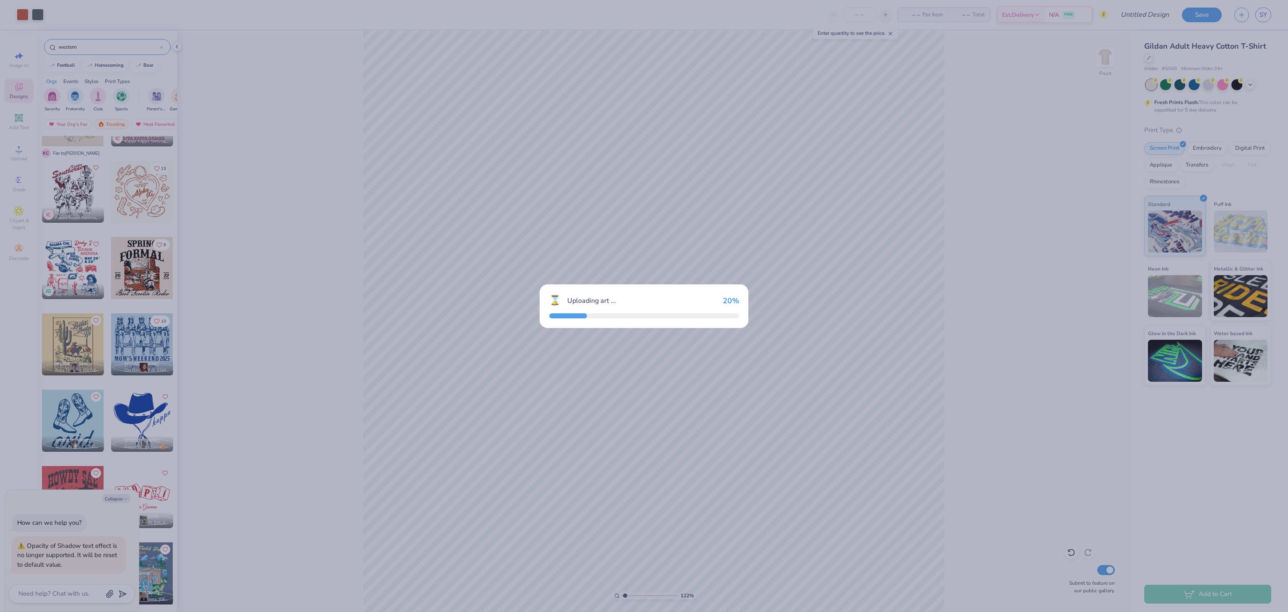
type textarea "x"
type input "1.22152498603933"
type textarea "x"
type input "1.22152498603933"
type textarea "x"
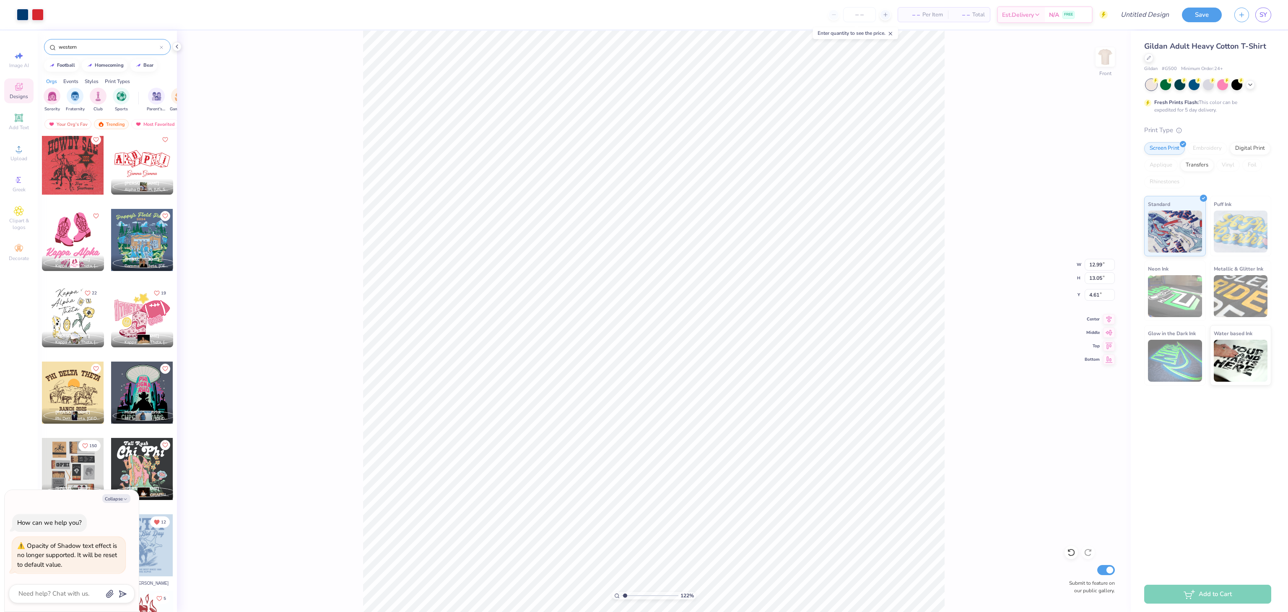
scroll to position [1761, 5]
click at [54, 312] on div at bounding box center [73, 314] width 62 height 62
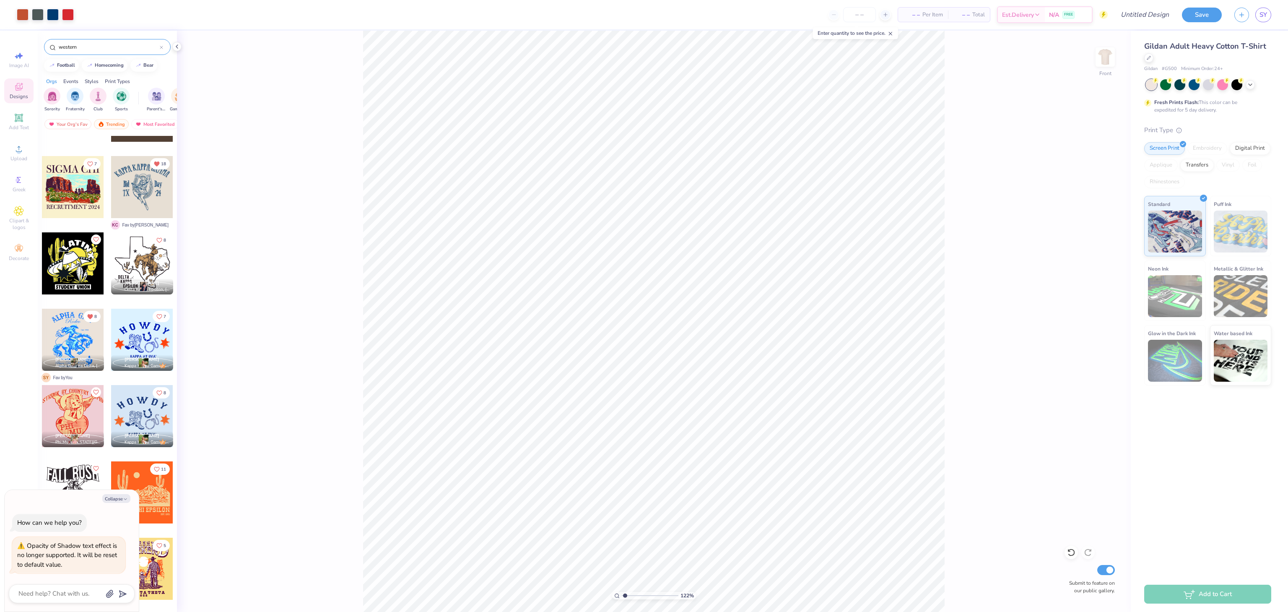
scroll to position [2348, 5]
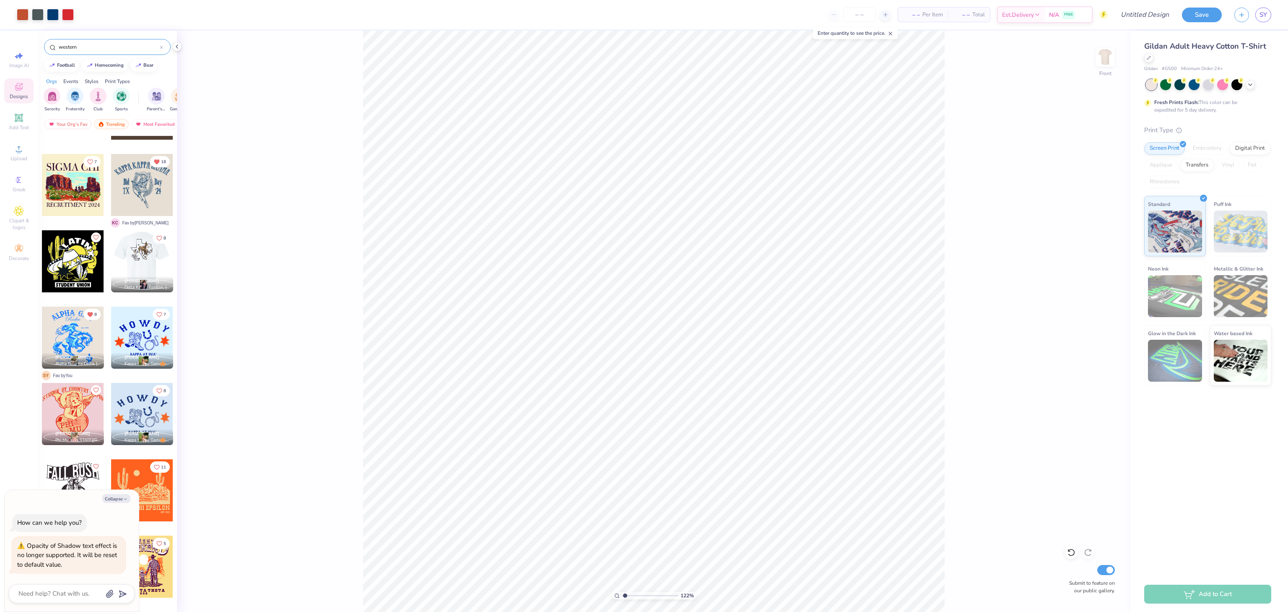
click at [155, 273] on div at bounding box center [142, 261] width 186 height 62
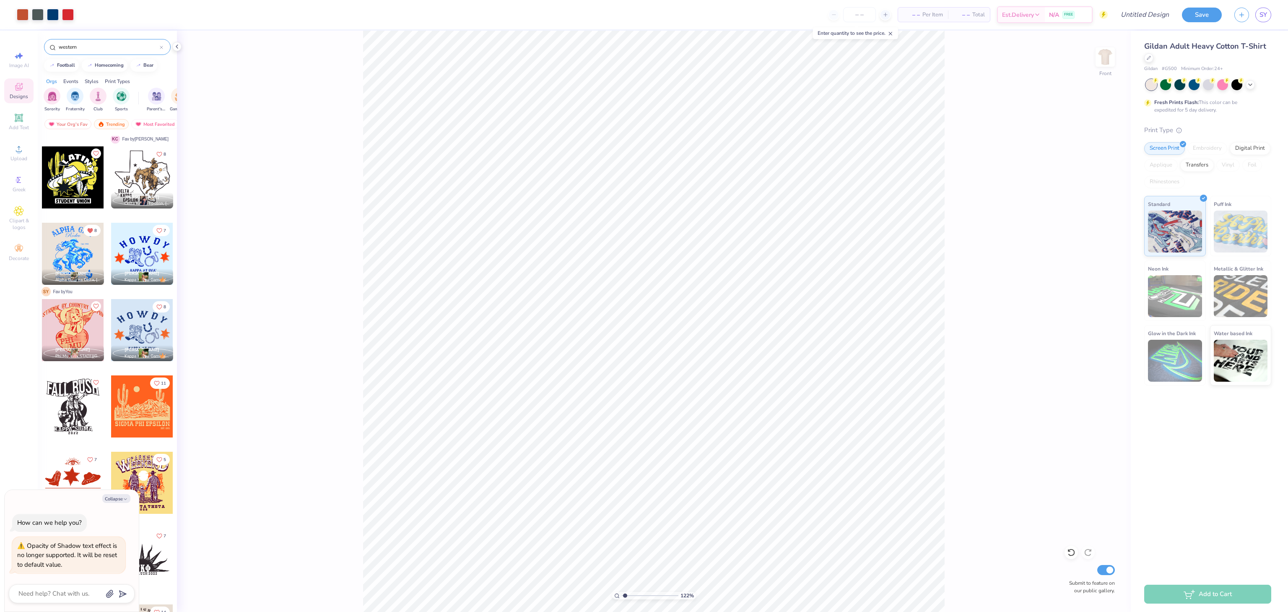
click at [135, 264] on div at bounding box center [142, 254] width 62 height 62
click at [997, 319] on div "122 % Front W 12.99 12.99 " H 13.05 13.05 " Y 4.61 4.61 " Center Middle Top Bot…" at bounding box center [654, 321] width 954 height 581
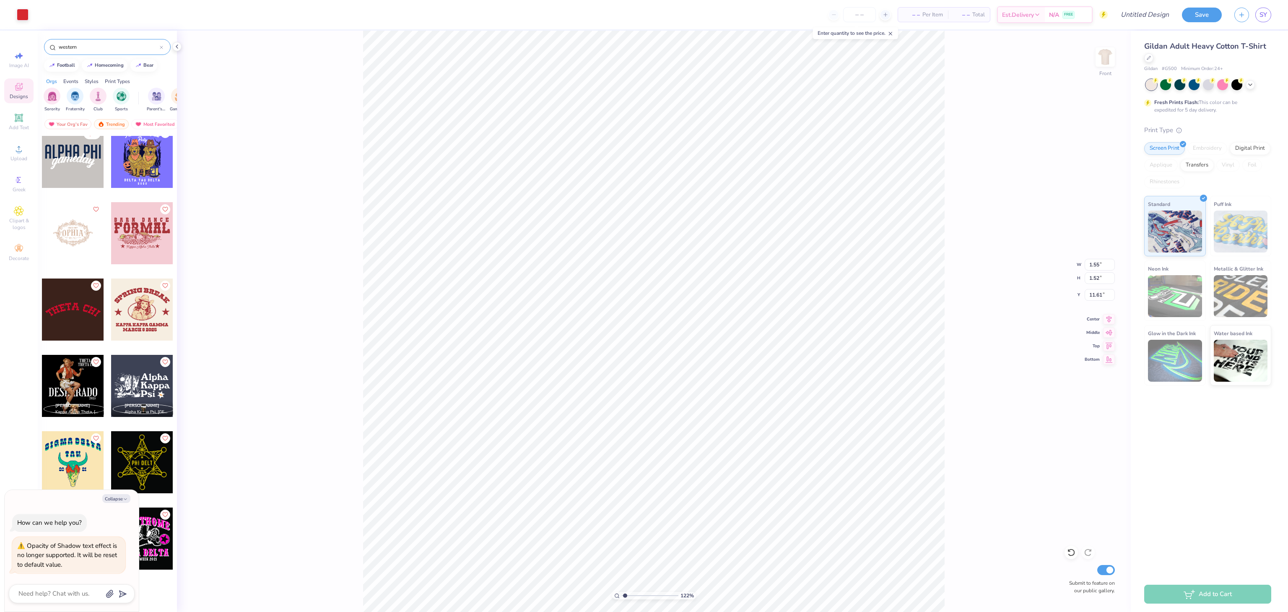
scroll to position [3015, 5]
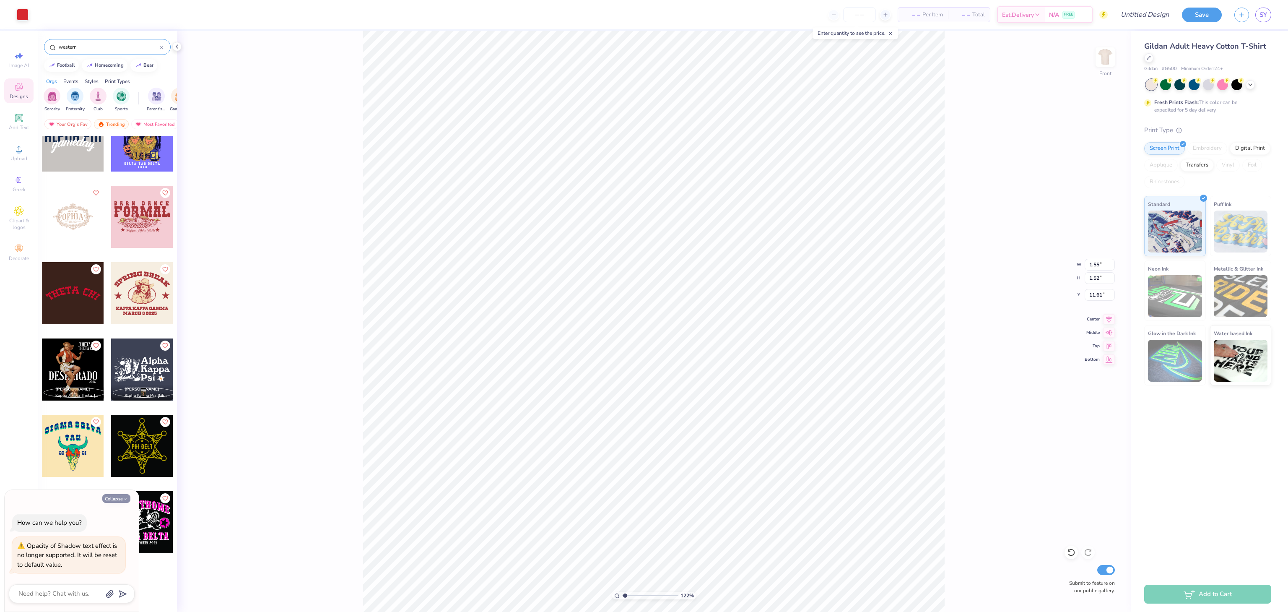
click at [121, 500] on button "Collapse" at bounding box center [116, 498] width 28 height 9
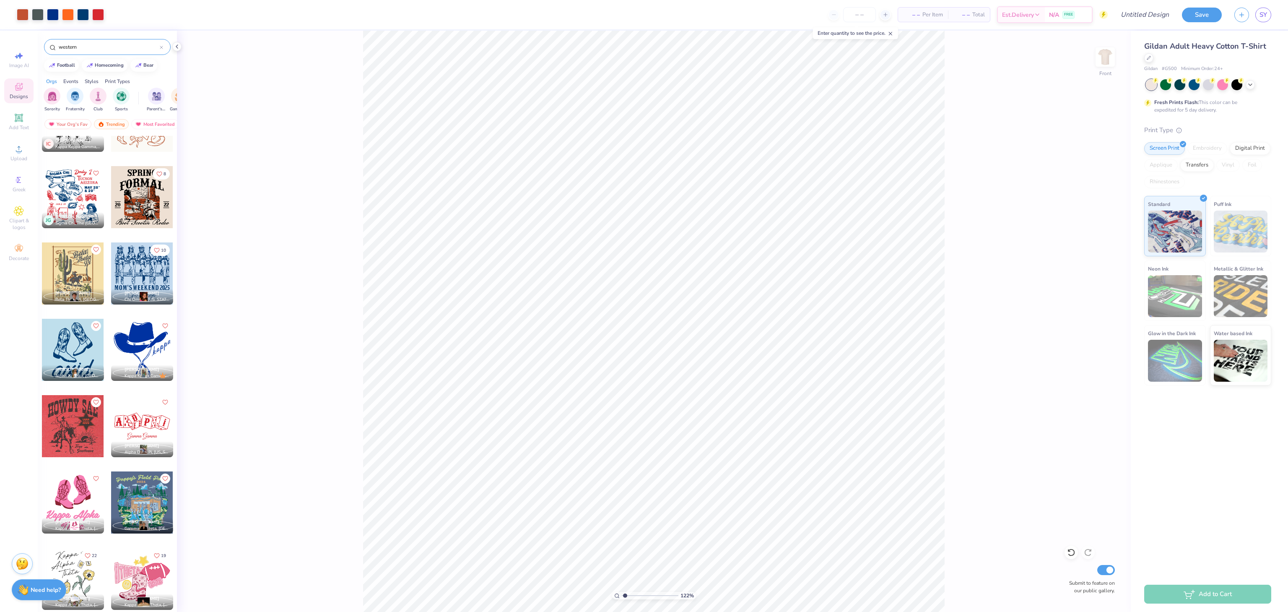
scroll to position [1466, 5]
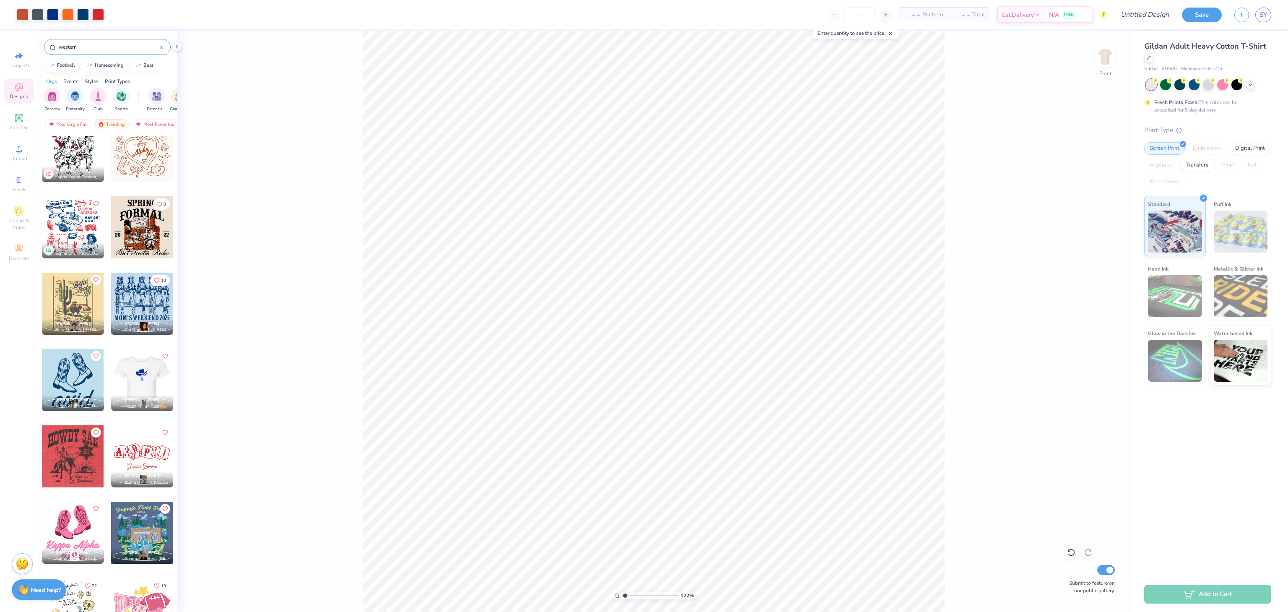
click at [141, 376] on div at bounding box center [142, 380] width 62 height 62
click at [946, 419] on div "122 % Front W 10.10 10.10 " H 5.14 5.14 " Y 15.28 15.28 " Center Middle Top Bot…" at bounding box center [654, 321] width 954 height 581
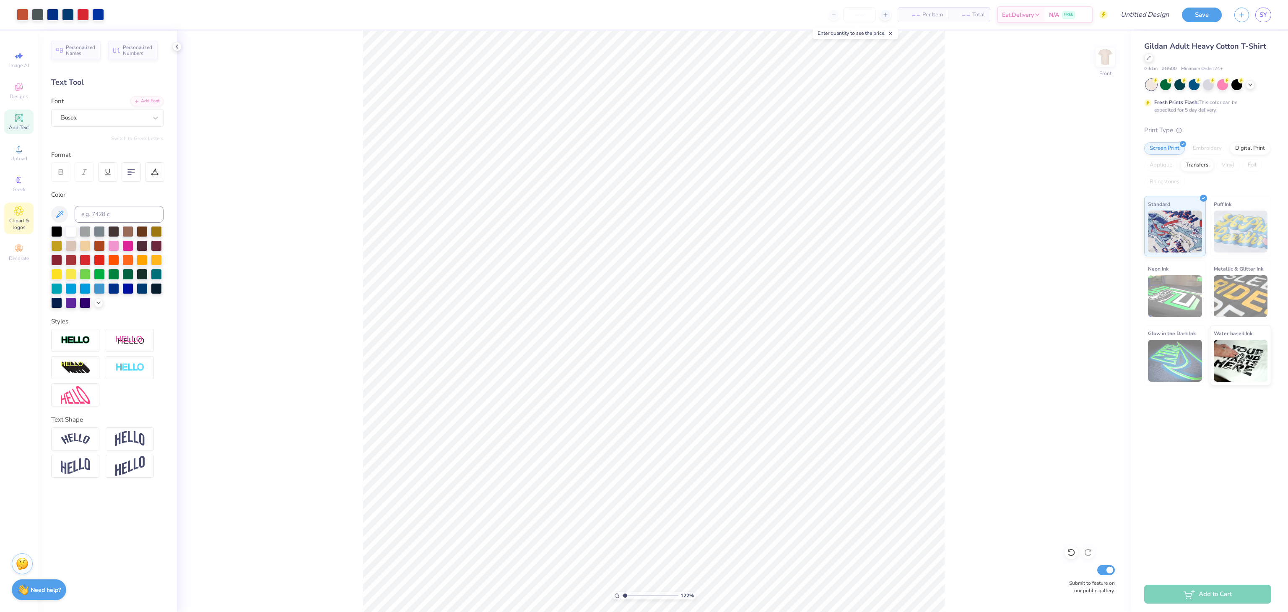
click at [14, 220] on span "Clipart & logos" at bounding box center [18, 223] width 29 height 13
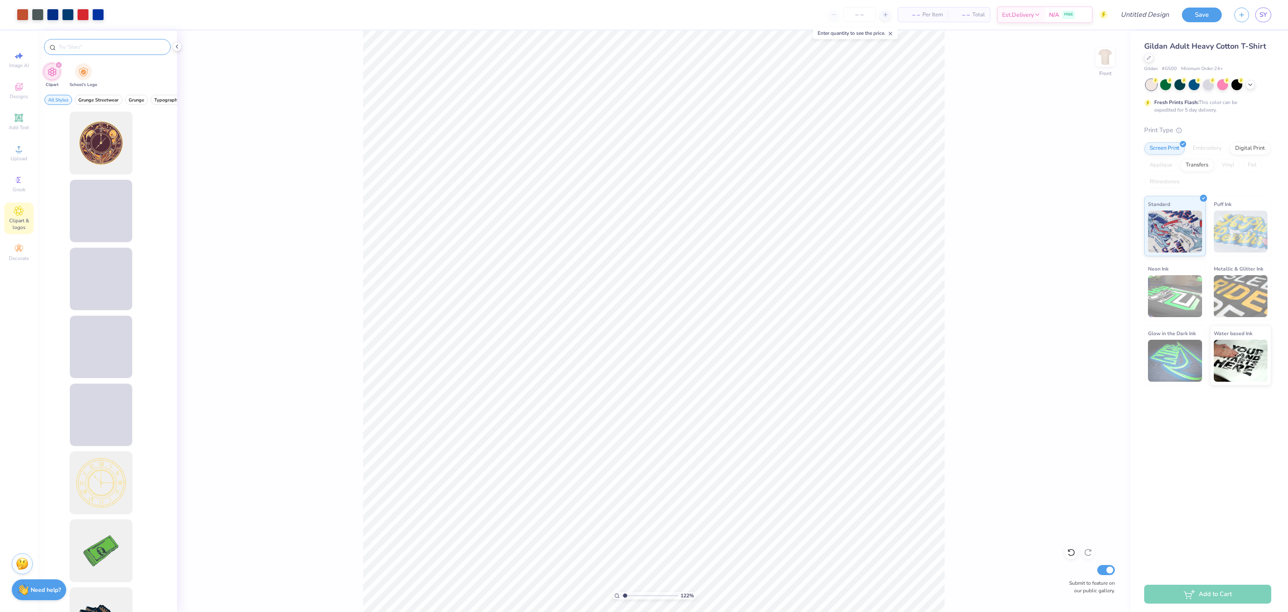
drag, startPoint x: 125, startPoint y: 46, endPoint x: 126, endPoint y: 51, distance: 5.6
click at [126, 51] on input "text" at bounding box center [111, 47] width 107 height 8
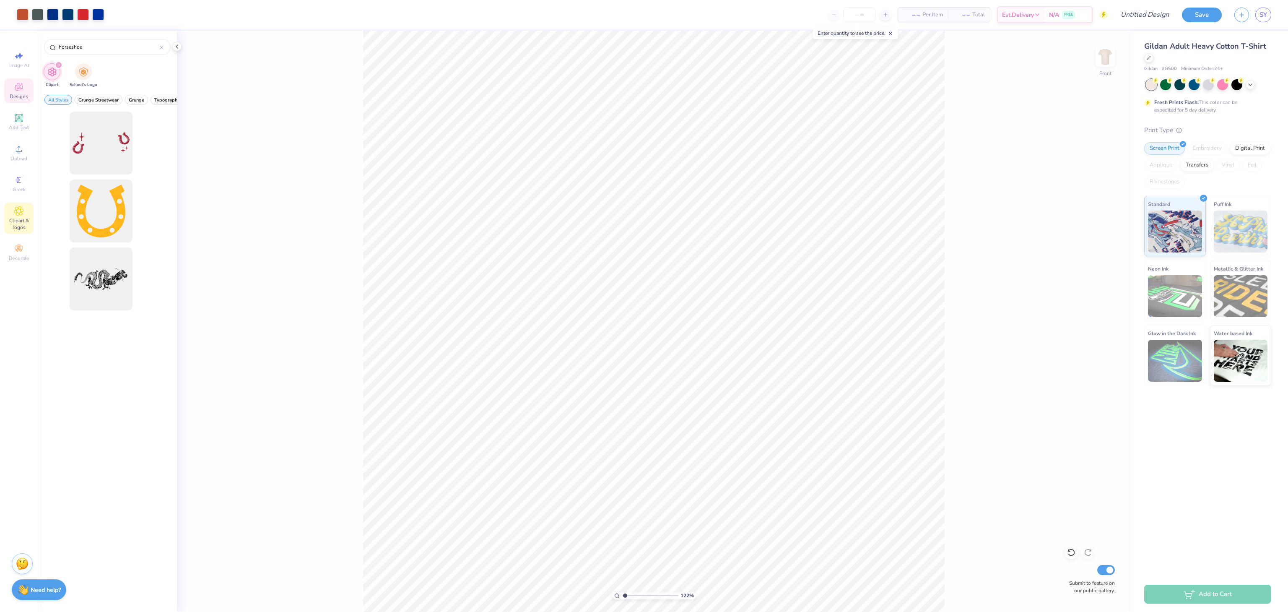
click at [24, 87] on div "Designs" at bounding box center [18, 90] width 29 height 25
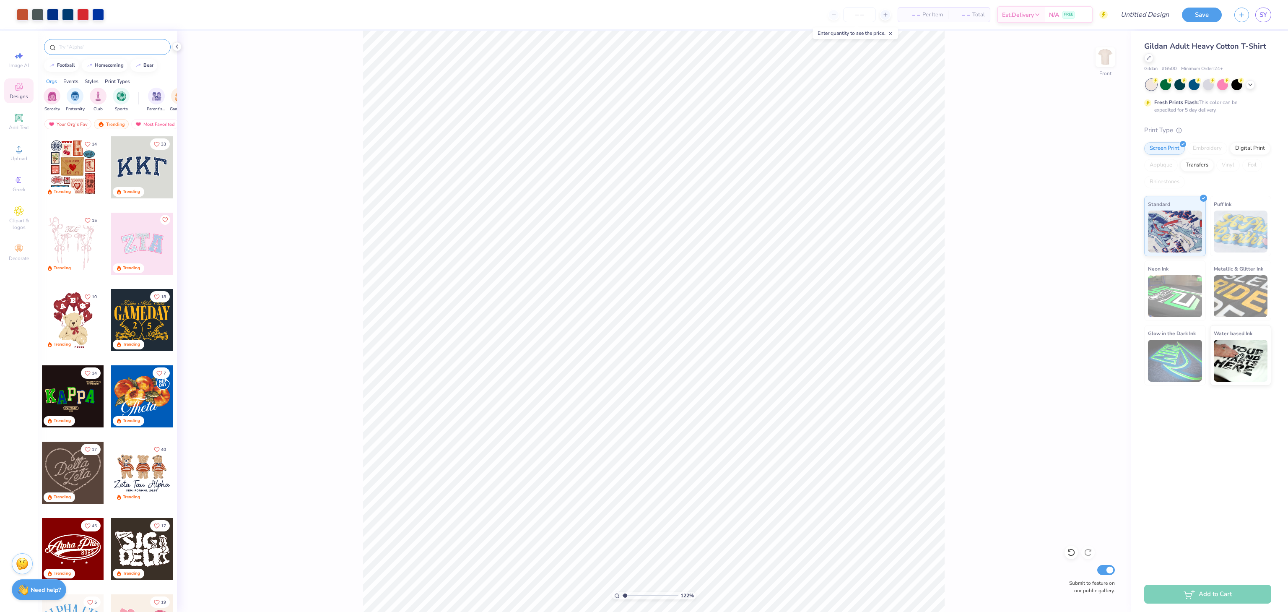
click at [117, 48] on input "text" at bounding box center [111, 47] width 107 height 8
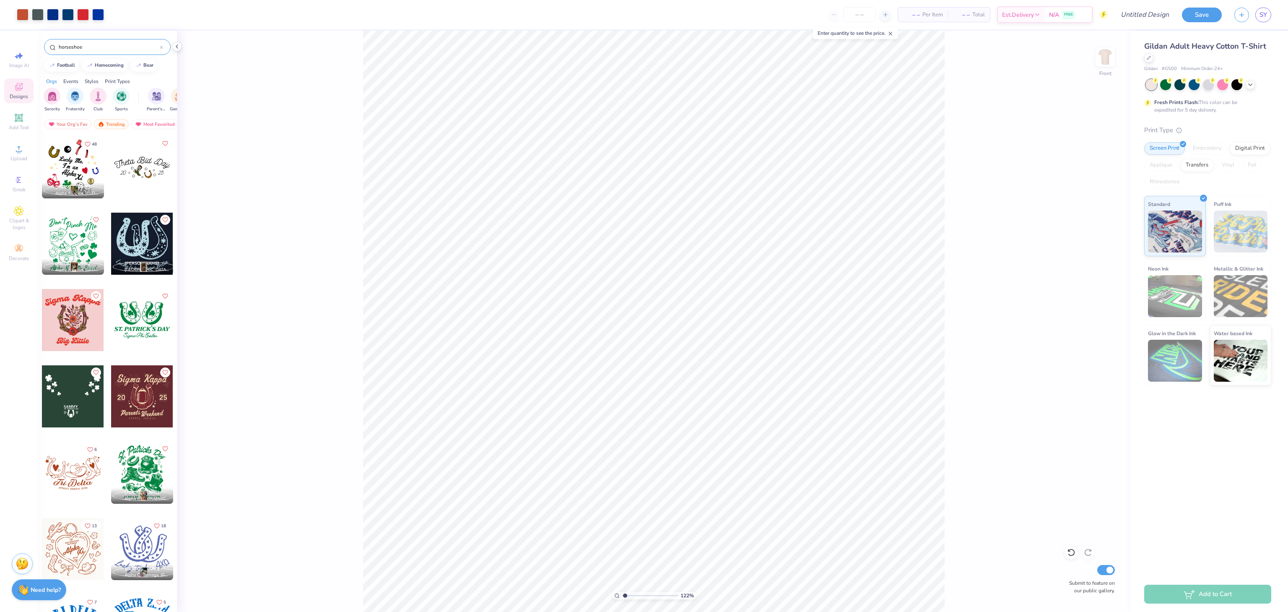
click at [81, 246] on div at bounding box center [73, 244] width 62 height 62
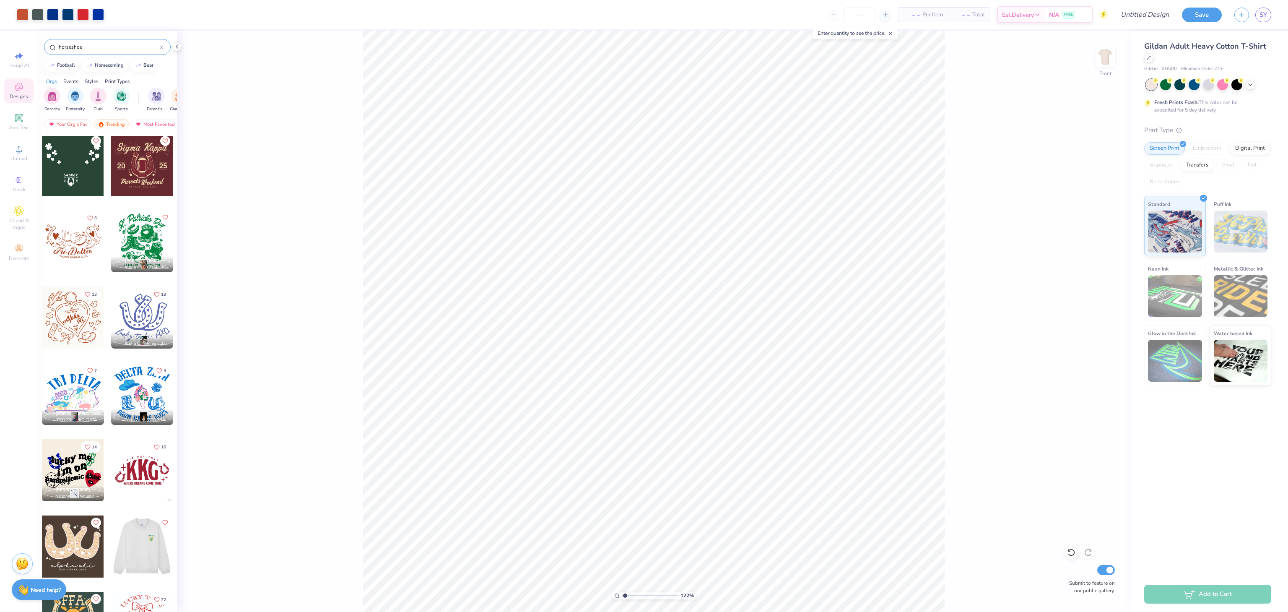
scroll to position [184, 0]
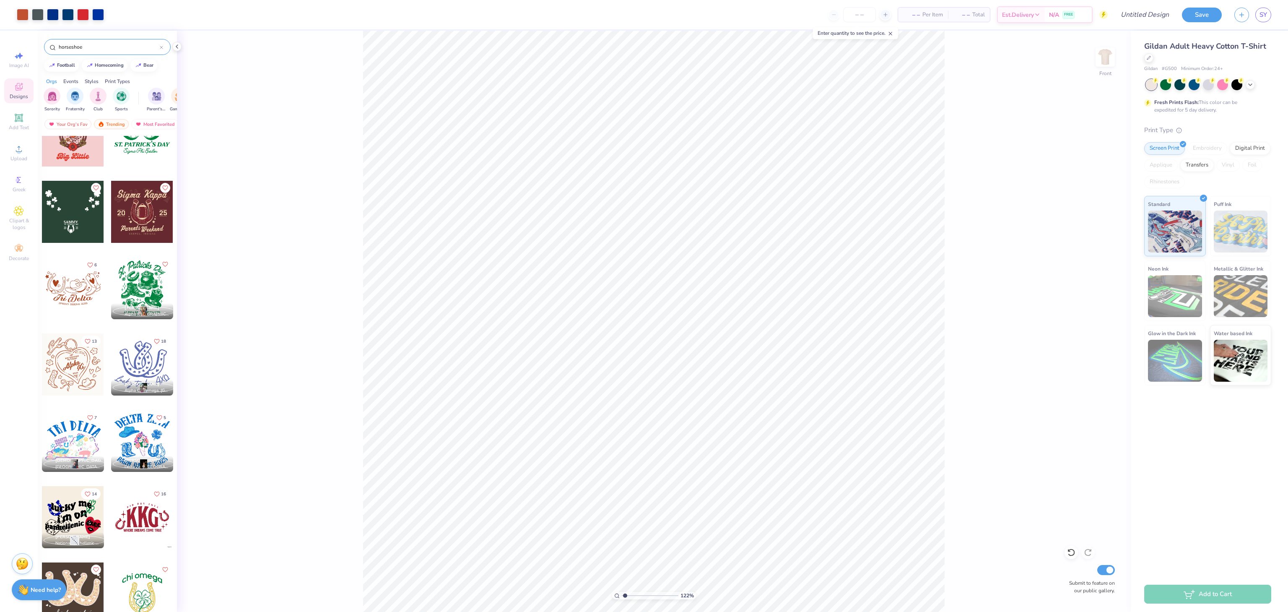
click at [138, 353] on div at bounding box center [142, 364] width 62 height 62
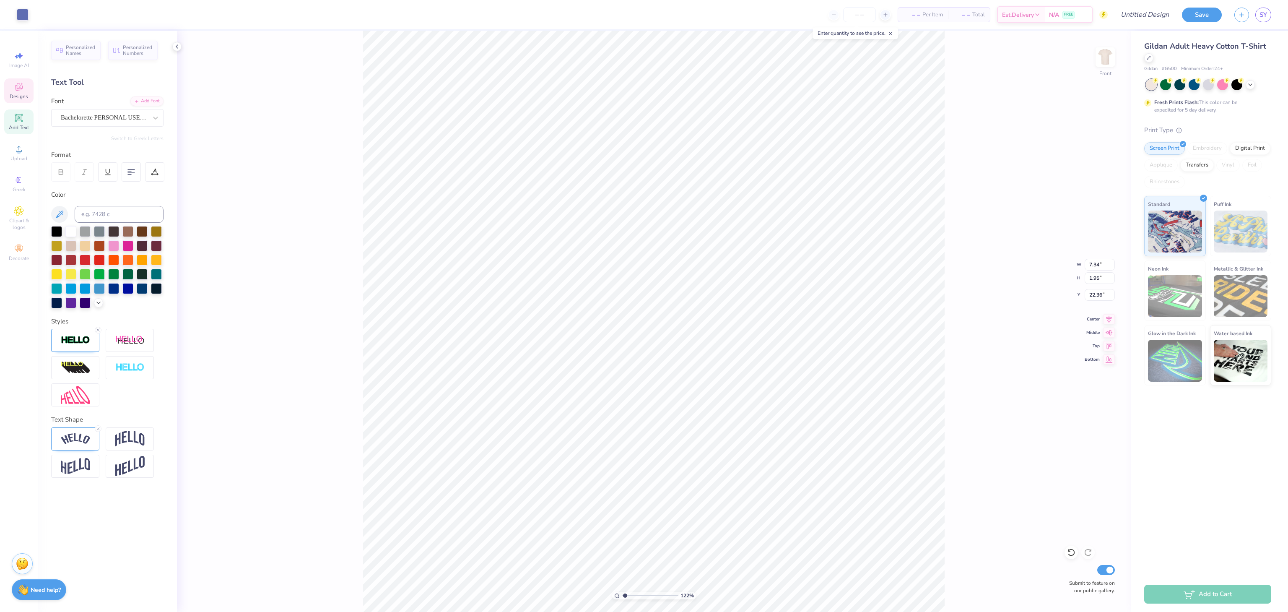
scroll to position [13, 1]
click at [22, 90] on icon at bounding box center [19, 87] width 10 height 10
click at [1069, 551] on icon at bounding box center [1069, 551] width 2 height 2
click at [23, 16] on div at bounding box center [23, 14] width 12 height 12
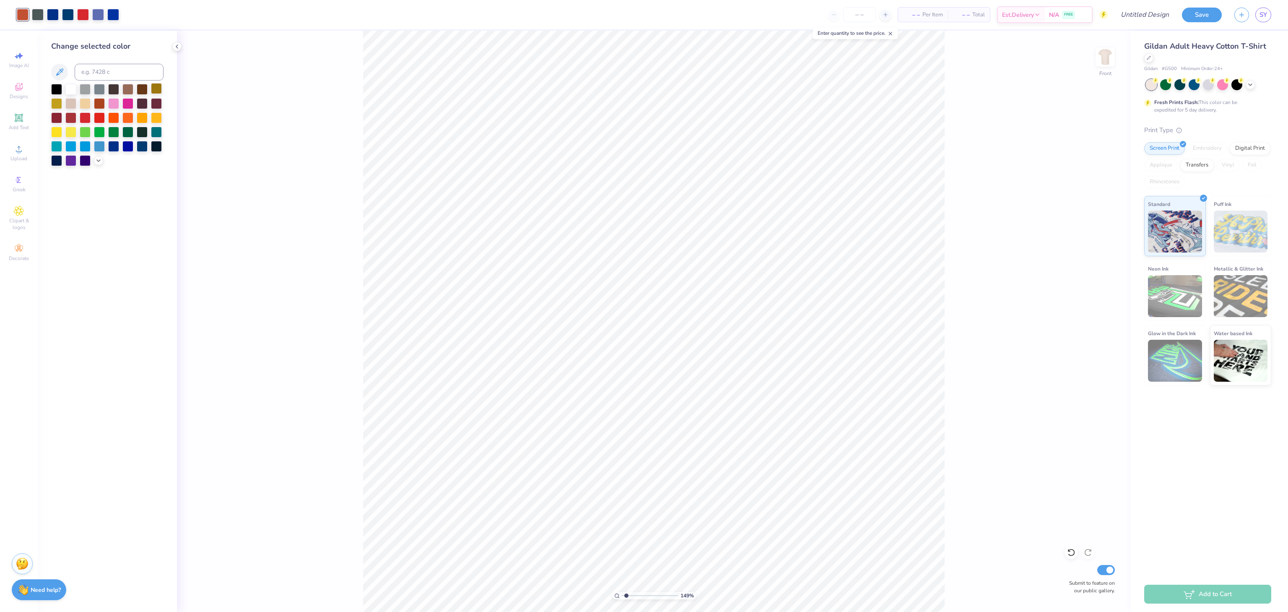
click at [153, 94] on div at bounding box center [156, 88] width 11 height 11
click at [39, 11] on div at bounding box center [38, 15] width 12 height 12
click at [156, 89] on div at bounding box center [156, 88] width 11 height 11
click at [156, 90] on div at bounding box center [156, 88] width 11 height 11
click at [35, 17] on div at bounding box center [38, 14] width 12 height 12
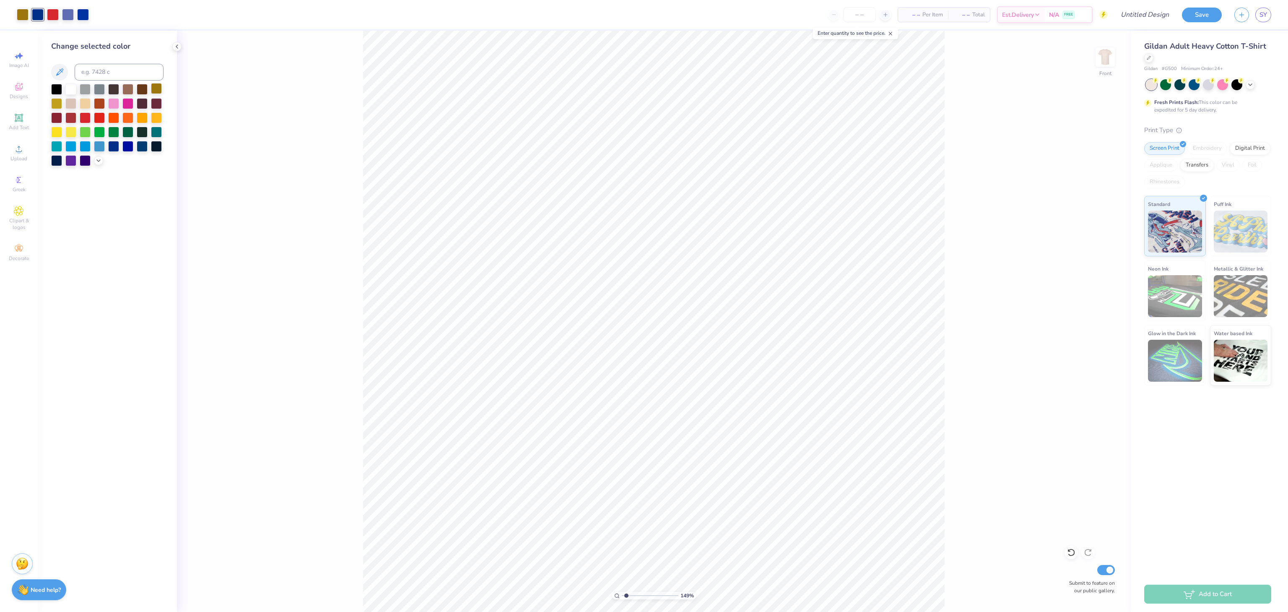
click at [157, 92] on div at bounding box center [156, 88] width 11 height 11
drag, startPoint x: 157, startPoint y: 92, endPoint x: 55, endPoint y: 17, distance: 126.5
click at [55, 17] on div at bounding box center [53, 14] width 12 height 12
click at [44, 16] on div at bounding box center [38, 14] width 12 height 12
click at [159, 91] on div at bounding box center [156, 88] width 11 height 11
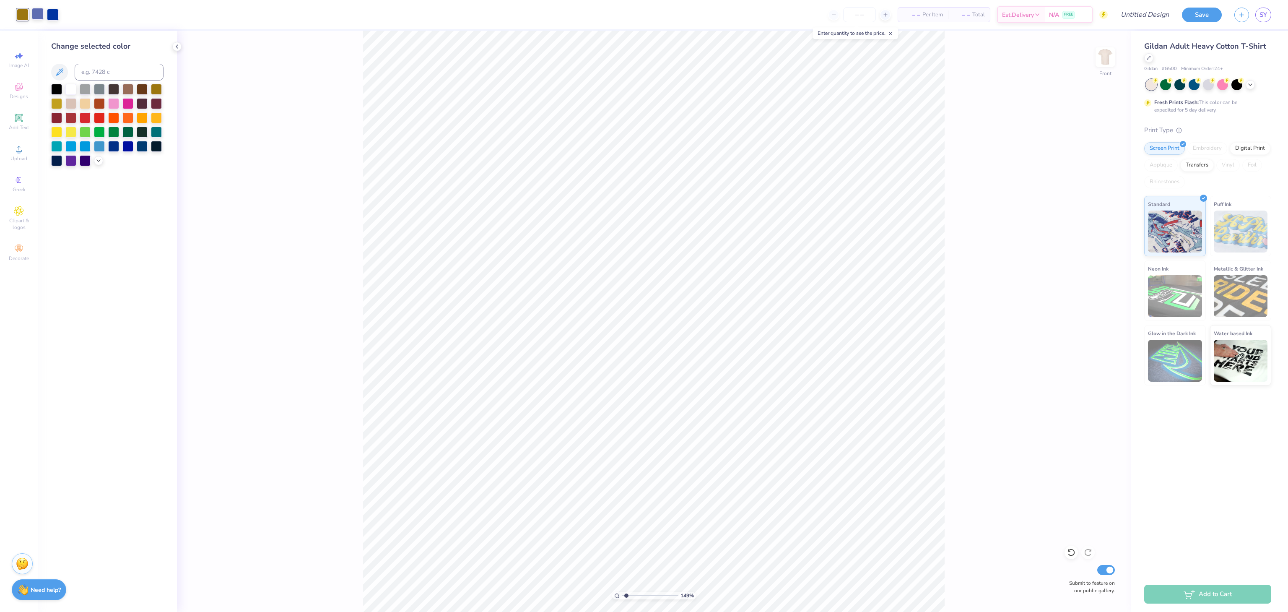
click at [41, 18] on div at bounding box center [38, 14] width 12 height 12
click at [154, 85] on div at bounding box center [156, 88] width 11 height 11
click at [36, 13] on div at bounding box center [38, 14] width 12 height 12
click at [156, 91] on div at bounding box center [156, 88] width 11 height 11
click at [26, 84] on div "Designs" at bounding box center [18, 90] width 29 height 25
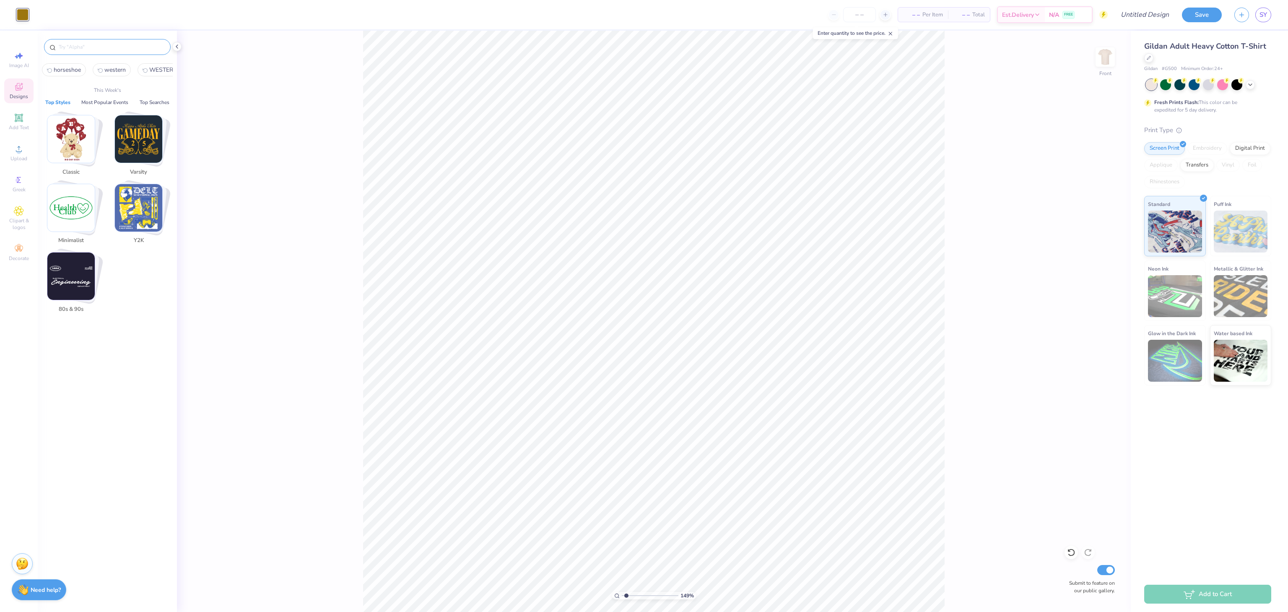
click at [94, 49] on input "text" at bounding box center [111, 47] width 107 height 8
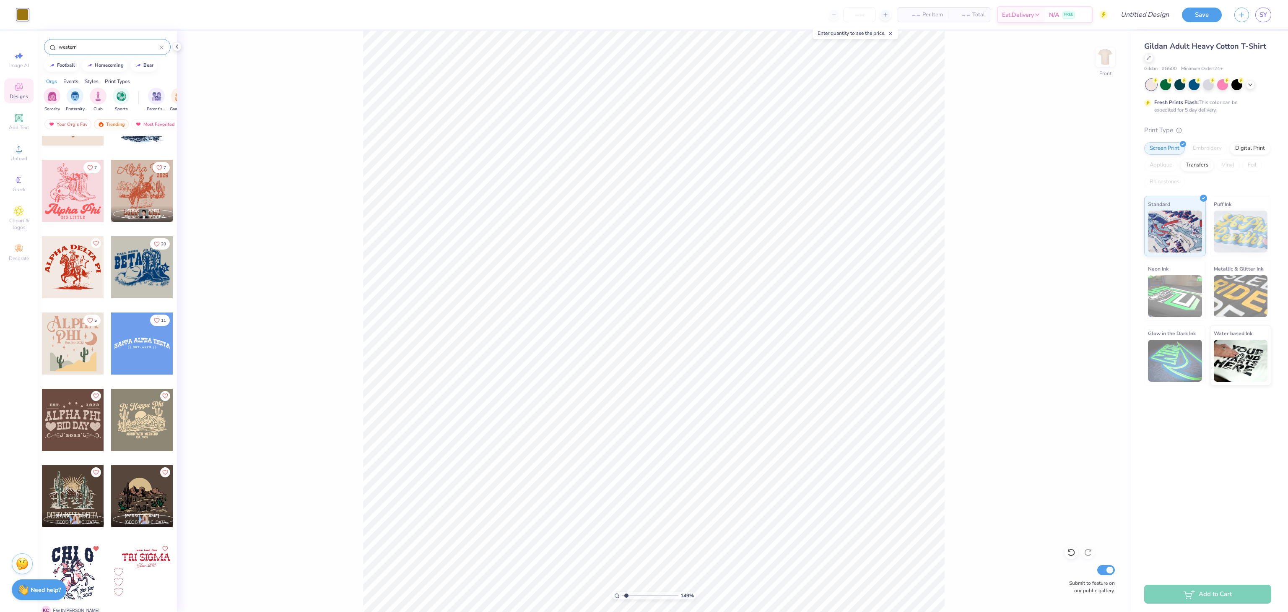
scroll to position [84, 0]
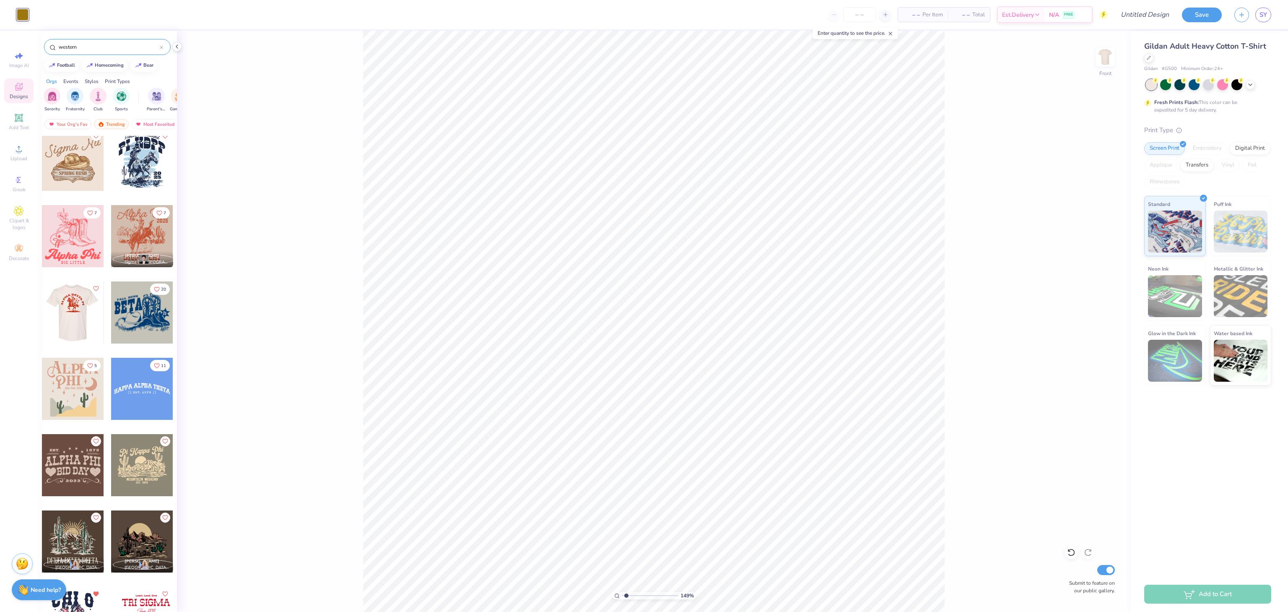
click at [42, 319] on div at bounding box center [11, 312] width 62 height 62
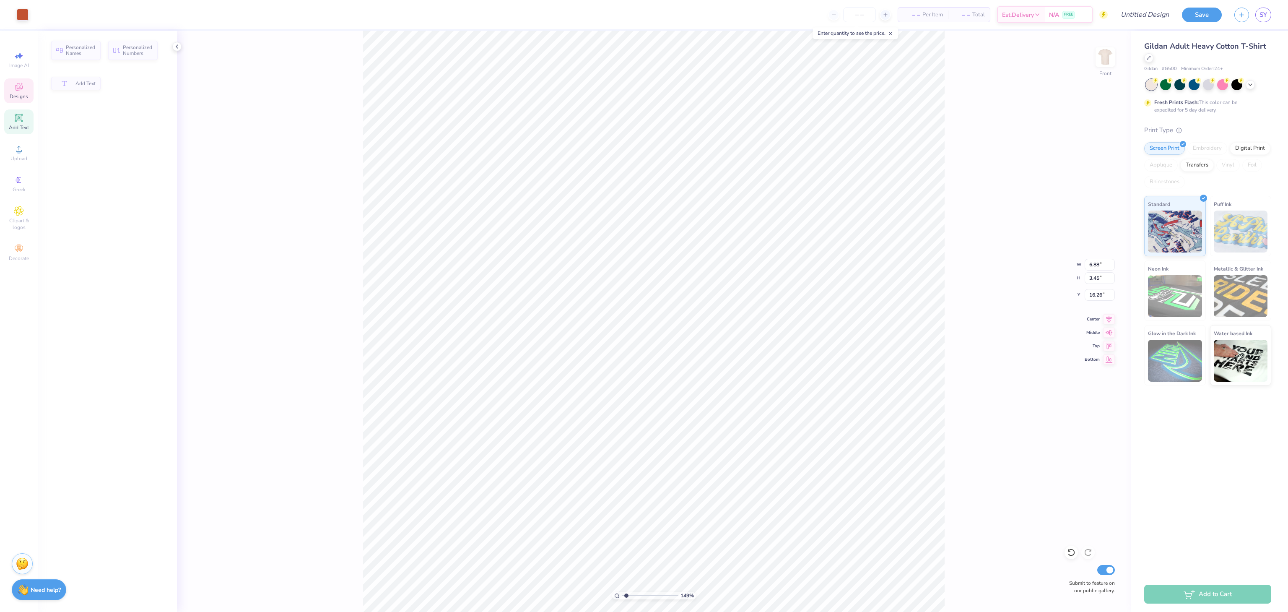
scroll to position [13, 1]
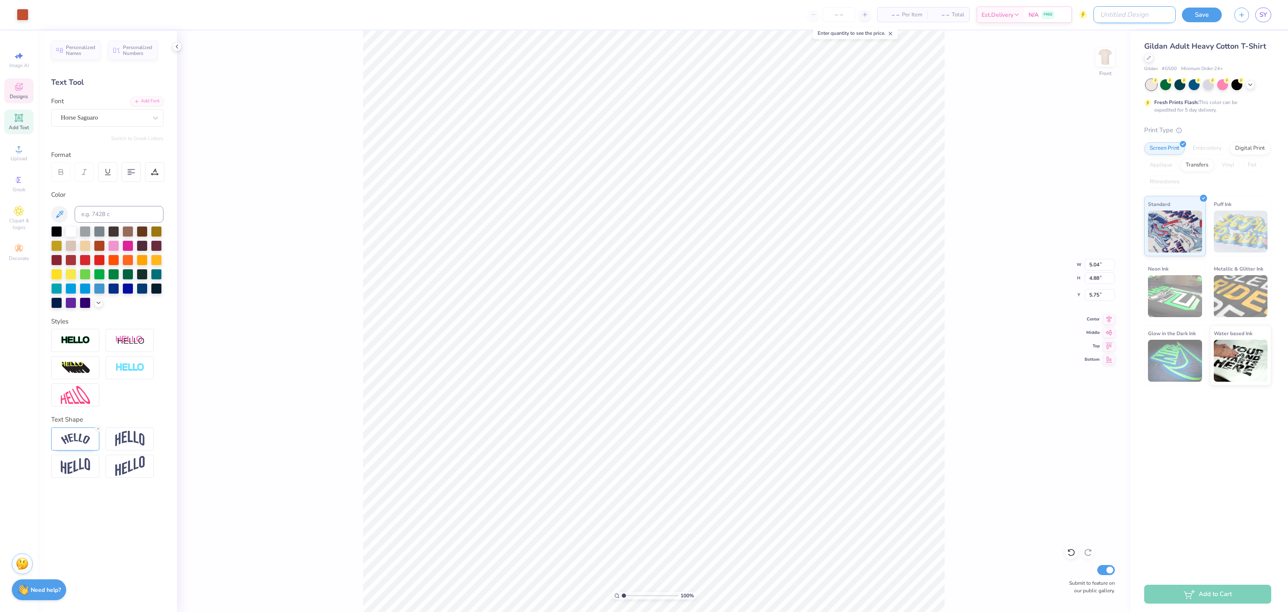
click at [1142, 21] on input "Design Title" at bounding box center [1134, 14] width 82 height 17
click at [1191, 11] on button "Save" at bounding box center [1202, 13] width 40 height 15
click at [1207, 16] on div "Save" at bounding box center [1202, 15] width 40 height 15
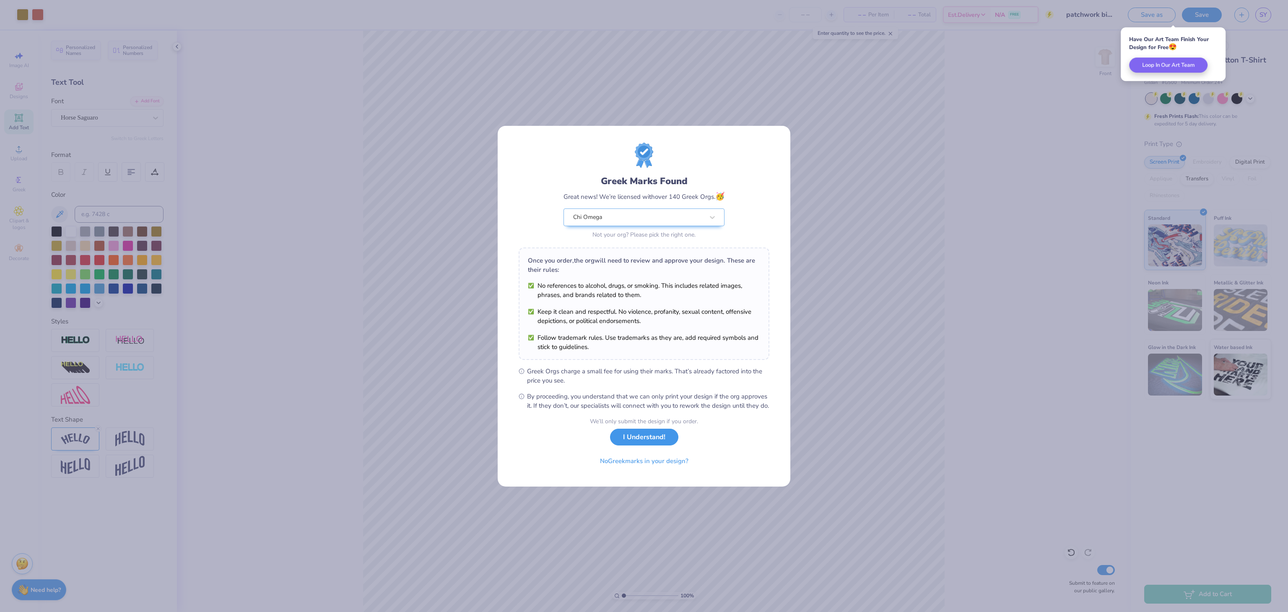
click at [651, 437] on button "I Understand!" at bounding box center [644, 436] width 68 height 17
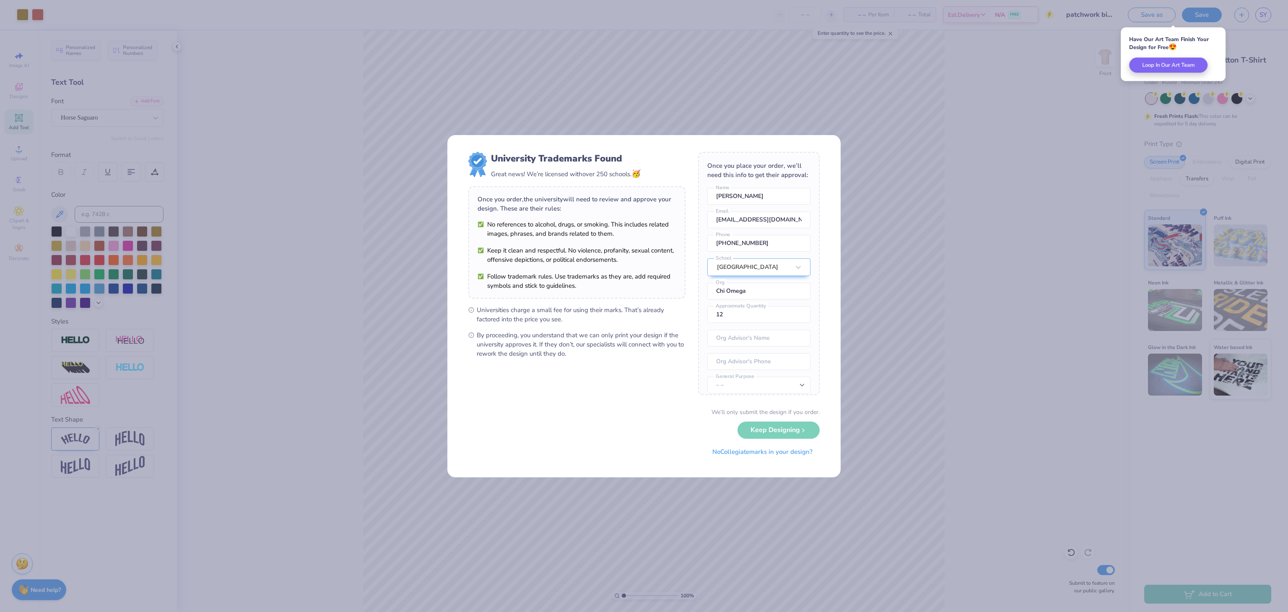
drag, startPoint x: 676, startPoint y: 313, endPoint x: 776, endPoint y: 431, distance: 154.3
click at [767, 437] on div "We’ll only submit the design if you order. Keep Designing No Collegiate marks i…" at bounding box center [643, 434] width 351 height 53
click at [773, 435] on div "We’ll only submit the design if you order. Keep Designing No Collegiate marks i…" at bounding box center [643, 434] width 351 height 53
click at [772, 428] on div "We’ll only submit the design if you order. Keep Designing No Collegiate marks i…" at bounding box center [643, 434] width 351 height 53
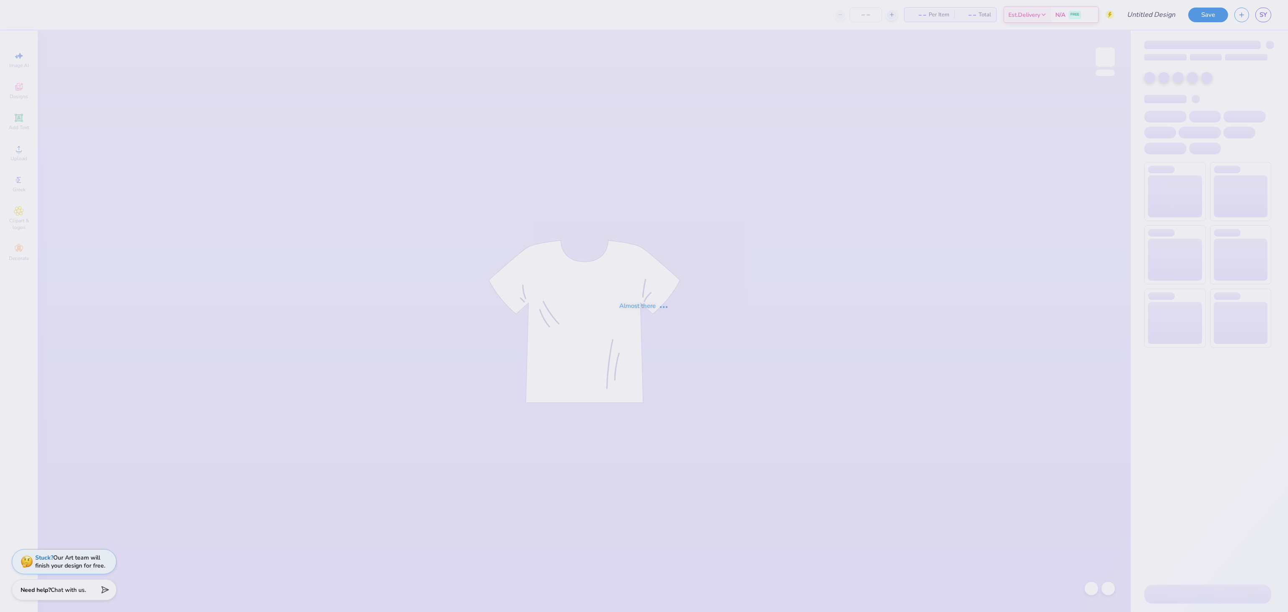
type input "patchwork bidday"
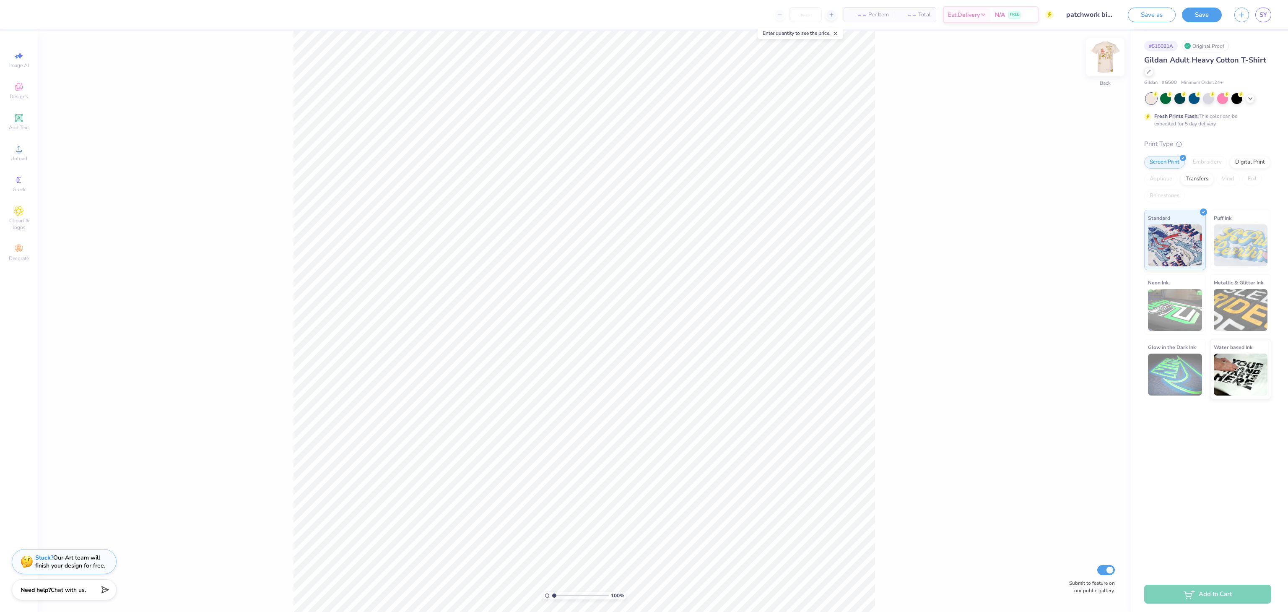
drag, startPoint x: 1101, startPoint y: 60, endPoint x: 1085, endPoint y: 65, distance: 16.4
click at [1100, 61] on img at bounding box center [1105, 57] width 34 height 34
type input "6.83"
type input "6.61"
type input "3.00"
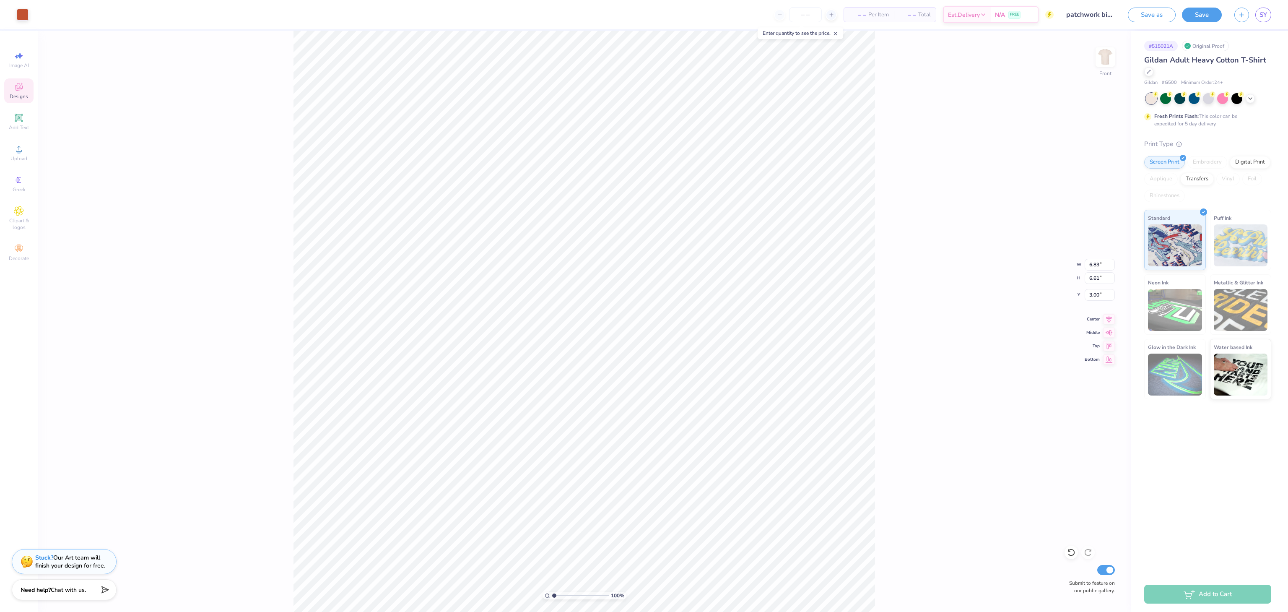
type input "12.73"
type input "13.16"
type input "6.83"
type input "6.61"
type input "12.73"
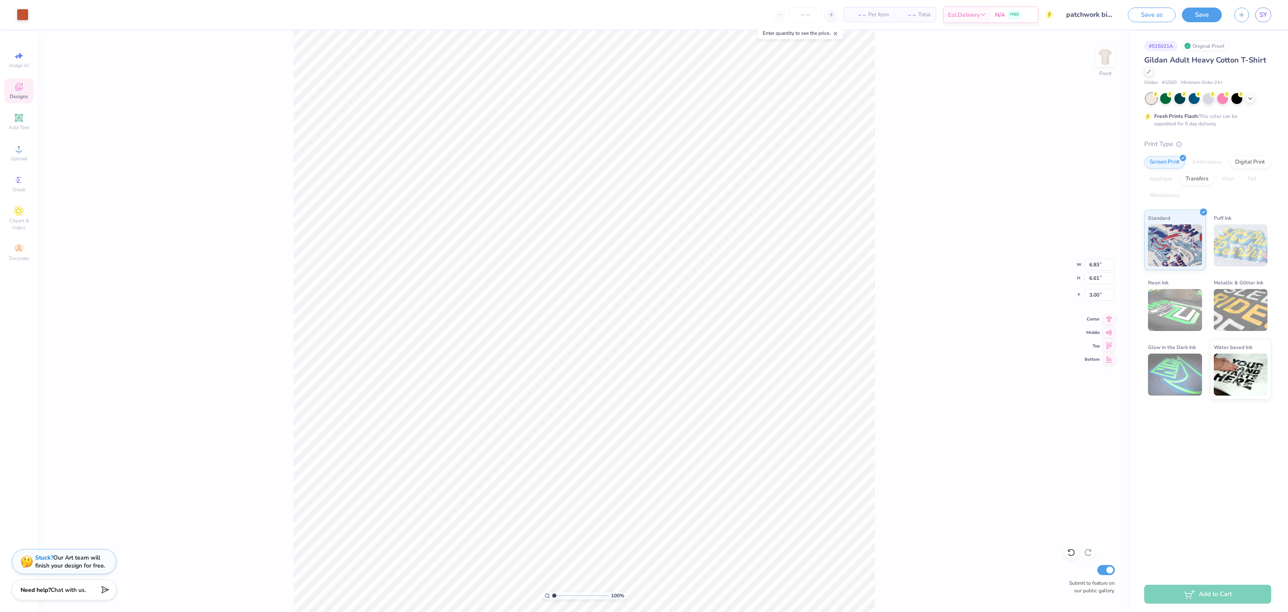
type input "13.16"
type input "1.82266588284093"
type input "5.02"
type input "8.47"
type input "7.78"
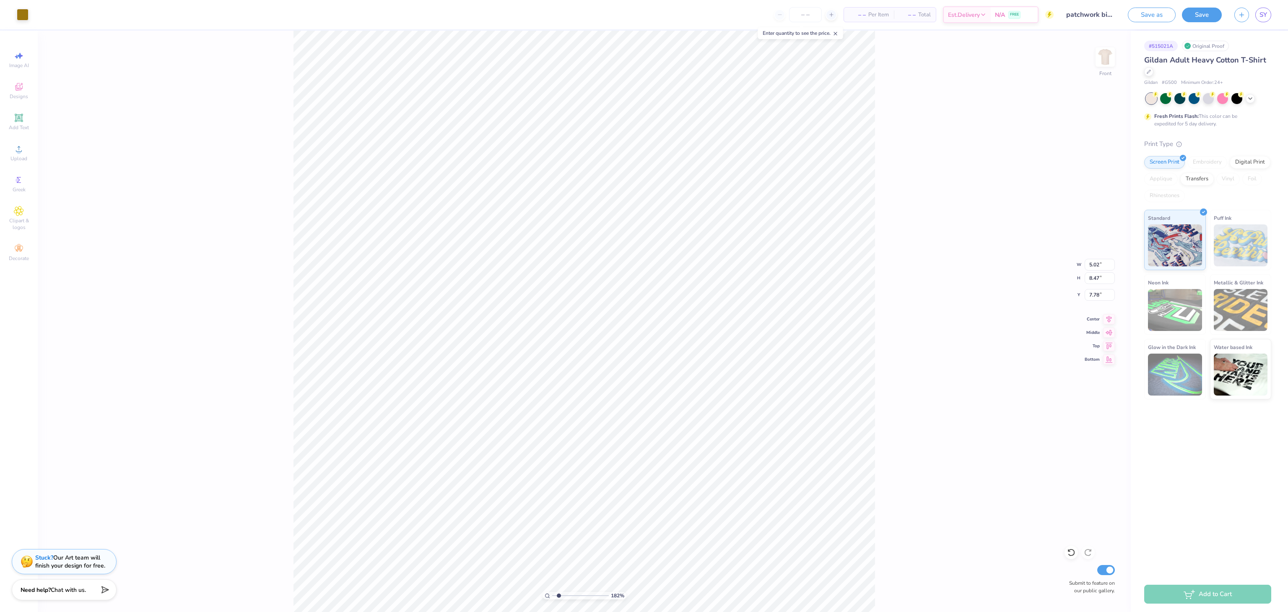
type input "1.82266588284093"
type input "2.09"
type input "1.87"
type input "8.82"
type input "1.82266588284093"
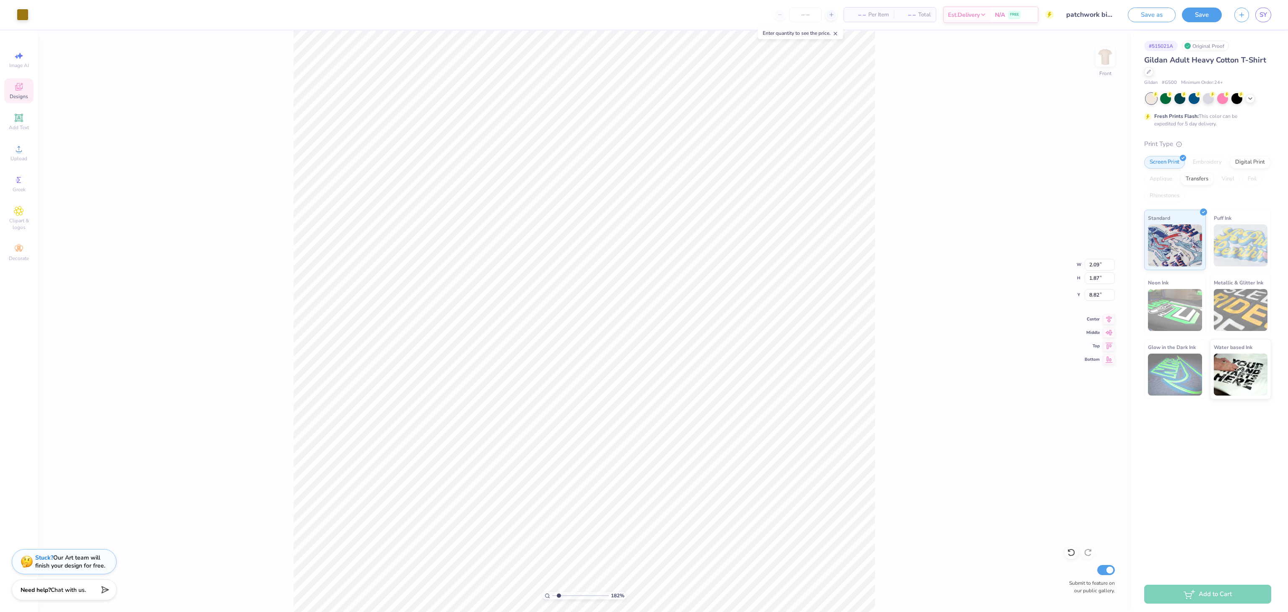
type input "2.35"
click at [946, 254] on div "182 % Front W 2.35 2.35 " H 1.87 1.87 " Y 8.82 8.82 " Center Middle Top Bottom …" at bounding box center [584, 321] width 1093 height 581
type input "1.82266588284093"
type input "7.03"
type input "1.82266588284093"
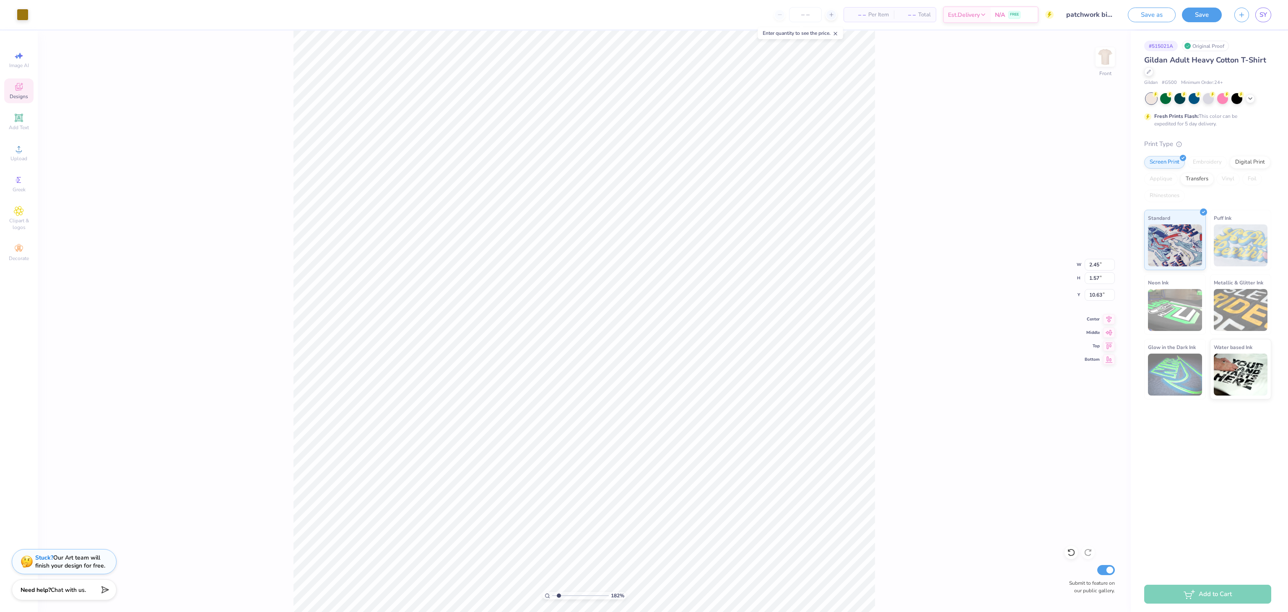
type input "5.02"
type input "8.47"
type input "7.76"
type input "1.82266588284093"
type input "11.61"
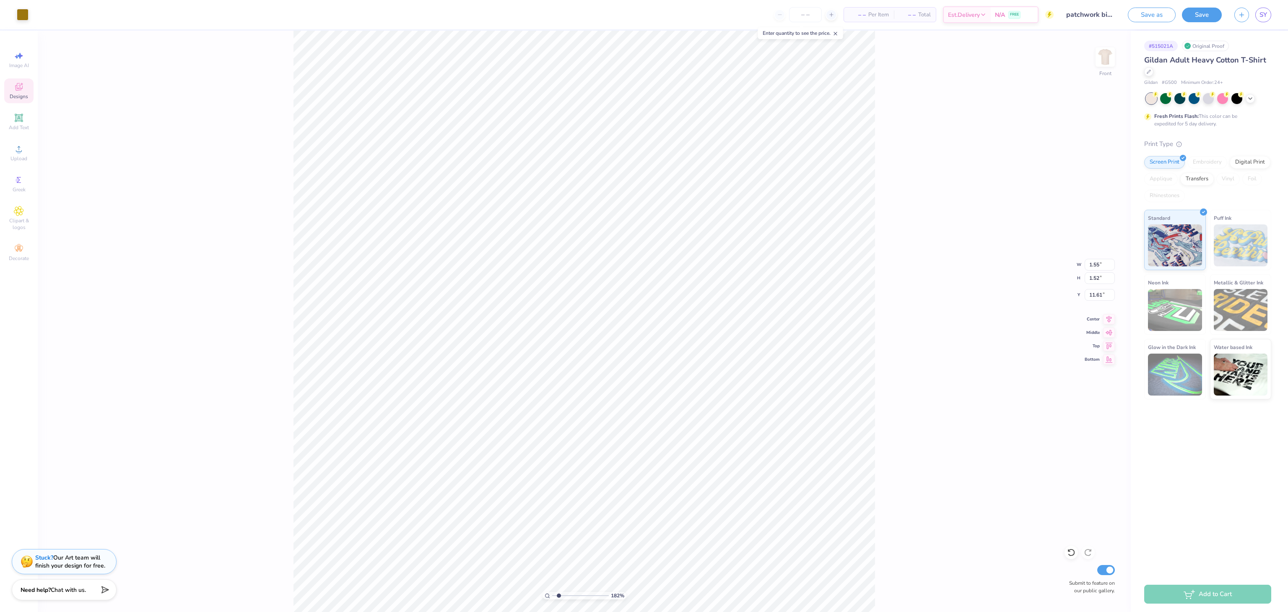
type input "1.82266588284093"
type input "3.31"
type input "3.42"
type input "12.06"
type input "1.82266588284093"
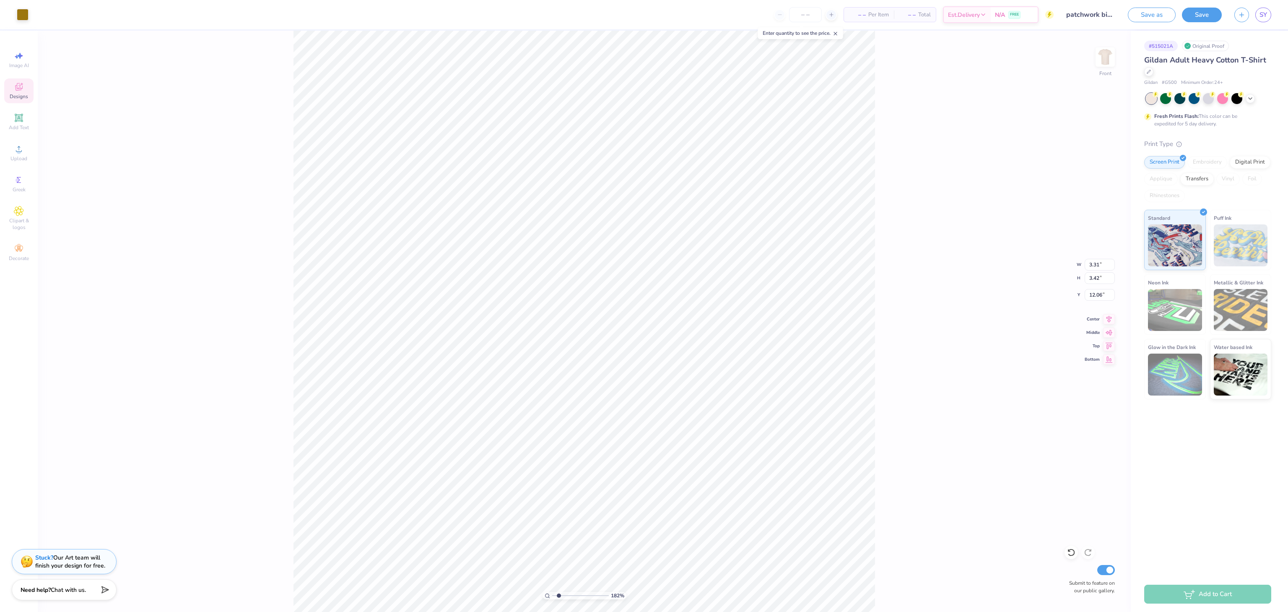
type input "12.69"
type input "1.82266588284093"
type input "5.02"
type input "8.47"
type input "7.76"
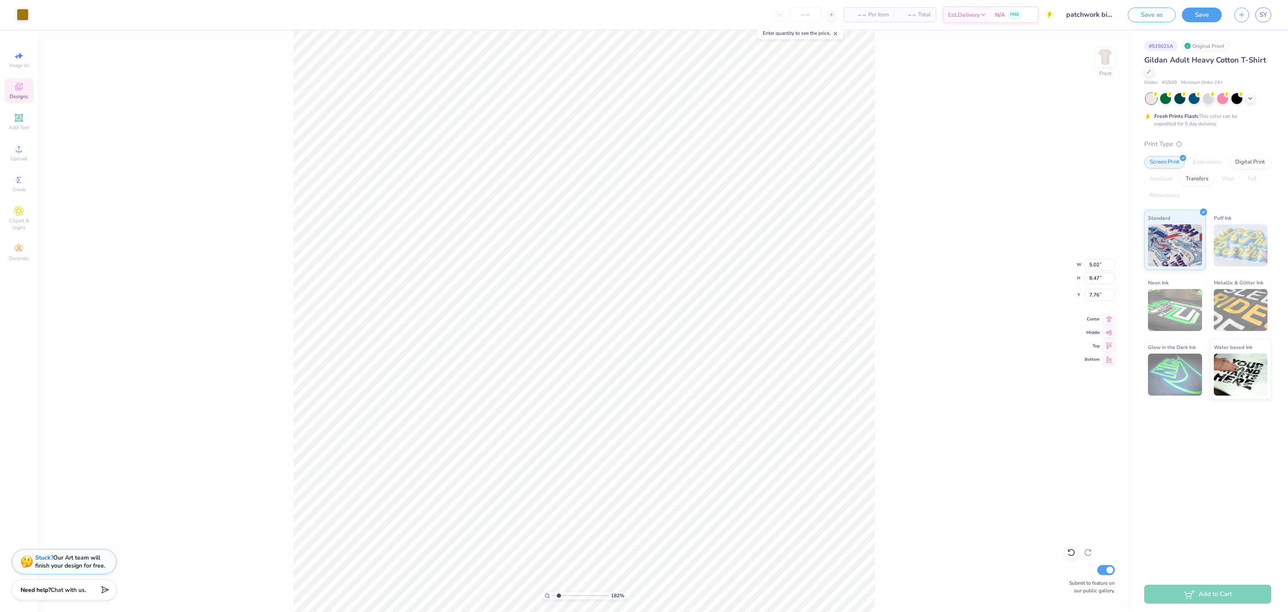
type input "1.82266588284093"
type input "7.69"
type input "1.82266588284093"
type input "1.79"
type input "0.98"
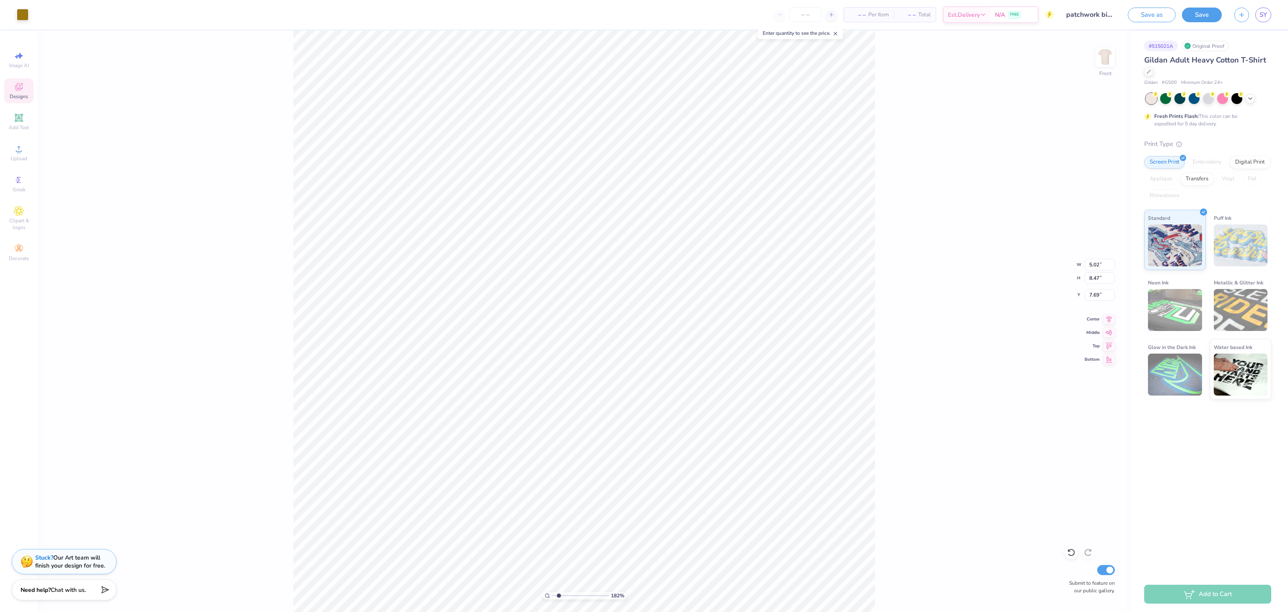
type input "7.76"
type input "1.82266588284093"
type input "15.18"
type input "1.82266588284093"
type input "5.02"
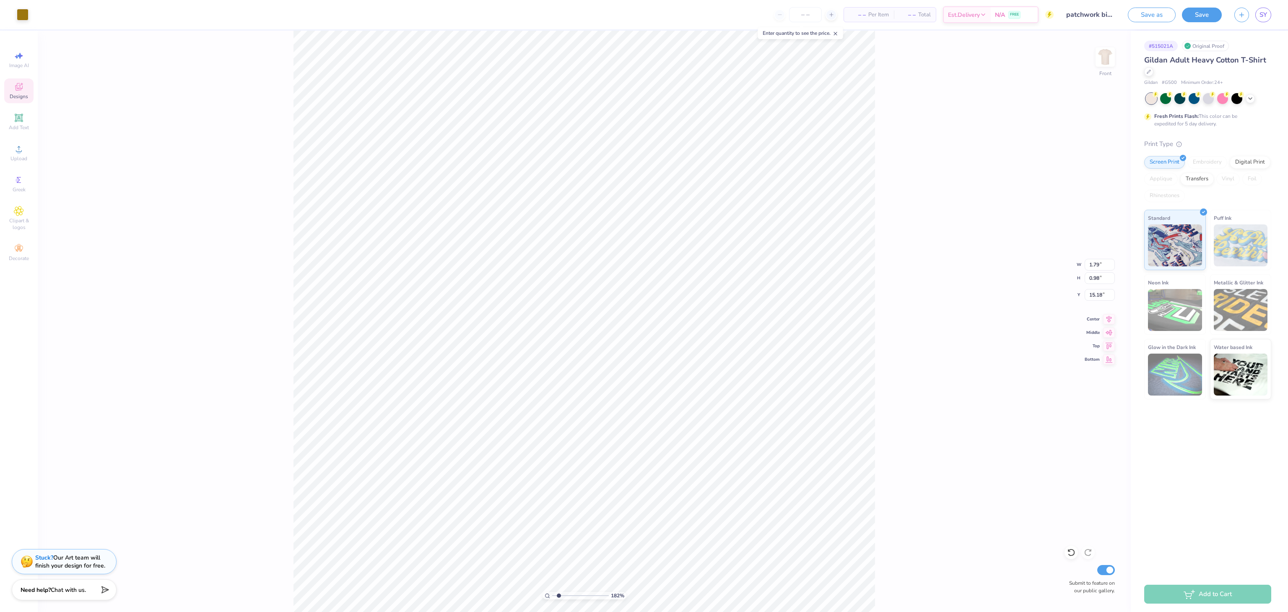
type input "8.47"
type input "7.69"
type input "1.82266588284093"
type input "3.51"
type input "3.01"
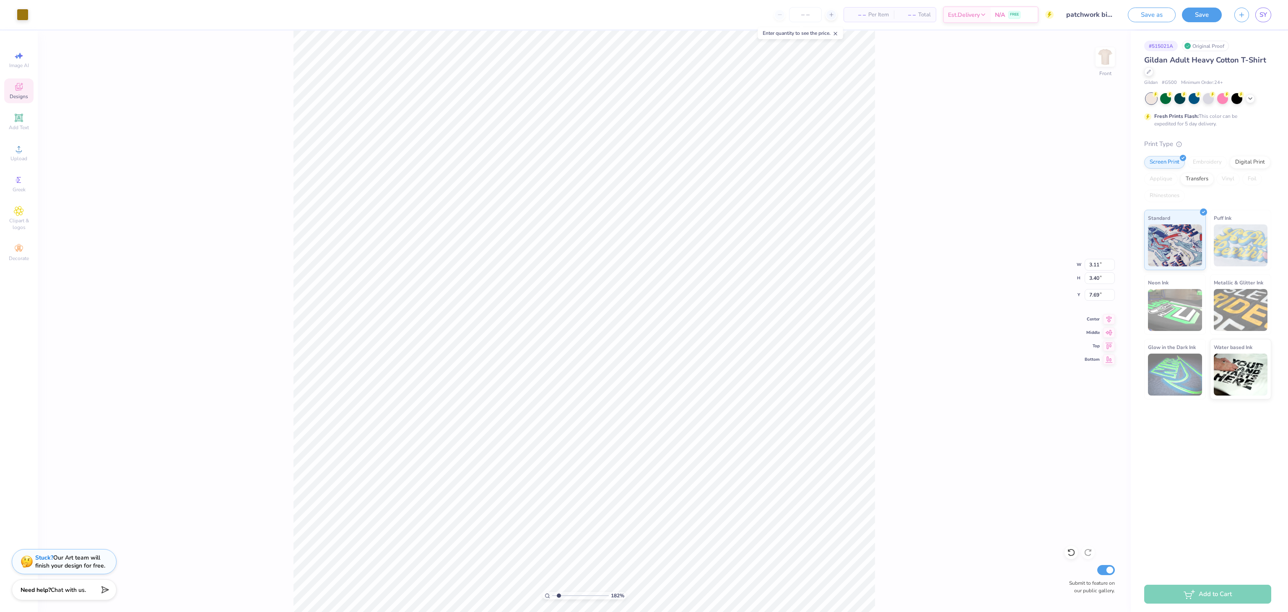
type input "7.94"
type input "1.82266588284093"
type input "5.02"
type input "4.99"
type input "11.18"
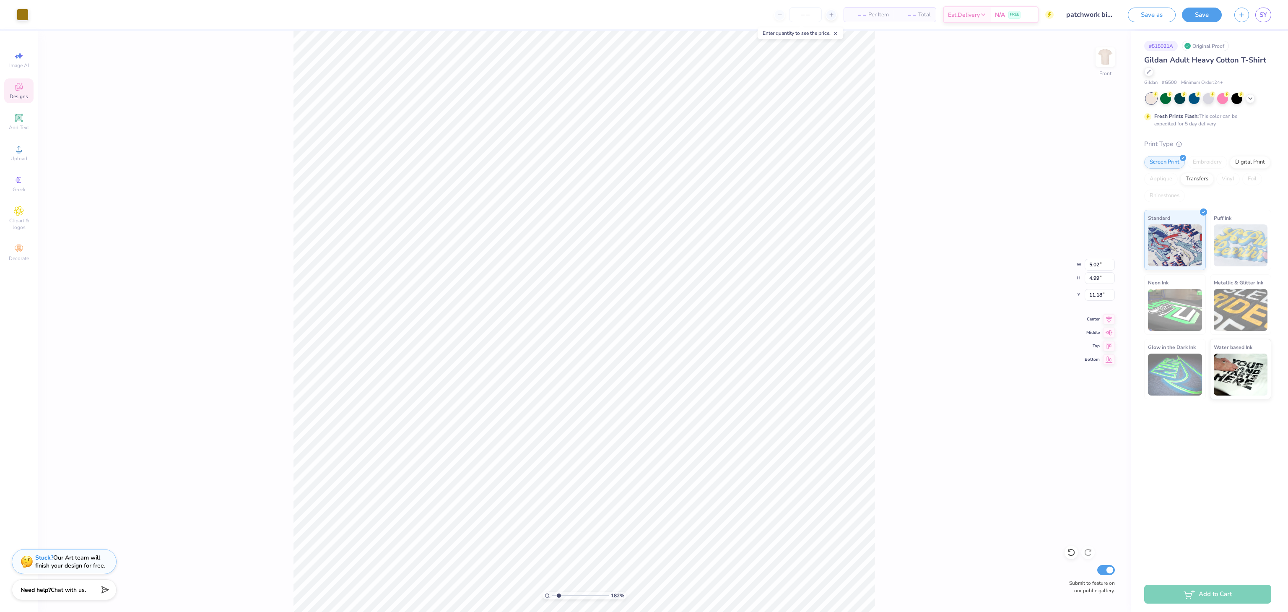
type input "1.82266588284093"
type input "10.99"
type input "1.82266588284093"
type input "2.49"
type input "2.09"
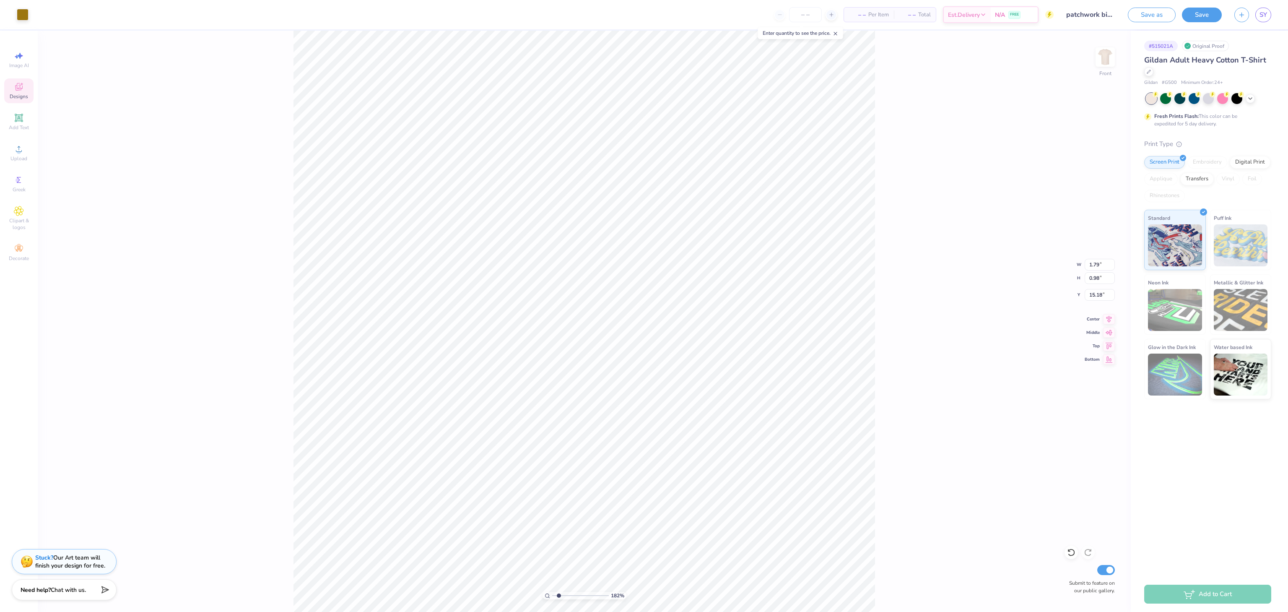
type input "18.82"
type input "1.82266588284093"
type input "2.34"
type input "0.37"
type input "10.99"
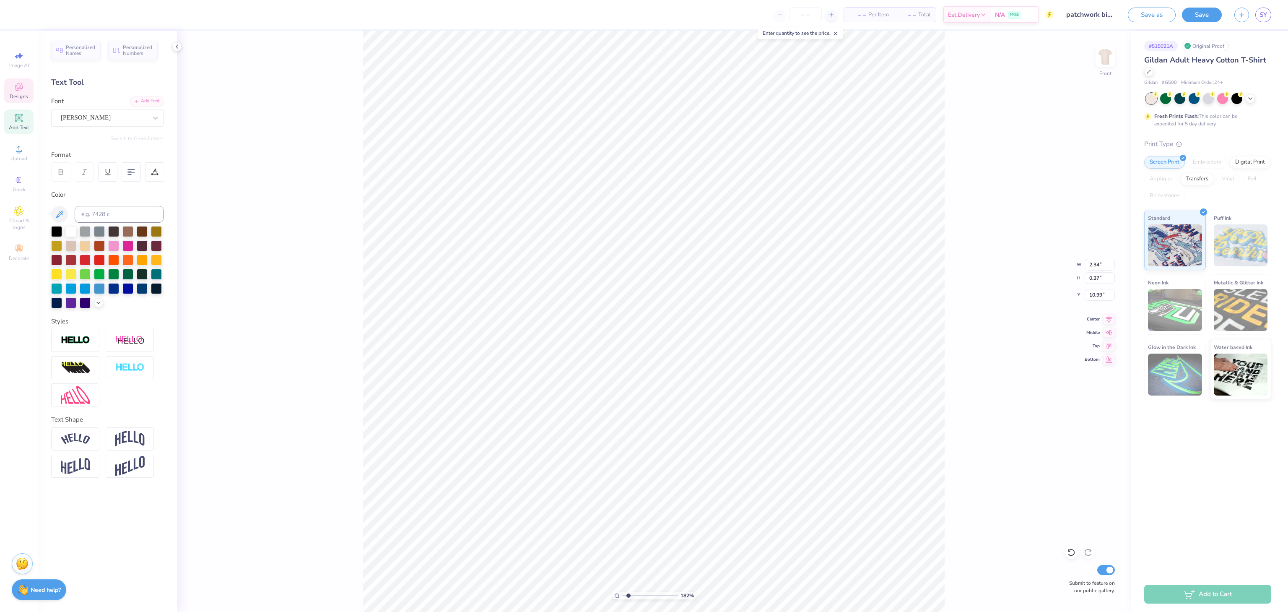
type input "1.82266588284093"
type input "12.00"
type input "1.82266588284093"
type input "2.49"
type input "2.09"
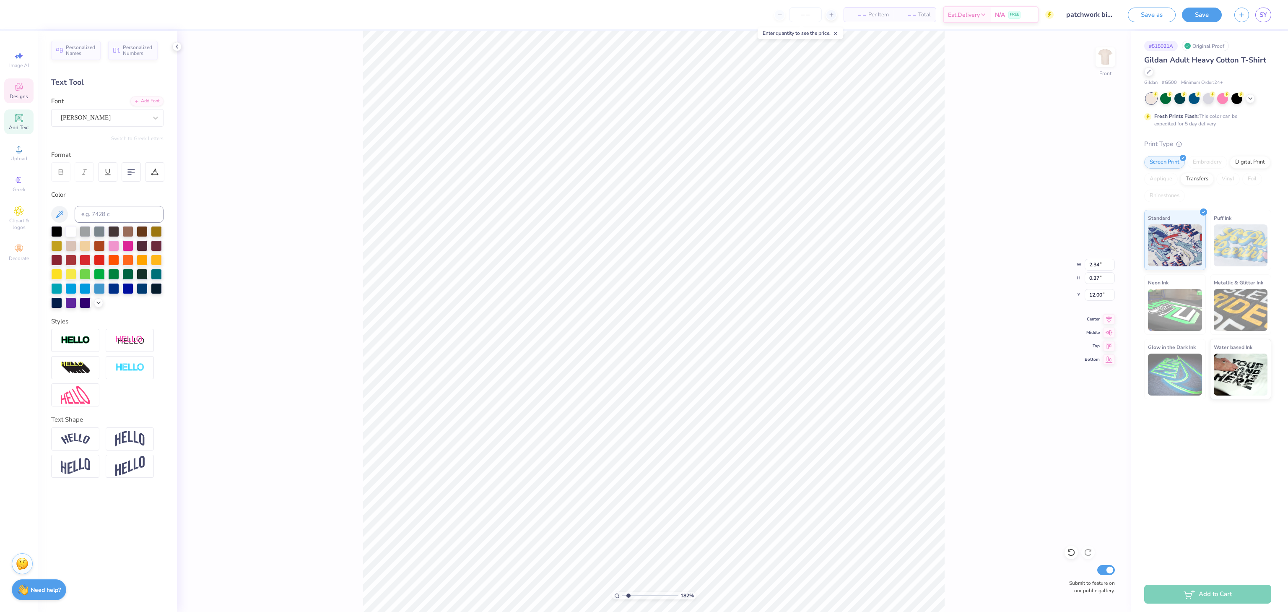
type input "18.82"
type input "1.82266588284093"
type input "9.73"
type input "1.82266588284093"
type input "2.58"
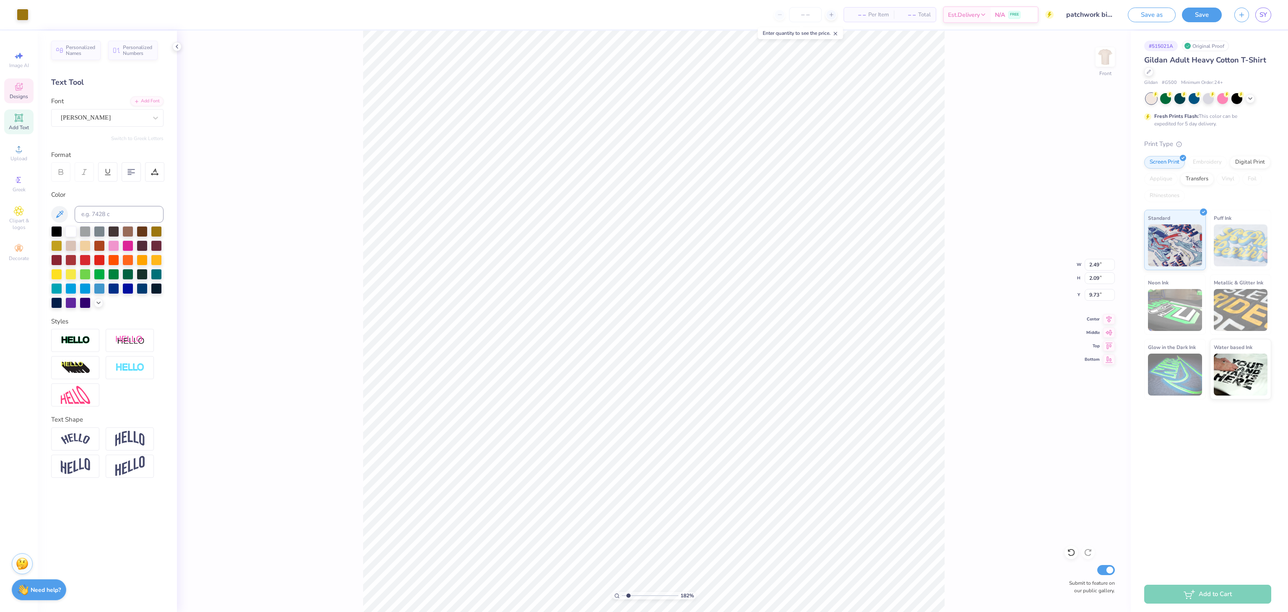
type input "2.01"
type input "1.82266588284093"
type input "9.81"
type input "1.82266588284093"
type input "9.73"
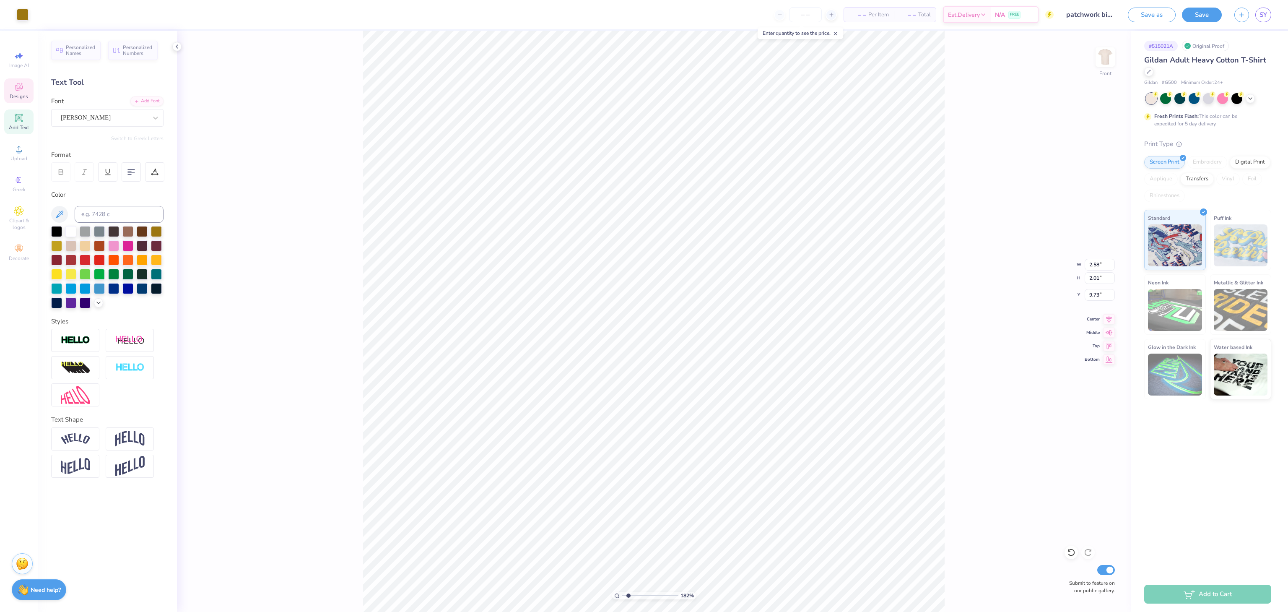
type input "1.82266588284093"
type input "6.83"
type input "6.61"
type input "3.00"
click at [22, 13] on div at bounding box center [23, 14] width 12 height 12
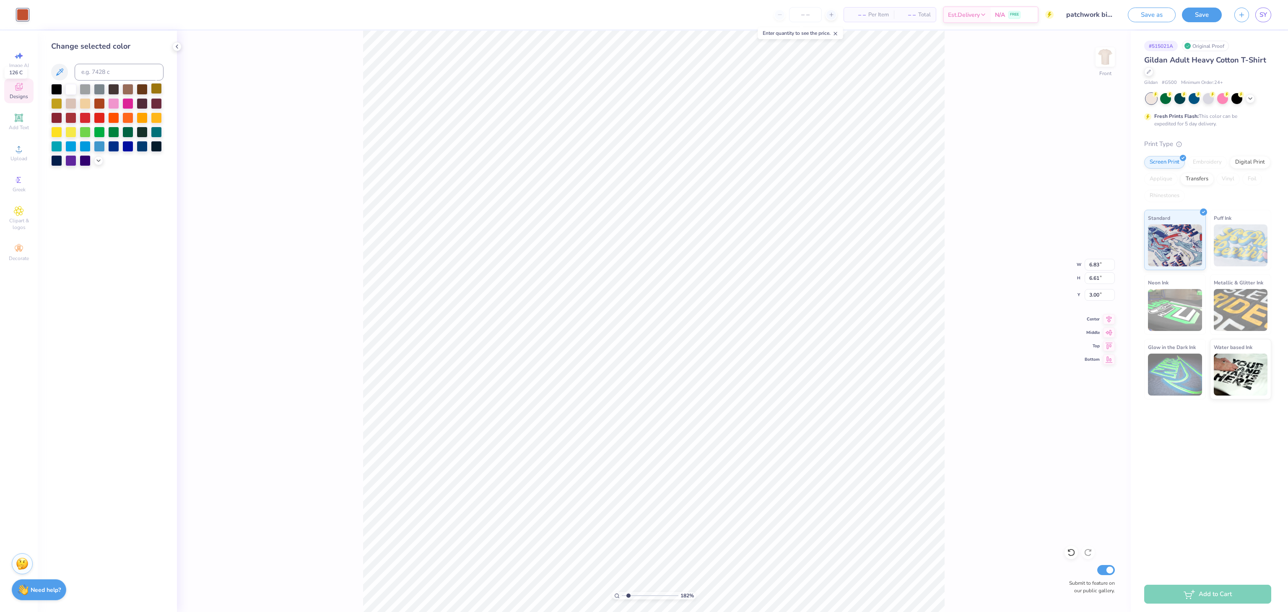
click at [155, 91] on div at bounding box center [156, 88] width 11 height 11
click at [352, 264] on div "182 % Front W 6.83 6.83 " H 6.61 6.61 " Y 3.00 3.00 " Center Middle Top Bottom …" at bounding box center [654, 321] width 954 height 581
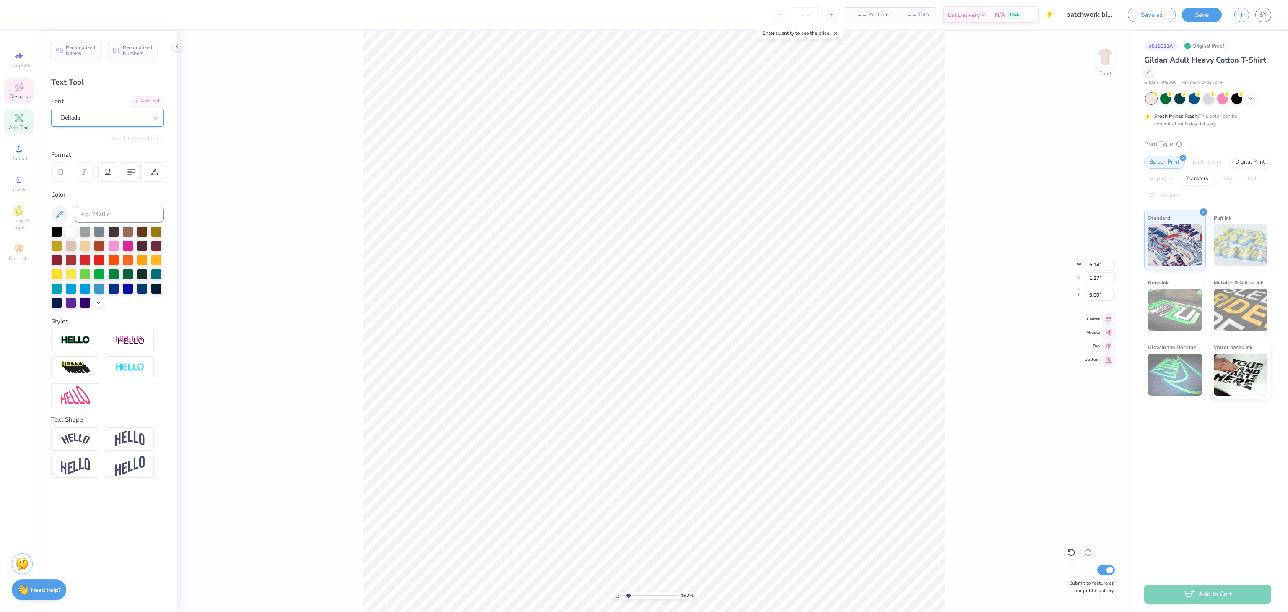
click at [106, 115] on div "Bellada" at bounding box center [104, 117] width 88 height 13
type input "1.82266588284093"
type input "rope"
type input "1.82266588284093"
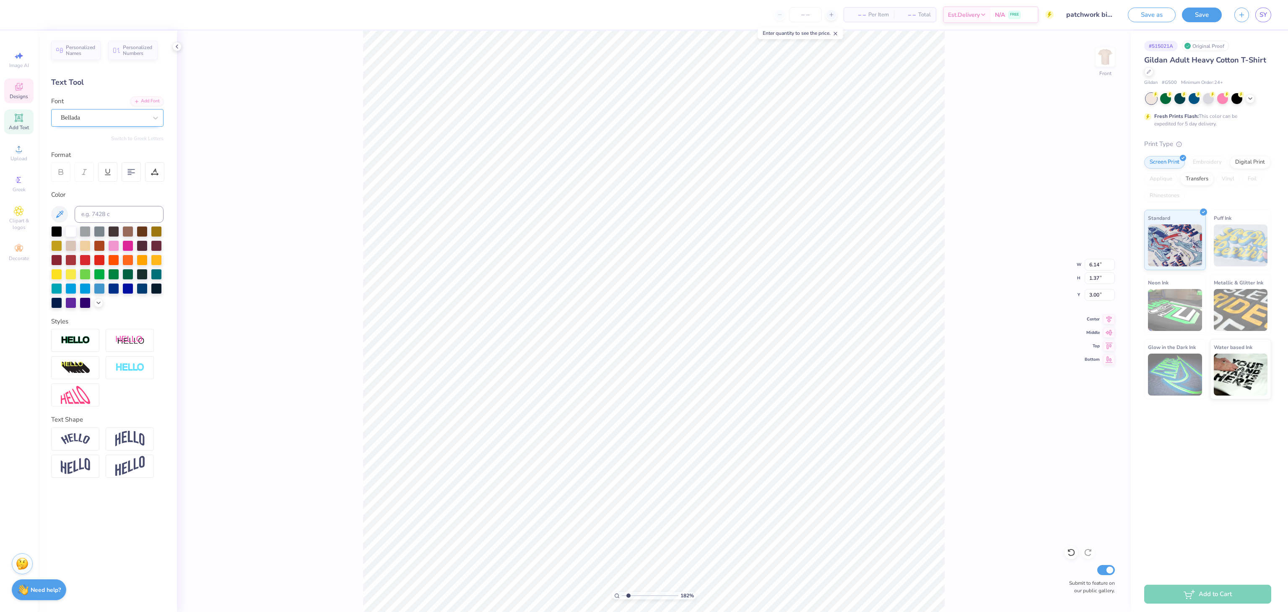
type input "1.82266588284093"
type textarea "Y"
type input "1.82266588284093"
type textarea "Yip"
type input "1.82266588284093"
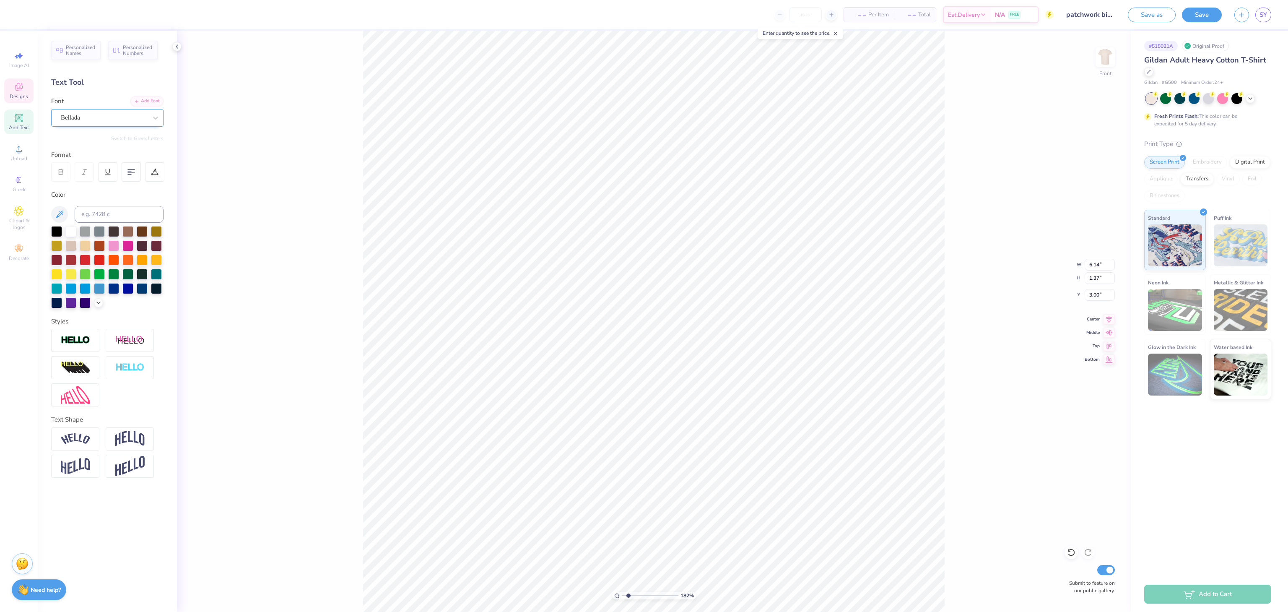
type textarea "Yippe"
type input "1.82266588284093"
type textarea "Yippee"
type input "1.82266588284093"
type textarea "Yippee C"
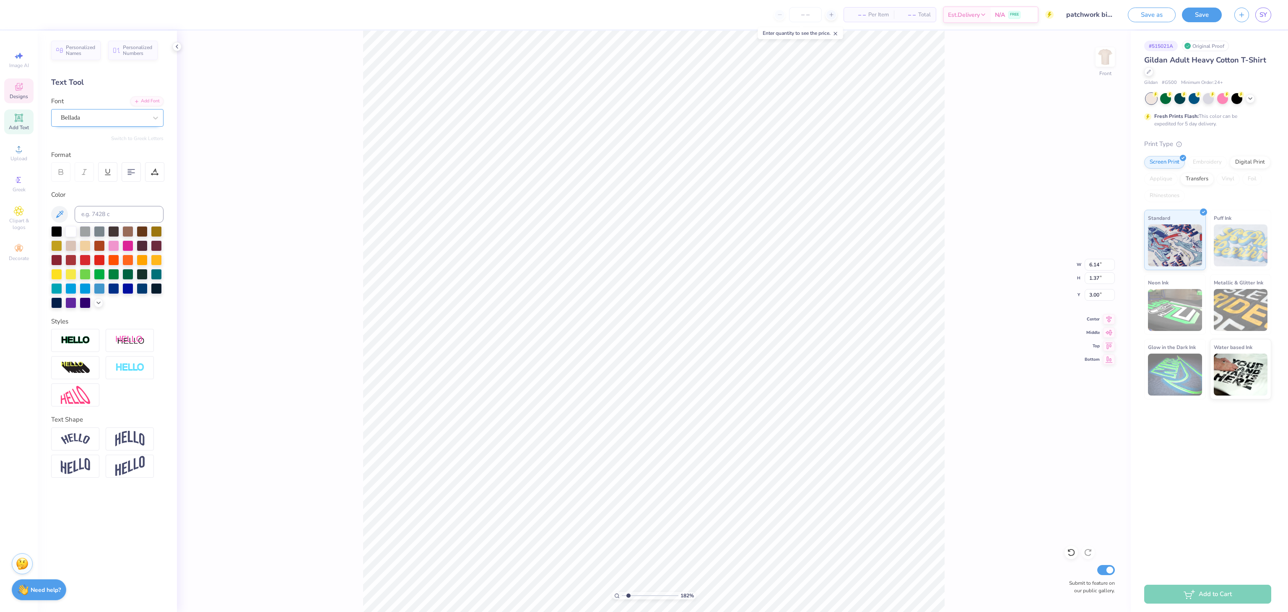
type input "1.82266588284093"
type textarea "Yippee Chi"
type input "1.82266588284093"
type textarea "Yippee ChiO"
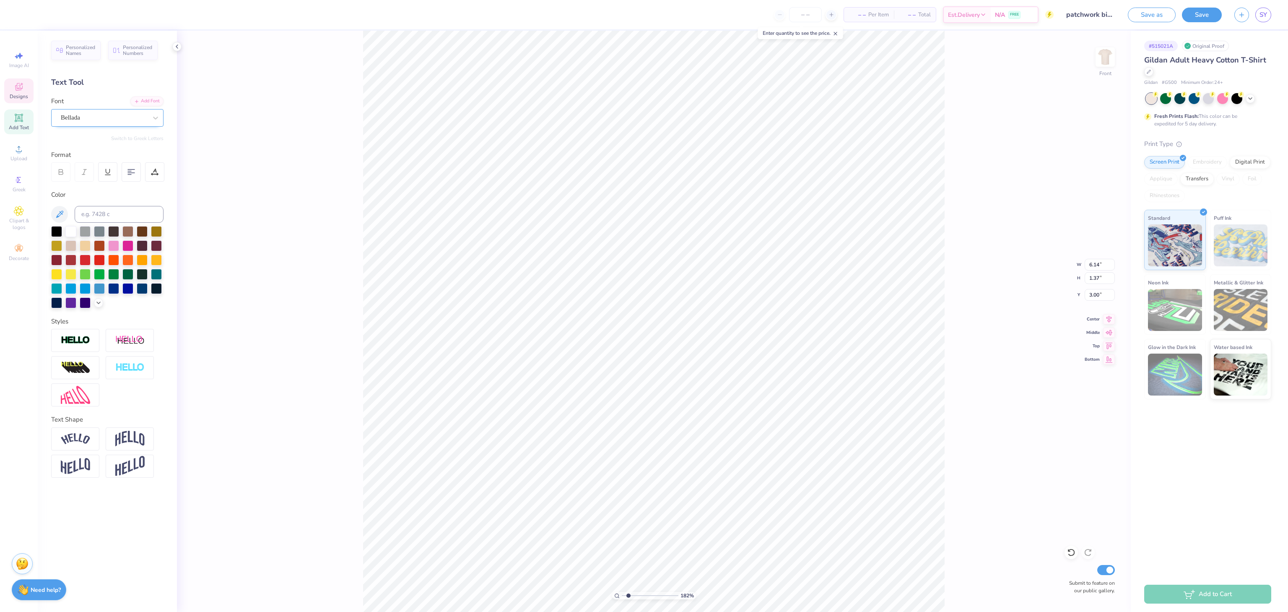
click at [120, 118] on div "Bellada" at bounding box center [104, 117] width 88 height 13
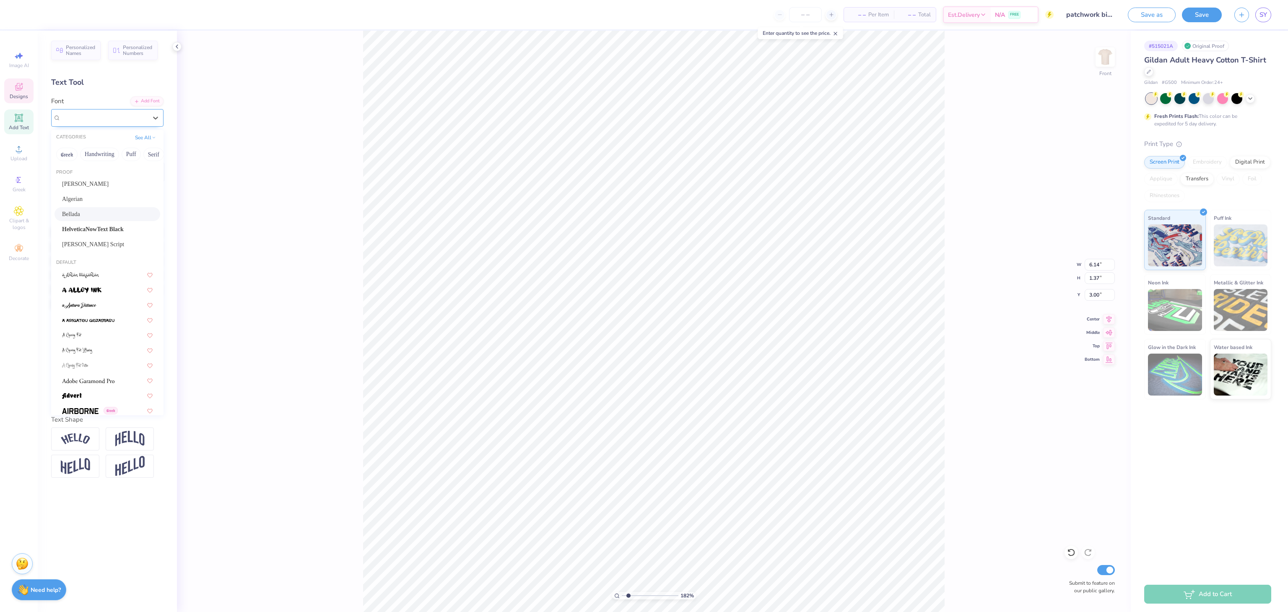
click at [94, 115] on div "Bellada" at bounding box center [104, 118] width 86 height 10
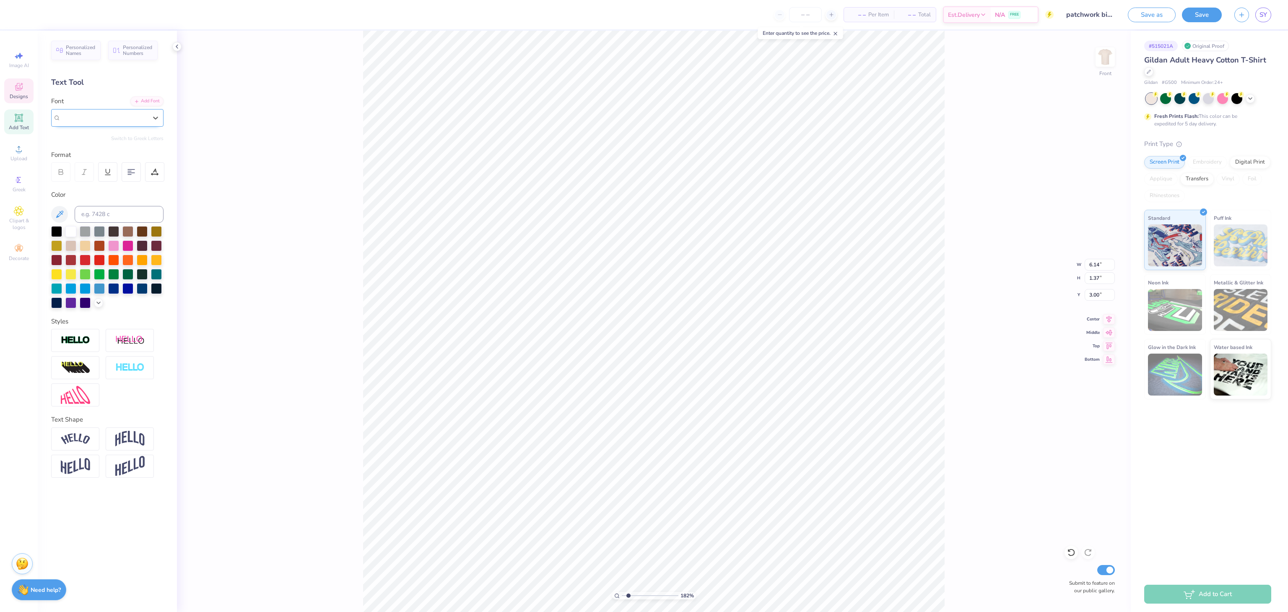
type input "1.82266588284093"
click at [112, 183] on div at bounding box center [107, 183] width 91 height 9
type input "rope"
type input "1.82266588284093"
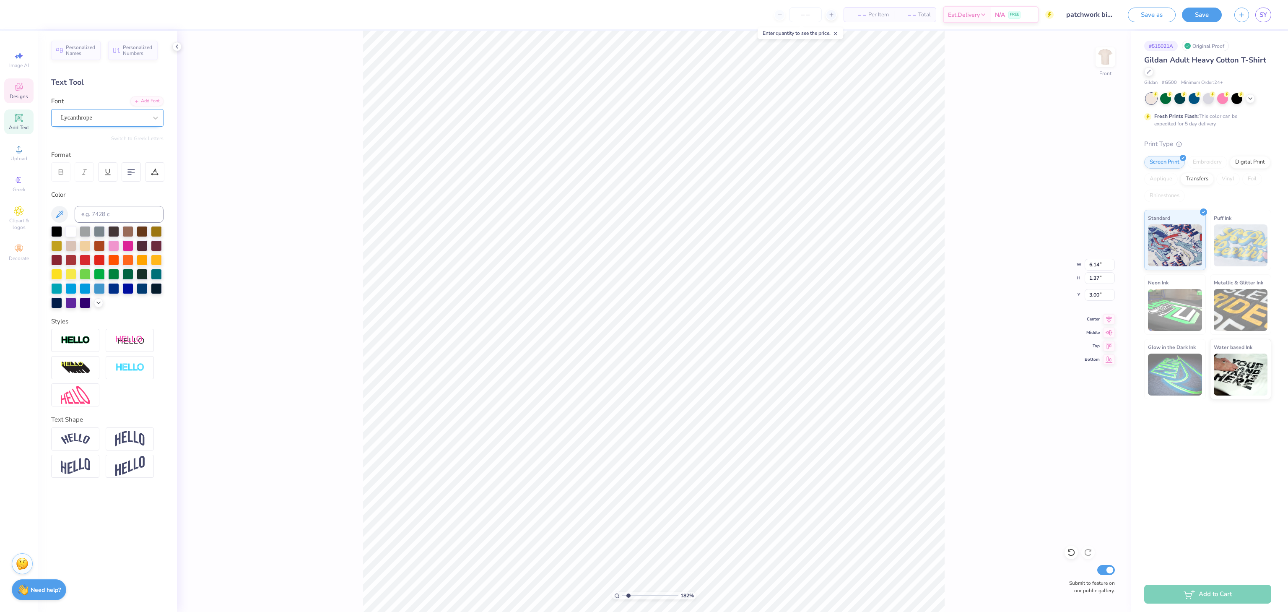
click at [91, 113] on div "Lycanthrope" at bounding box center [104, 117] width 88 height 13
type input "1.82266588284093"
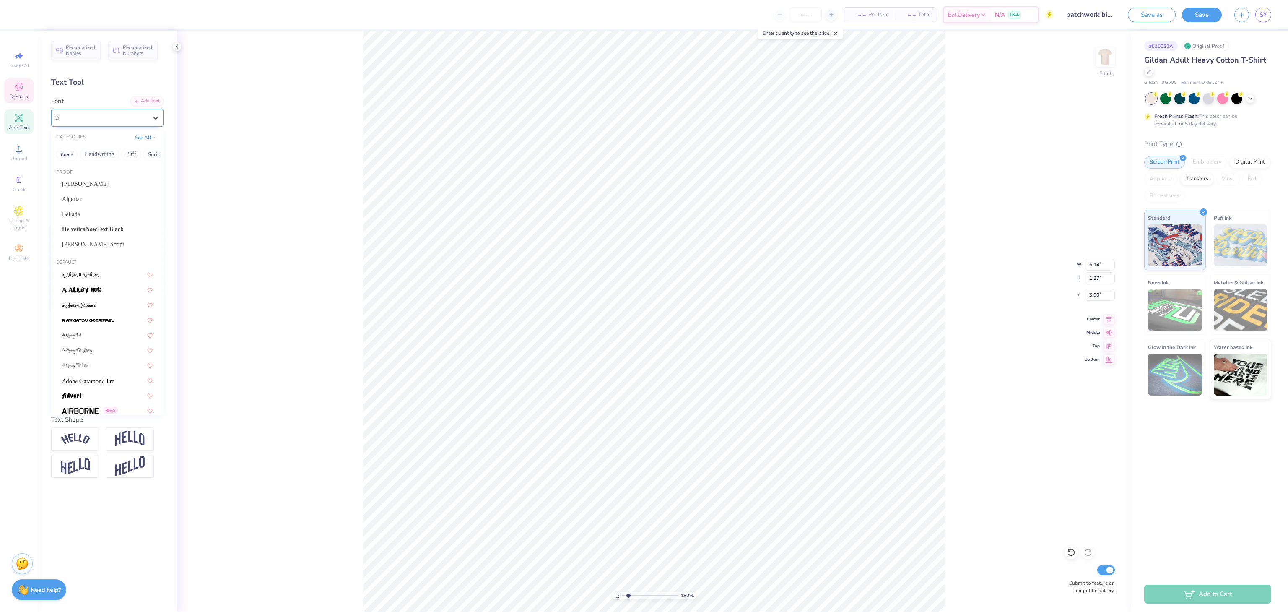
type input "l"
type input "r"
type input "b"
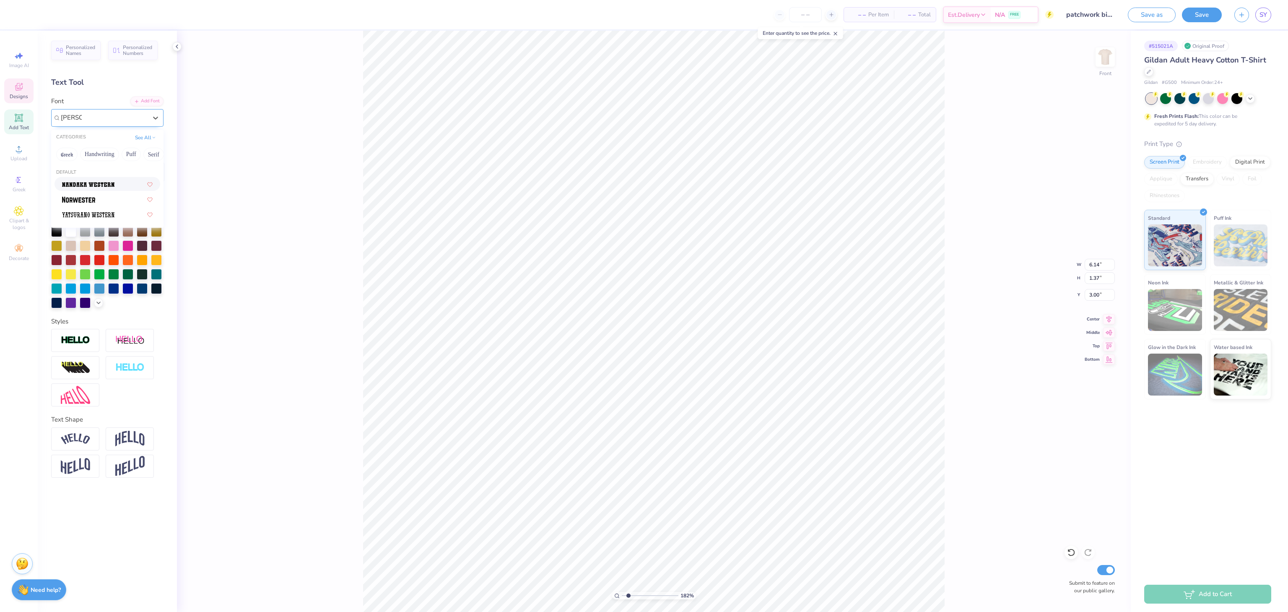
type input "western"
click at [17, 97] on span "Designs" at bounding box center [19, 96] width 18 height 7
type input "1.82266588284093"
type input "4.52"
type input "0.80"
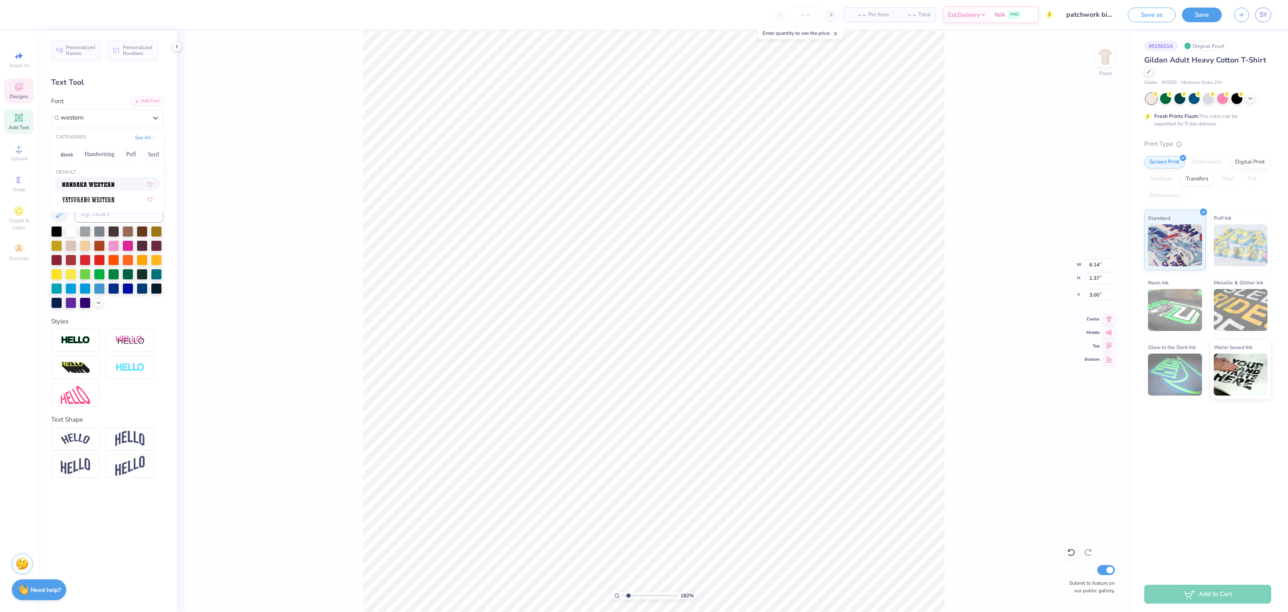
type input "3.28"
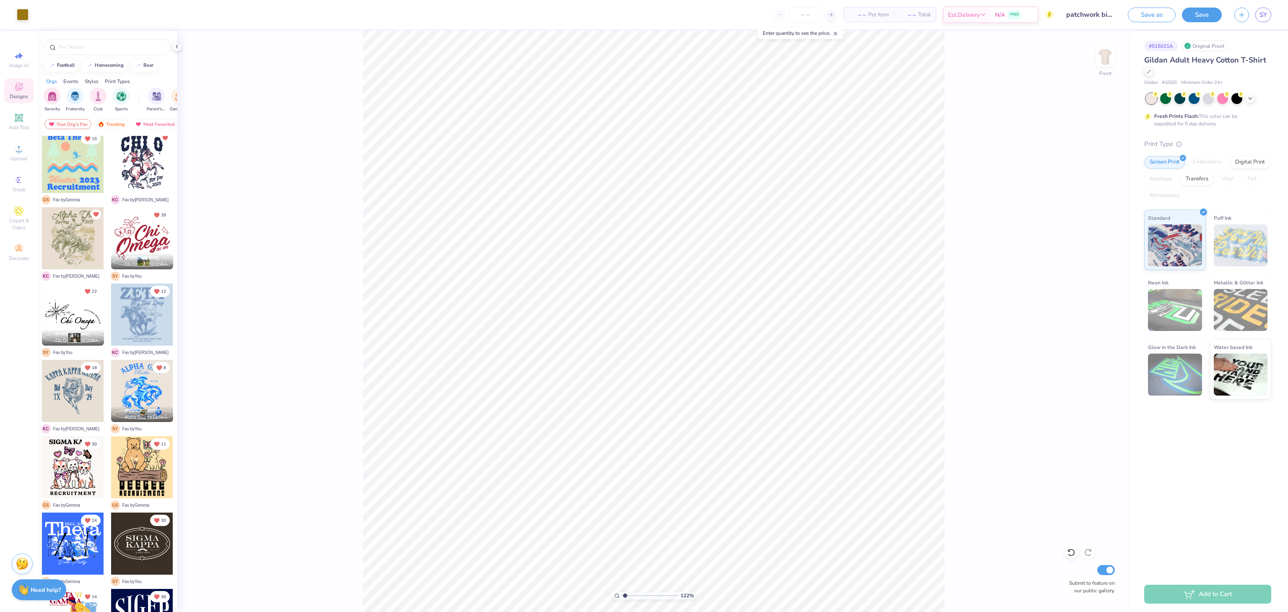
scroll to position [84, 0]
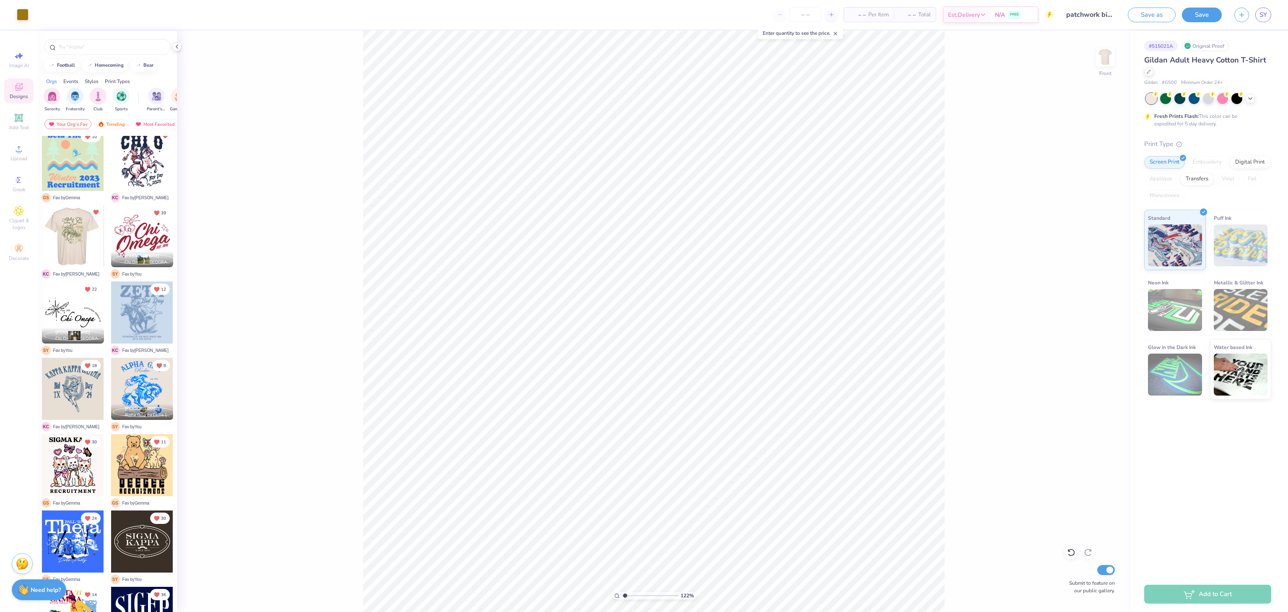
click at [65, 242] on div at bounding box center [73, 236] width 62 height 62
type input "1.22152498603933"
type input "14.02"
type input "1.22152498603933"
type input "6.97"
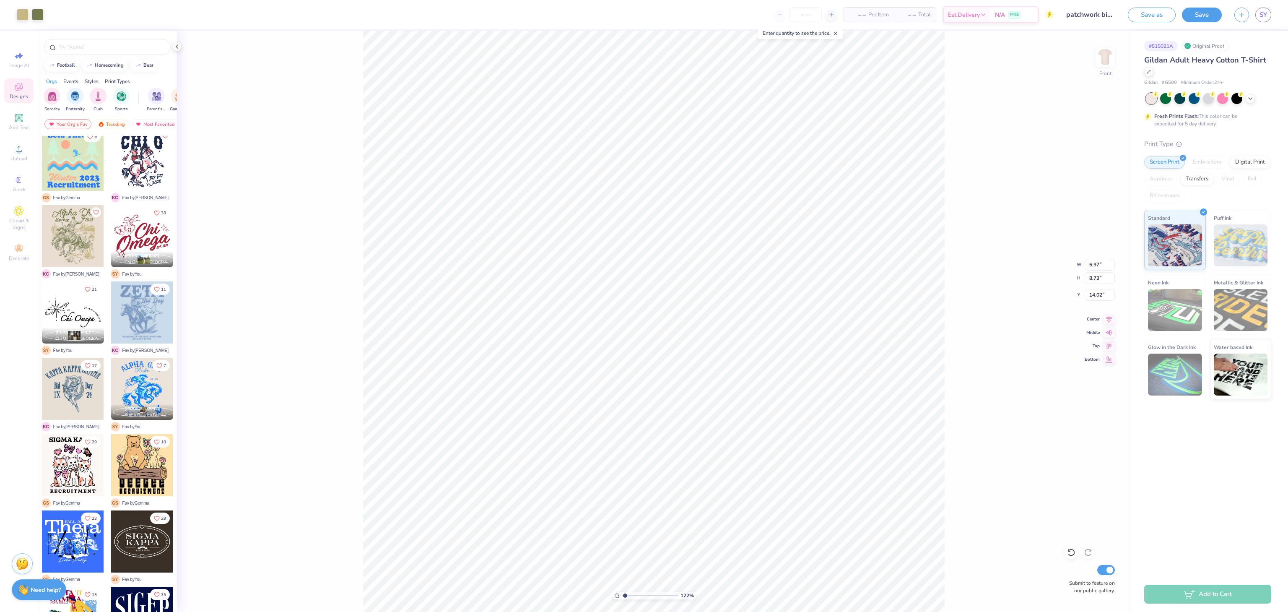
type input "8.73"
type input "19.02"
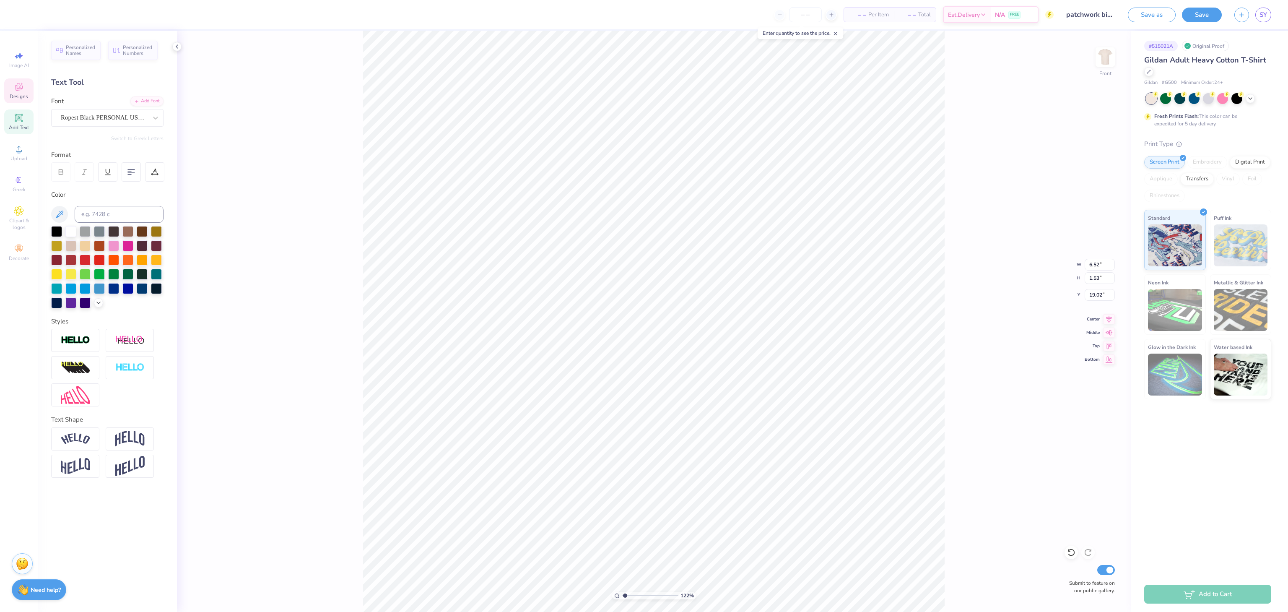
type input "1.22152498603933"
type input "4.52"
type input "0.80"
type input "3.28"
click at [102, 119] on div "Lycanthrope" at bounding box center [104, 117] width 88 height 13
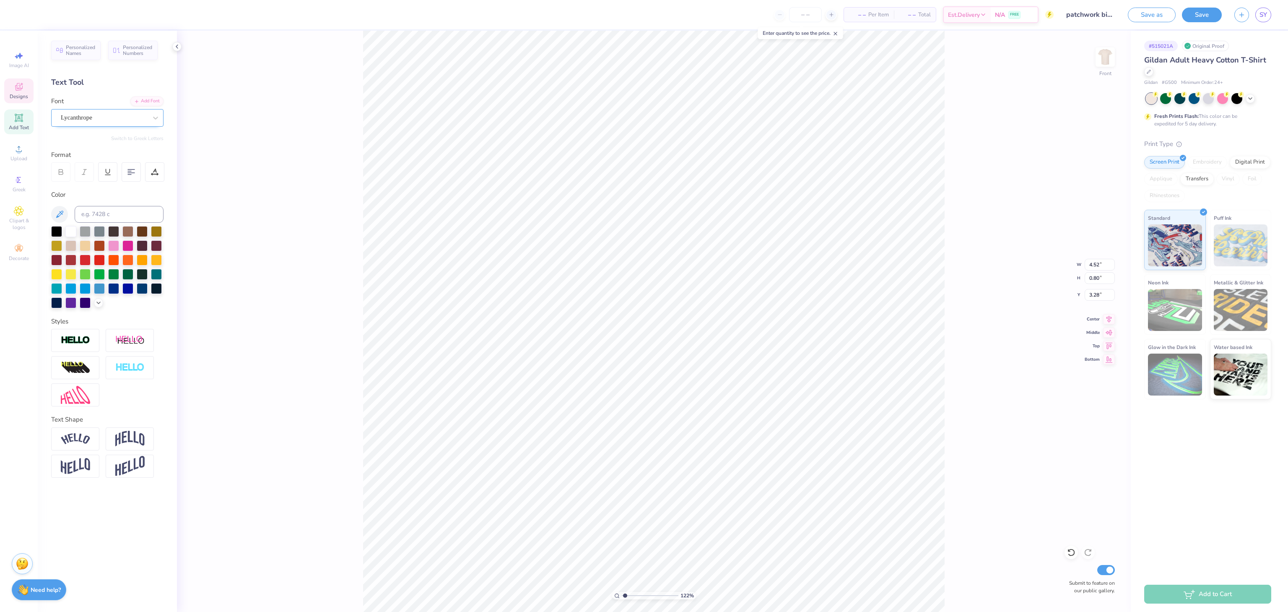
type input "1.22152498603933"
click at [102, 178] on div "Ropest Black PERSONAL USE ONLY" at bounding box center [108, 184] width 106 height 14
type input "rope"
type input "1.22152498603933"
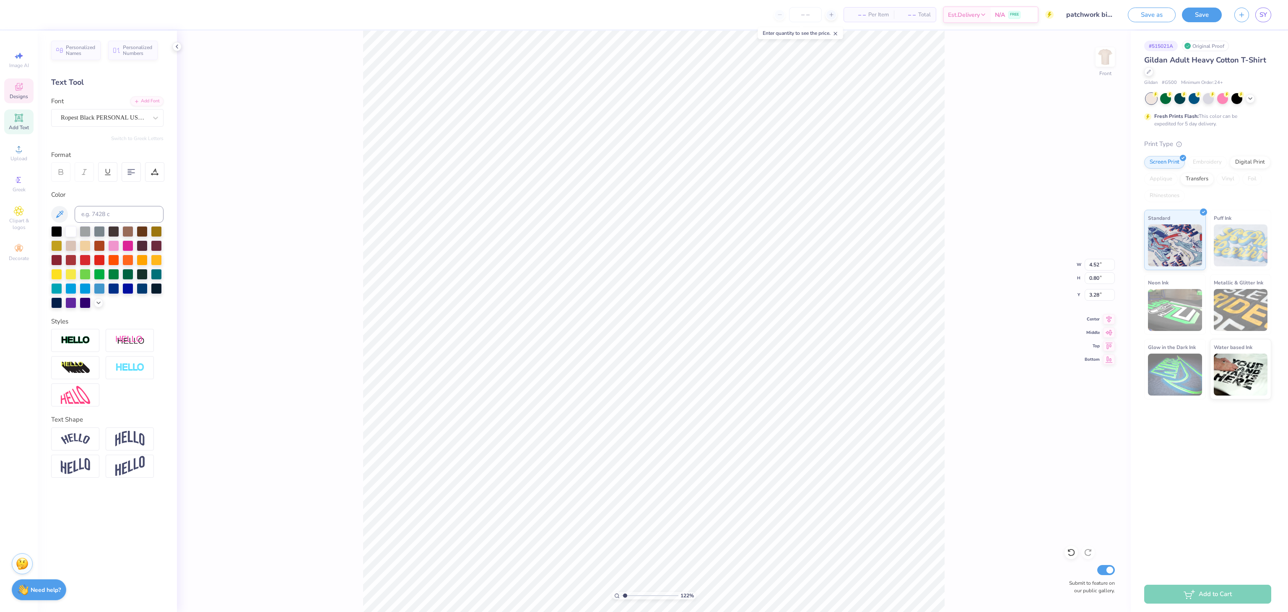
type input "5.53"
type input "1.11"
type input "3.13"
click at [112, 115] on div "Ropest Black PERSONAL USE ONLY" at bounding box center [104, 117] width 88 height 13
click at [105, 119] on span "Ropest Black PERSONAL USE ONLY" at bounding box center [104, 118] width 86 height 10
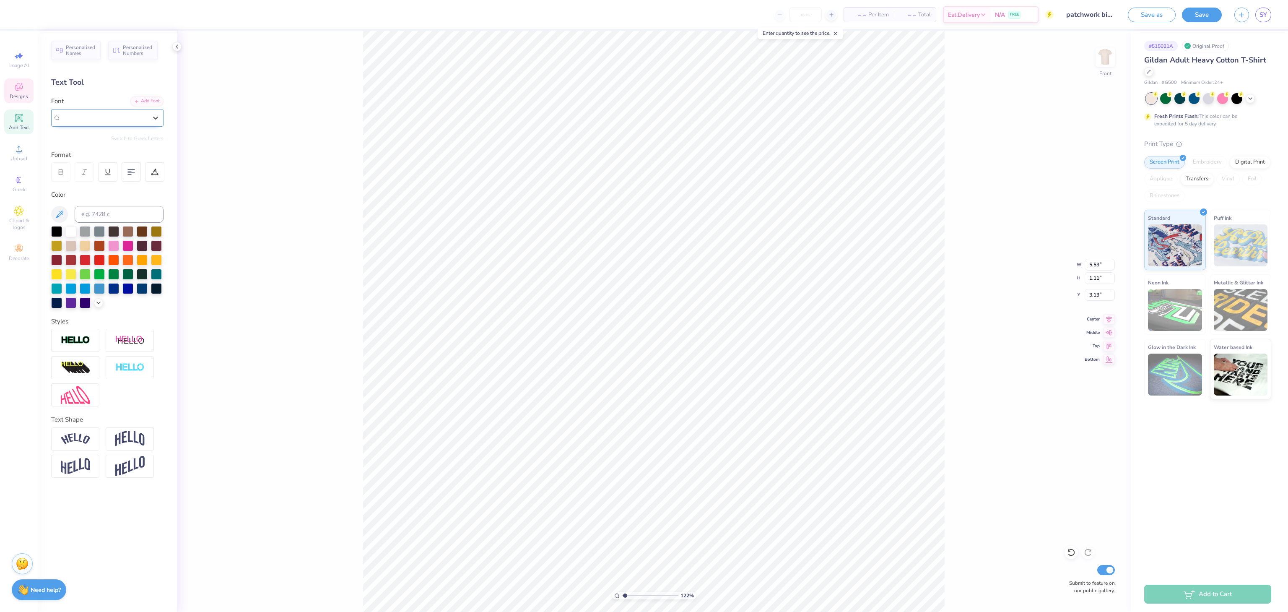
type input "1.22152498603933"
type input "rope"
type input "1.22152498603933"
click at [18, 116] on icon at bounding box center [19, 118] width 10 height 10
type input "1.22152498603933"
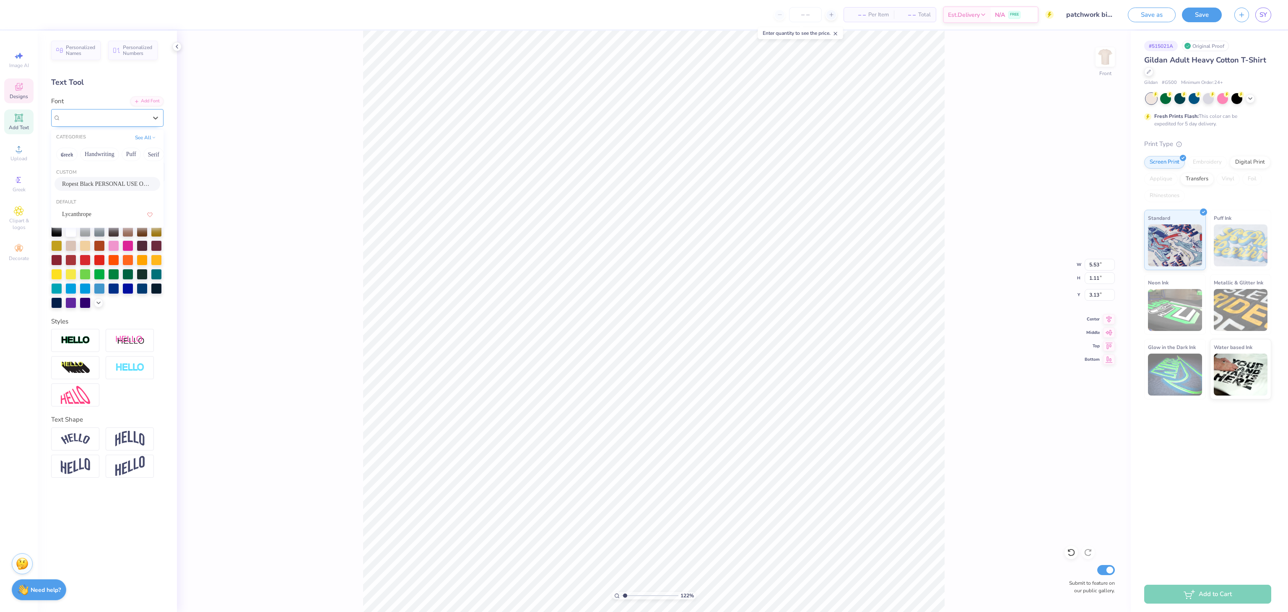
type input "5.91"
type input "1.71"
type input "13.39"
click at [20, 97] on span "Designs" at bounding box center [19, 96] width 18 height 7
type input "1.22152498603933"
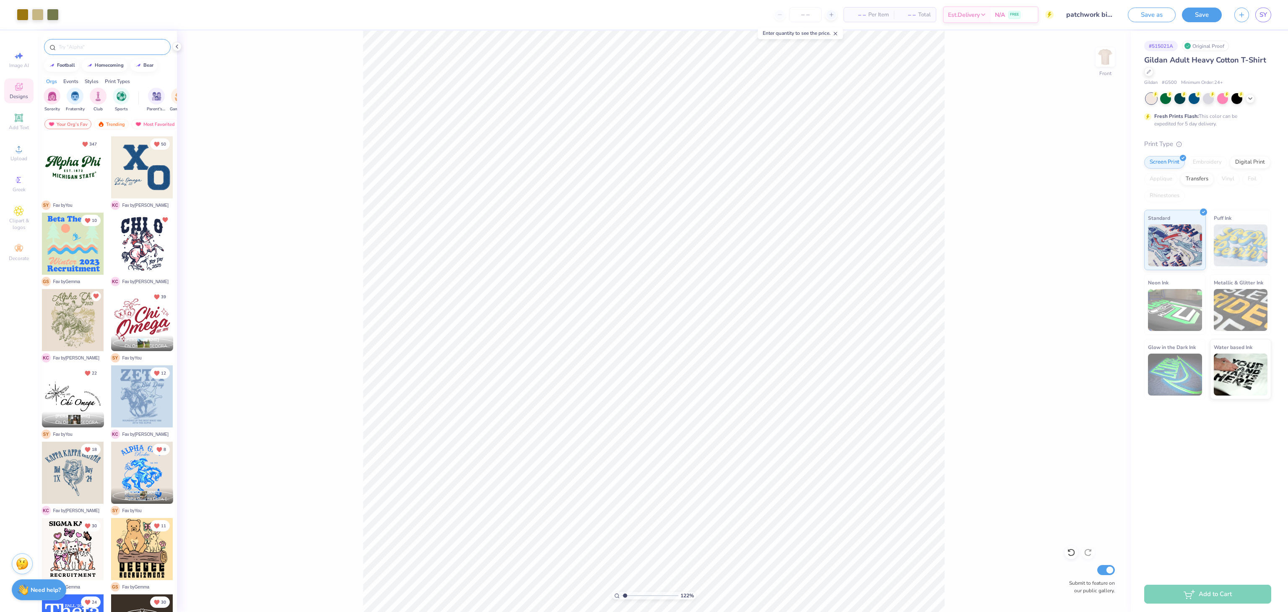
click at [107, 48] on input "text" at bounding box center [111, 47] width 107 height 8
type input "western"
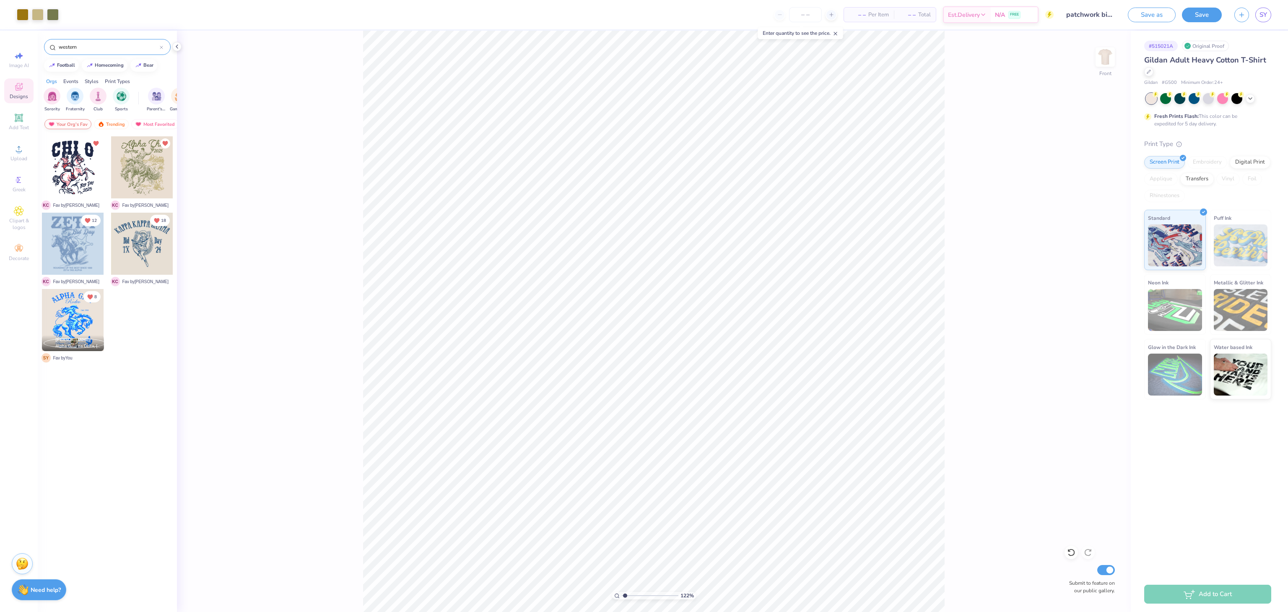
click at [74, 122] on div "Your Org's Fav" at bounding box center [67, 124] width 47 height 10
click at [112, 126] on div "Trending" at bounding box center [111, 124] width 35 height 10
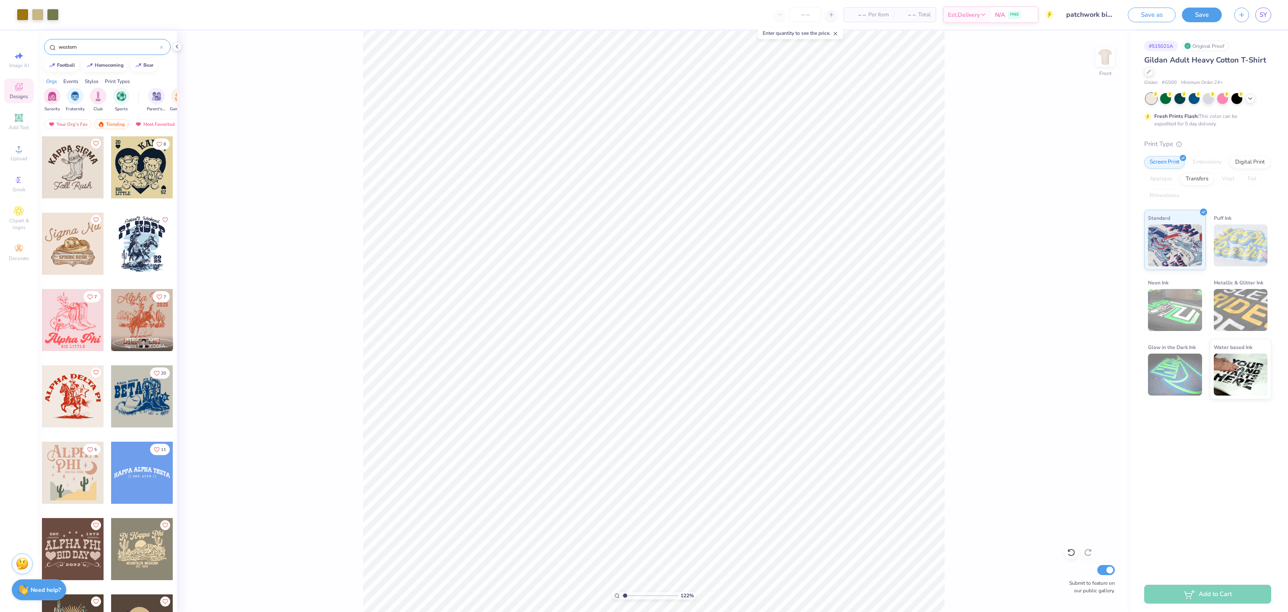
click at [55, 254] on div at bounding box center [73, 244] width 62 height 62
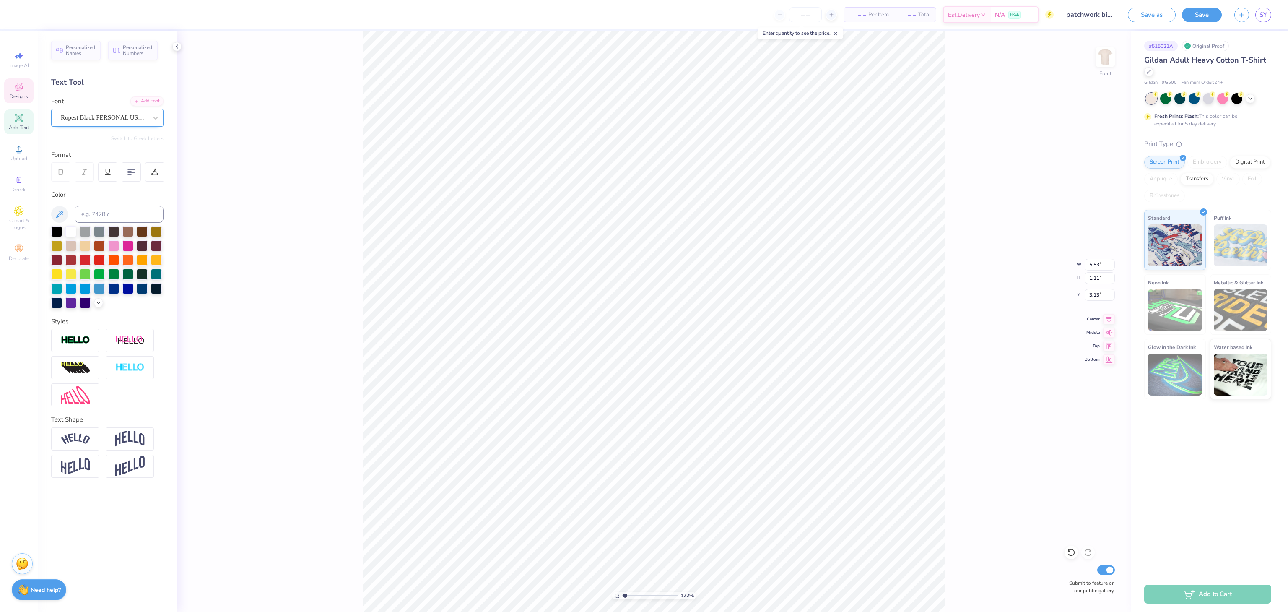
click at [125, 109] on div "Ropest Black PERSONAL USE ONLY" at bounding box center [107, 118] width 112 height 18
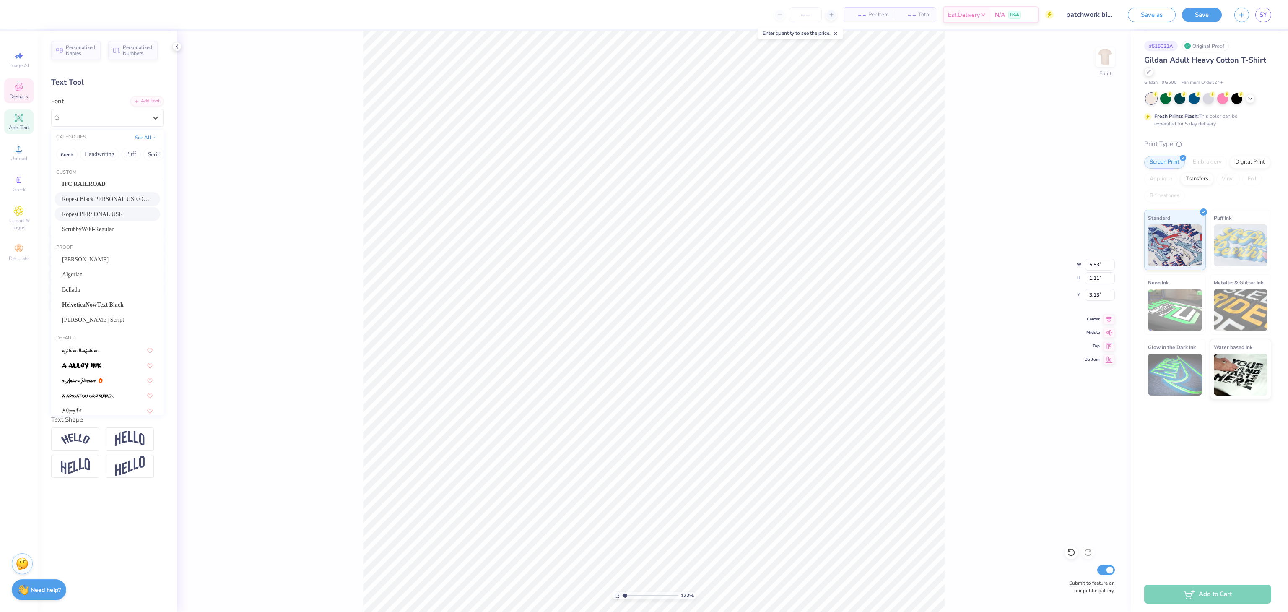
click at [122, 212] on span "Ropest PERSONAL USE" at bounding box center [92, 214] width 60 height 9
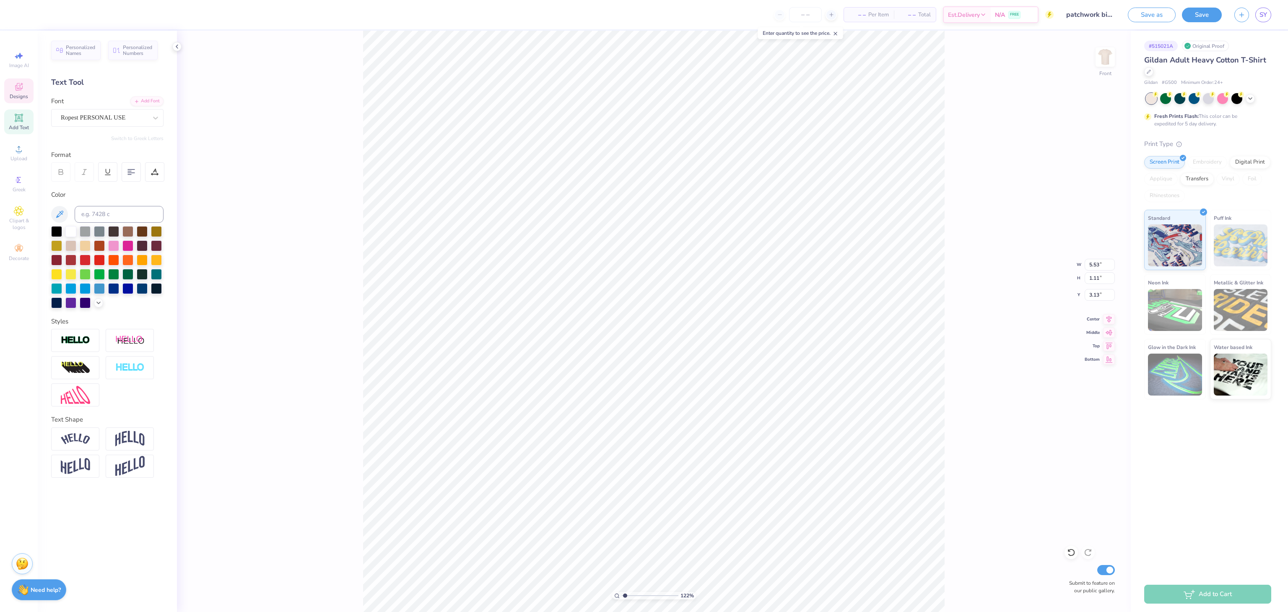
type input "1.22152498603933"
type input "7.87"
type input "1.58"
type input "1.22152498603933"
type textarea "Yippee Chi O"
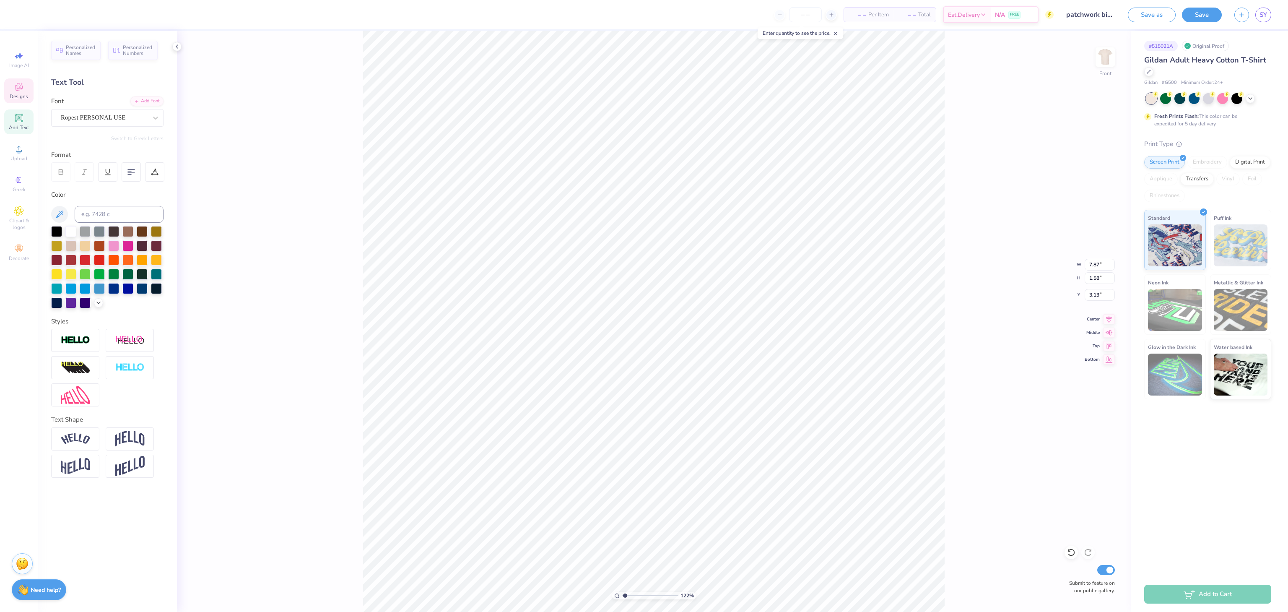
type input "1.22152498603933"
type textarea "Yippee Chi O"
type input "1.22152498603933"
type textarea "YippeeChi O"
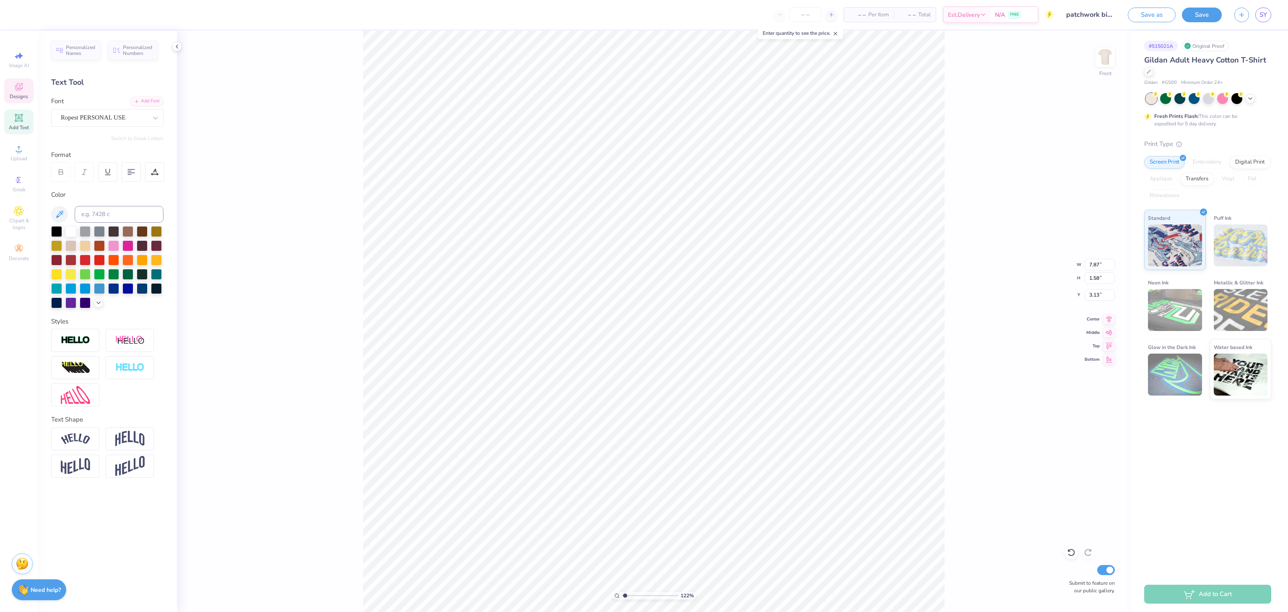
type input "1.22152498603933"
type textarea "YippeeChi O"
type input "1.22152498603933"
type textarea "YippeeChiO"
type input "1.22152498603933"
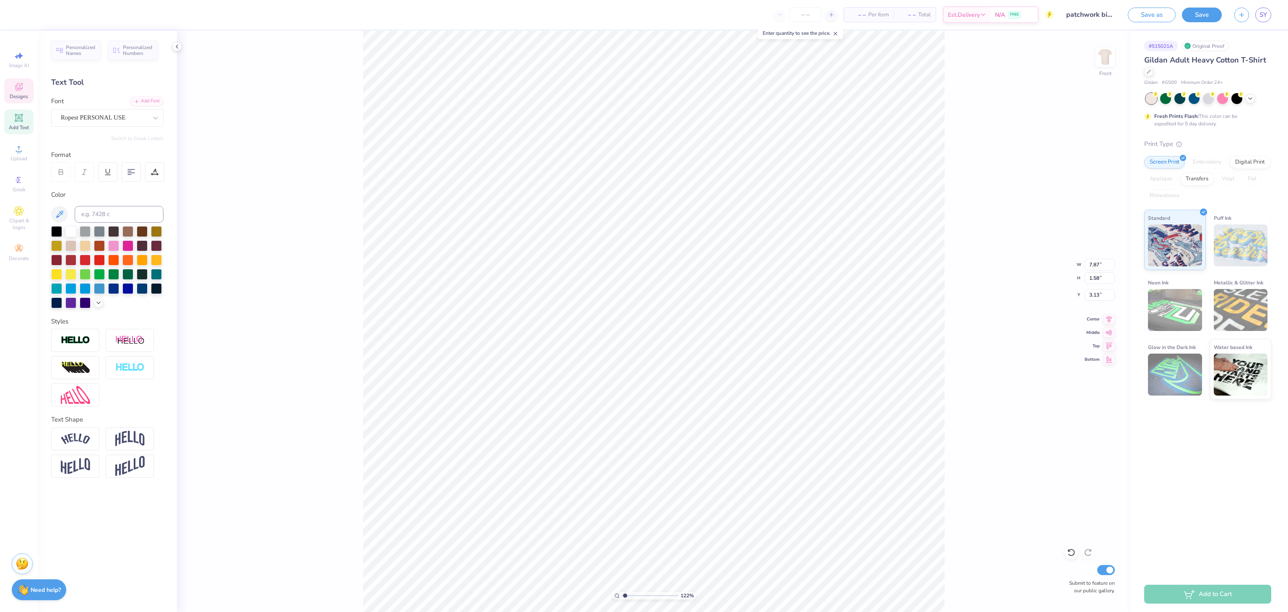
type textarea "YippeeChi O"
click at [953, 161] on div "122 % Front W 7.87 7.87 " H 1.58 1.58 " Y 3.13 3.13 " Center Middle Top Bottom …" at bounding box center [654, 321] width 954 height 581
type input "1.22152498603933"
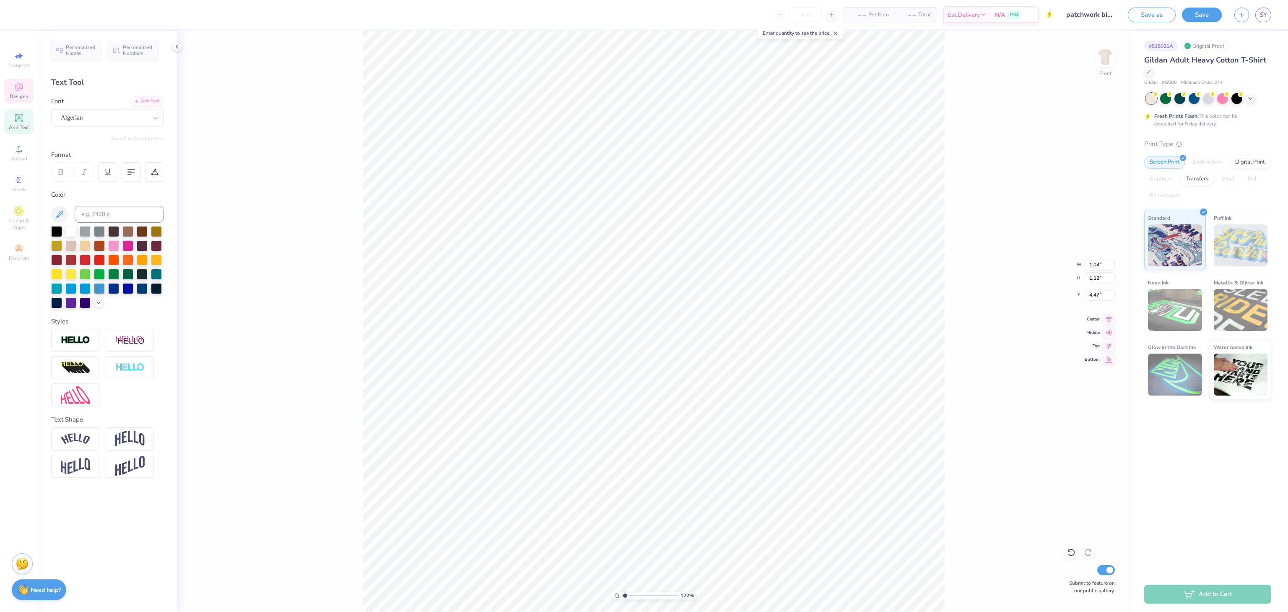
type textarea "B"
type input "1.22152498603933"
type input "2.87"
type input "0.68"
type input "4.91"
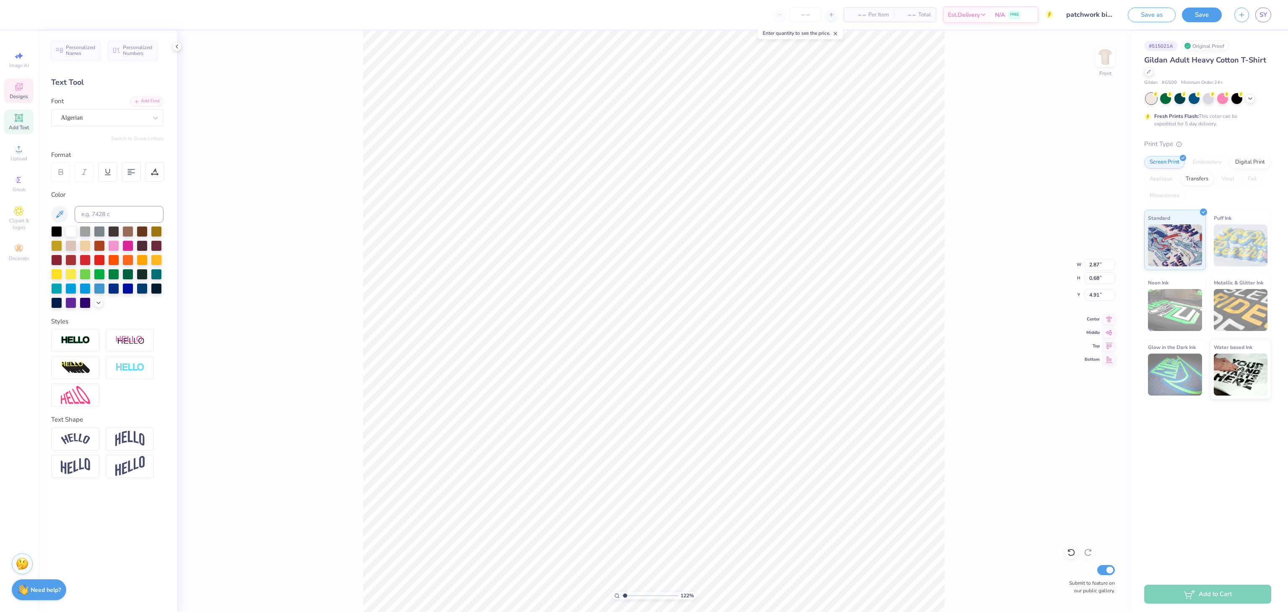
type input "1.22152498603933"
type input "12.56"
type input "24.75"
type input "3.00"
type input "1.22152498603933"
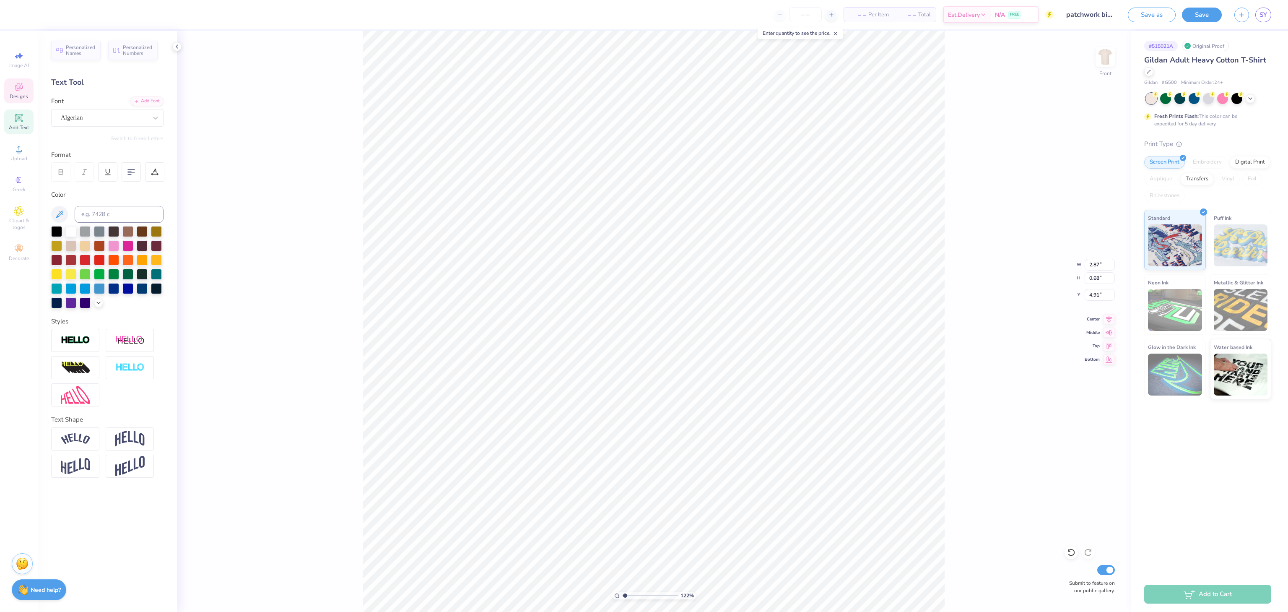
type textarea "i"
type input "1.22152498603933"
type textarea "id"
type input "1.22152498603933"
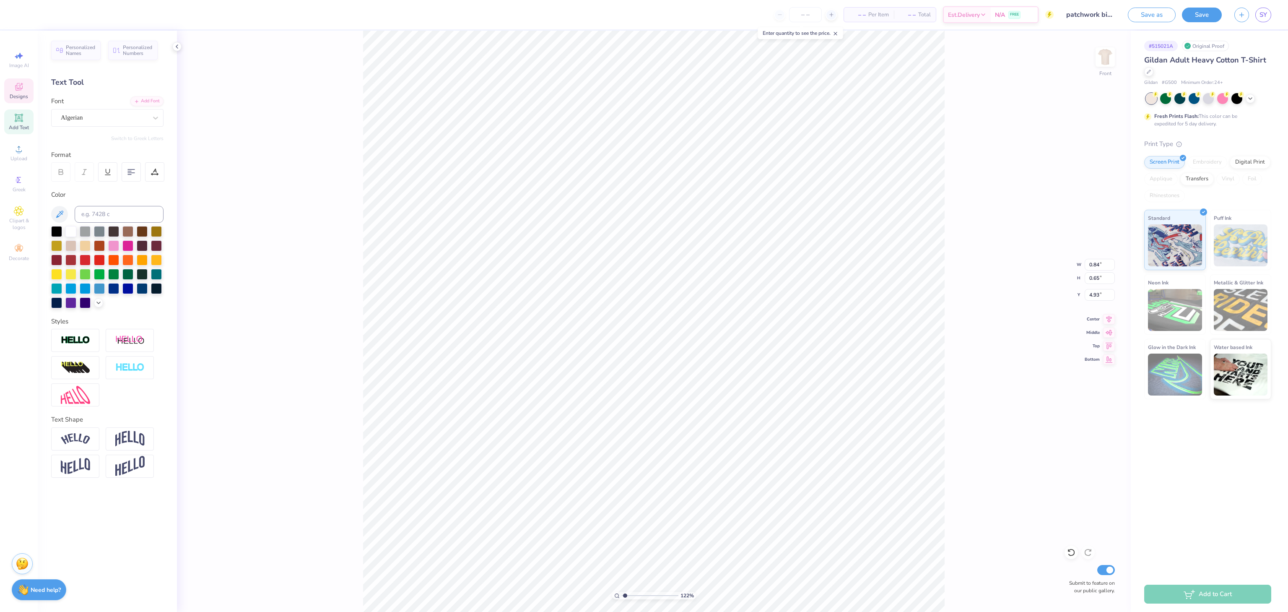
type textarea "bi"
type input "1.22152498603933"
type textarea "bid da"
type input "1.22152498603933"
type textarea "bid day"
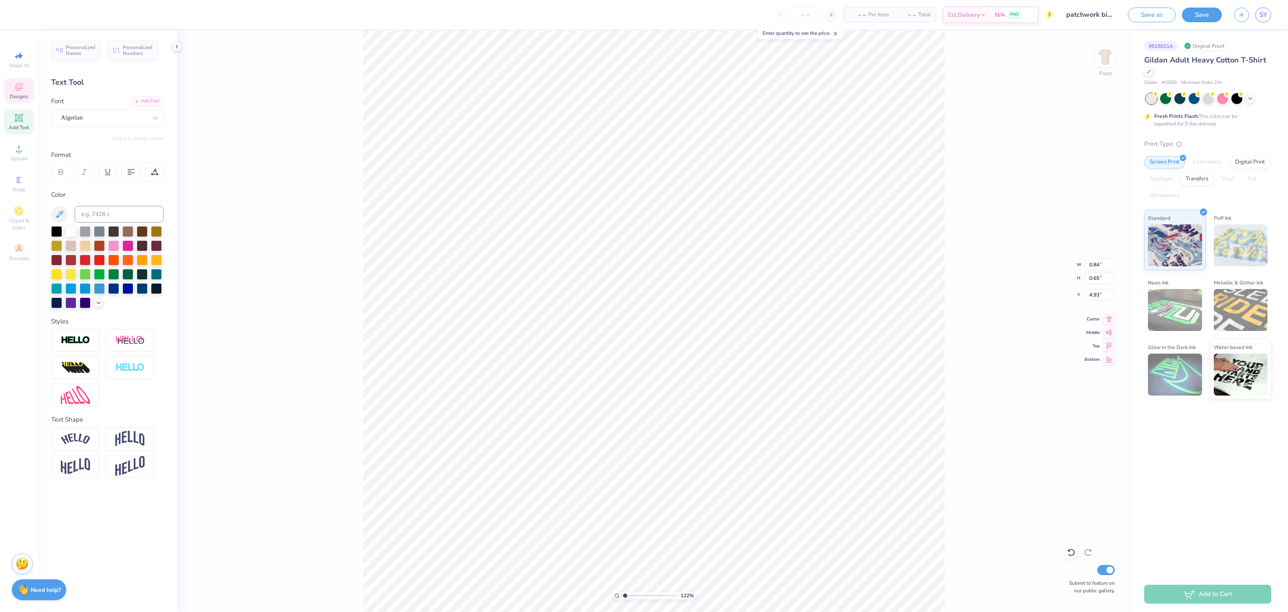
type input "1.22152498603933"
type input "1.00"
type input "1.14"
type input "4.46"
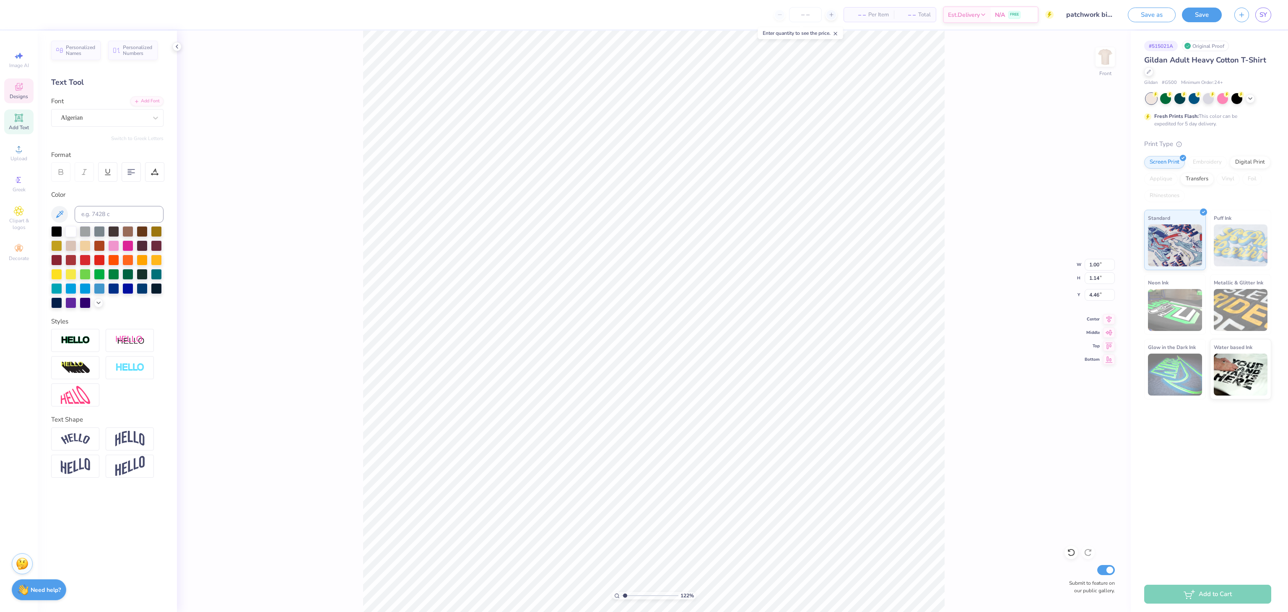
type input "1.22152498603933"
type input "4.21"
type input "0.73"
type input "5.74"
type input "1.22152498603933"
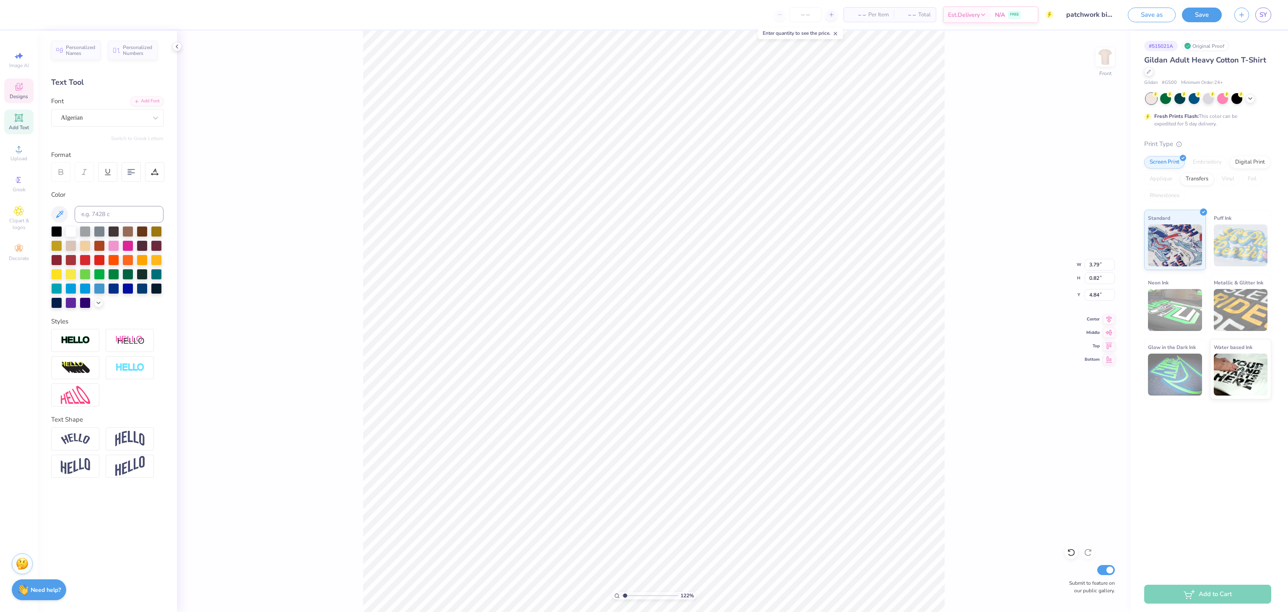
type input "4.30"
type input "1.22152498603933"
type input "3.56"
type input "0.59"
type input "6.89"
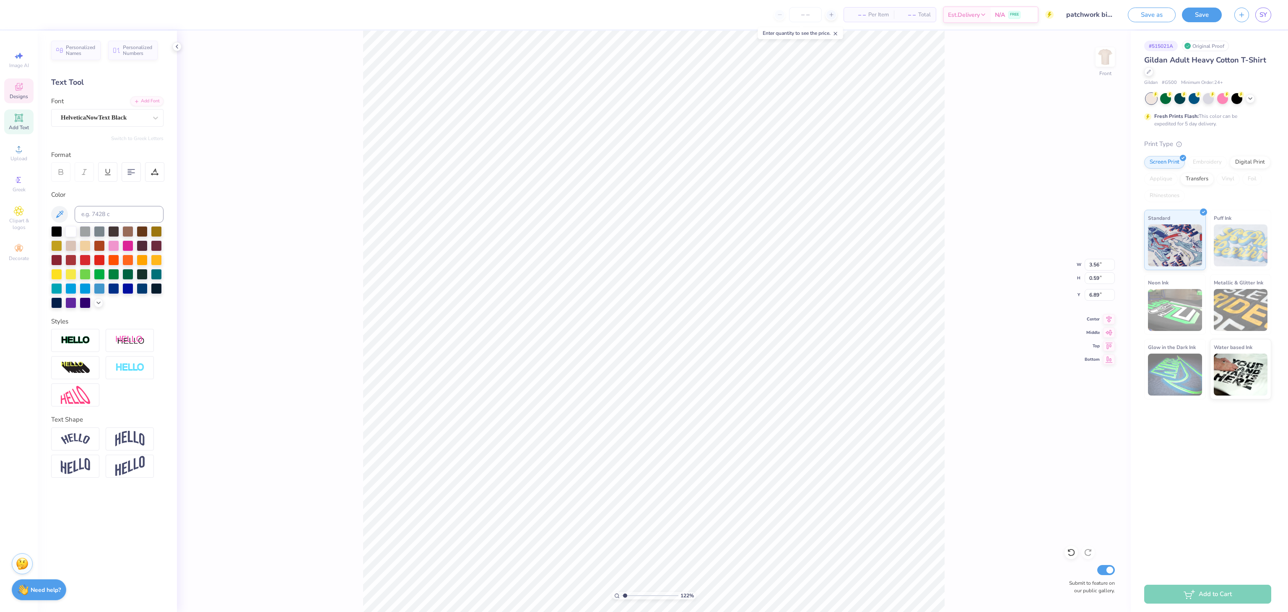
type input "1.22152498603933"
type input "3.93"
click at [33, 83] on div "Designs" at bounding box center [18, 90] width 29 height 25
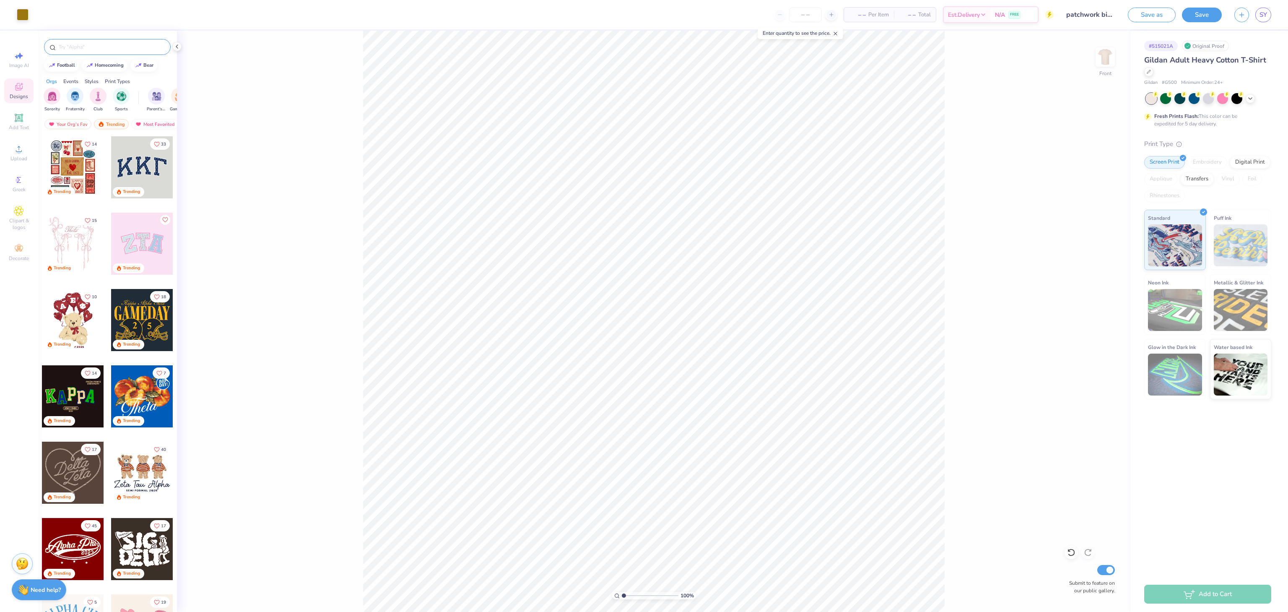
click at [99, 50] on input "text" at bounding box center [111, 47] width 107 height 8
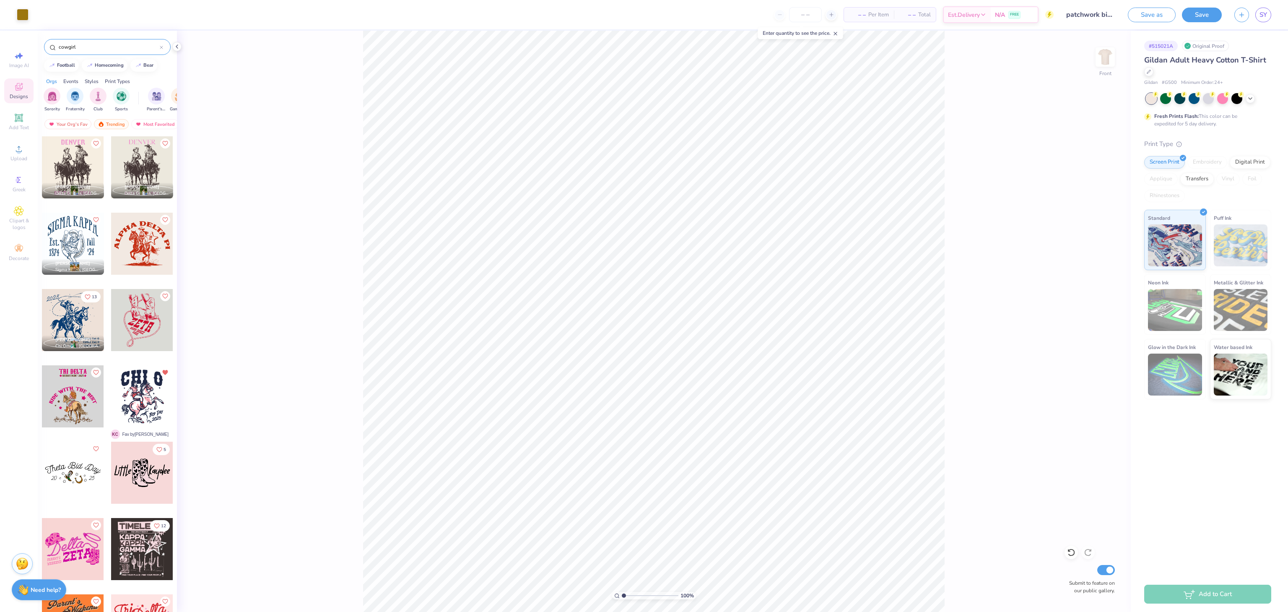
click at [146, 165] on div at bounding box center [142, 167] width 62 height 62
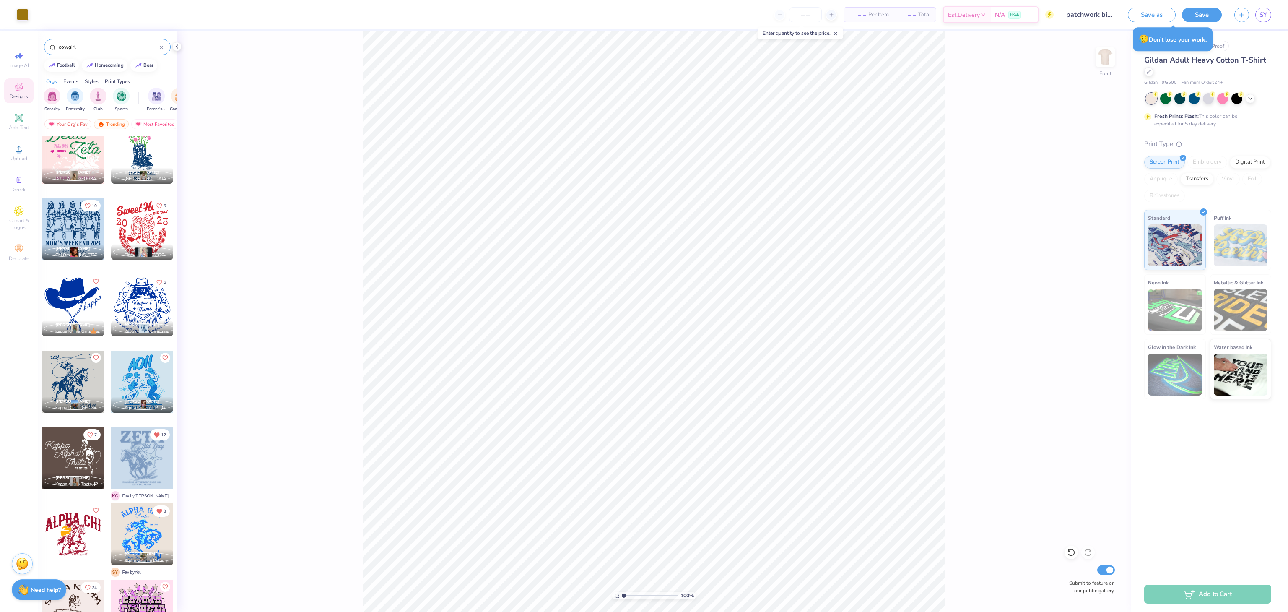
scroll to position [671, 0]
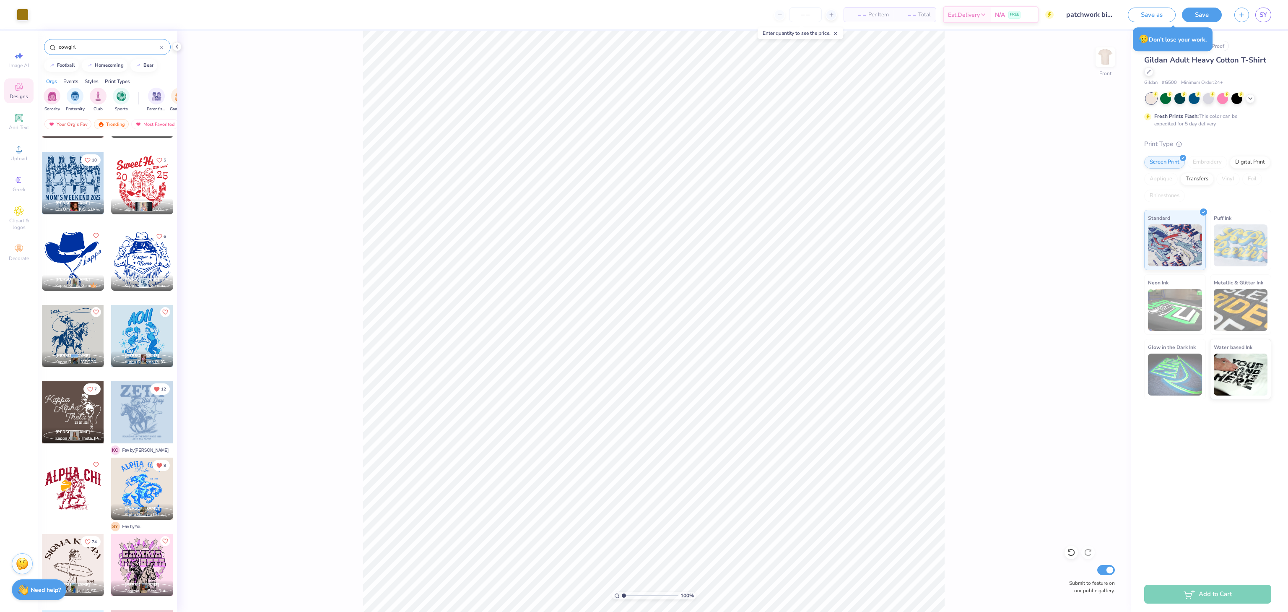
click at [79, 336] on div at bounding box center [73, 336] width 62 height 62
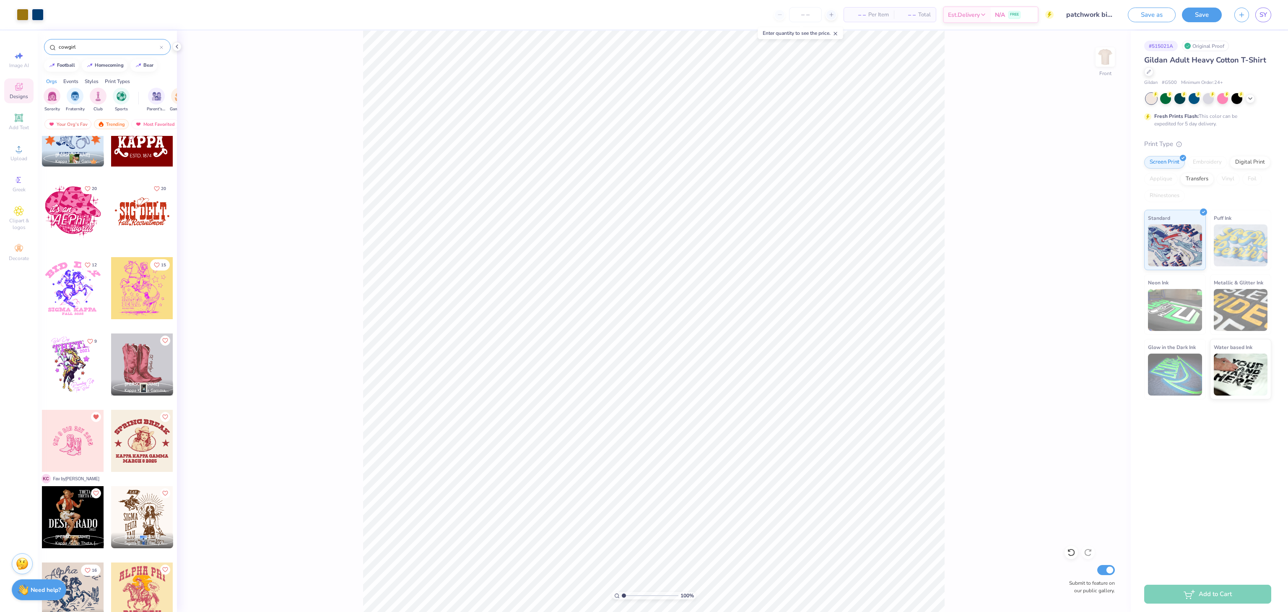
scroll to position [1258, 0]
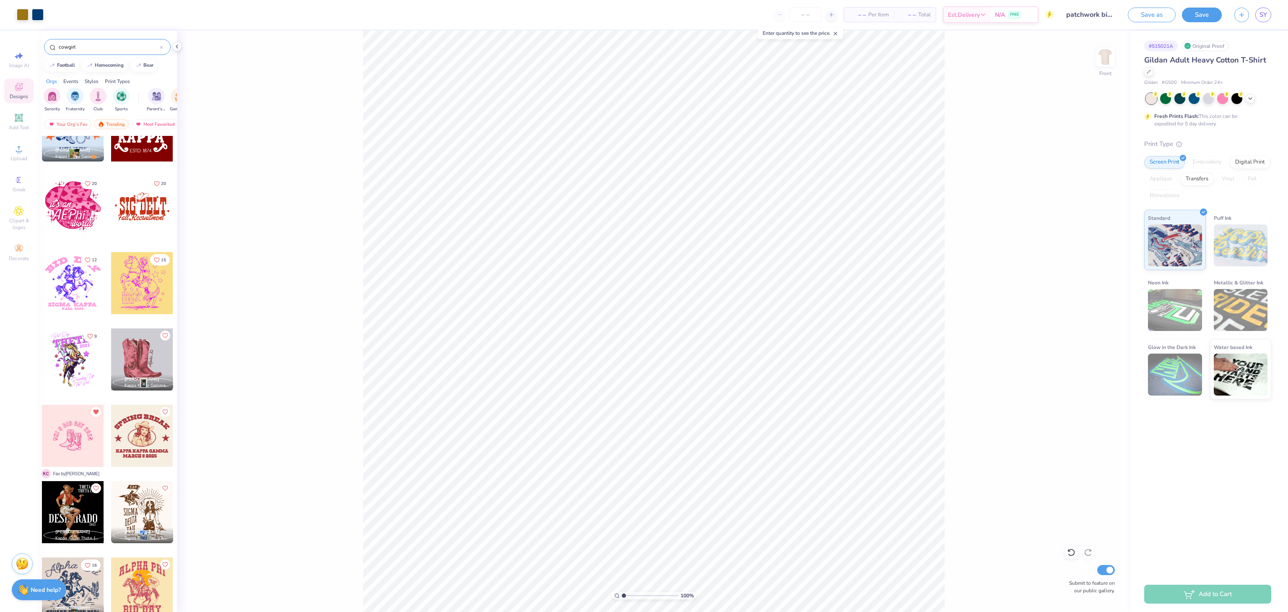
click at [80, 285] on div at bounding box center [73, 283] width 62 height 62
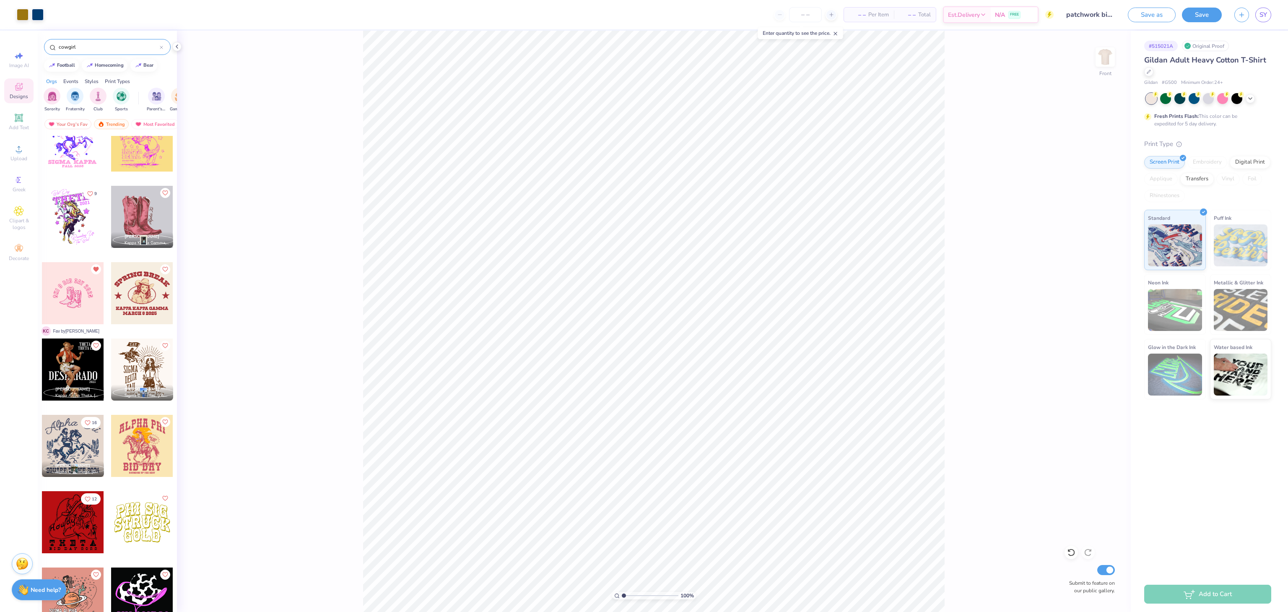
scroll to position [1413, 0]
click at [138, 358] on div at bounding box center [142, 369] width 62 height 62
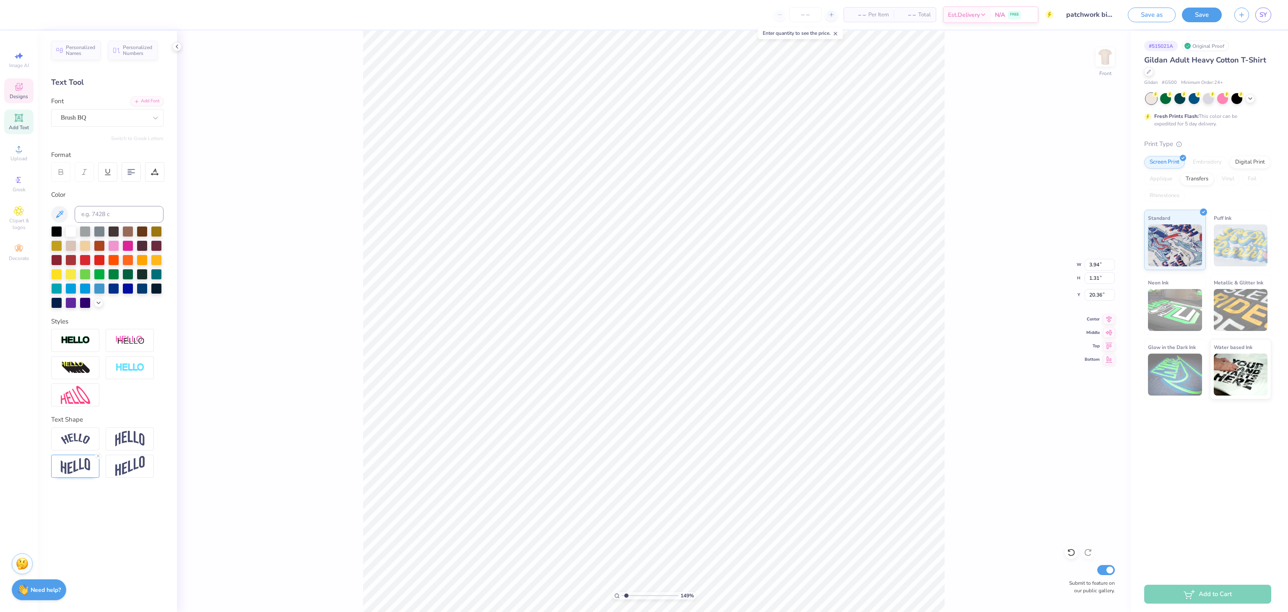
scroll to position [13, 1]
click at [54, 17] on div at bounding box center [53, 14] width 12 height 12
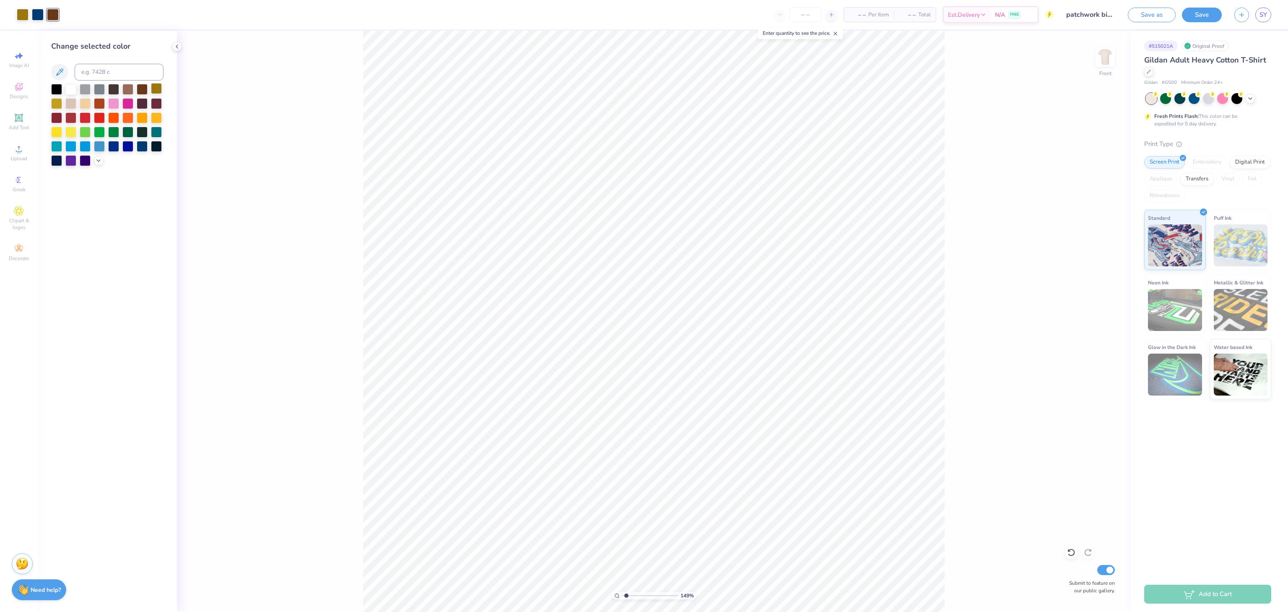
click at [156, 93] on div at bounding box center [156, 88] width 11 height 11
click at [36, 12] on div at bounding box center [38, 15] width 12 height 12
click at [161, 87] on div at bounding box center [156, 88] width 11 height 11
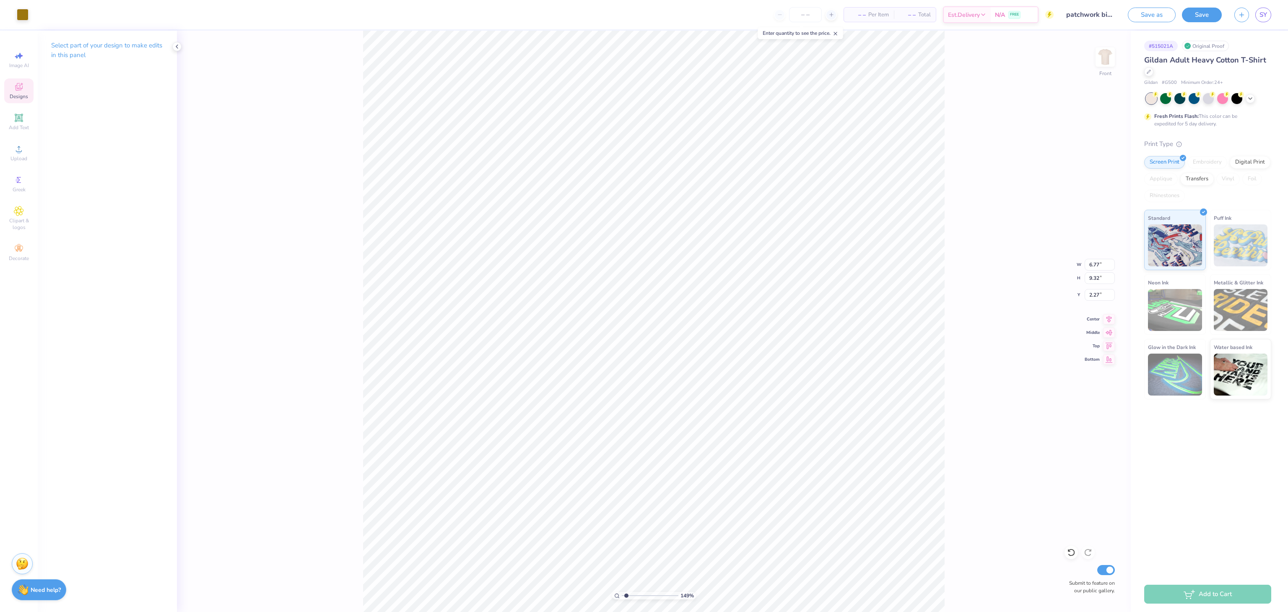
click at [18, 93] on div "Designs" at bounding box center [18, 90] width 29 height 25
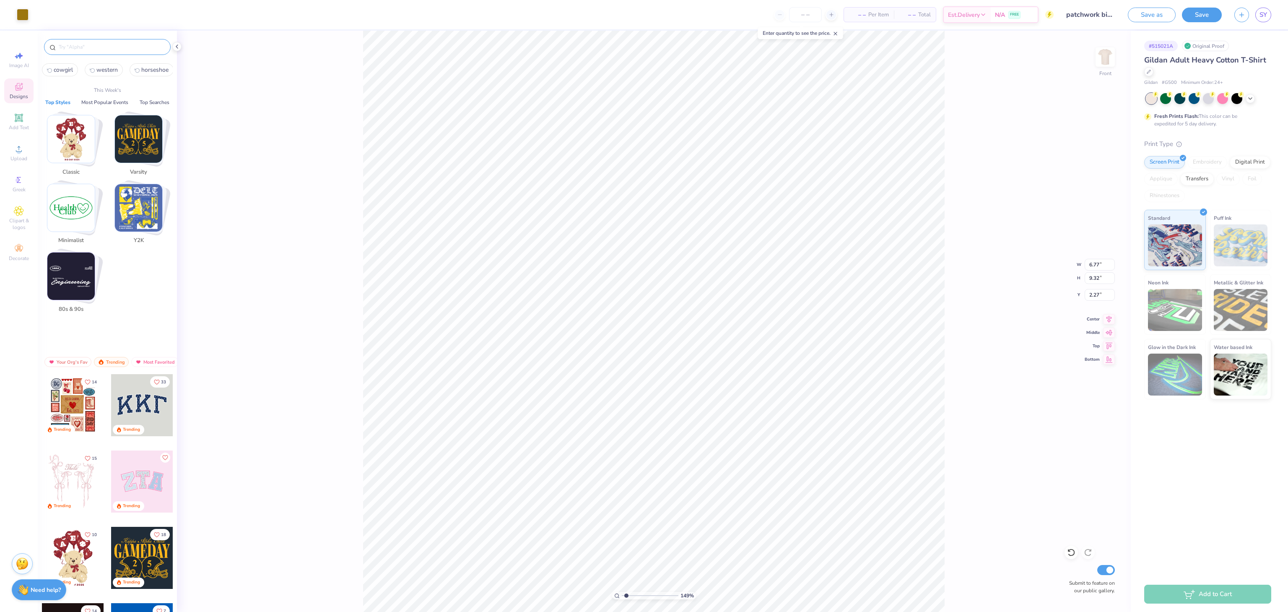
click at [108, 48] on input "text" at bounding box center [111, 47] width 107 height 8
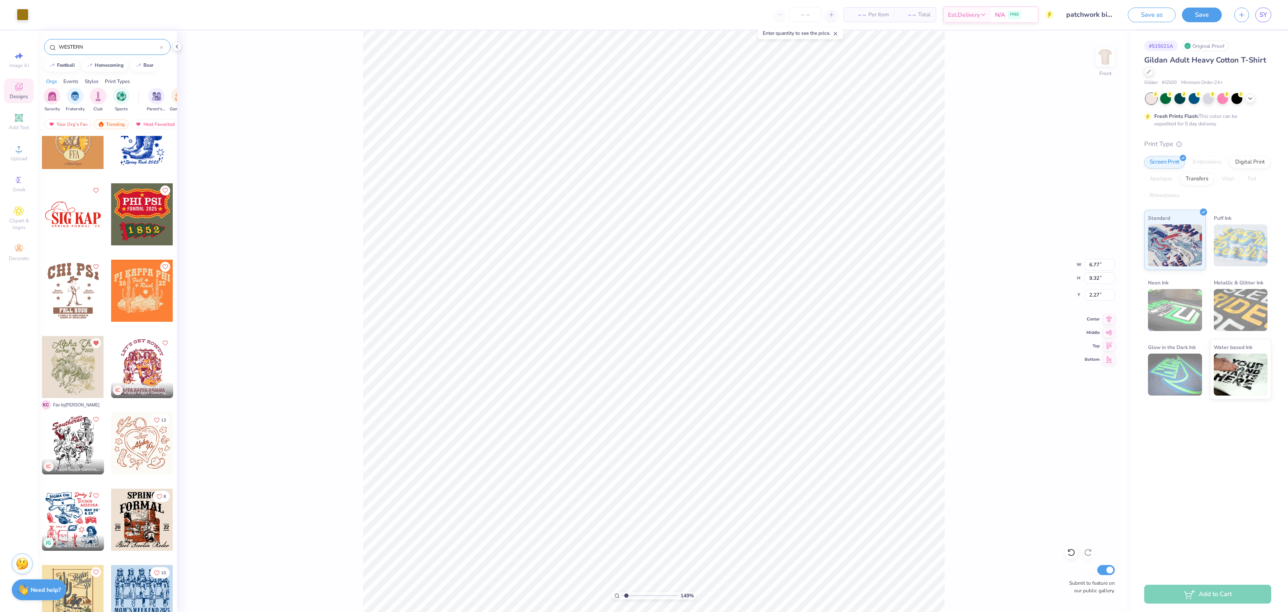
scroll to position [1258, 0]
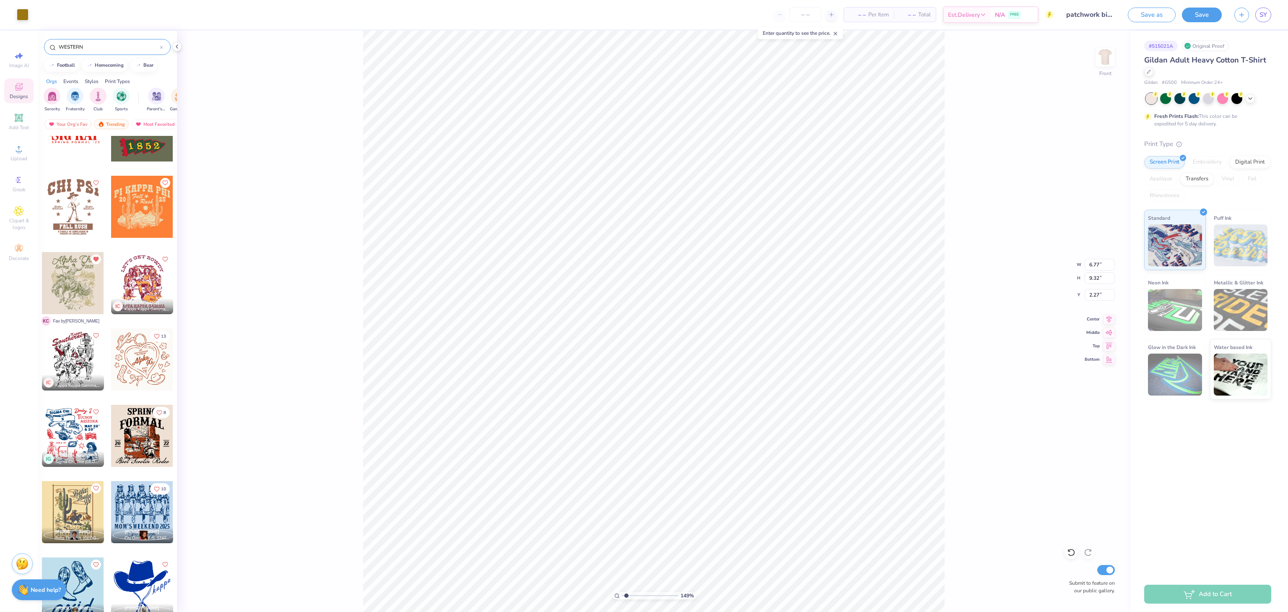
click at [131, 517] on div at bounding box center [142, 512] width 62 height 62
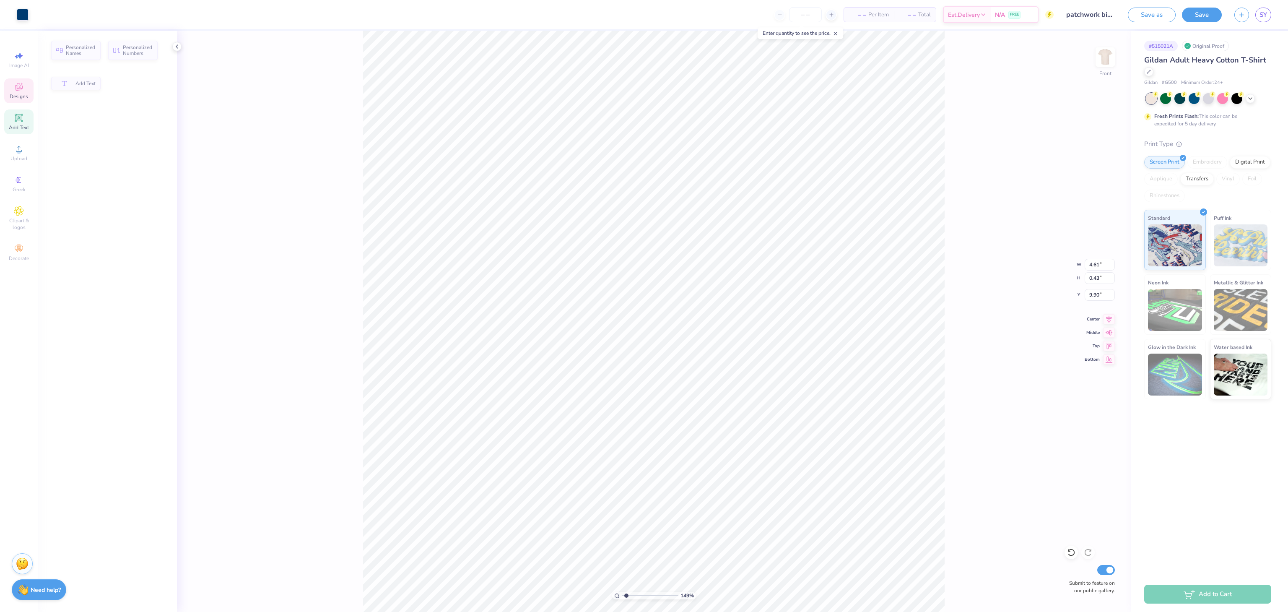
scroll to position [13, 1]
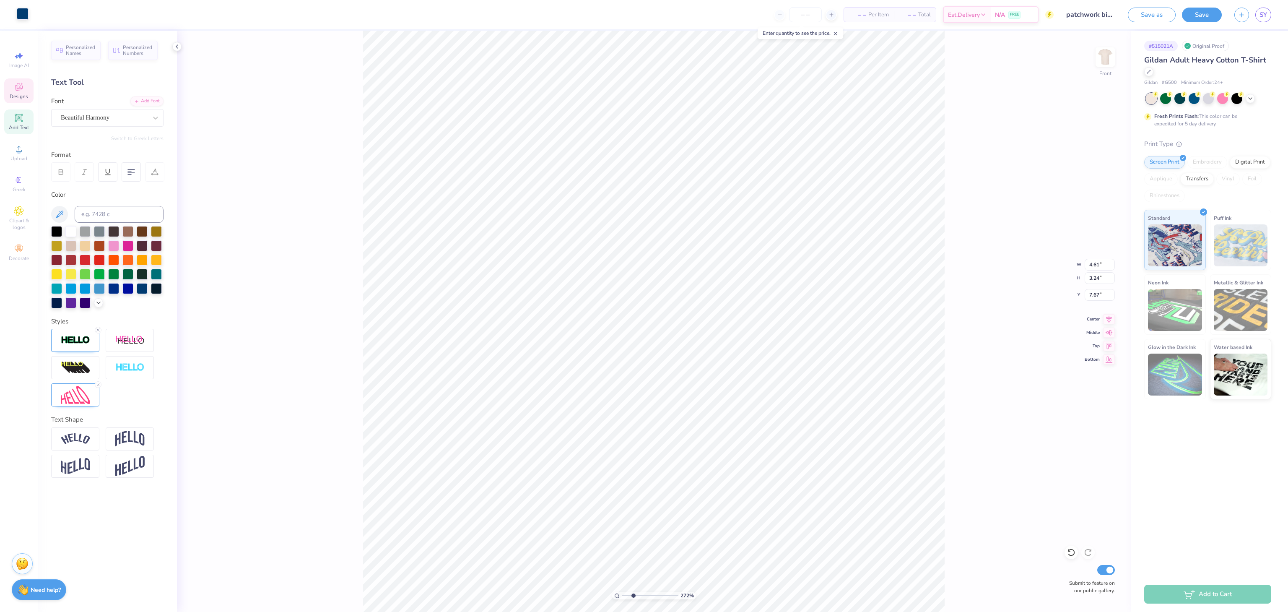
click at [29, 14] on div at bounding box center [23, 14] width 12 height 12
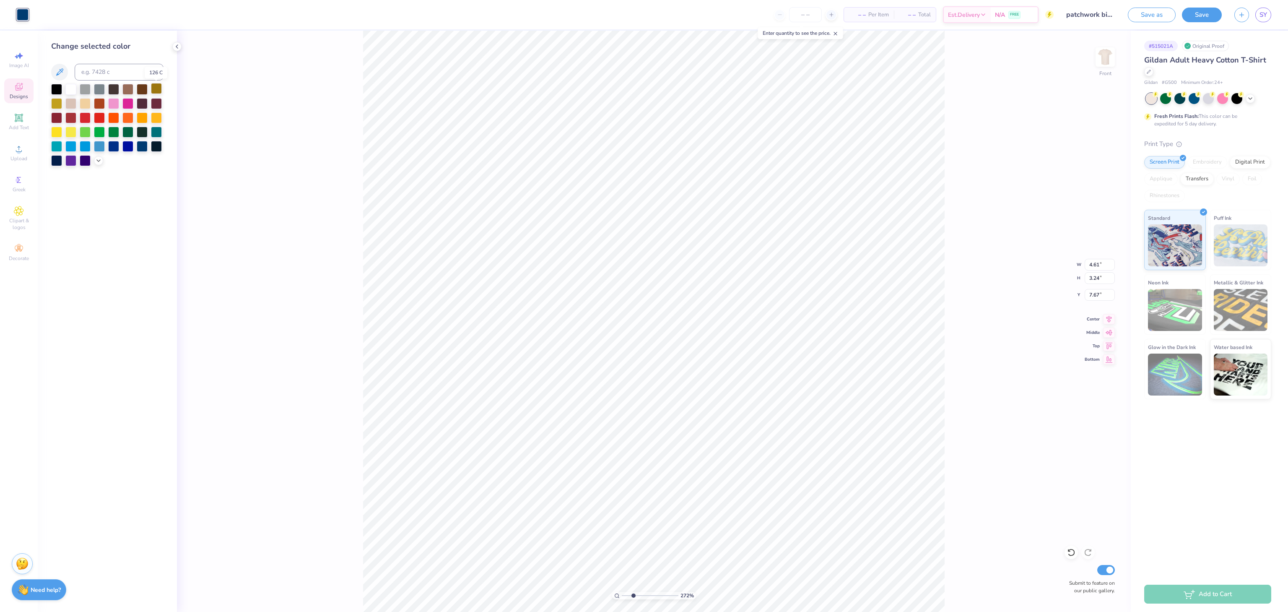
click at [158, 92] on div at bounding box center [156, 88] width 11 height 11
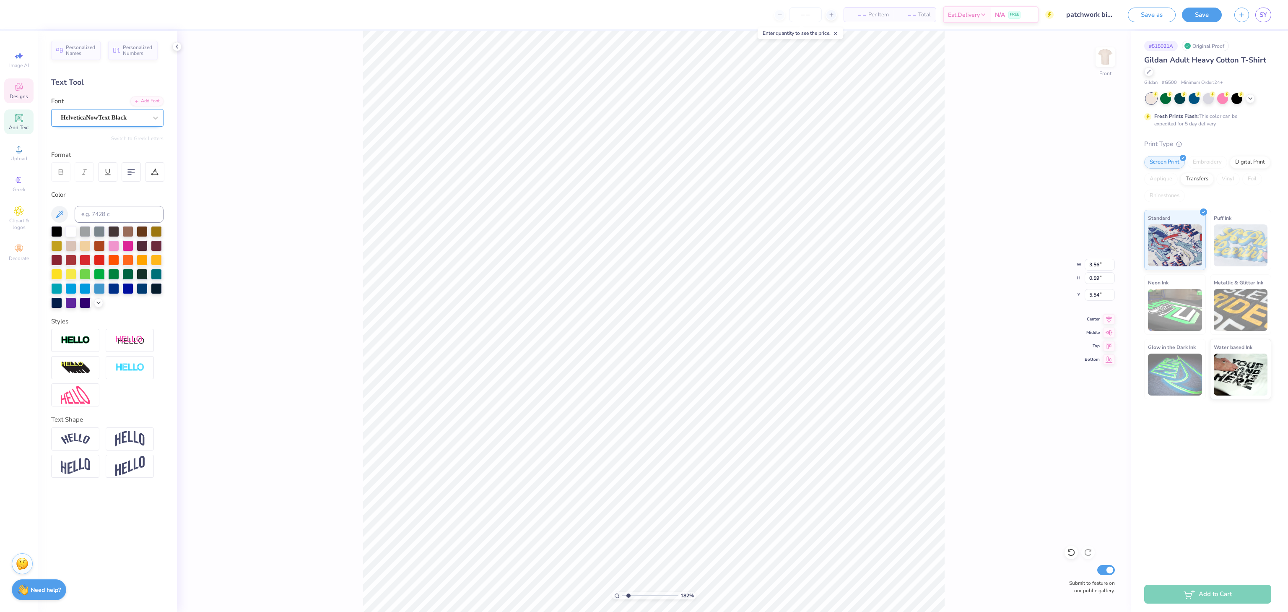
click at [95, 111] on div "HelveticaNowText Black" at bounding box center [107, 118] width 112 height 18
click at [114, 218] on div at bounding box center [107, 214] width 91 height 9
click at [112, 122] on div "HelveticaNowText Black" at bounding box center [95, 117] width 71 height 13
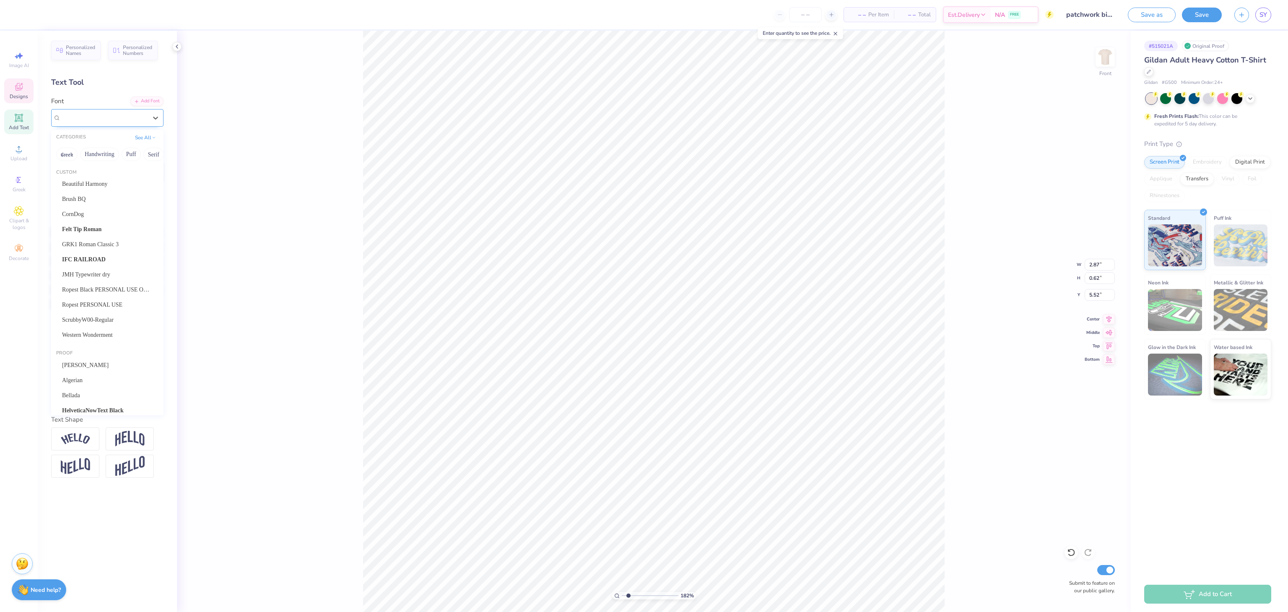
click at [92, 116] on span "Nandaka Western" at bounding box center [83, 118] width 44 height 10
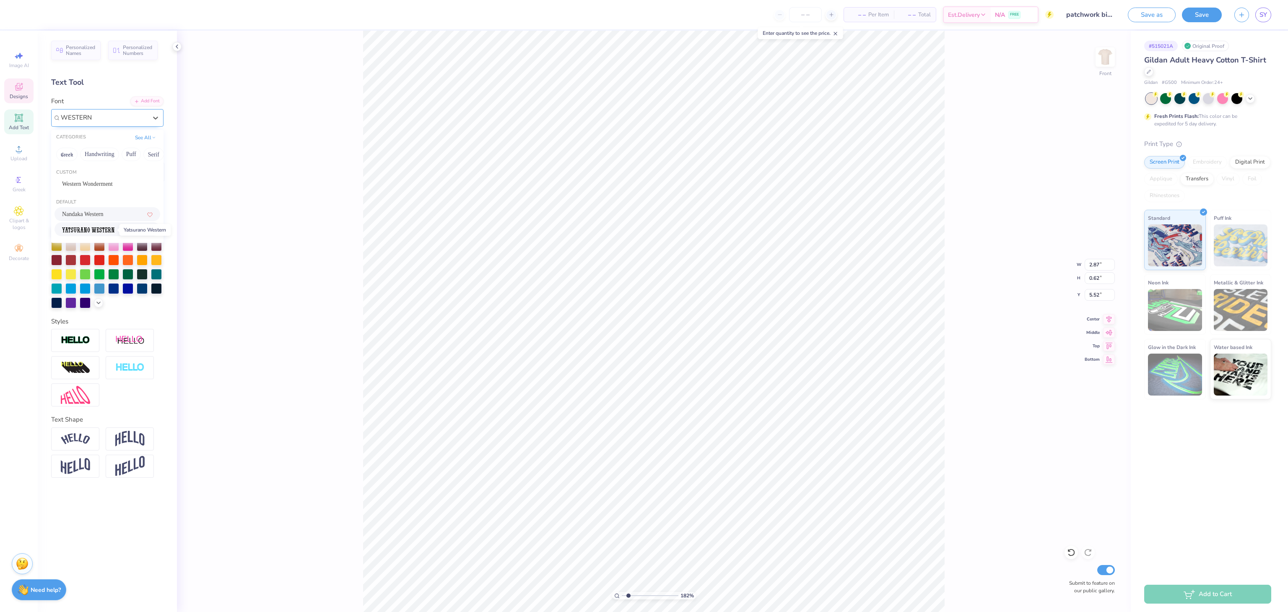
click at [99, 234] on span at bounding box center [88, 229] width 52 height 9
click at [1072, 552] on icon at bounding box center [1071, 552] width 8 height 8
click at [1066, 550] on div at bounding box center [1071, 551] width 13 height 13
click at [156, 122] on div at bounding box center [155, 117] width 15 height 15
drag, startPoint x: 302, startPoint y: 208, endPoint x: 17, endPoint y: 88, distance: 309.1
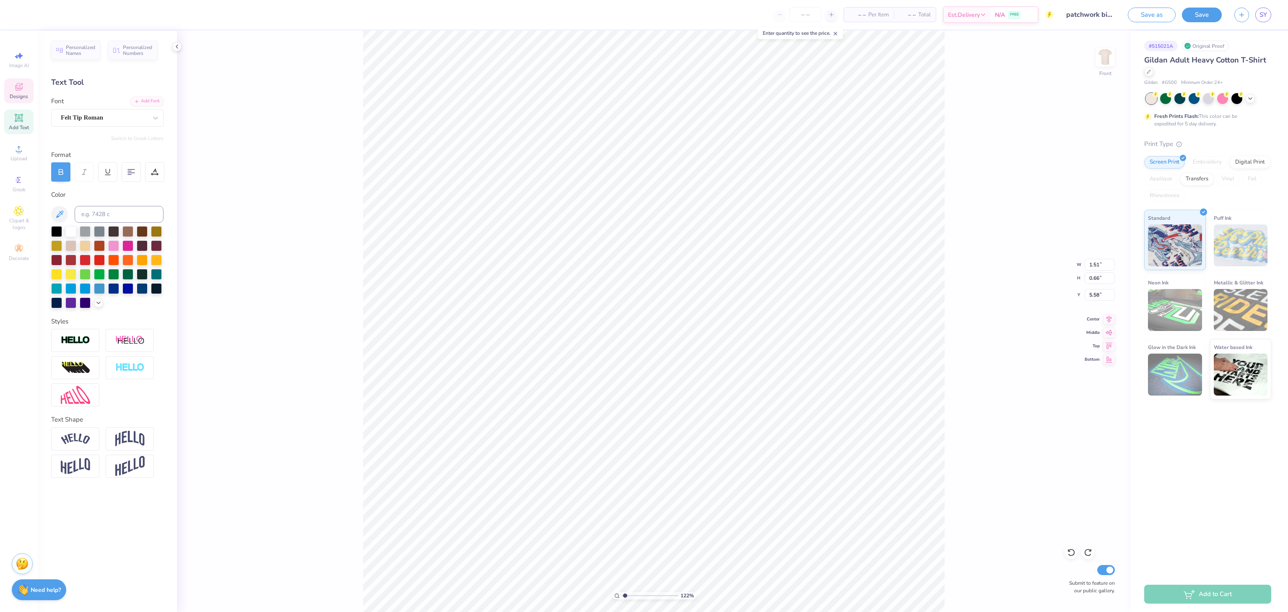
click at [303, 209] on div "122 % Front W 1.51 1.51 " H 0.66 0.66 " Y 5.58 5.58 " Center Middle Top Bottom …" at bounding box center [654, 321] width 954 height 581
click at [19, 93] on div "Designs" at bounding box center [18, 90] width 29 height 25
click at [17, 88] on icon at bounding box center [19, 87] width 10 height 10
click at [17, 90] on icon at bounding box center [19, 87] width 7 height 5
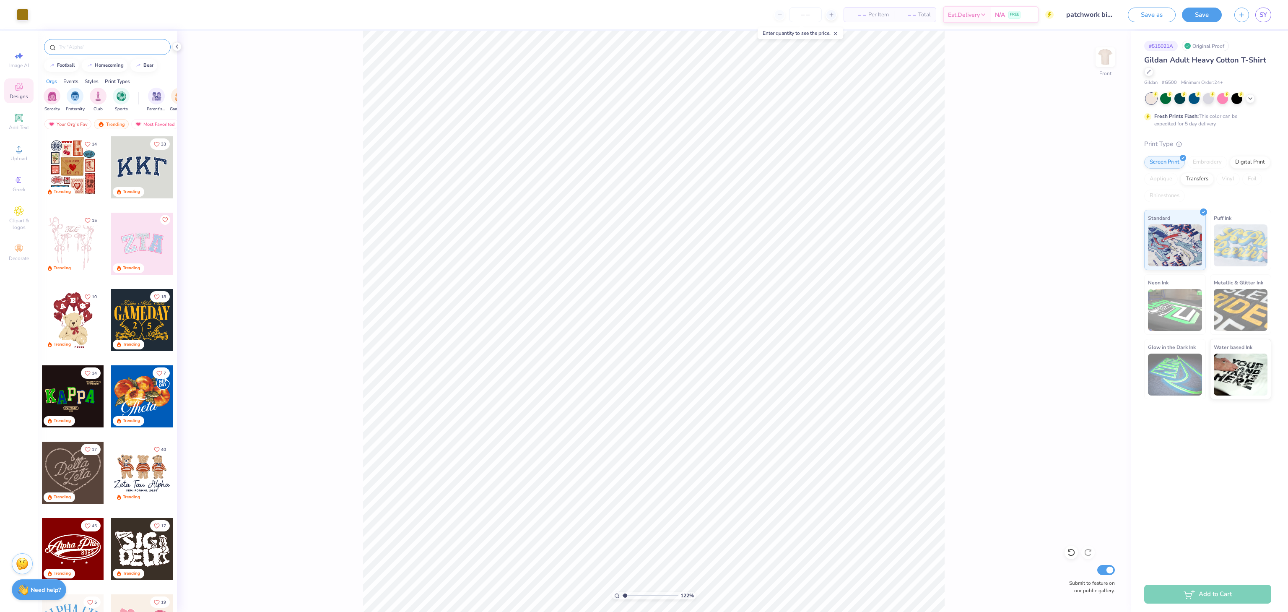
click at [111, 48] on input "text" at bounding box center [111, 47] width 107 height 8
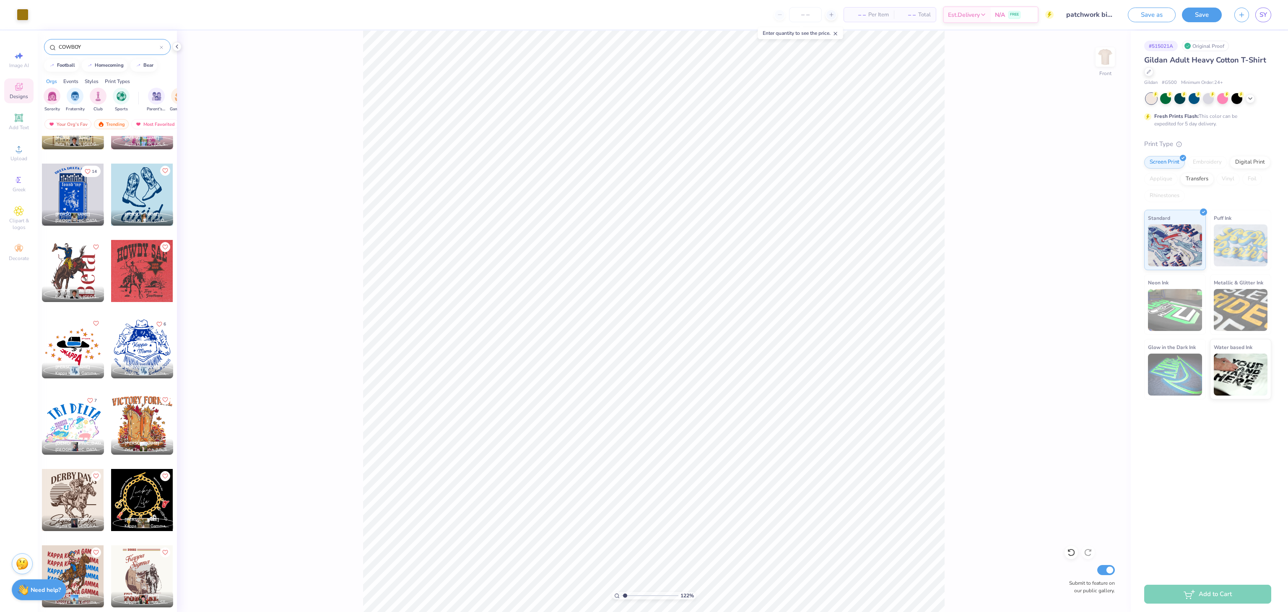
scroll to position [1426, 0]
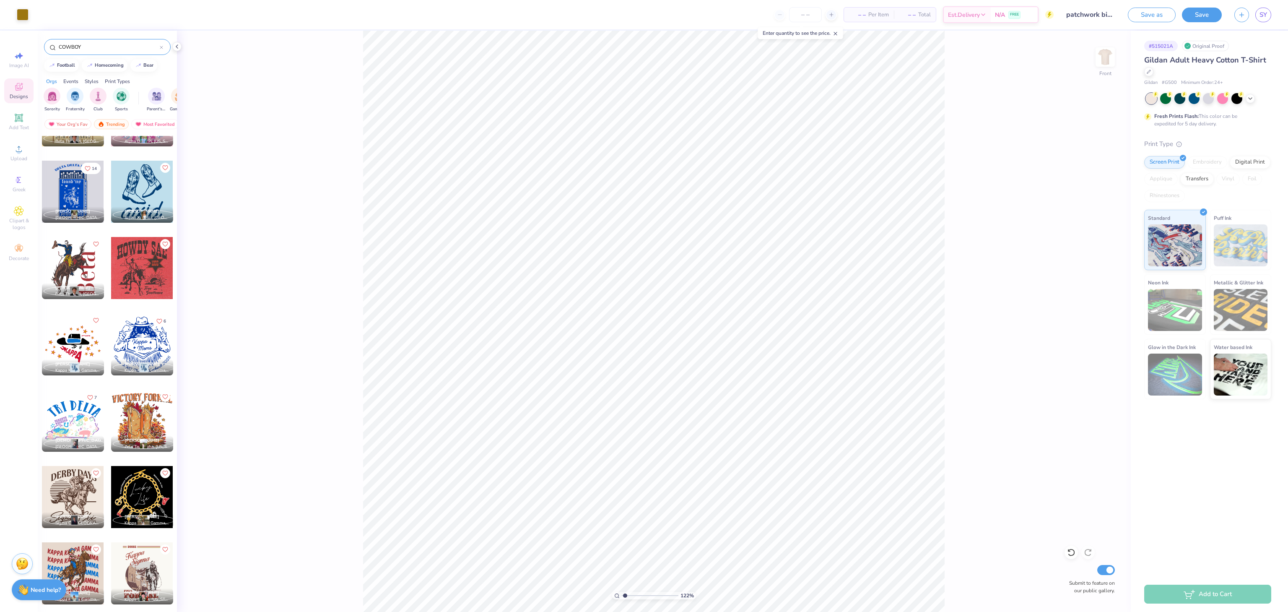
click at [133, 275] on div at bounding box center [142, 268] width 62 height 62
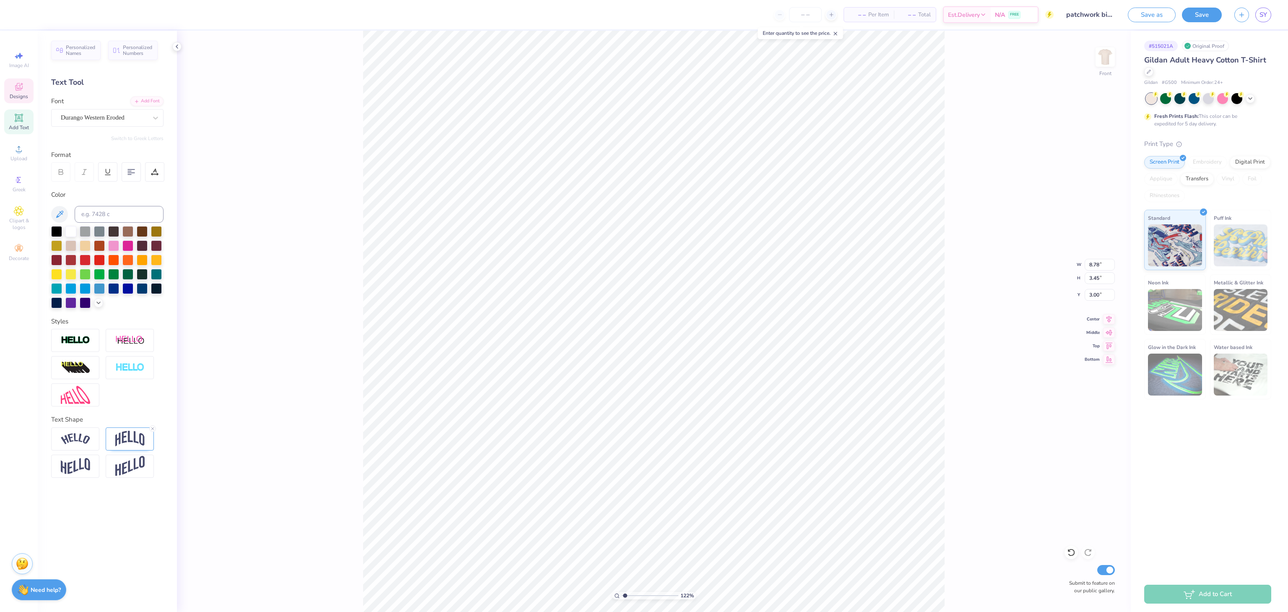
scroll to position [13, 2]
click at [323, 220] on div "122 % Front W 8.78 8.78 " H 3.45 3.45 " Y 3.00 3.00 " Center Middle Top Bottom …" at bounding box center [654, 321] width 954 height 581
drag, startPoint x: 1074, startPoint y: 554, endPoint x: 1057, endPoint y: 532, distance: 27.8
click at [1073, 553] on icon at bounding box center [1071, 552] width 8 height 8
click at [1072, 553] on icon at bounding box center [1071, 552] width 8 height 8
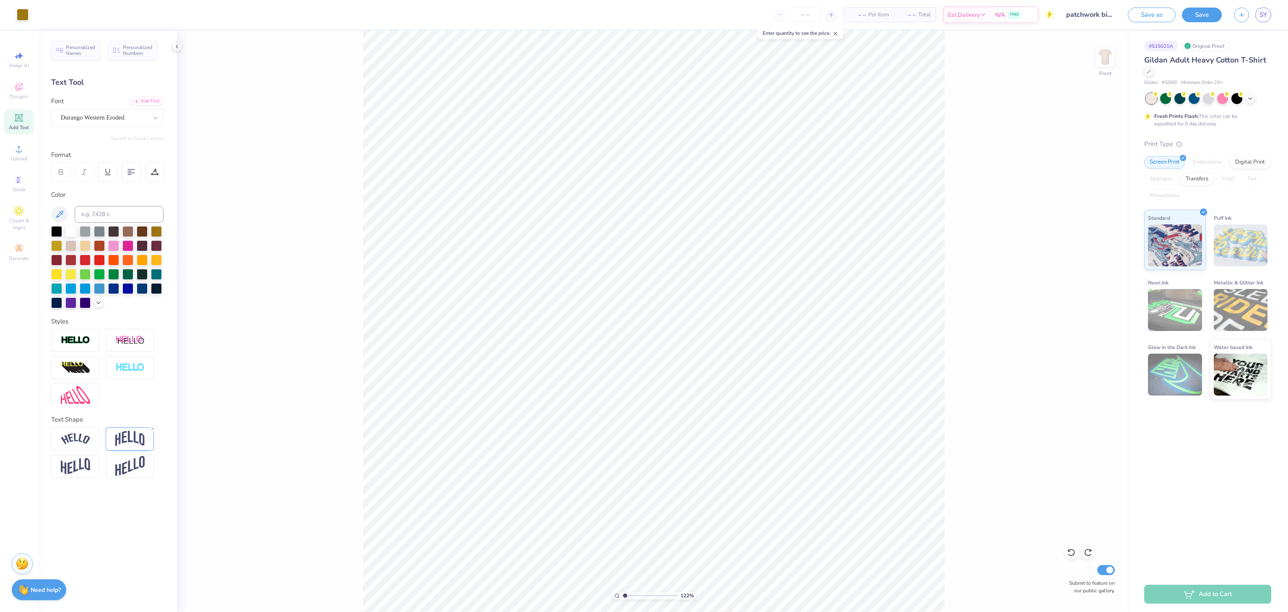
click at [21, 121] on icon at bounding box center [19, 117] width 6 height 6
click at [103, 124] on div "Super Dream" at bounding box center [104, 117] width 88 height 13
click at [113, 184] on span "Durango Western Eroded" at bounding box center [92, 183] width 60 height 9
click at [650, 467] on li "Duplicate" at bounding box center [649, 467] width 66 height 16
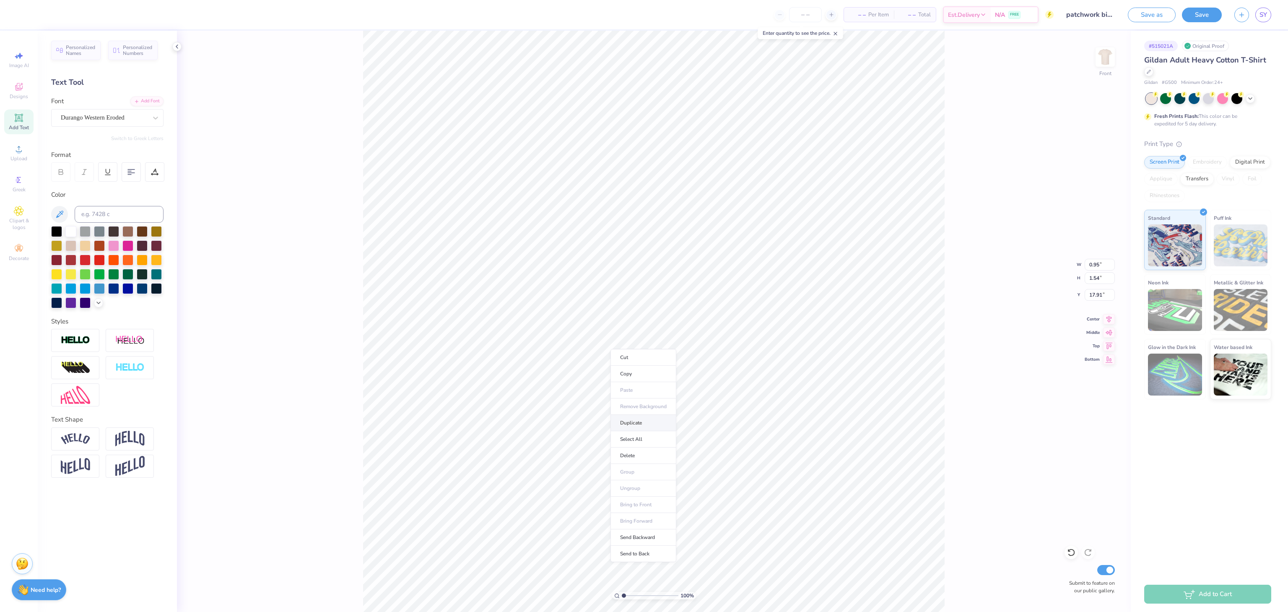
click at [649, 429] on li "Duplicate" at bounding box center [643, 423] width 66 height 16
click at [652, 450] on li "Duplicate" at bounding box center [643, 447] width 66 height 16
click at [1065, 553] on div at bounding box center [1071, 551] width 13 height 13
click at [36, 17] on div at bounding box center [38, 14] width 12 height 12
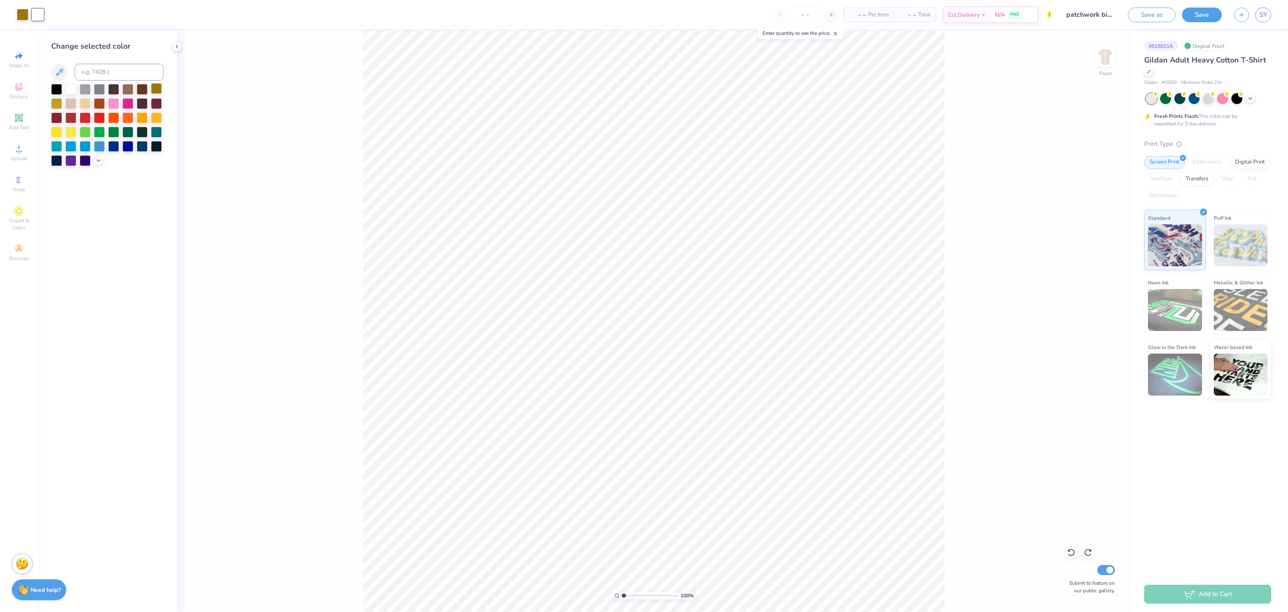
click at [156, 92] on div at bounding box center [156, 88] width 11 height 11
click at [19, 86] on icon at bounding box center [19, 87] width 10 height 10
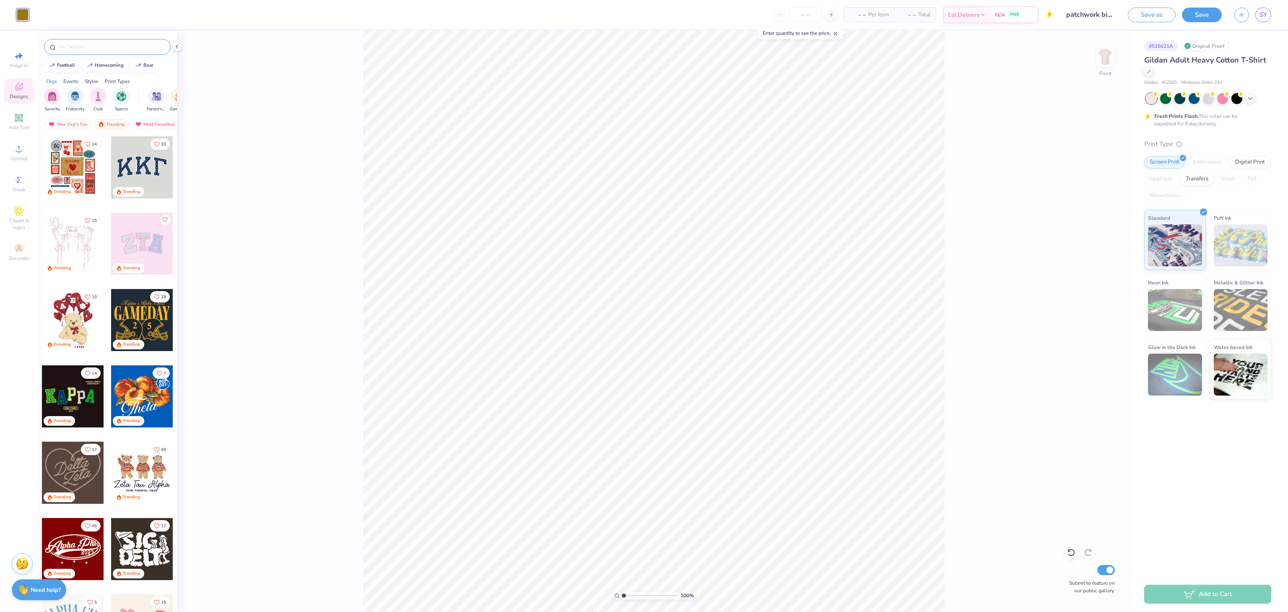
click at [94, 45] on input "text" at bounding box center [111, 47] width 107 height 8
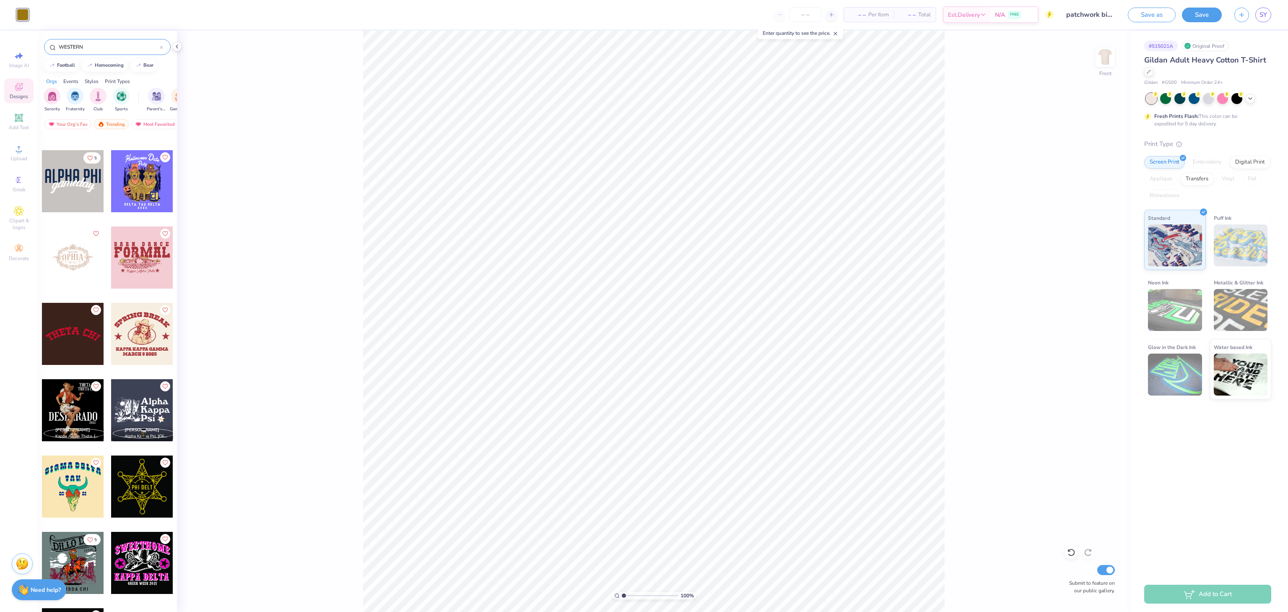
scroll to position [3015, 0]
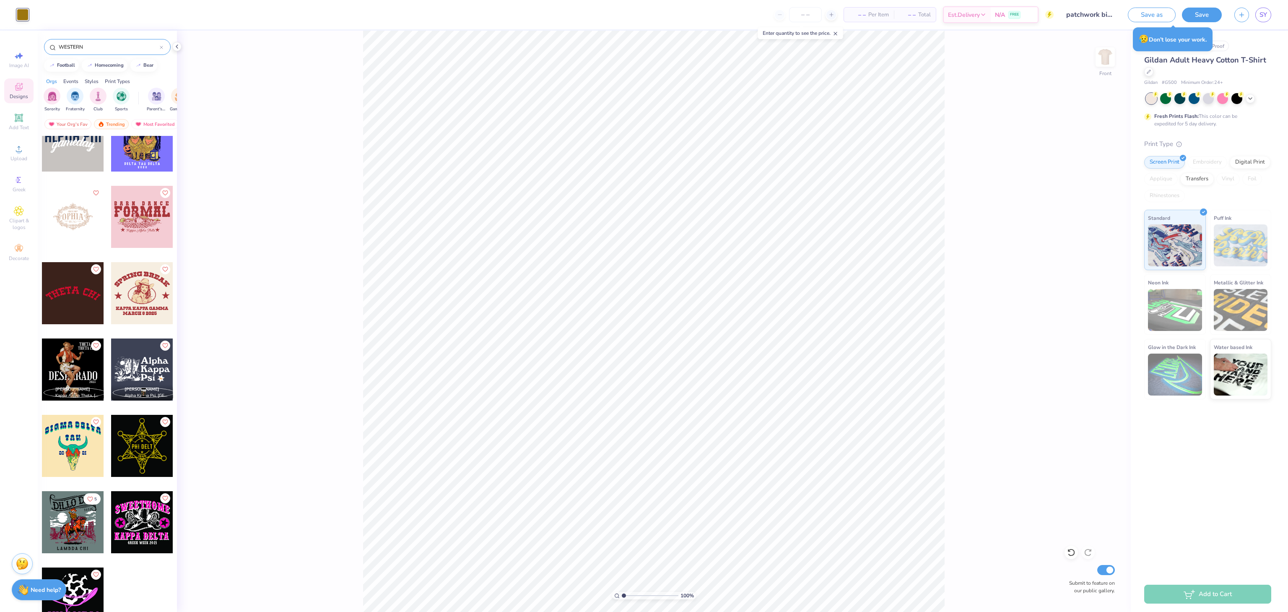
drag, startPoint x: 99, startPoint y: 46, endPoint x: 0, endPoint y: 34, distance: 99.7
click at [0, 34] on div "Art colors – – Per Item – – Total Est. Delivery N/A FREE Design Title patchwork…" at bounding box center [644, 306] width 1288 height 612
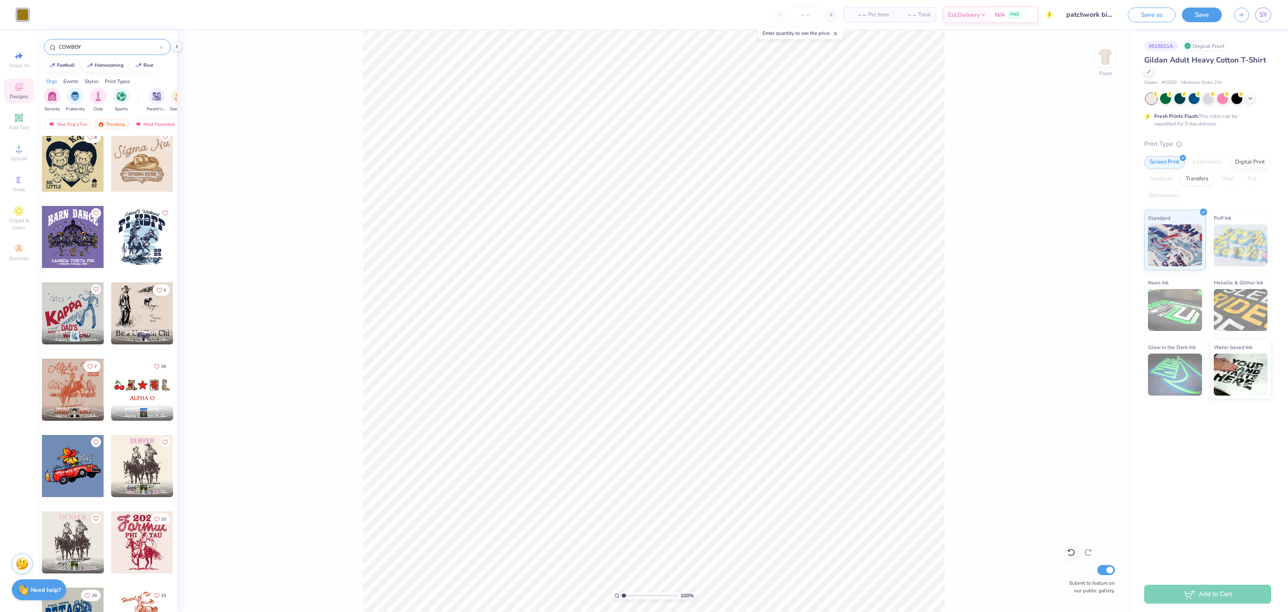
scroll to position [84, 0]
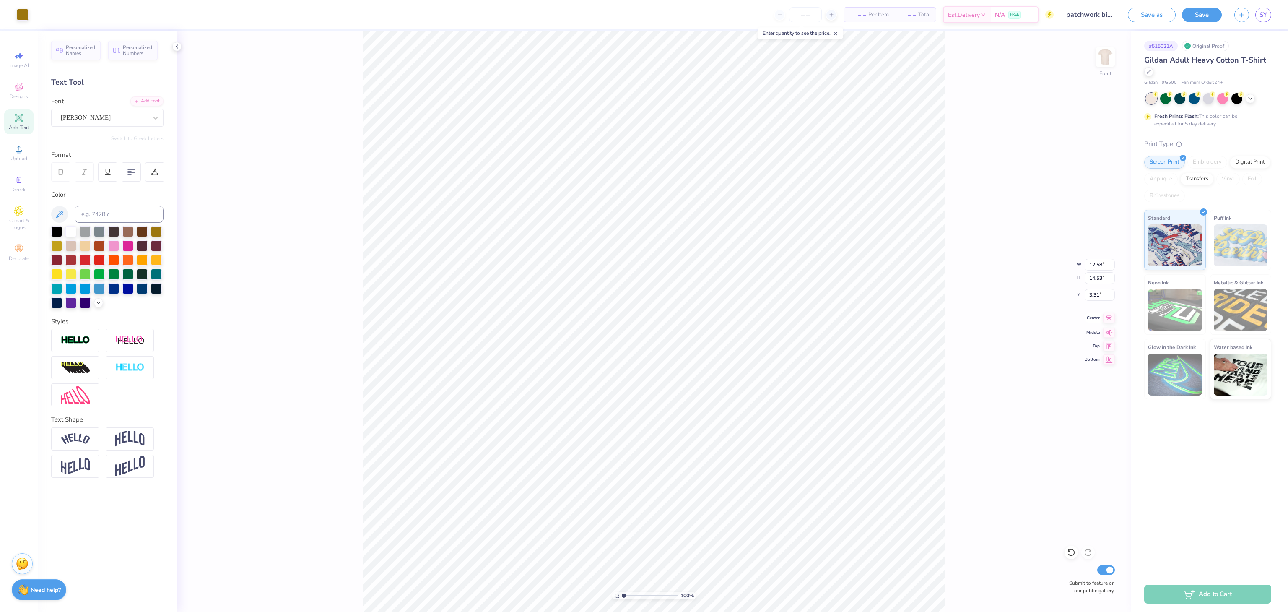
click at [1105, 317] on icon at bounding box center [1109, 318] width 12 height 10
click at [1113, 64] on img at bounding box center [1105, 57] width 34 height 34
click at [1107, 60] on img at bounding box center [1105, 57] width 34 height 34
click at [1199, 15] on button "Save" at bounding box center [1202, 13] width 40 height 15
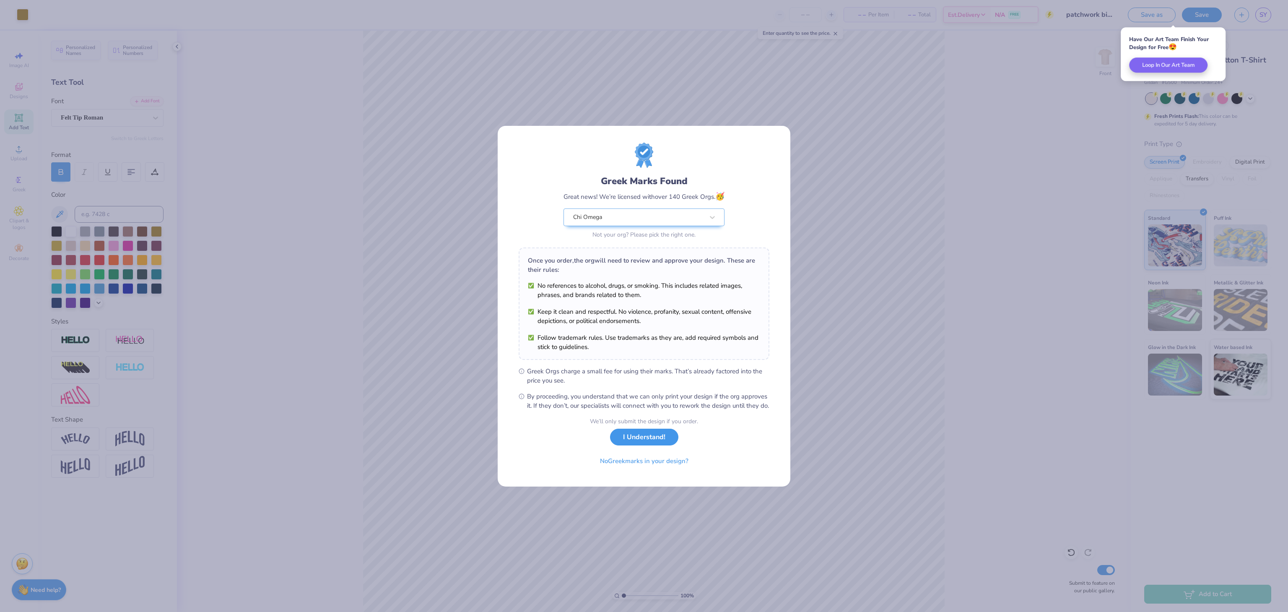
click at [647, 441] on button "I Understand!" at bounding box center [644, 436] width 68 height 17
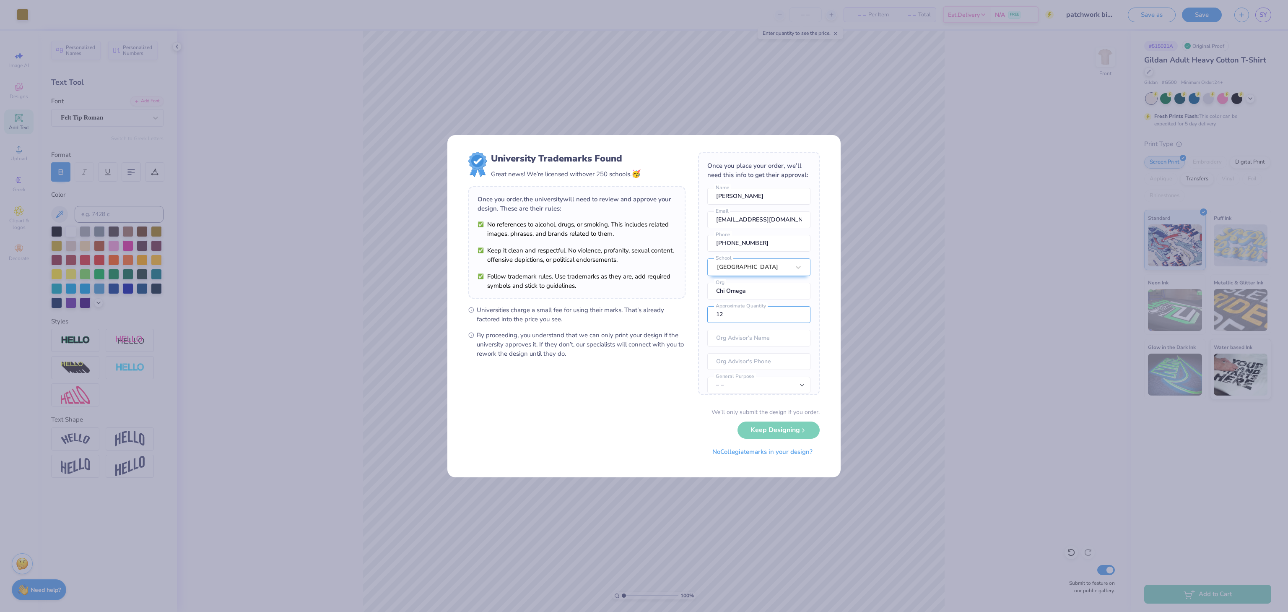
drag, startPoint x: 747, startPoint y: 327, endPoint x: 675, endPoint y: 327, distance: 72.5
click at [677, 327] on form "University Trademarks Found Great news! We’re licensed with over 250 schools. 🥳…" at bounding box center [643, 306] width 351 height 309
click at [773, 454] on button "No Collegiate marks in your design?" at bounding box center [762, 449] width 114 height 17
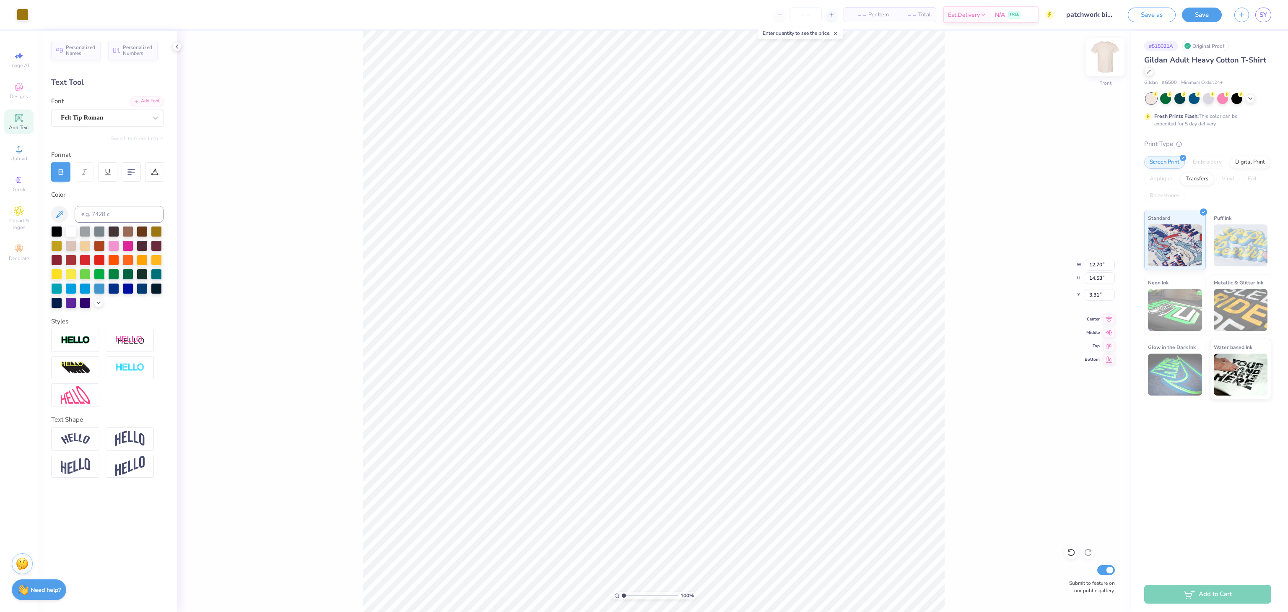
click at [1098, 58] on img at bounding box center [1105, 57] width 34 height 34
click at [119, 115] on div "Felt Tip Roman" at bounding box center [104, 117] width 88 height 13
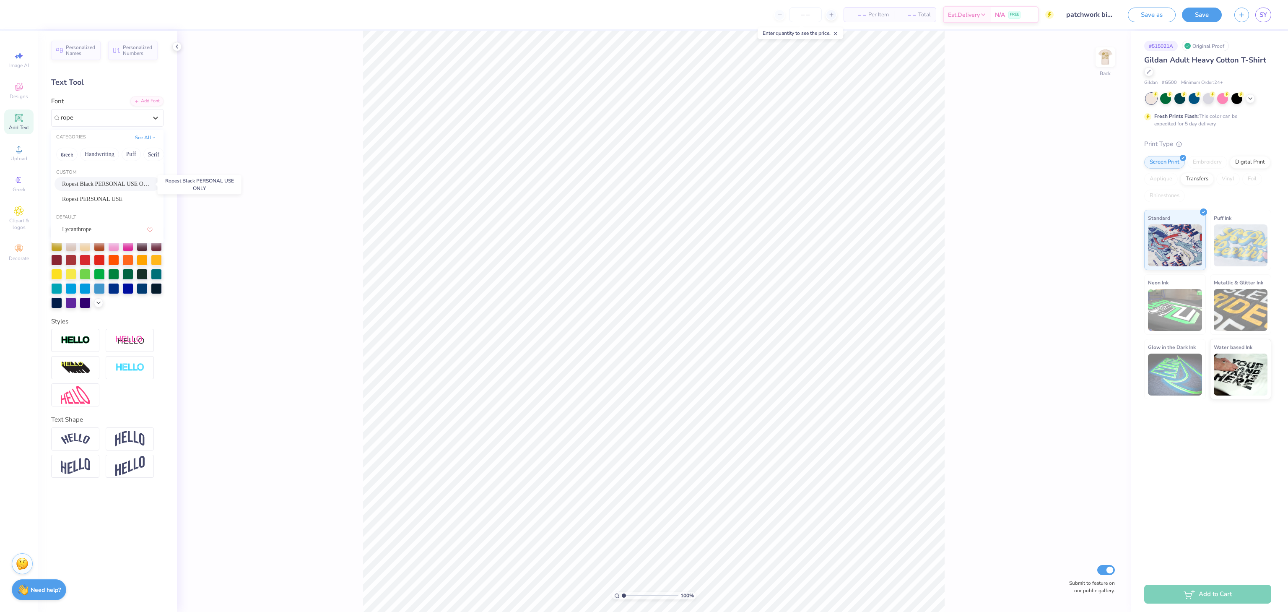
click at [122, 184] on span "Ropest Black PERSONAL USE ONLY" at bounding box center [107, 183] width 91 height 9
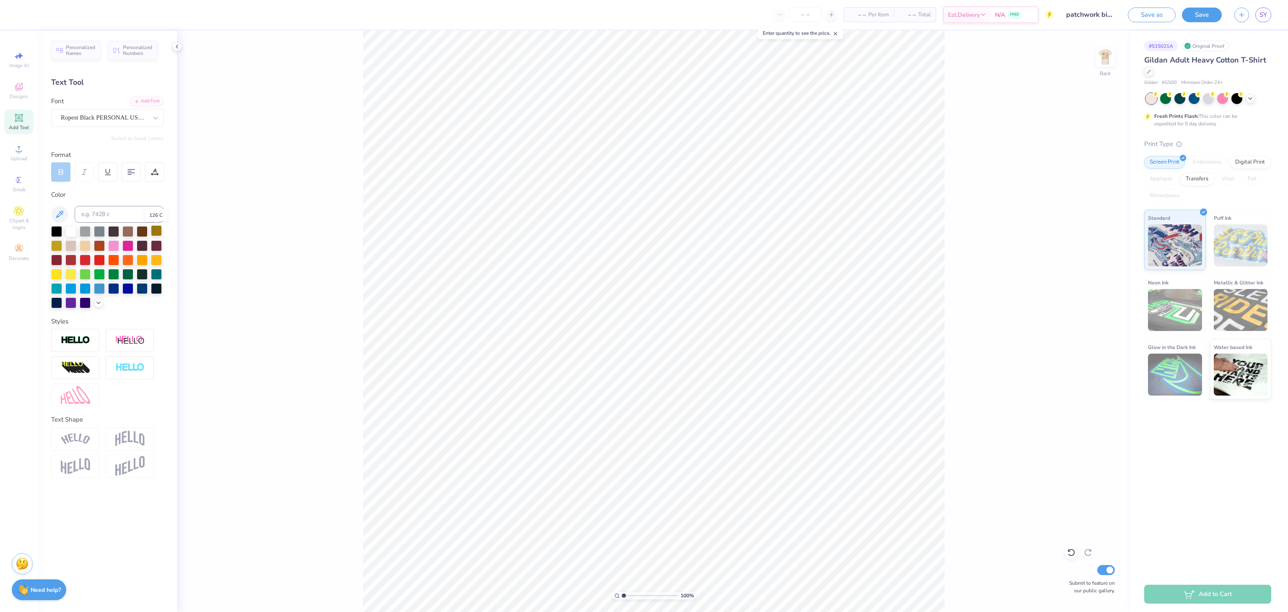
click at [158, 231] on div at bounding box center [156, 230] width 11 height 11
click at [21, 117] on icon at bounding box center [19, 117] width 6 height 6
click at [105, 119] on div "Super Dream" at bounding box center [104, 117] width 88 height 13
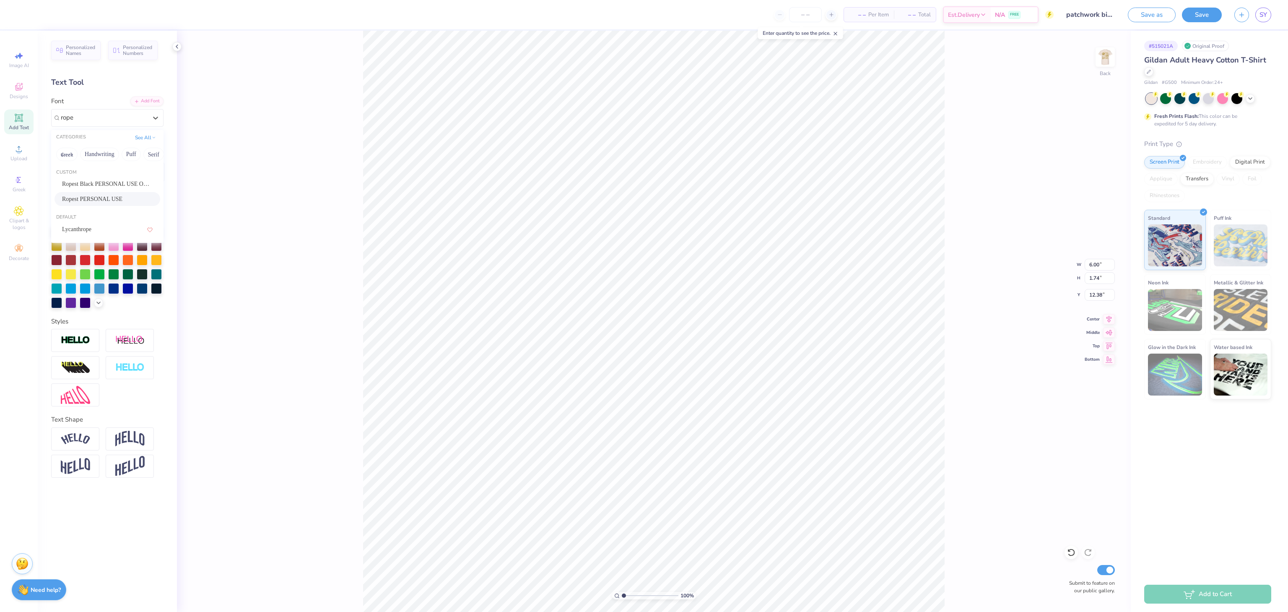
click at [116, 198] on span "Ropest PERSONAL USE" at bounding box center [92, 199] width 60 height 9
click at [158, 227] on div at bounding box center [156, 230] width 11 height 11
click at [1210, 18] on button "Save" at bounding box center [1202, 13] width 40 height 15
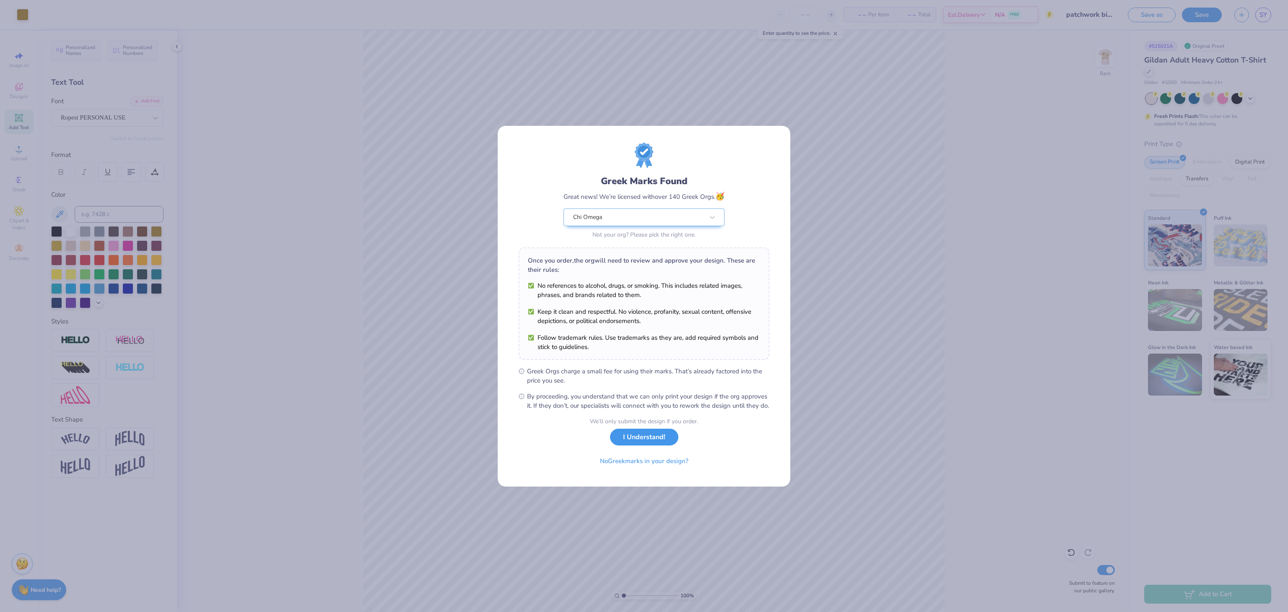
click at [651, 441] on button "I Understand!" at bounding box center [644, 436] width 68 height 17
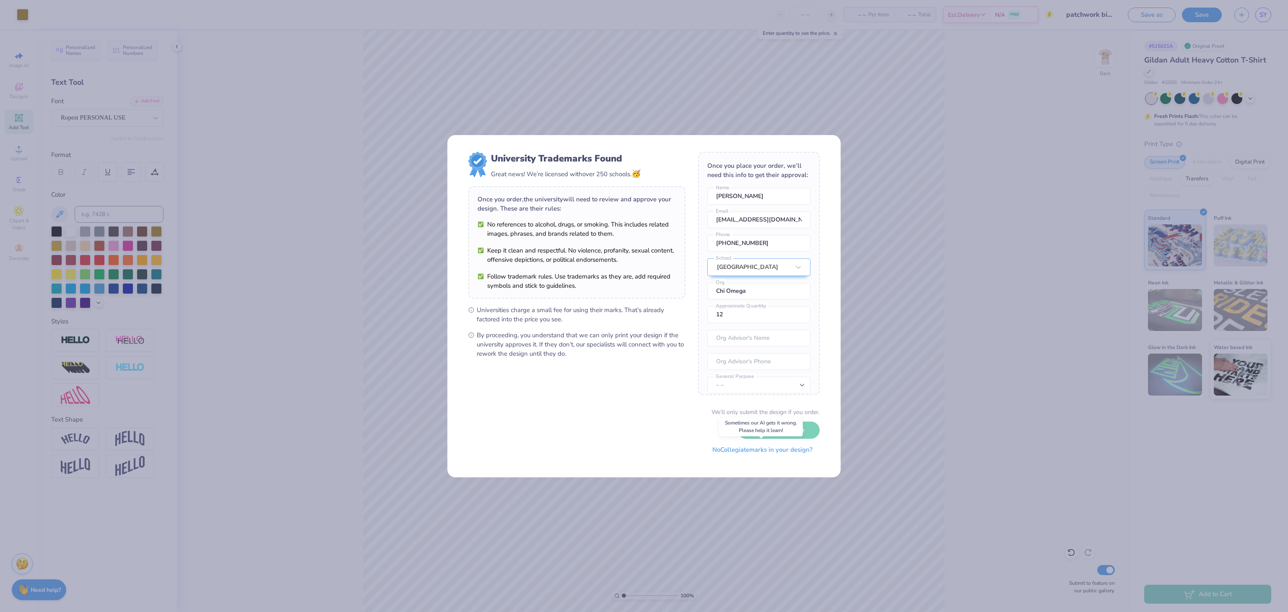
click at [753, 450] on button "No Collegiate marks in your design?" at bounding box center [762, 449] width 114 height 17
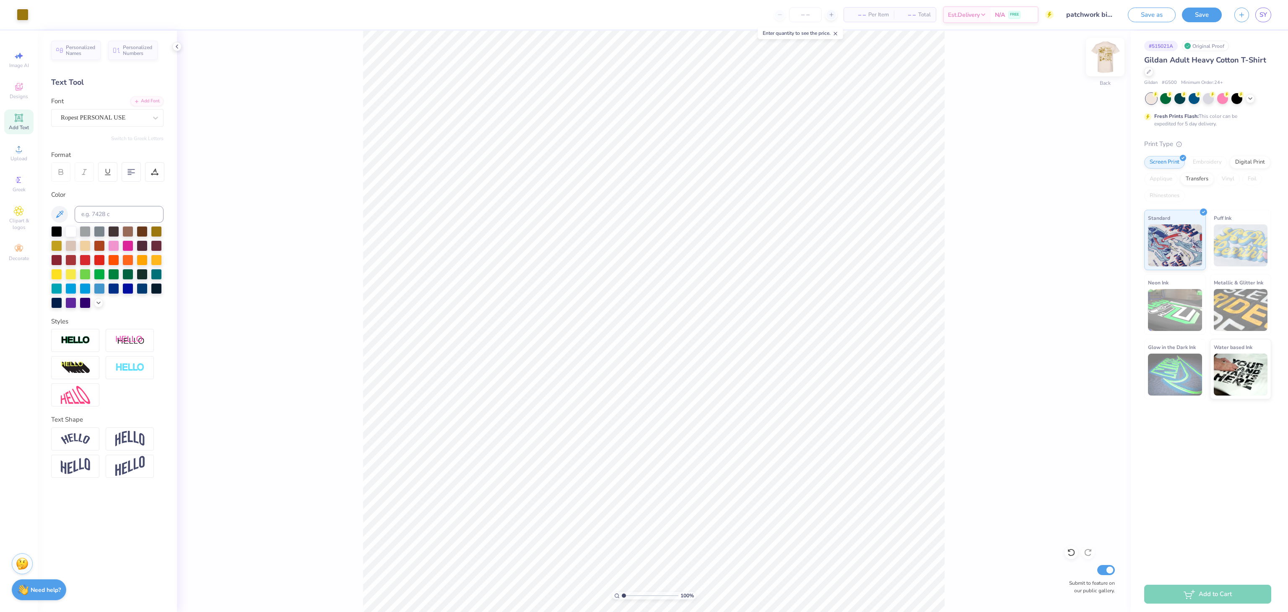
click at [1102, 61] on img at bounding box center [1105, 57] width 34 height 34
click at [1201, 18] on button "Save" at bounding box center [1202, 13] width 40 height 15
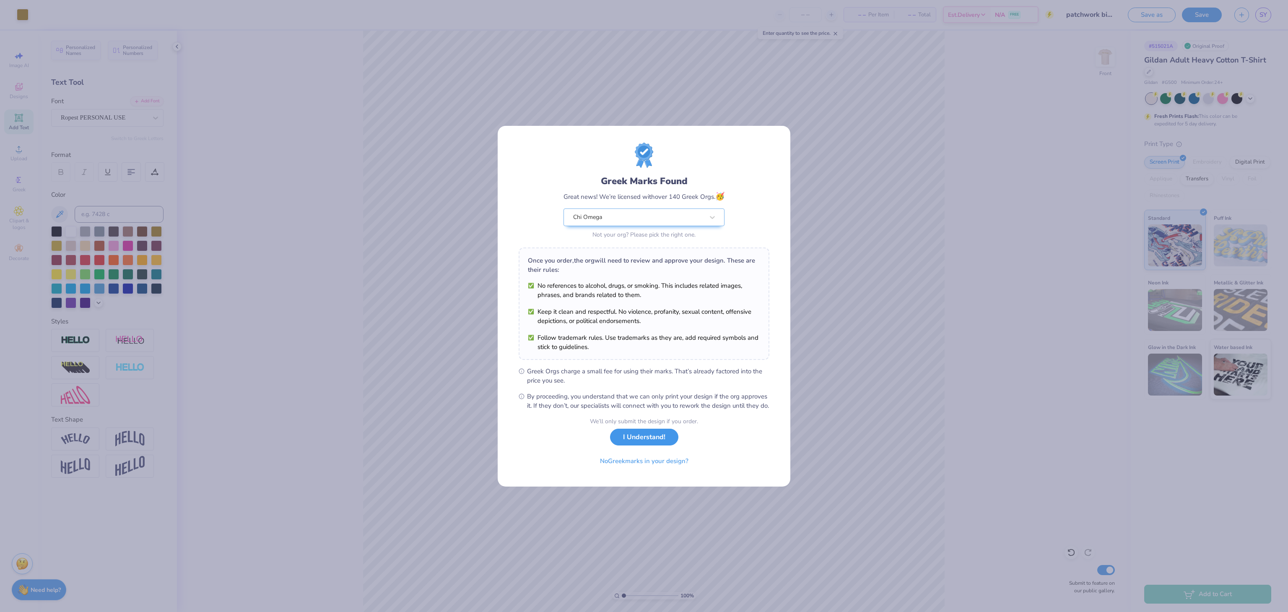
click at [666, 443] on button "I Understand!" at bounding box center [644, 436] width 68 height 17
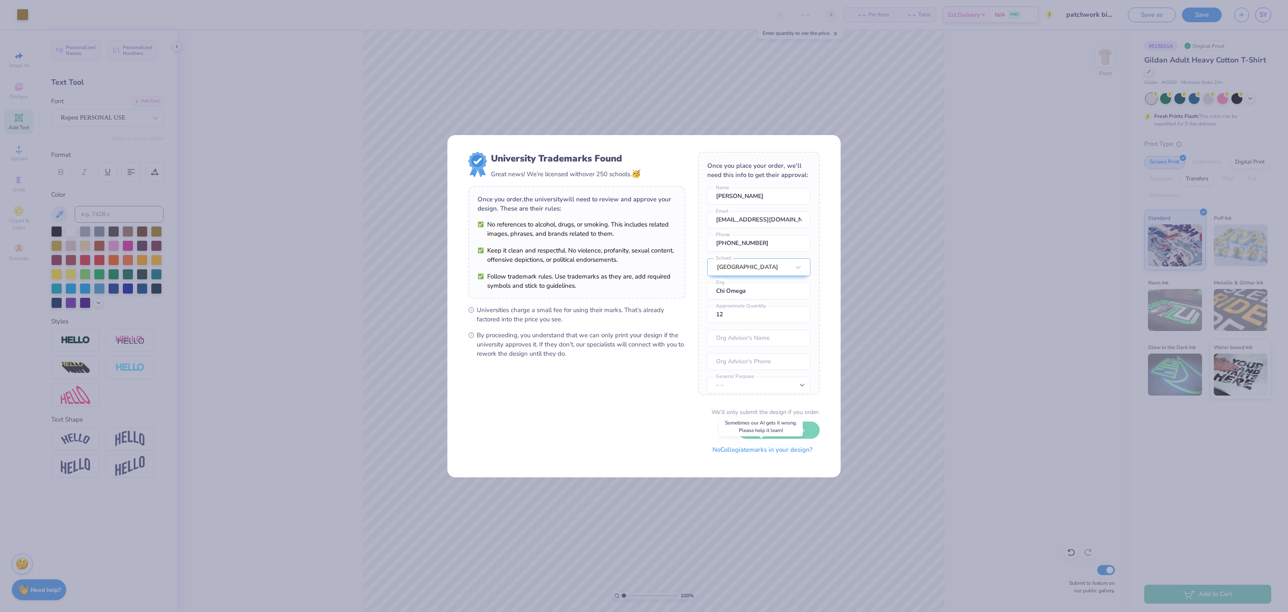
click at [744, 454] on button "No Collegiate marks in your design?" at bounding box center [762, 449] width 114 height 17
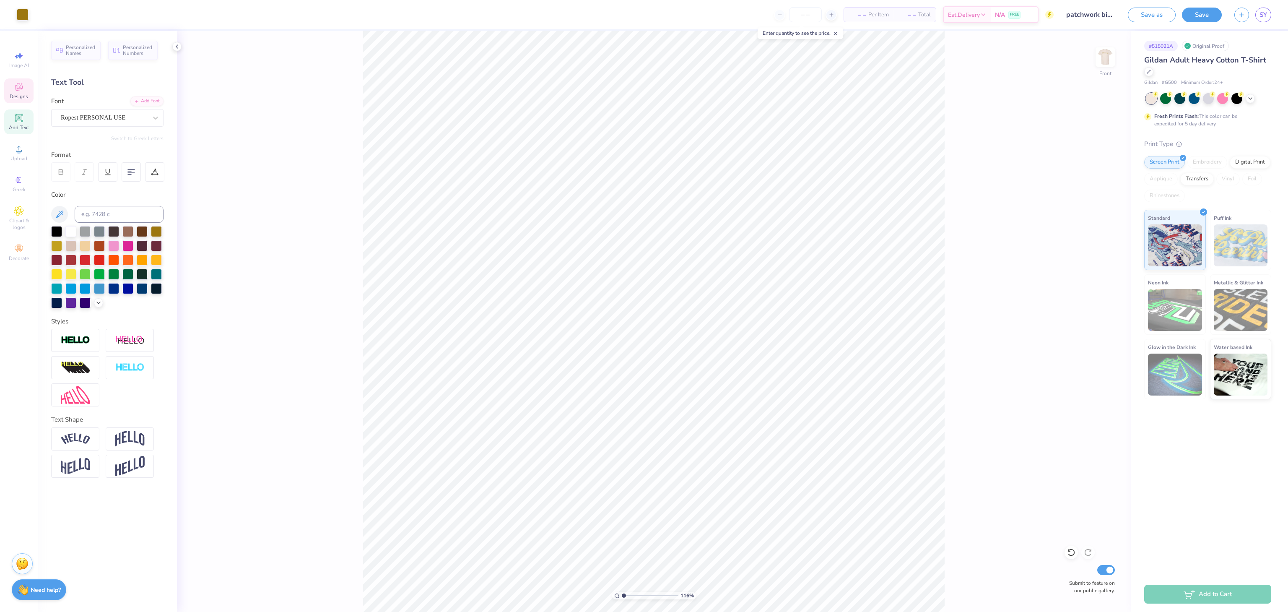
click at [26, 85] on div "Designs" at bounding box center [18, 90] width 29 height 25
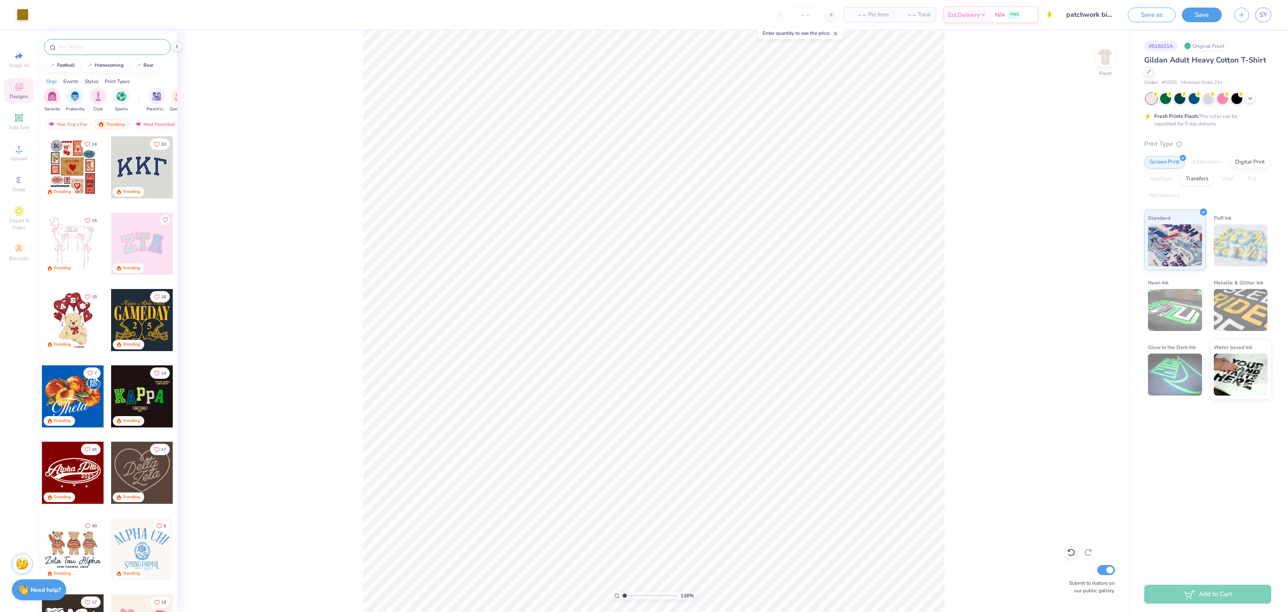
click at [93, 46] on input "text" at bounding box center [111, 47] width 107 height 8
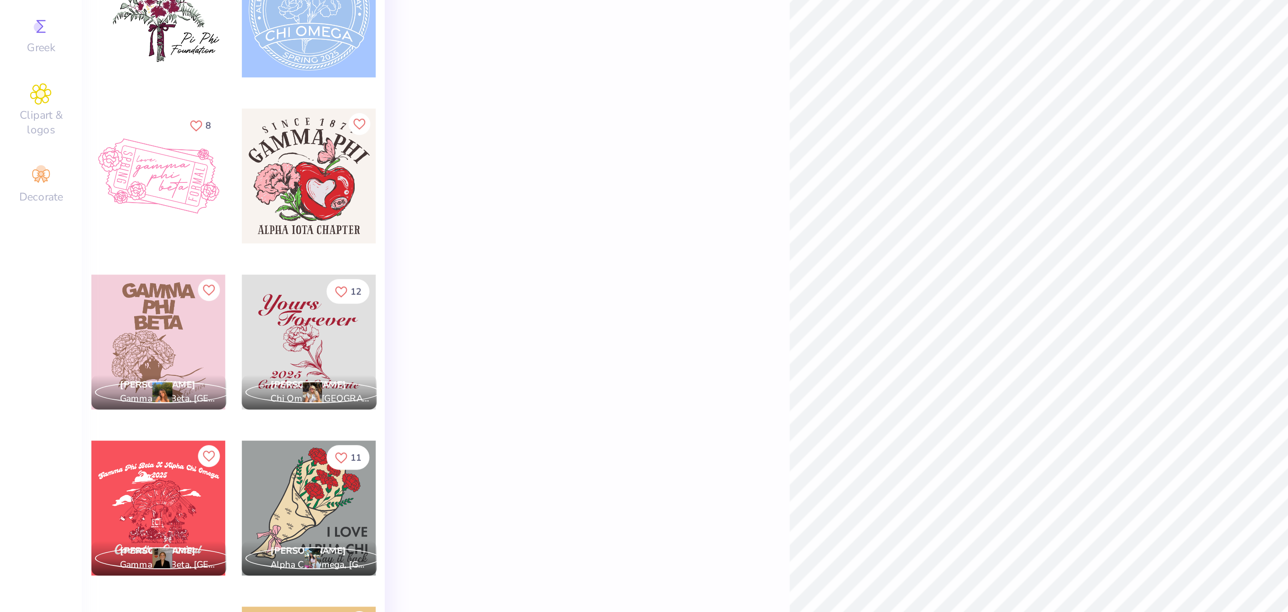
scroll to position [192, 0]
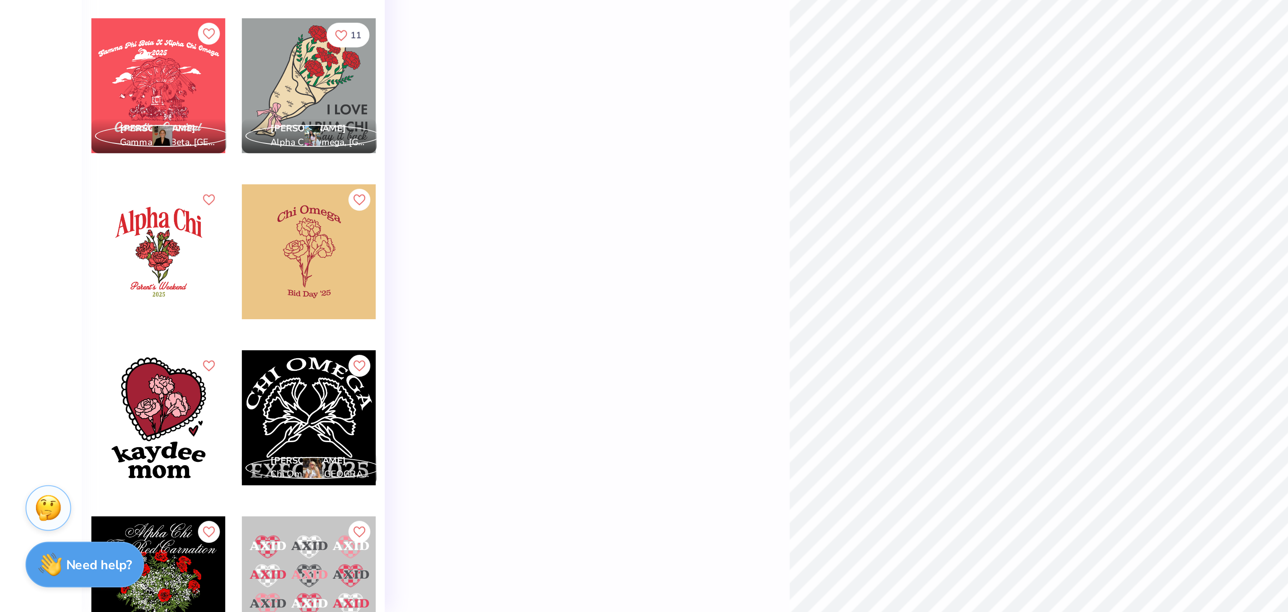
click at [132, 427] on div at bounding box center [142, 446] width 62 height 62
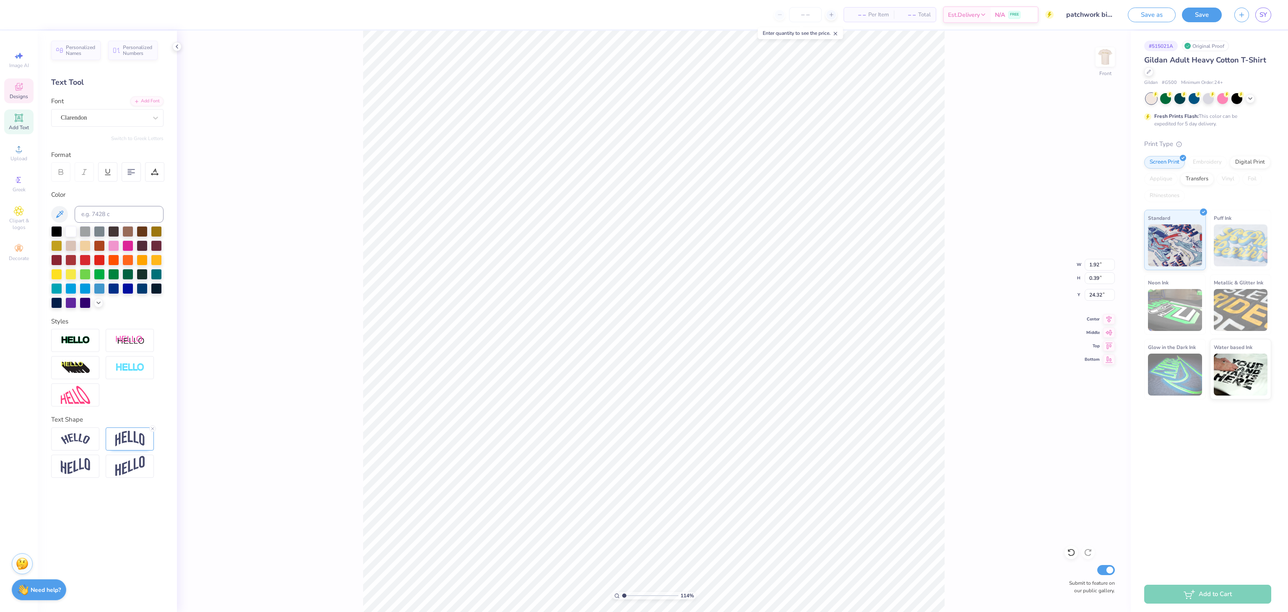
scroll to position [13, 1]
click at [1107, 316] on icon at bounding box center [1109, 318] width 12 height 10
click at [39, 19] on div at bounding box center [38, 14] width 12 height 12
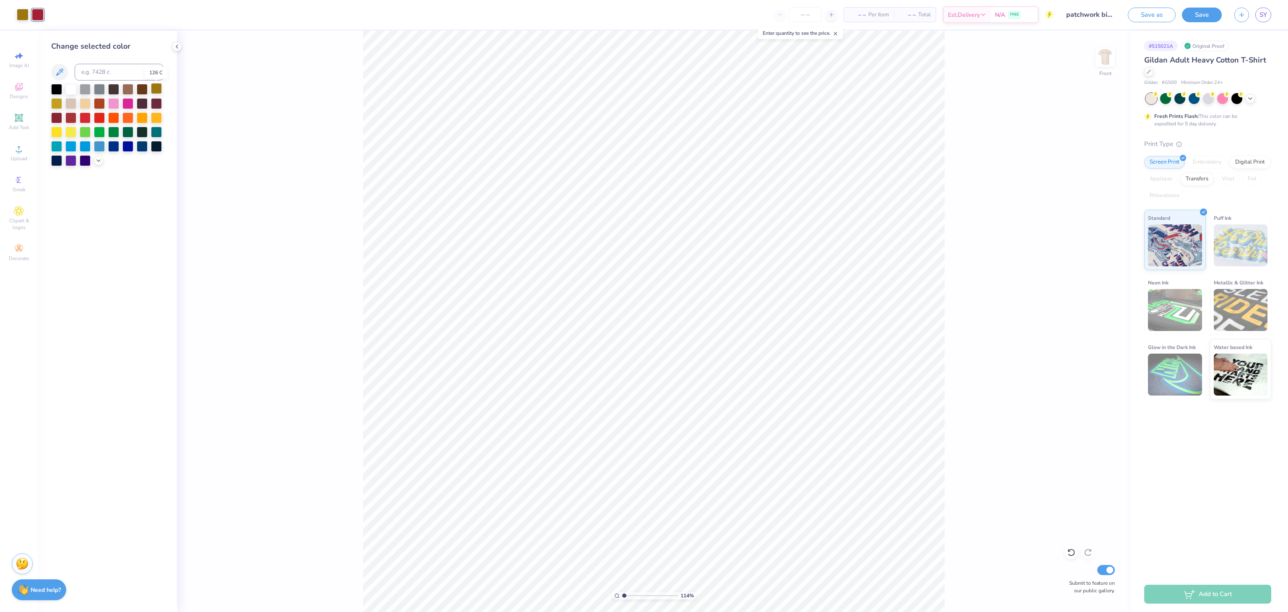
click at [153, 89] on div at bounding box center [156, 88] width 11 height 11
click at [21, 99] on span "Designs" at bounding box center [19, 96] width 18 height 7
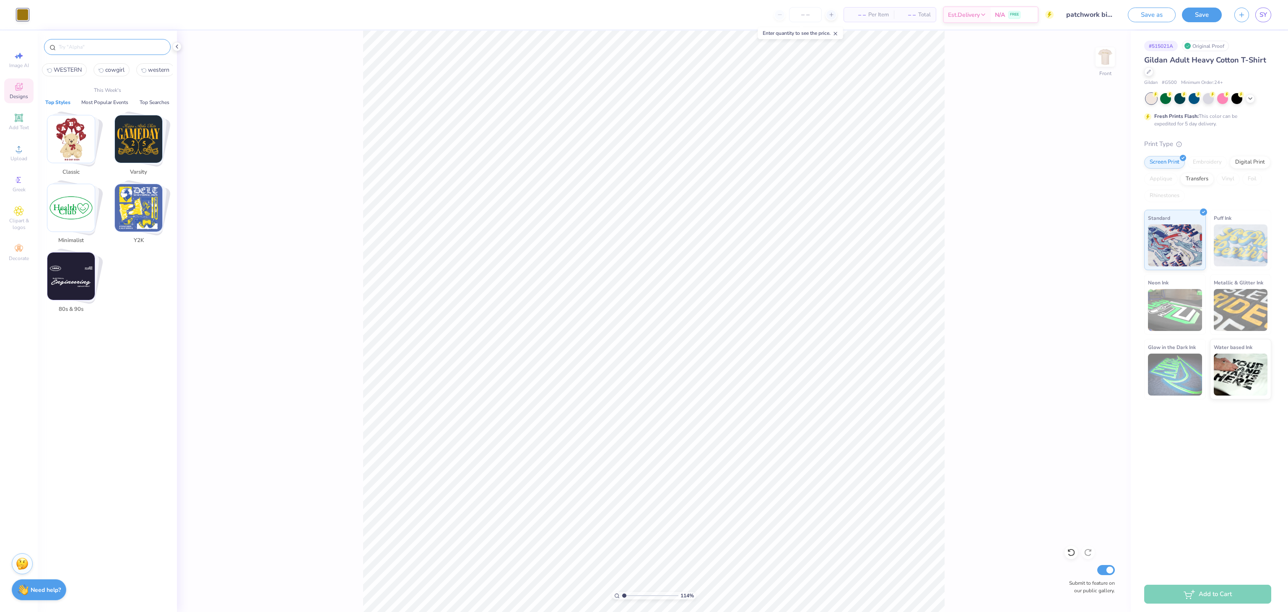
click at [87, 43] on input "text" at bounding box center [111, 47] width 107 height 8
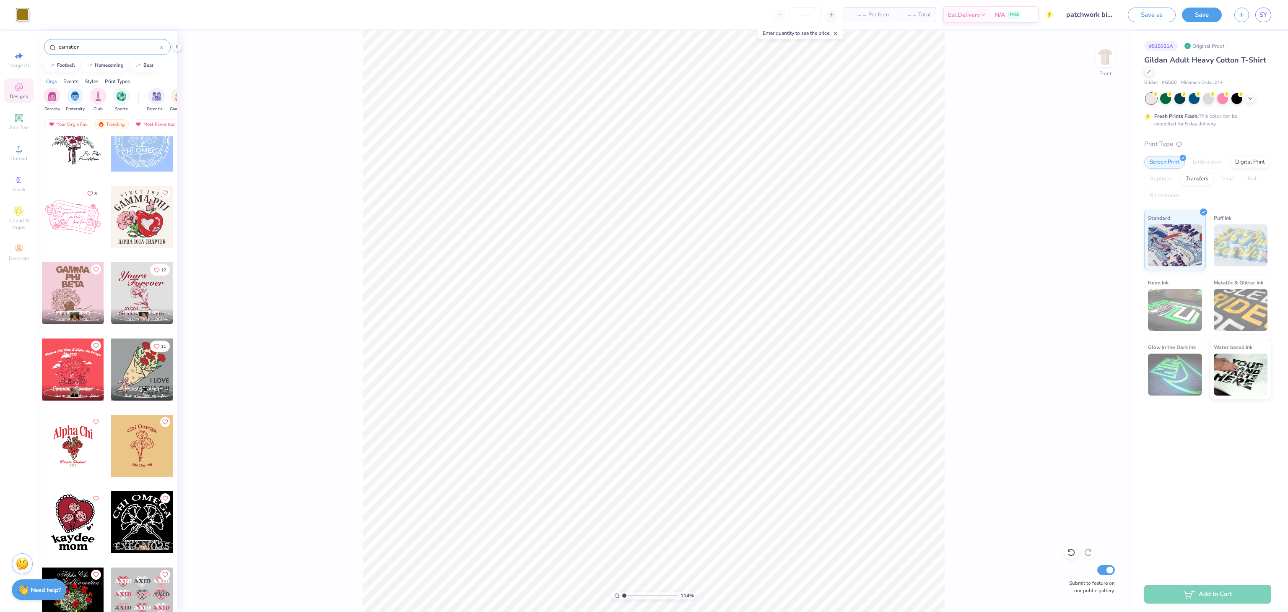
scroll to position [192, 0]
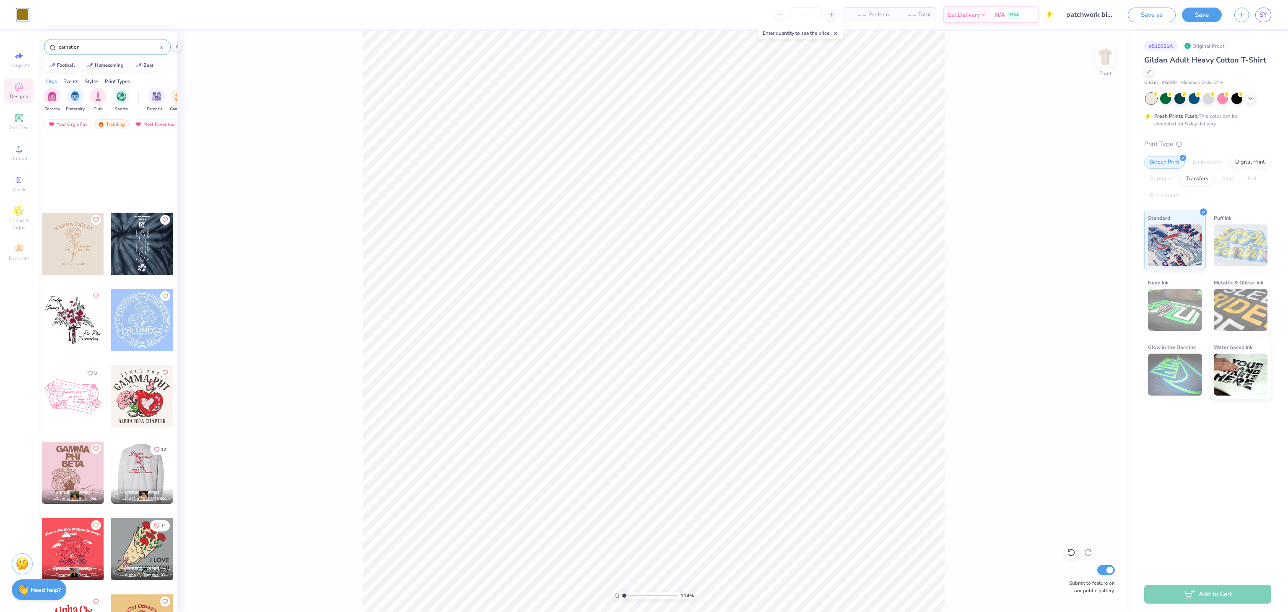
scroll to position [192, 0]
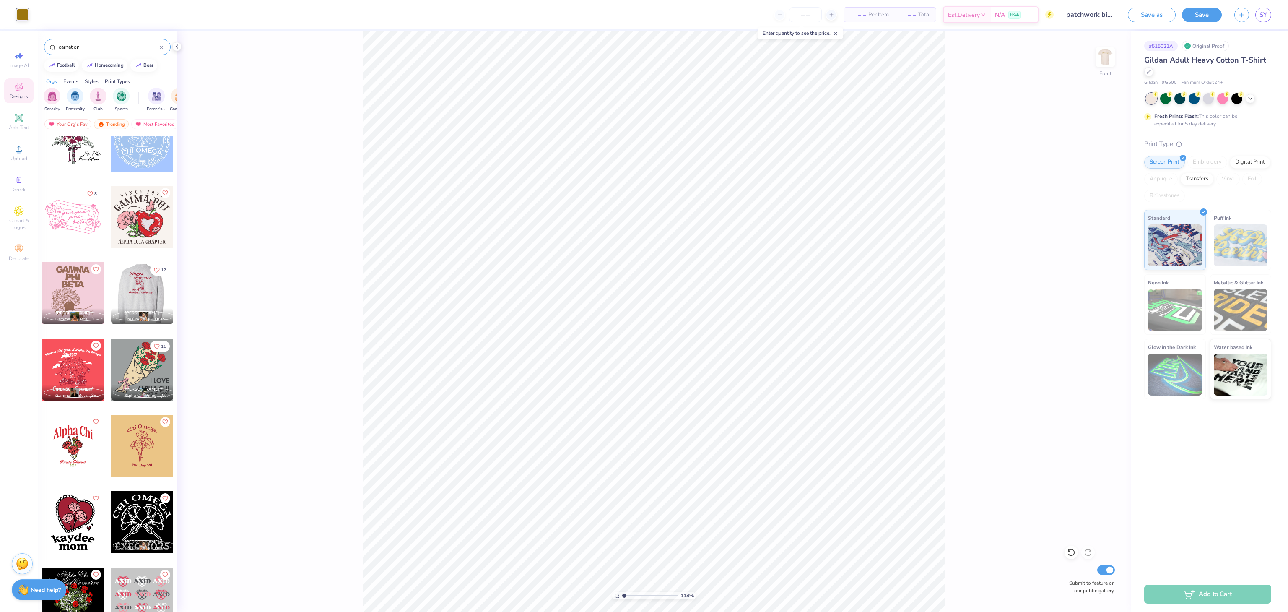
click at [111, 288] on div at bounding box center [80, 293] width 62 height 62
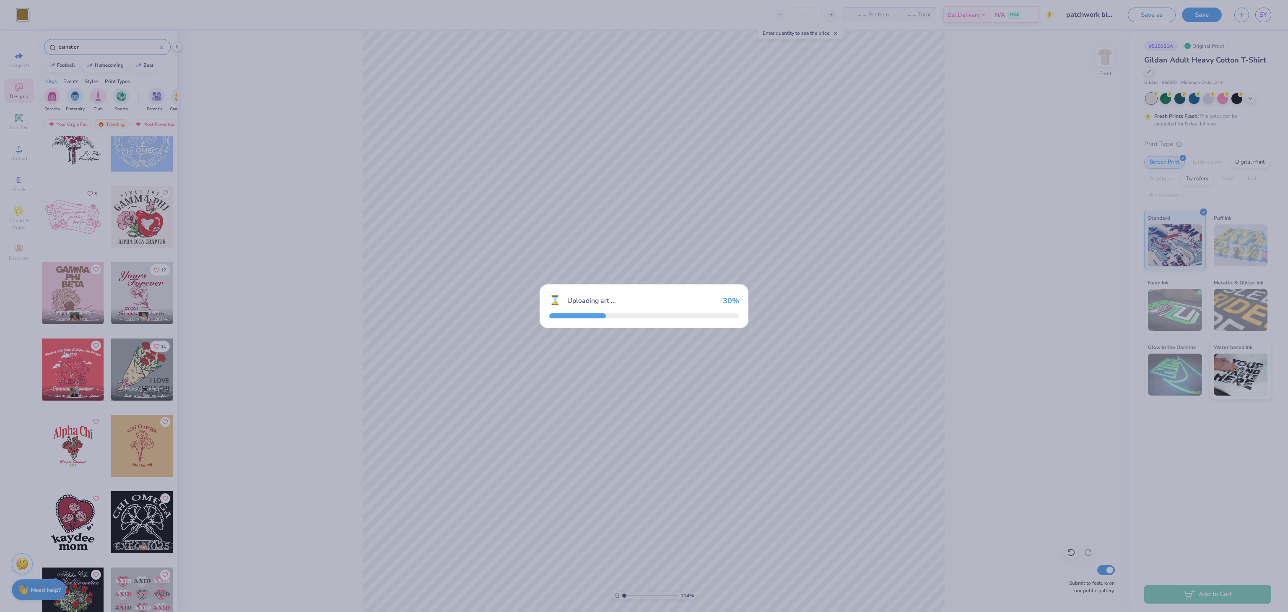
click at [135, 288] on div "⌛ Uploading art ... 30 %" at bounding box center [644, 306] width 1288 height 612
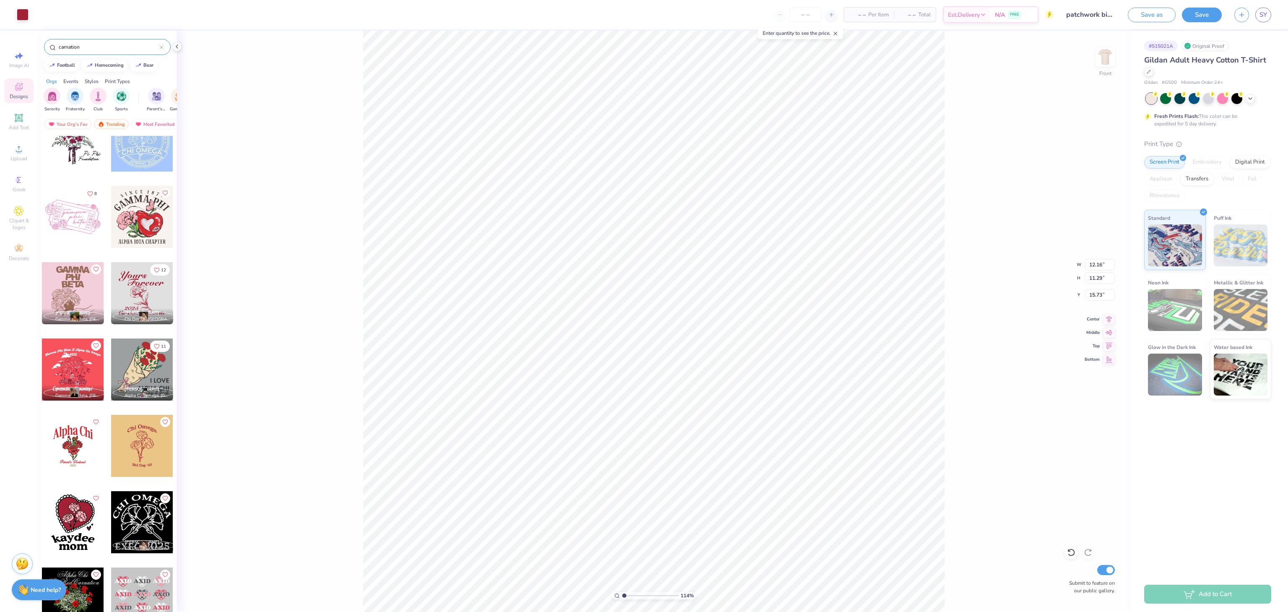
type input "1.13585723977953"
type input "15.73"
type input "1.13585723977953"
type input "8.64"
type input "8.02"
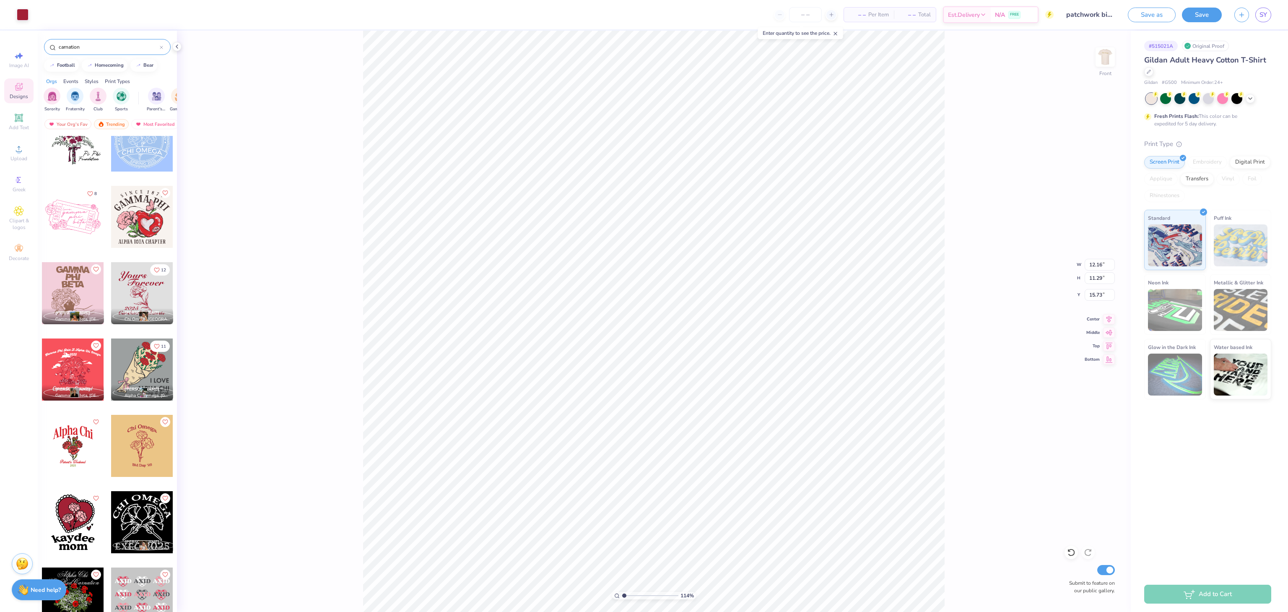
type input "18.99"
click at [38, 18] on div at bounding box center [38, 14] width 12 height 12
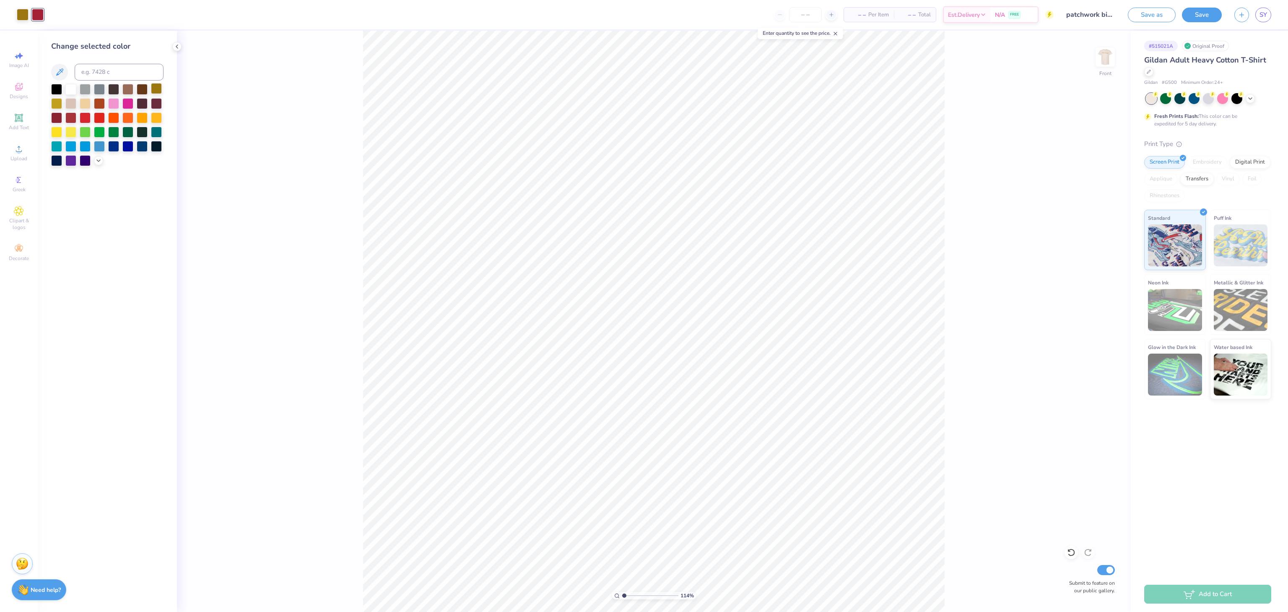
click at [161, 88] on div at bounding box center [156, 88] width 11 height 11
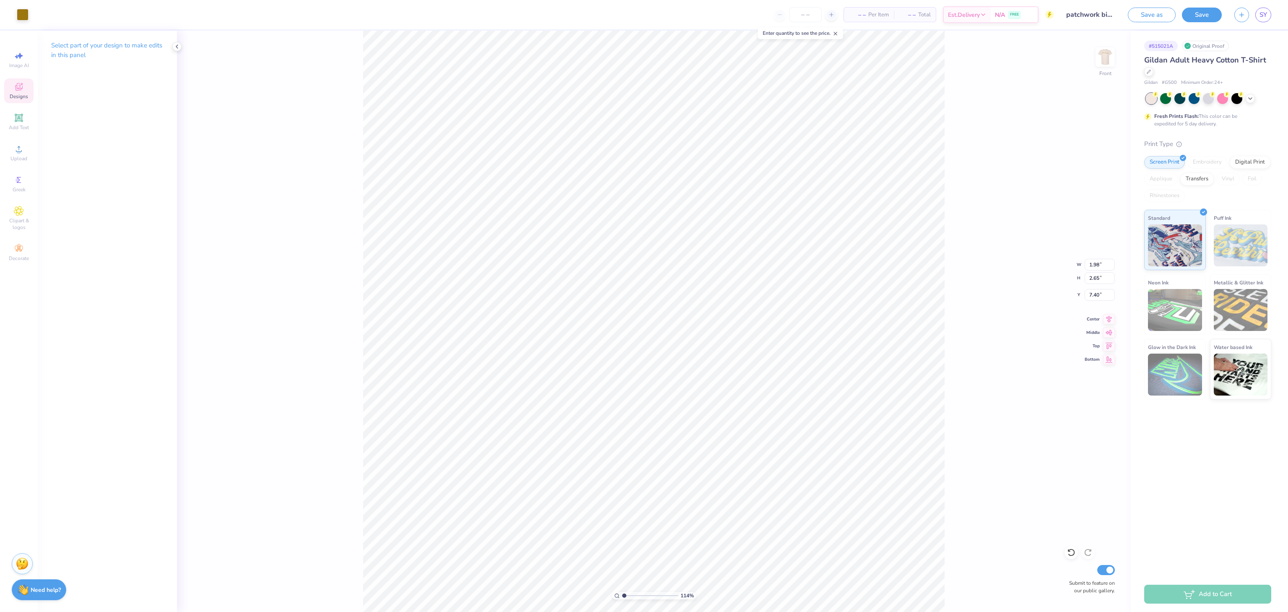
type input "1.13585723977953"
type input "1.98"
type input "2.65"
type input "7.40"
type input "1.13585723977953"
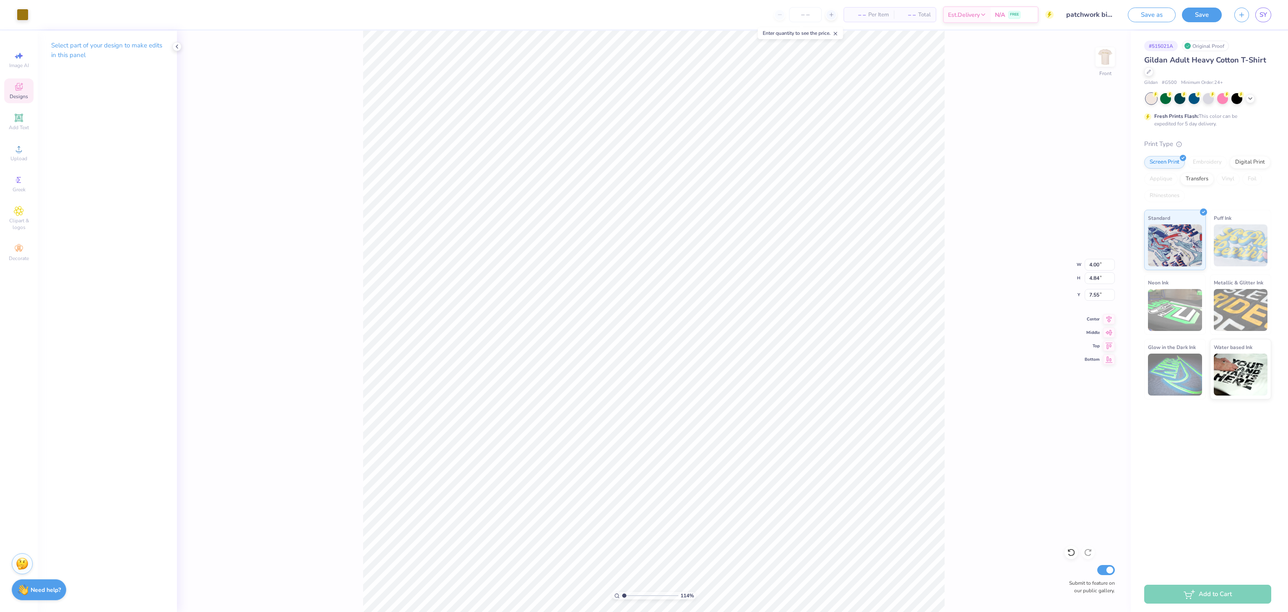
type input "7.55"
type input "1.13585723977953"
type input "2.74"
type input "3.32"
type input "9.07"
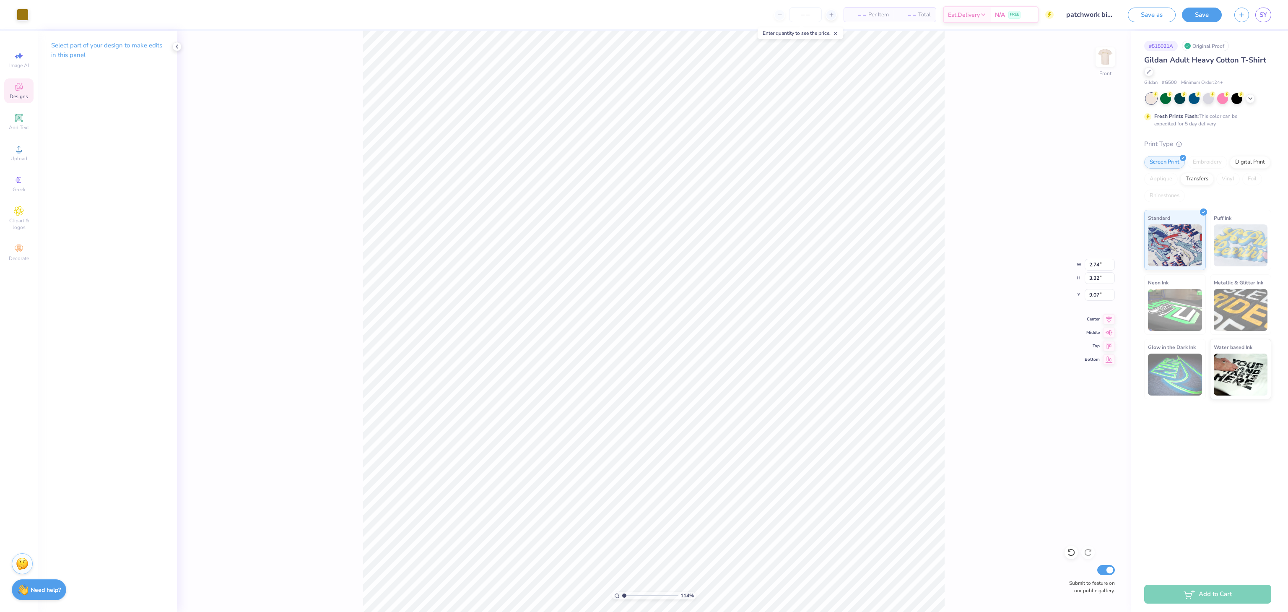
type input "1.20773107693363"
type input "7.97"
type input "1.20773107693363"
type input "2.25"
type input "2.72"
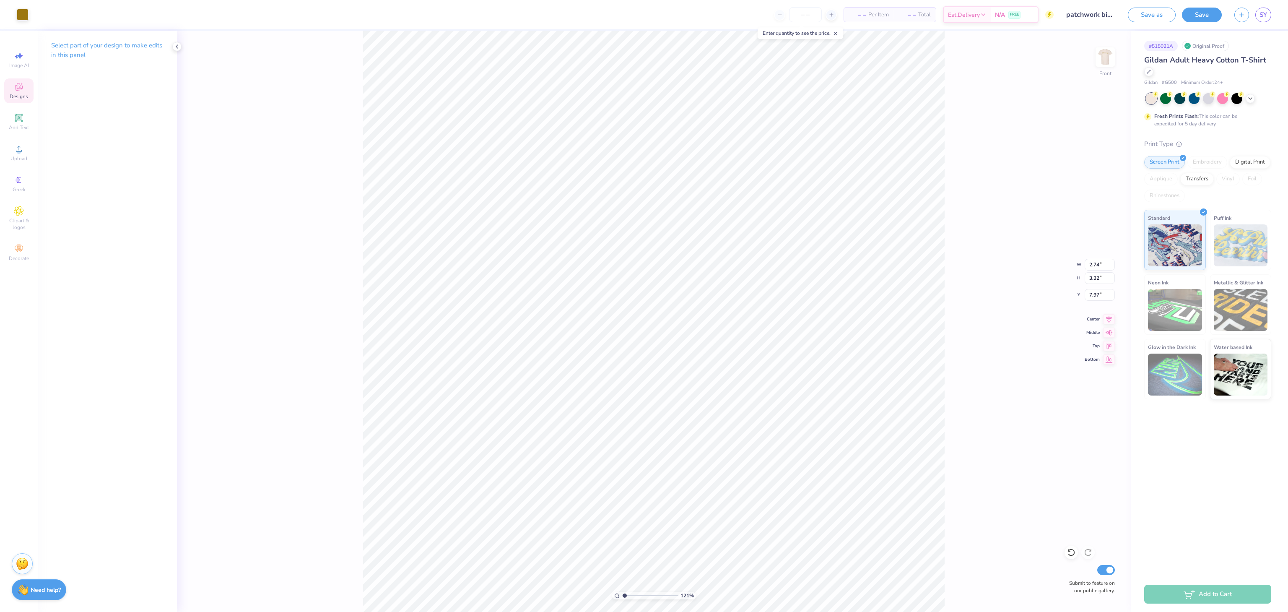
type input "8.56"
type input "1.20773107693363"
type input "7.56"
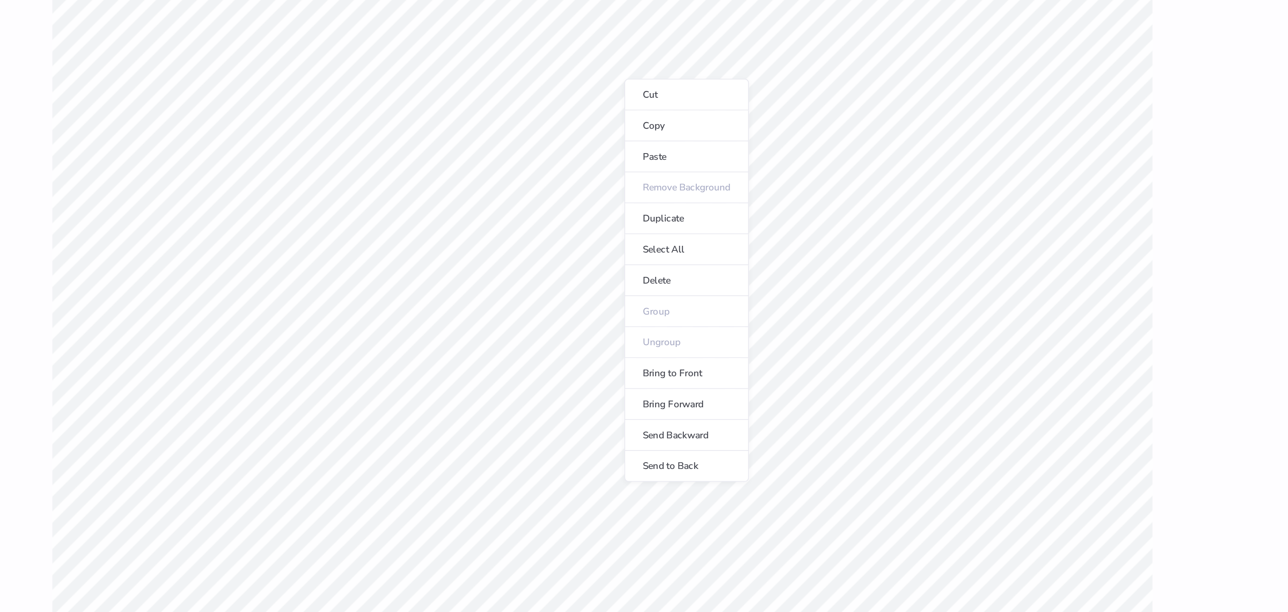
type input "1.20773107693363"
type input "7.79"
type input "9.32"
type input "3.31"
type input "1.20773107693363"
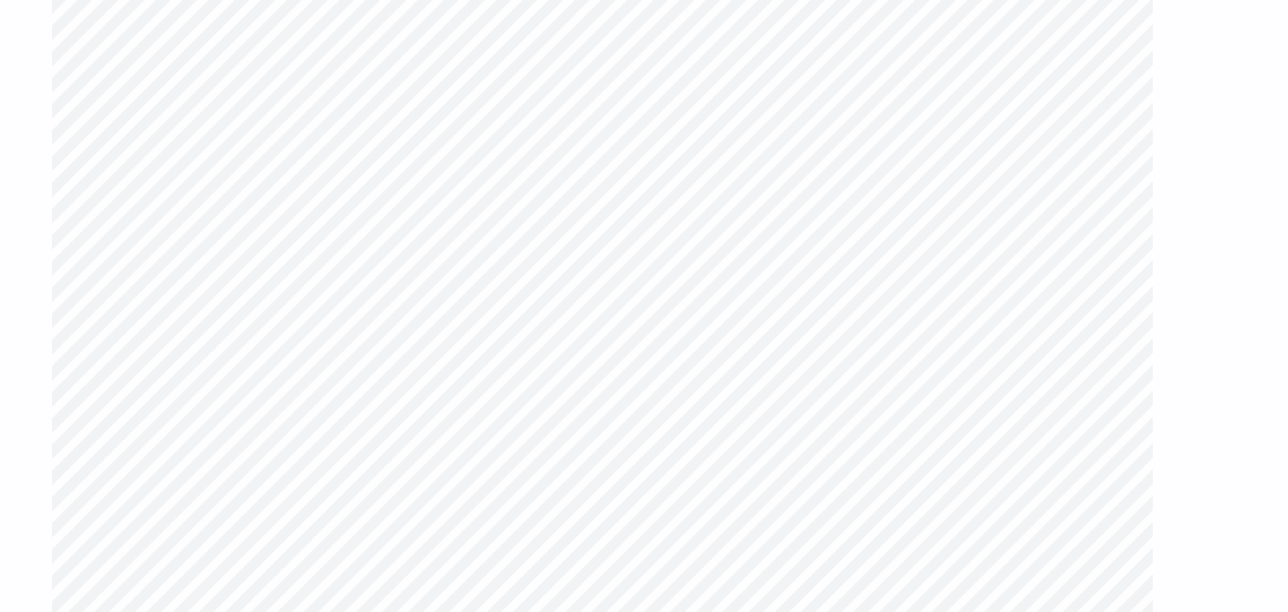
type input "2.15"
type input "1.20773107693363"
type input "2.25"
type input "2.72"
type input "7.56"
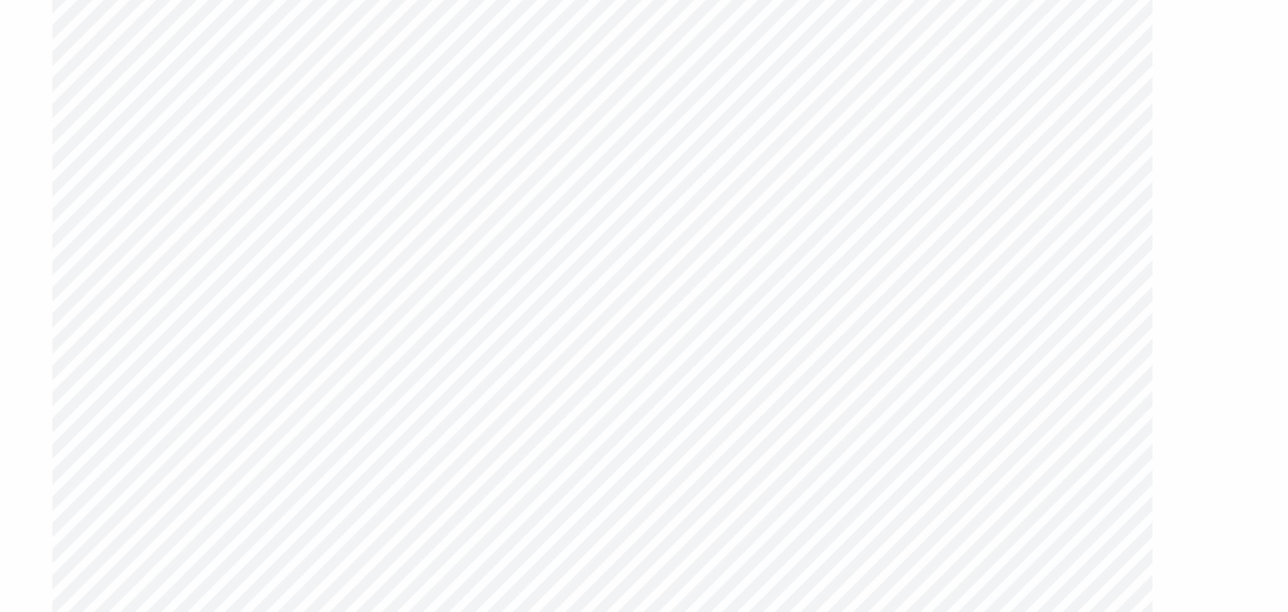
type input "1.20773107693363"
type input "9.90"
type input "1.20773107693363"
type input "1.86"
type input "2.26"
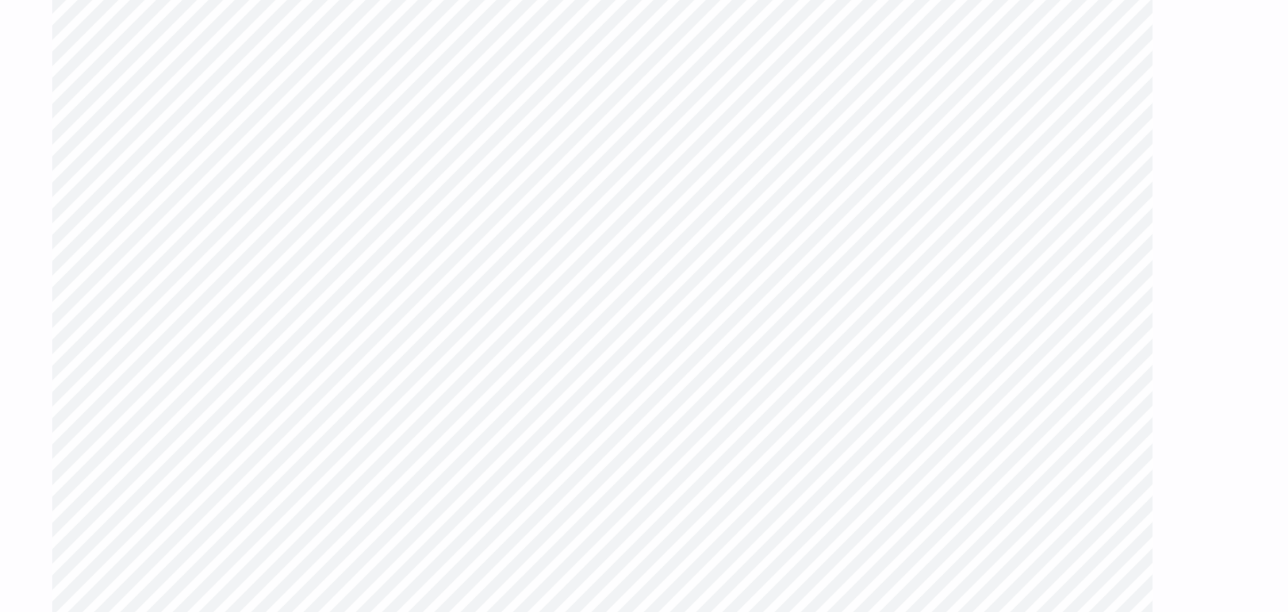
type input "10.37"
type input "1.20773107693363"
type input "0.60"
type input "0.61"
type input "8.35"
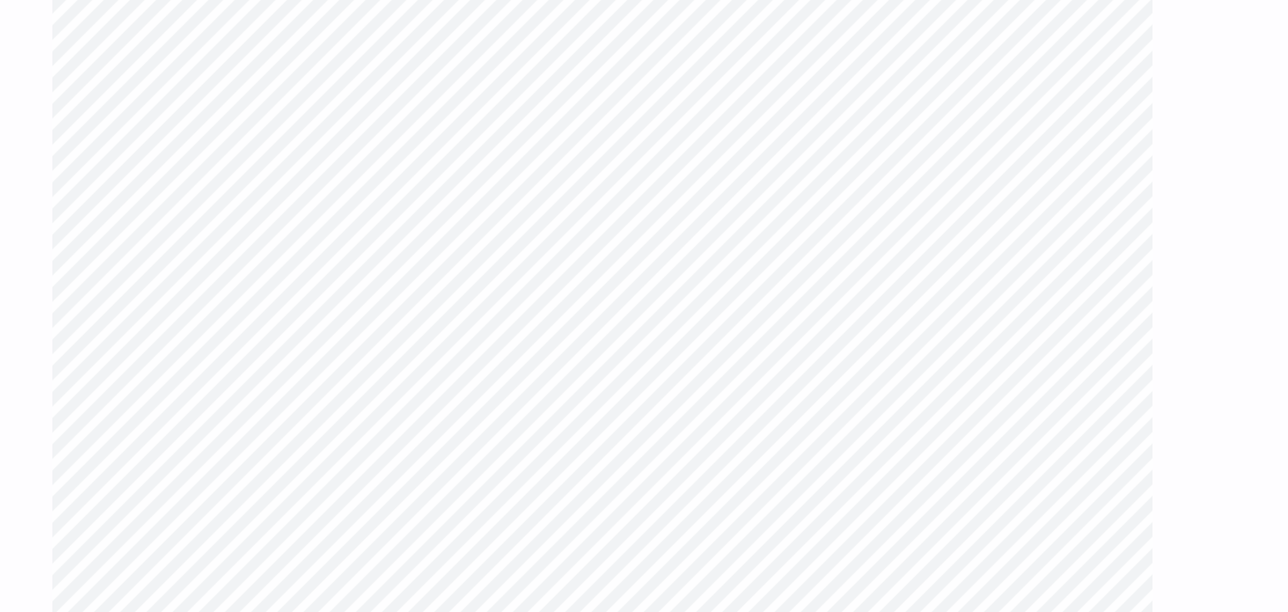
type input "1.20773107693363"
type input "1.82"
type input "1.63"
type input "8.11"
type input "1.20773107693363"
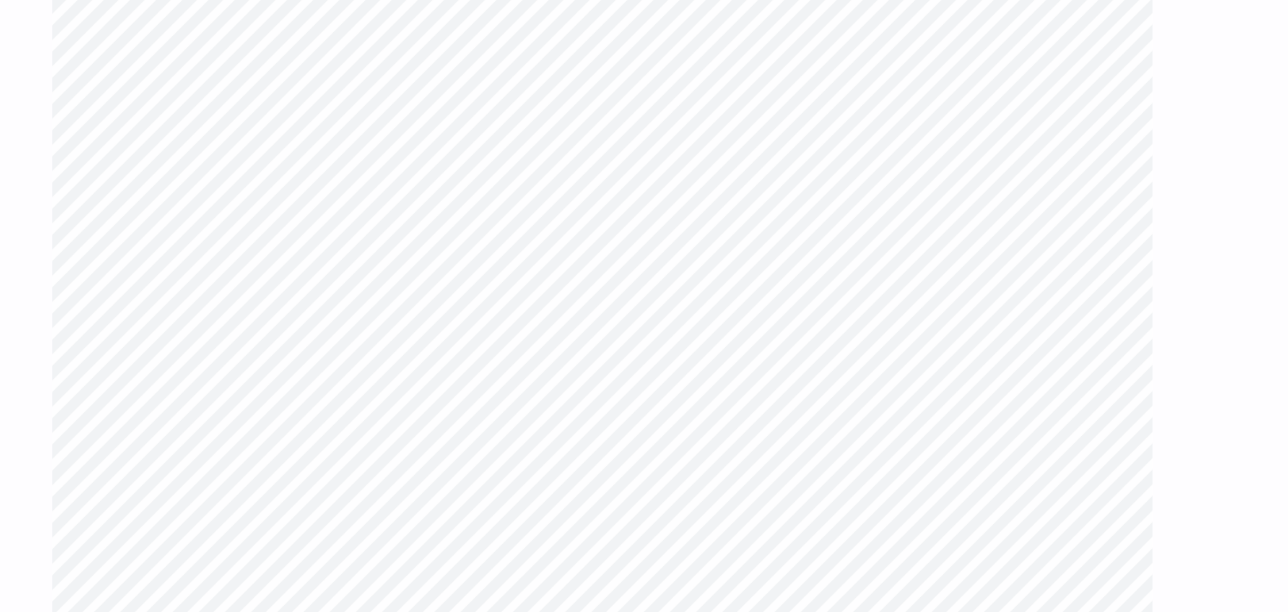
type input "2.15"
type input "1.20773107693363"
type input "1.86"
type input "2.26"
type input "9.88"
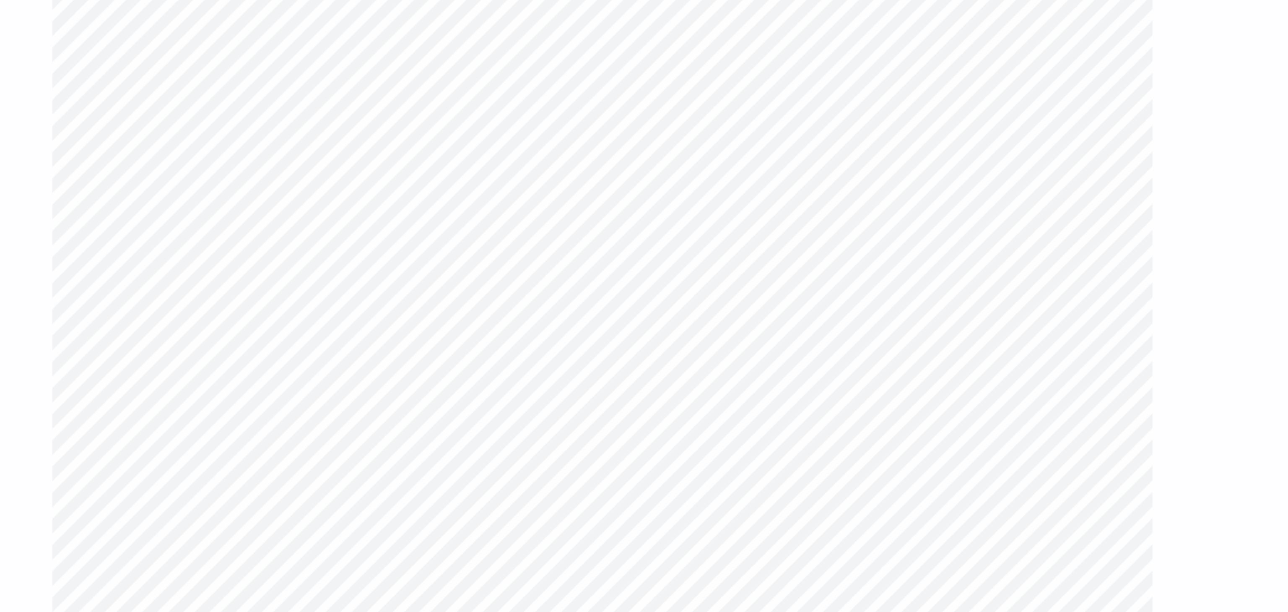
type input "1.20773107693363"
type input "2.85"
type input "2.23"
type input "1.20773107693363"
type input "6.67"
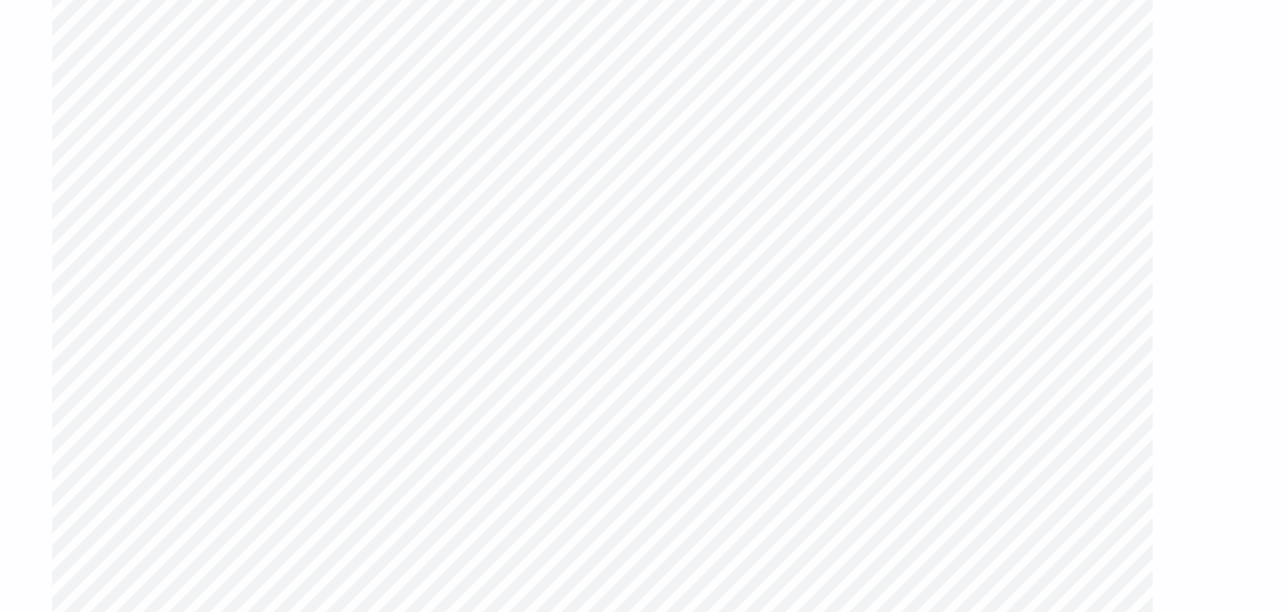
type input "1.20773107693363"
type input "4.11"
type input "3.22"
type input "7.02"
type input "1.20773107693363"
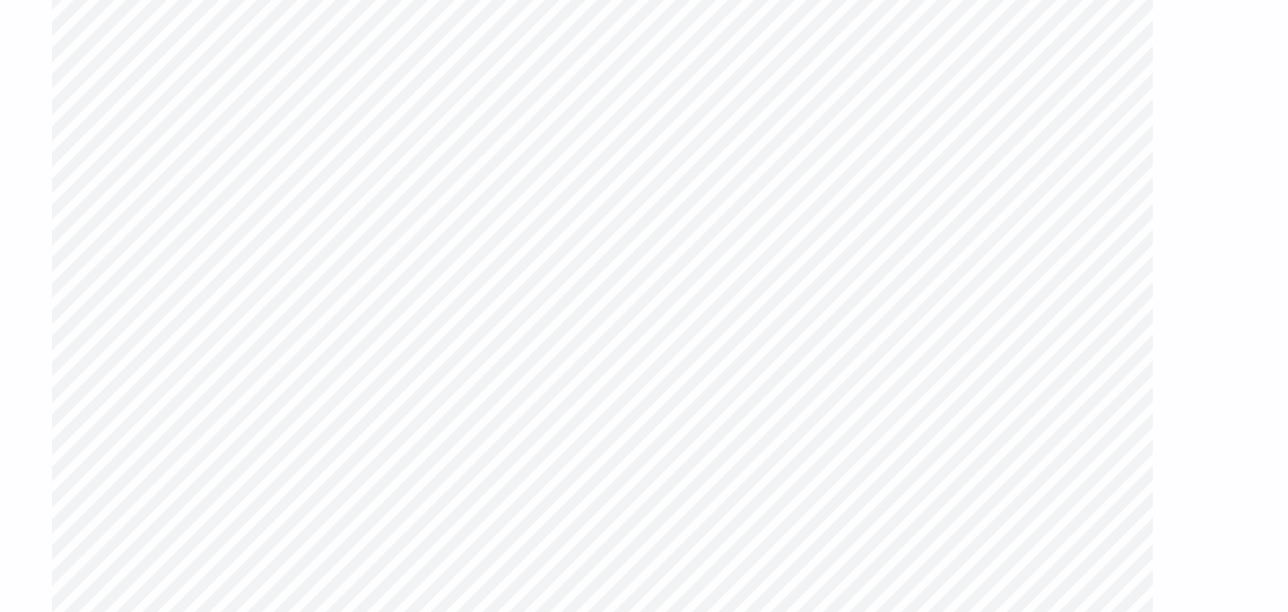
type input "6.67"
type input "1.20773107693363"
type input "4.11"
type input "3.22"
type input "6.67"
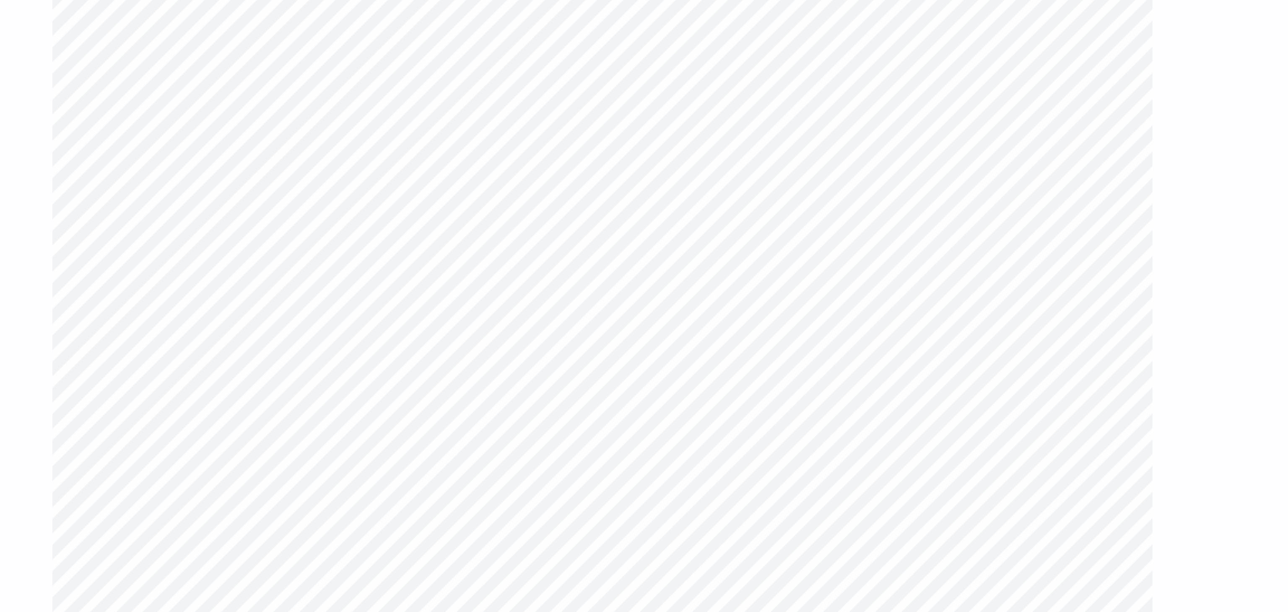
type input "1.20773107693363"
type input "0.60"
type input "0.61"
type input "7.95"
type input "1.20773107693363"
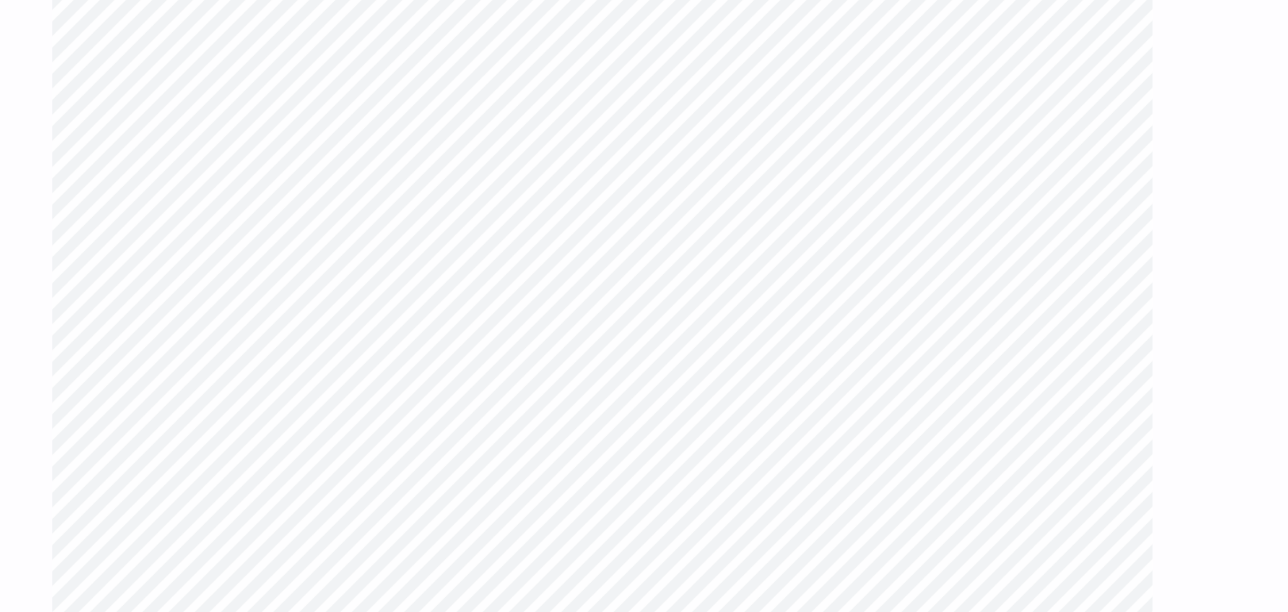
type input "2.15"
type input "1.63"
type input "7.71"
type input "1.20773107693363"
type input "1.86"
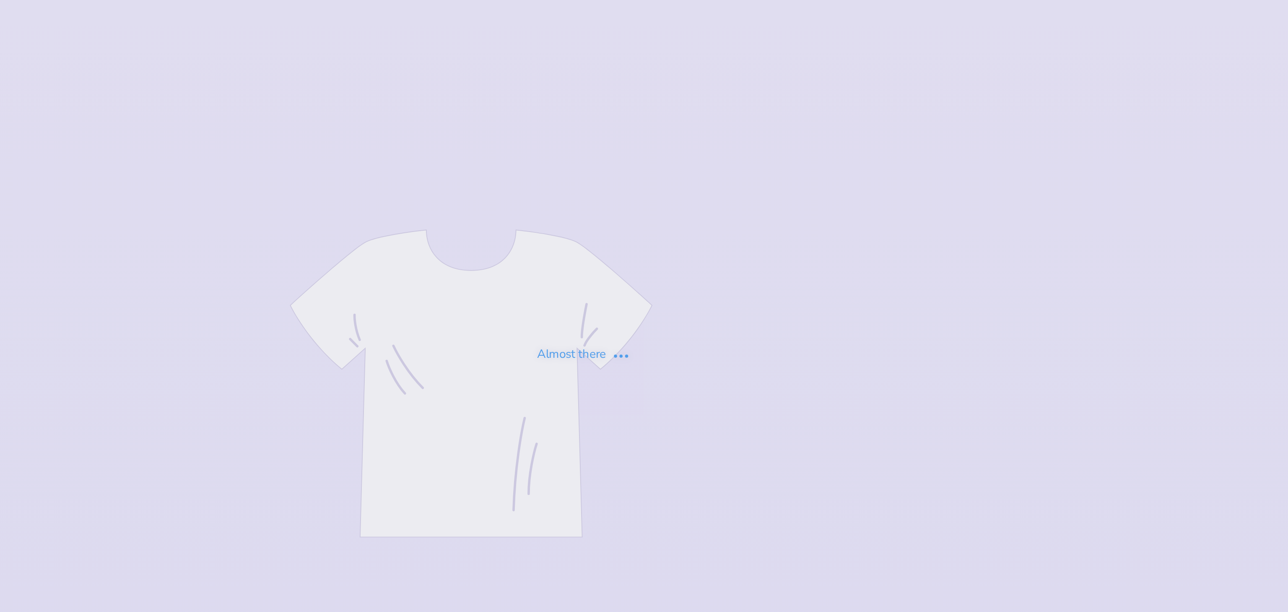
type input "patchwork bidday"
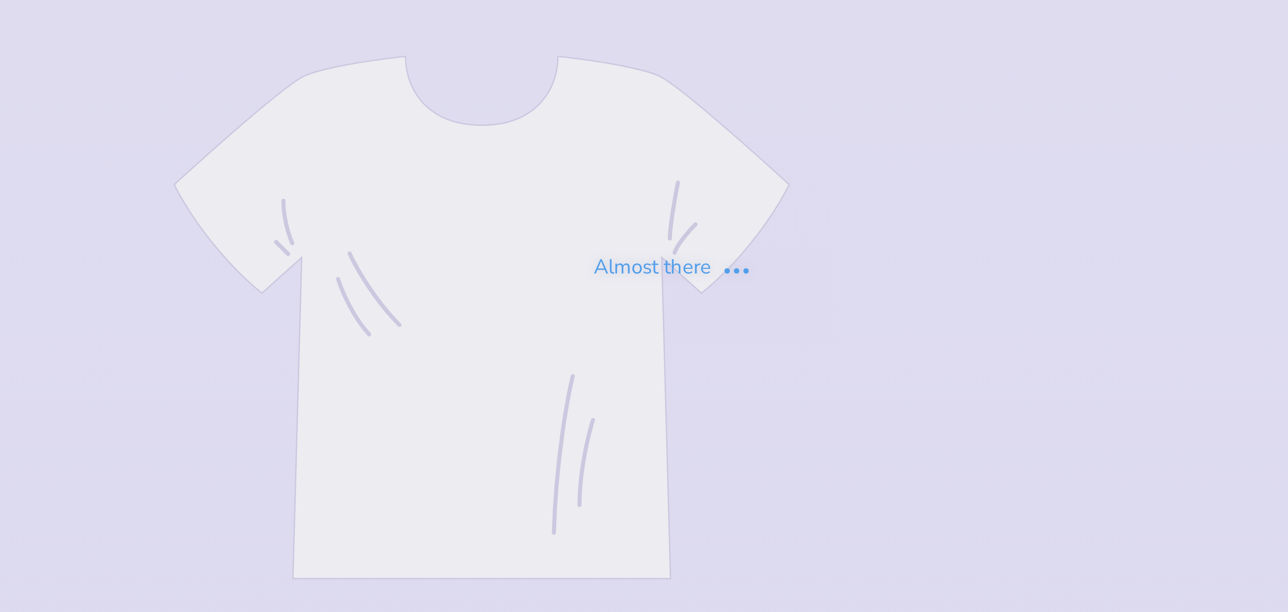
type input "patchwork bidday"
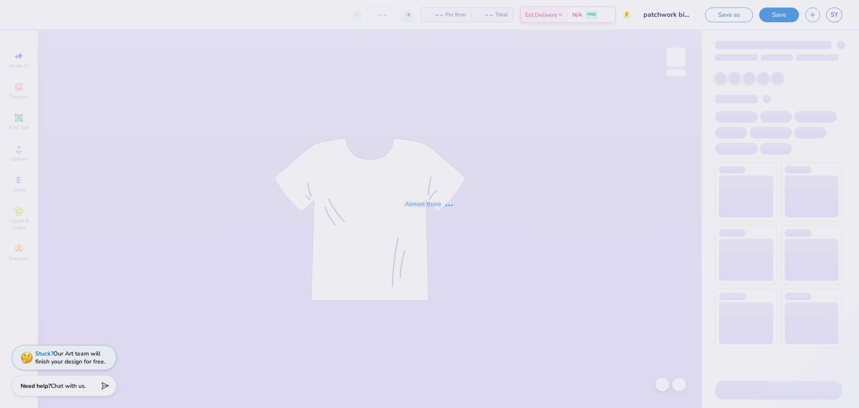
type input "patchwork bidday"
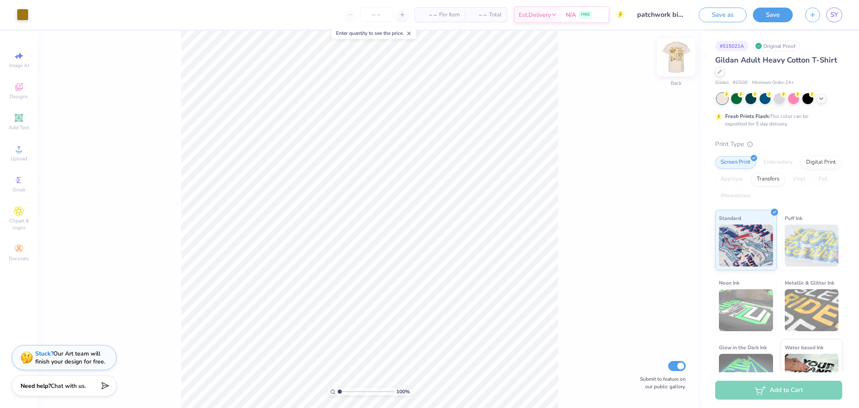
click at [682, 58] on img at bounding box center [676, 57] width 34 height 34
click at [19, 80] on div "Designs" at bounding box center [18, 90] width 29 height 25
type input "1.02840552659907"
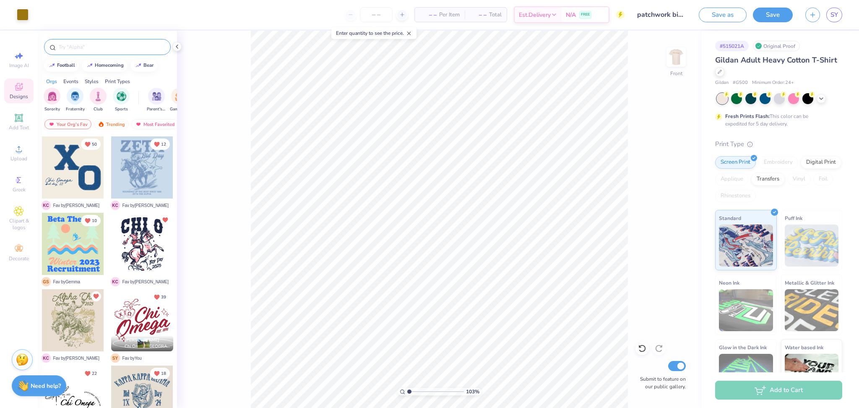
click at [76, 51] on div at bounding box center [107, 47] width 127 height 16
click at [82, 42] on div at bounding box center [107, 47] width 127 height 16
click at [78, 47] on input "text" at bounding box center [111, 47] width 107 height 8
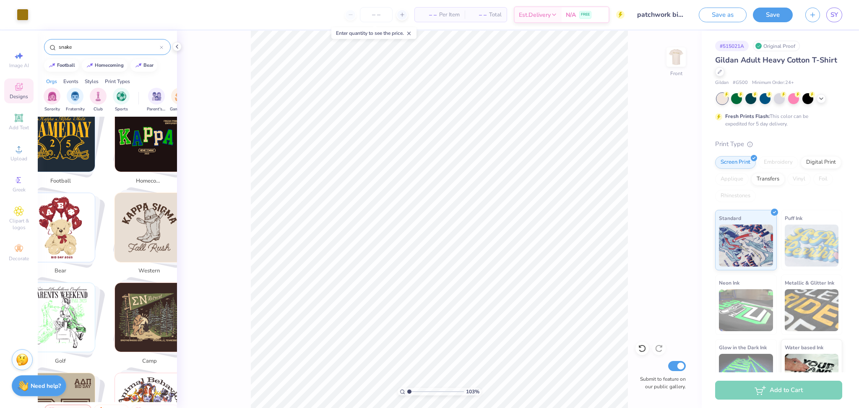
scroll to position [173, 0]
type input "s"
type input "snake"
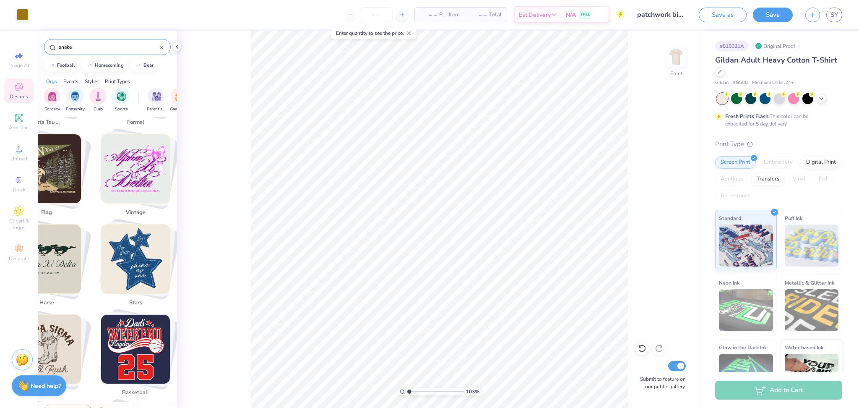
scroll to position [591, 0]
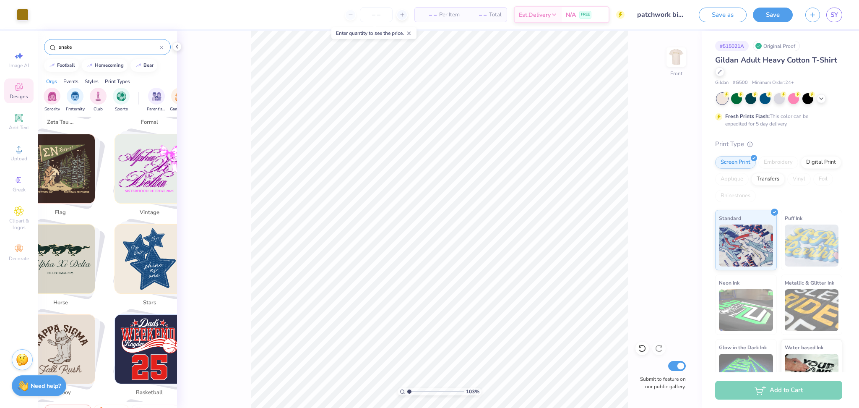
click at [97, 43] on input "snake" at bounding box center [109, 47] width 102 height 8
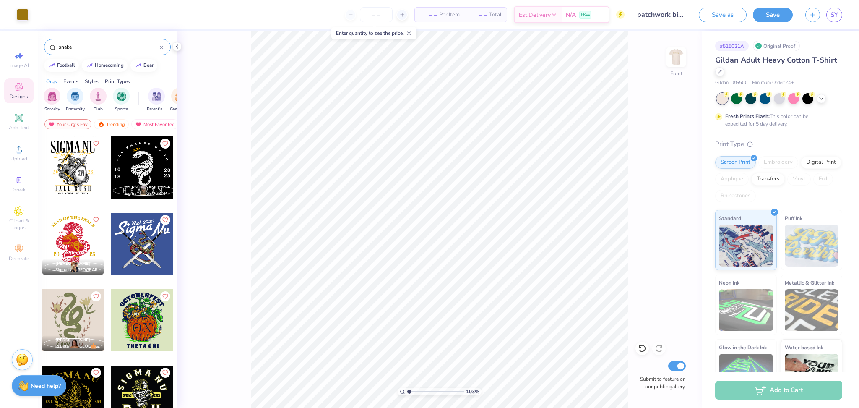
click at [97, 43] on input "snake" at bounding box center [109, 47] width 102 height 8
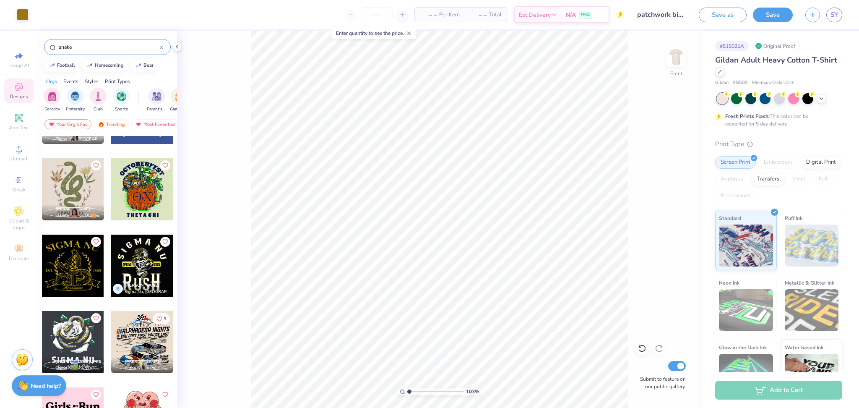
scroll to position [130, 0]
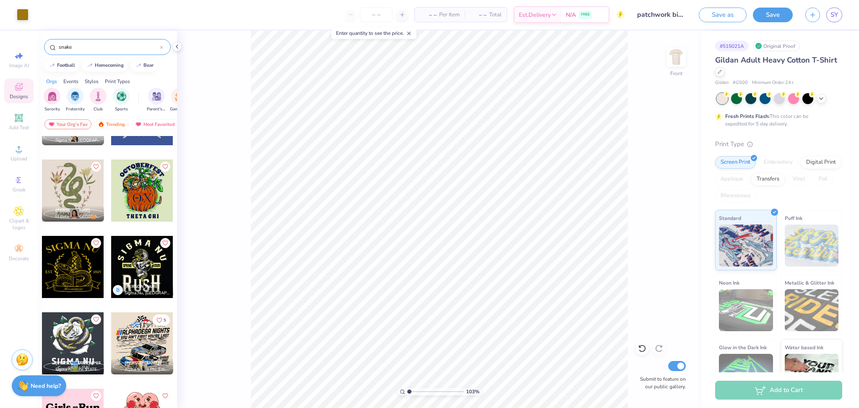
click at [70, 180] on div at bounding box center [73, 190] width 62 height 62
type input "1.03300886693801"
type input "4.06"
type input "5.02"
type input "10.17"
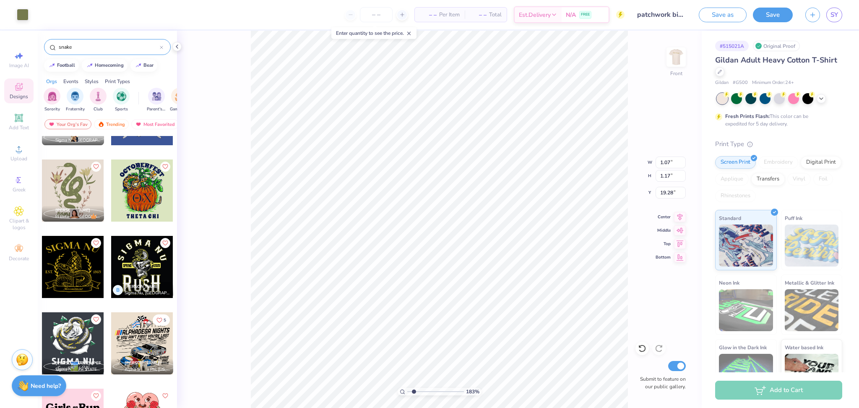
type input "1.82617938790858"
type input "1.01"
type input "2.29"
type input "20.50"
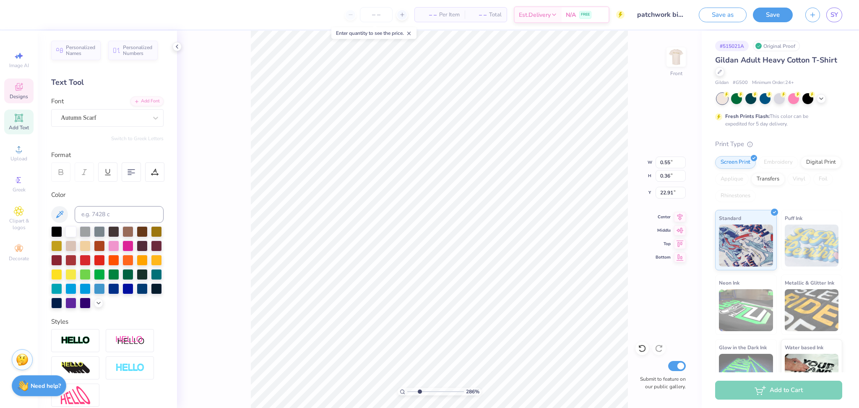
type input "2.86087992957899"
type input "0.20"
type input "0.22"
type input "22.34"
type input "2.21725740287774"
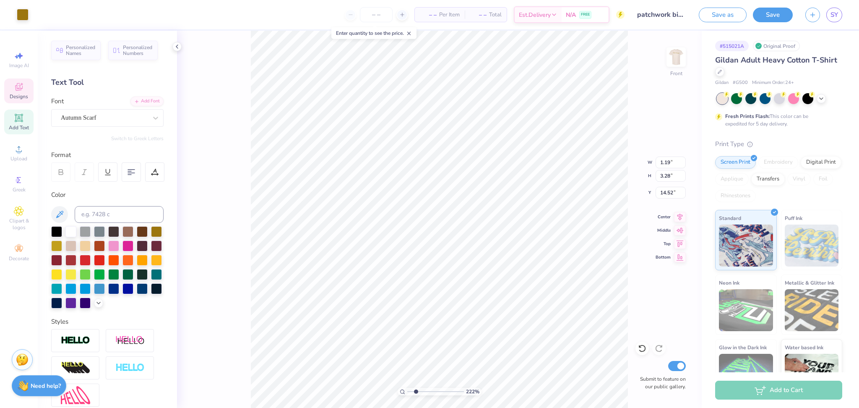
type input "1.19"
type input "3.28"
type input "14.52"
type input "2.21725740287774"
type input "12.24"
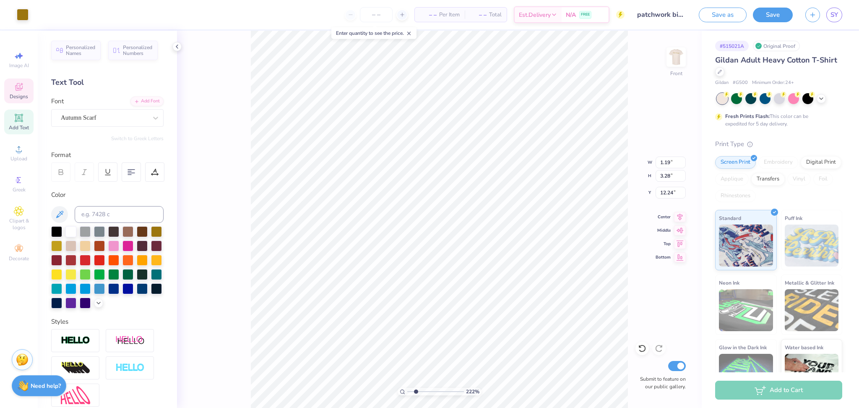
type input "2.21725740287774"
type input "1.99"
type input "5.49"
type input "2.21725740287774"
type input "12.13"
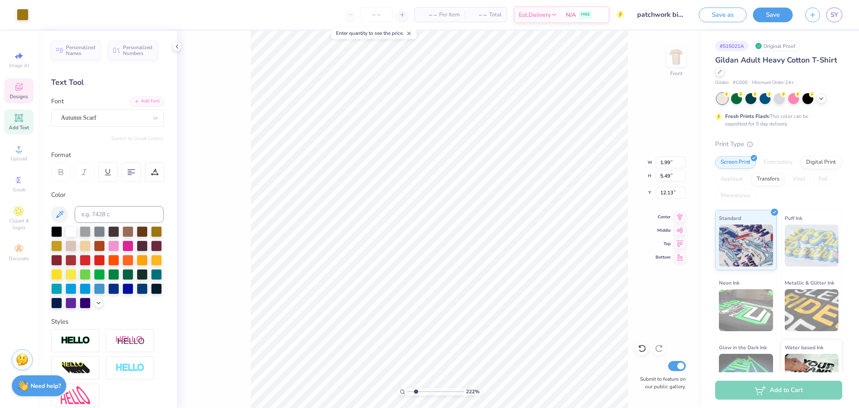
type input "2.21725740287774"
type input "2.68"
type input "2.77"
type input "14.99"
type input "2.21725740287774"
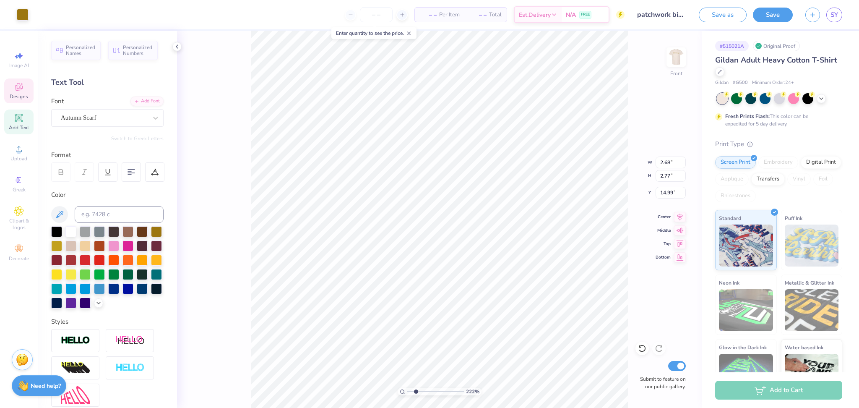
type input "2.79"
type input "2.30"
type input "11.95"
type input "2.21725740287774"
type input "1.30"
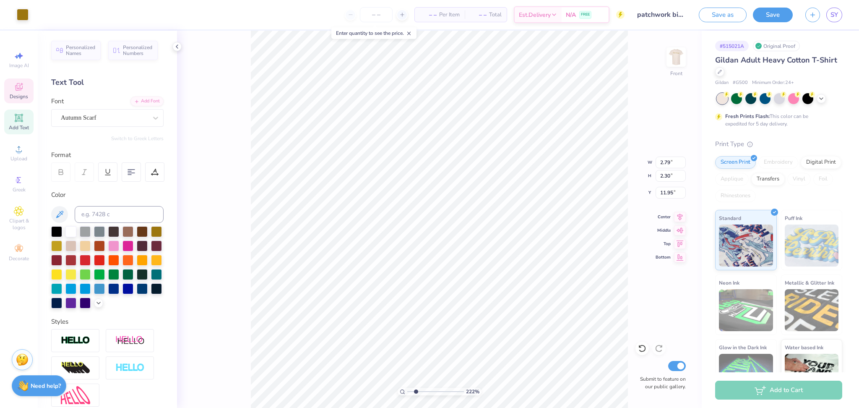
type input "1.28"
type input "13.47"
type input "2.21725740287774"
type input "2.68"
type input "2.77"
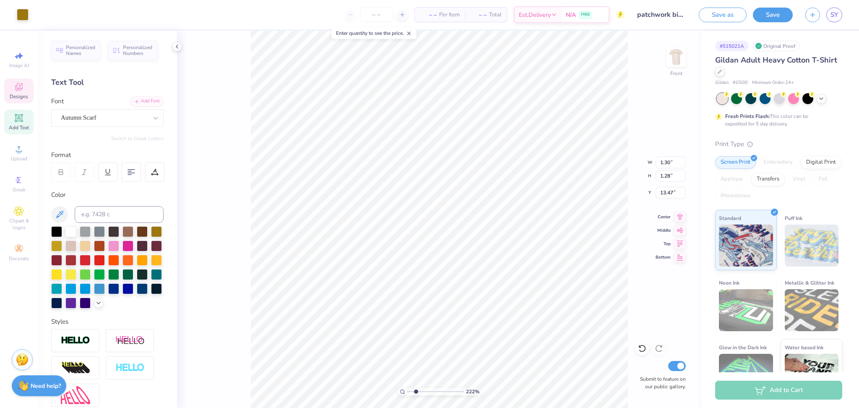
type input "14.89"
type input "2.21725740287774"
type input "2.40"
type input "5.02"
type input "18.41"
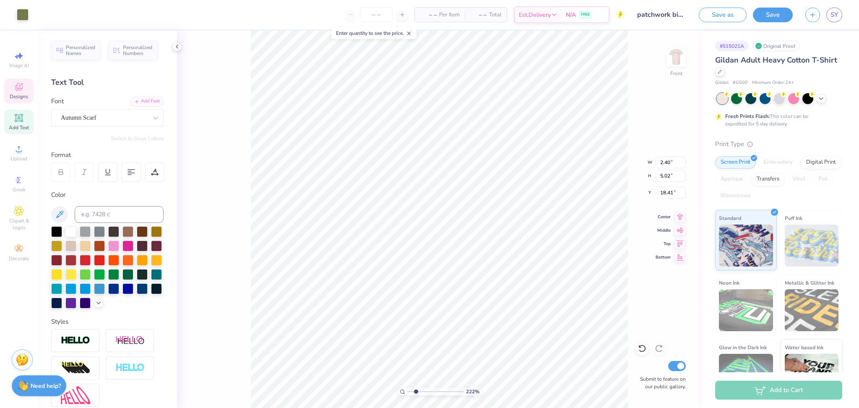
type input "1.99853995401781"
type input "12.60"
click at [636, 345] on div at bounding box center [641, 347] width 13 height 13
type input "1.99853995401781"
type input "18.41"
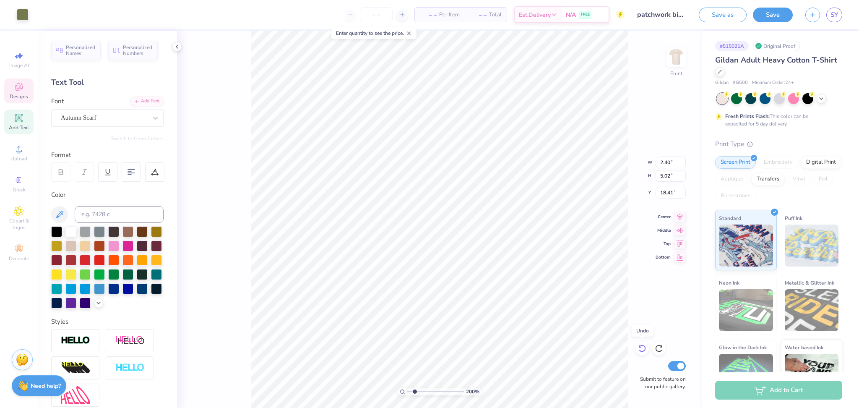
click at [636, 345] on div at bounding box center [641, 347] width 13 height 13
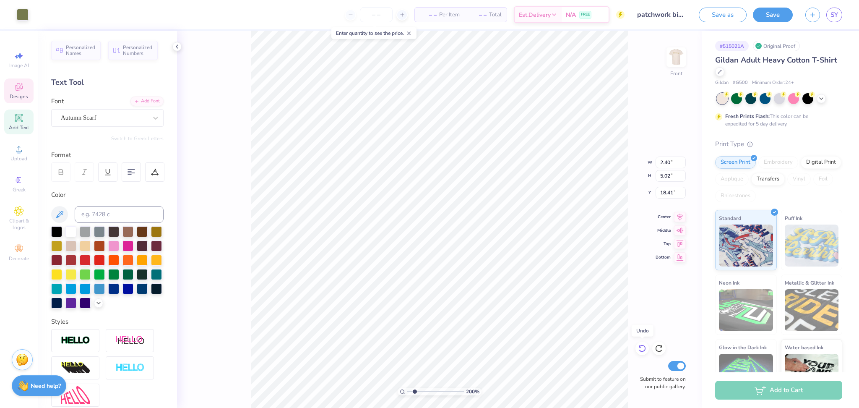
click at [639, 343] on div at bounding box center [641, 347] width 13 height 13
type input "1.99853995401781"
type input "12.78"
type input "1.99853995401781"
type input "2.68"
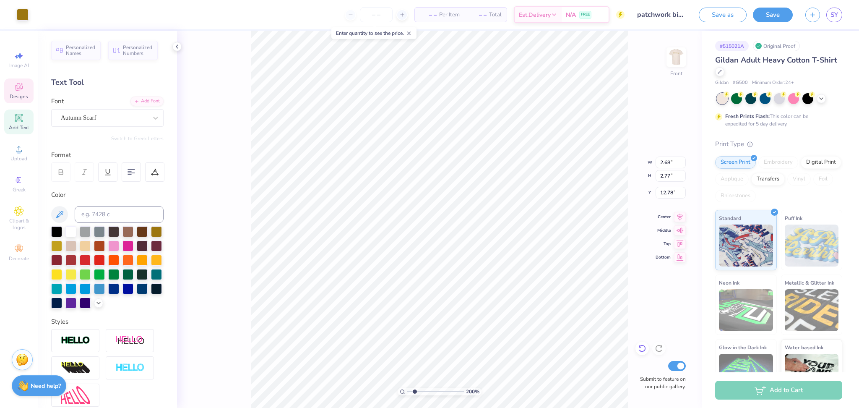
type input "2.77"
type input "14.99"
type input "1.99853995401781"
type input "3.09"
type input "3.19"
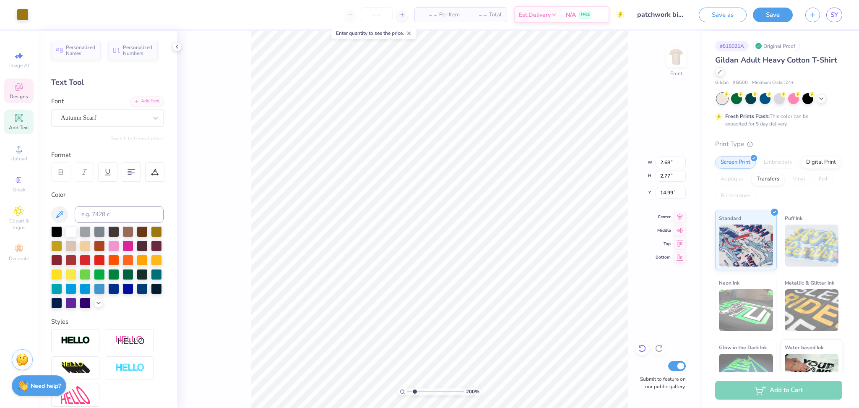
type input "14.57"
type input "1.99853995401781"
type input "1.79"
type input "0.98"
type input "16.86"
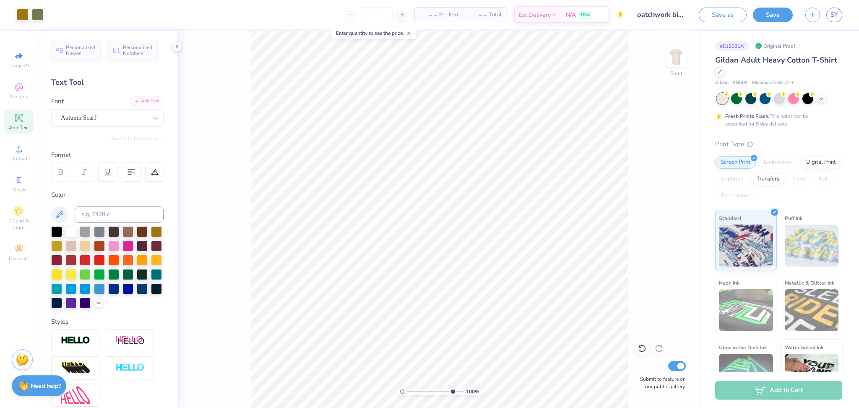
click at [451, 390] on input "range" at bounding box center [435, 391] width 57 height 8
drag, startPoint x: 411, startPoint y: 391, endPoint x: 326, endPoint y: 396, distance: 85.3
click at [407, 395] on input "range" at bounding box center [435, 391] width 57 height 8
type input "1.26606874475309"
type input "3.09"
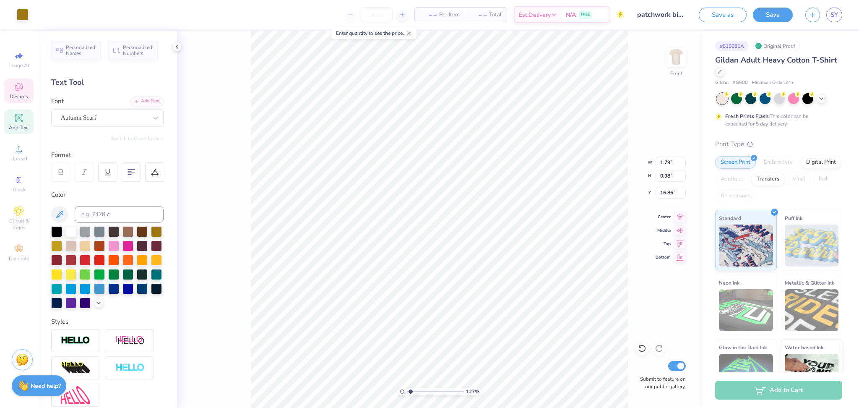
type input "3.19"
type input "14.57"
type input "1.26606874475309"
type input "1.30"
type input "1.28"
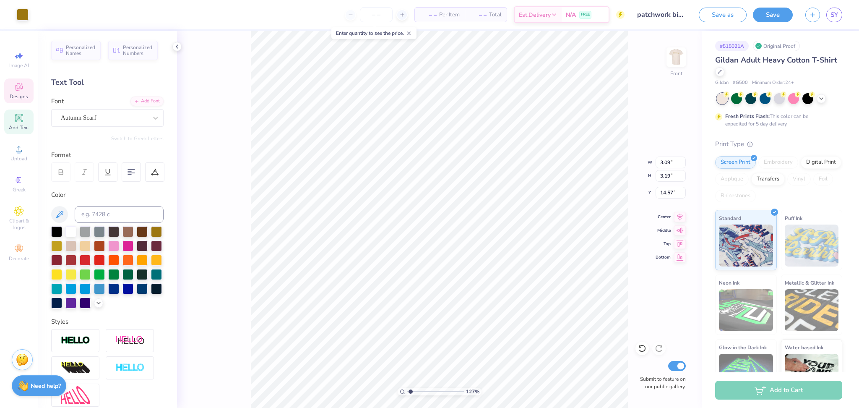
type input "13.47"
type input "1.26606874475309"
type input "13.24"
click at [643, 348] on icon at bounding box center [642, 348] width 8 height 8
type input "1.26606874475309"
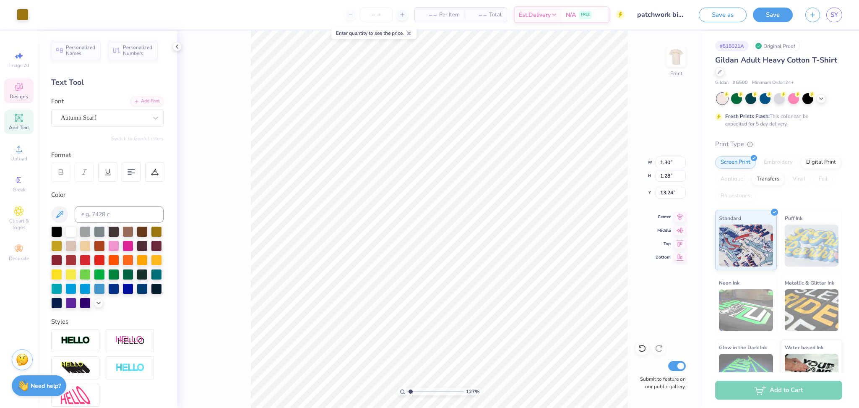
type input "13.47"
type input "1.26606874475309"
type input "2.79"
type input "2.30"
type input "11.95"
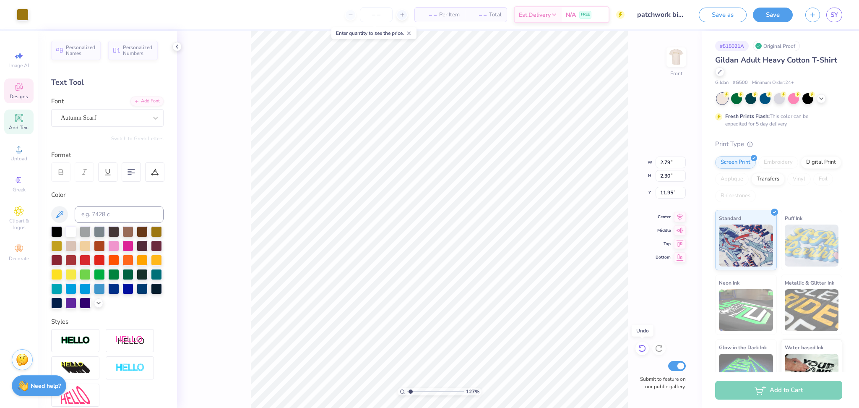
click at [641, 346] on icon at bounding box center [642, 348] width 8 height 8
type input "1.26606874475309"
type input "1.30"
type input "1.28"
type input "13.47"
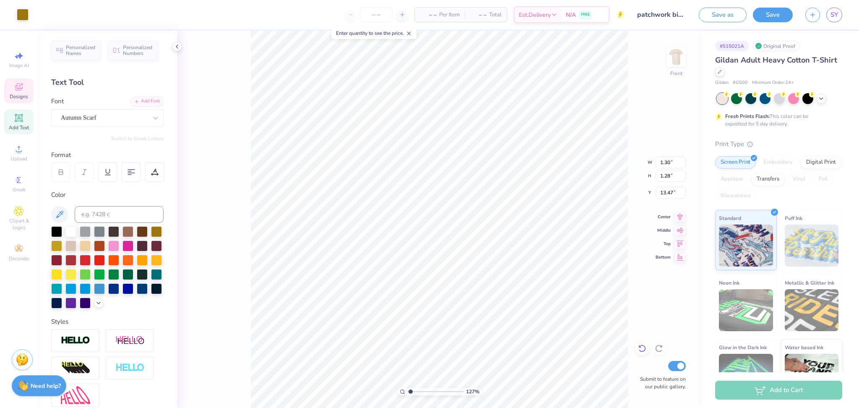
type input "1.26606874475309"
type input "13.24"
type input "1.26606874475309"
type input "2.40"
type input "5.02"
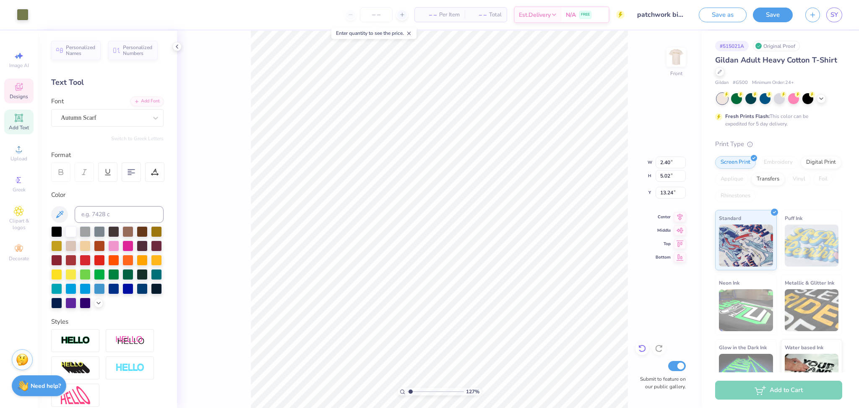
type input "12.78"
click at [19, 10] on div at bounding box center [23, 14] width 12 height 12
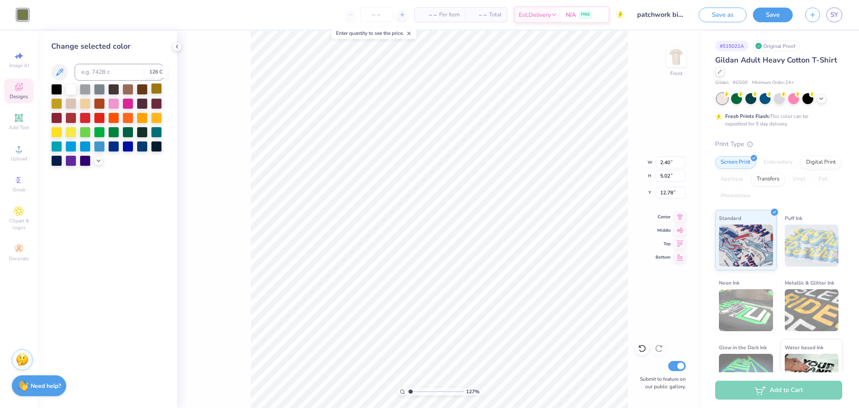
click at [160, 93] on div at bounding box center [156, 88] width 11 height 11
type input "1.26606874475309"
type input "7.00"
type input "9.32"
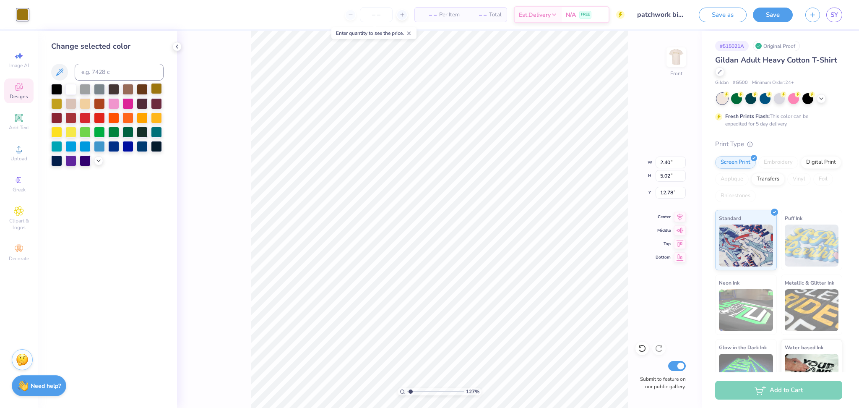
type input "3.31"
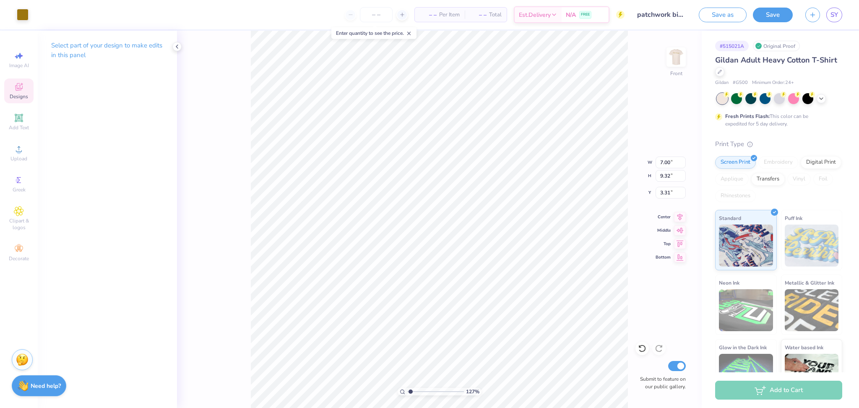
type input "1.26606874475309"
type input "7.62"
type input "10.15"
type input "1.26606874475309"
type input "2.79"
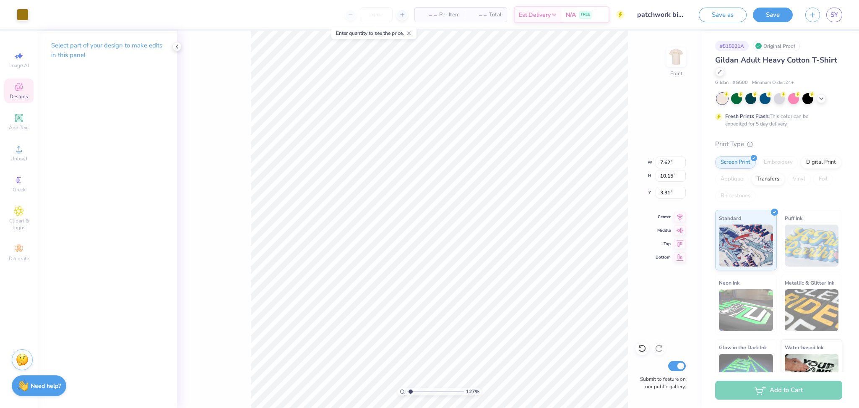
type input "2.30"
type input "11.95"
type input "1.26606874475309"
type input "7.80"
type input "10.38"
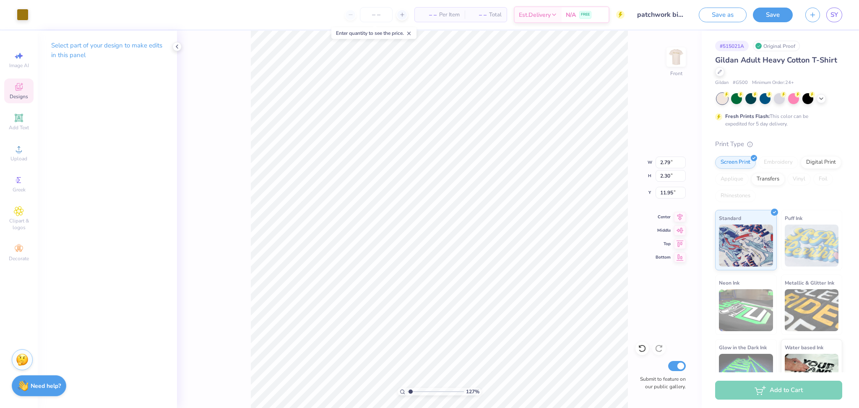
type input "3.31"
type input "1.26606874475309"
type input "7.61"
type input "10.13"
type input "1.26606874475309"
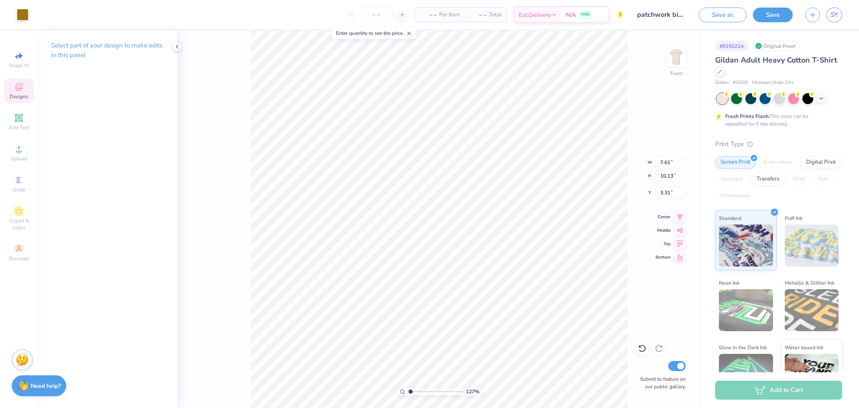
type input "1.30"
type input "1.28"
type input "13.24"
type input "1.26606874475309"
type input "7.61"
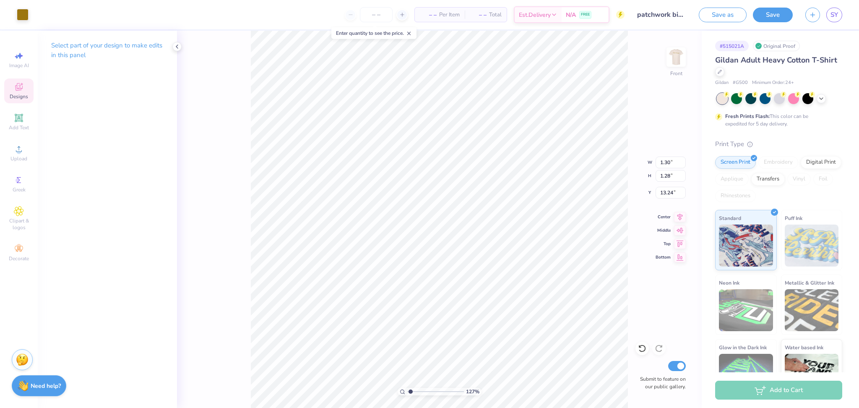
type input "10.13"
type input "3.31"
type input "1.26606874475309"
type input "2.79"
type input "2.30"
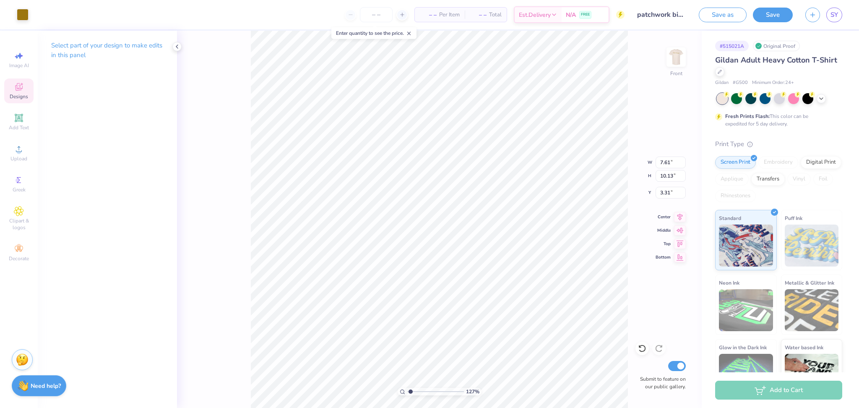
type input "11.95"
type input "1.26606874475309"
type input "1.19"
type input "3.28"
type input "14.52"
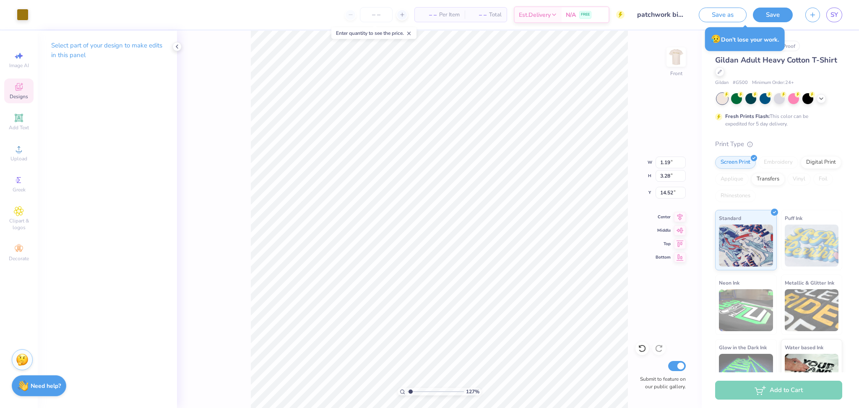
type input "1.26606874475309"
type input "1.12"
type input "3.10"
type input "14.70"
type input "1.26606874475309"
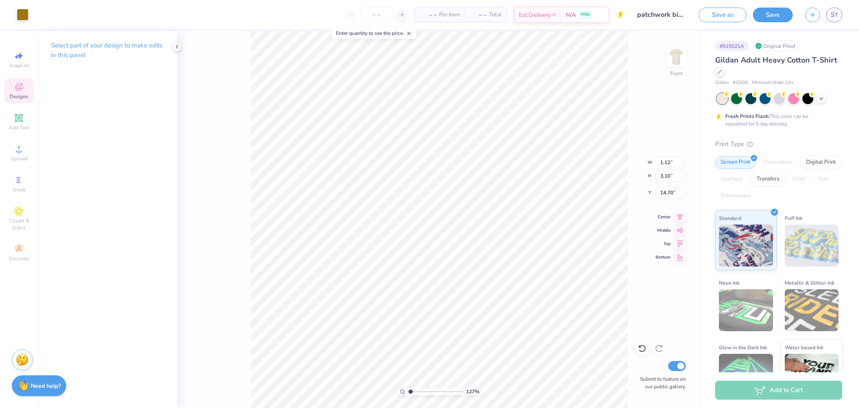
type input "7.61"
type input "10.13"
type input "3.31"
type input "1.26606874475309"
type input "2.12"
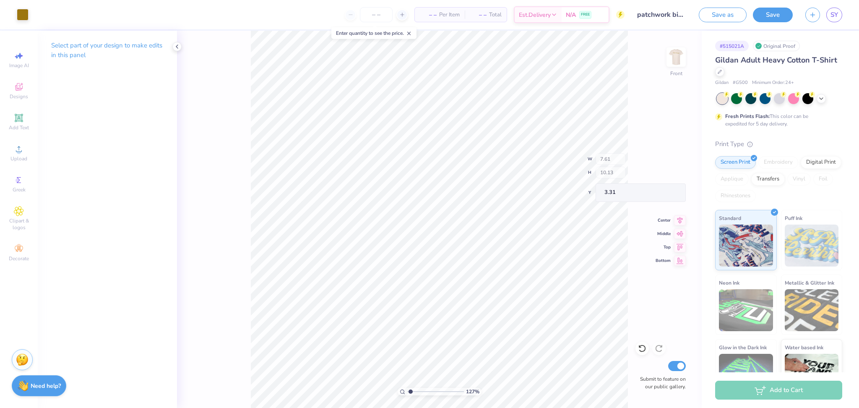
type input "3.01"
type input "7.04"
type input "1.35661572818145"
type input "7.89"
type input "10.13"
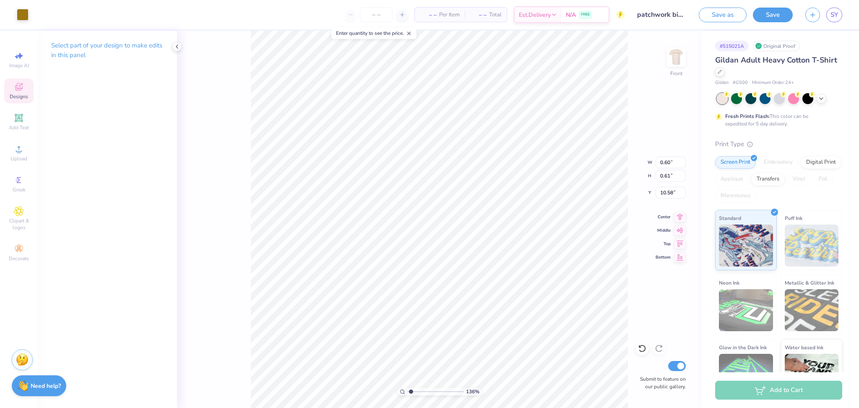
type input "3.31"
type input "1.35661572818145"
type input "0.60"
type input "0.61"
type input "10.58"
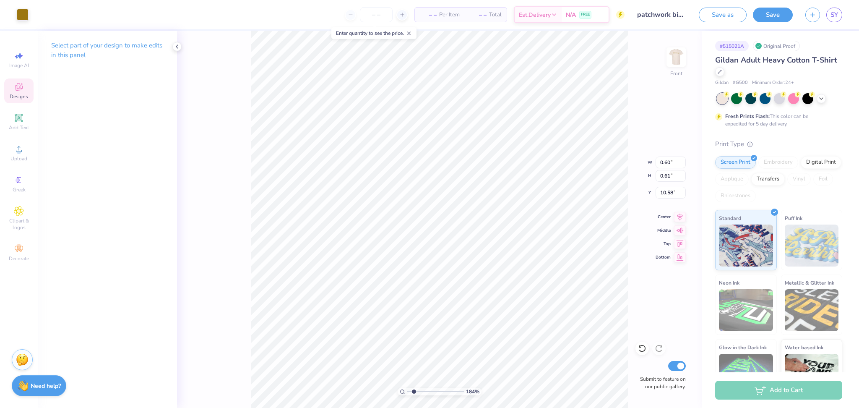
type input "1.83667479192775"
type input "7.89"
type input "10.13"
type input "3.31"
type input "1.83667479192775"
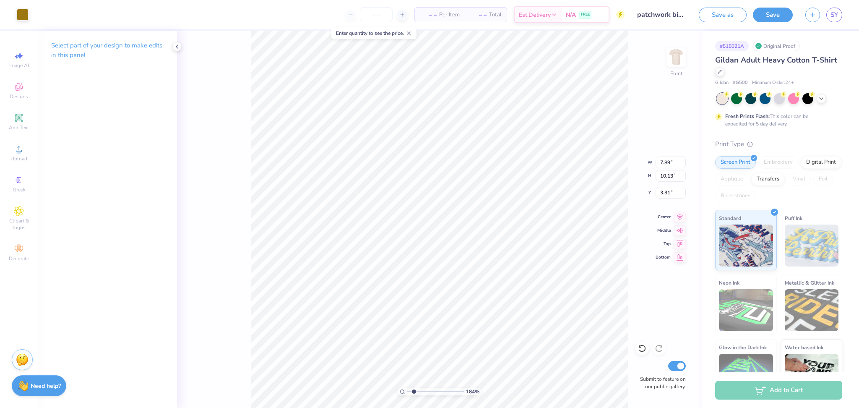
type input "0.60"
type input "0.61"
type input "10.58"
type input "1.83667479192775"
type input "7.89"
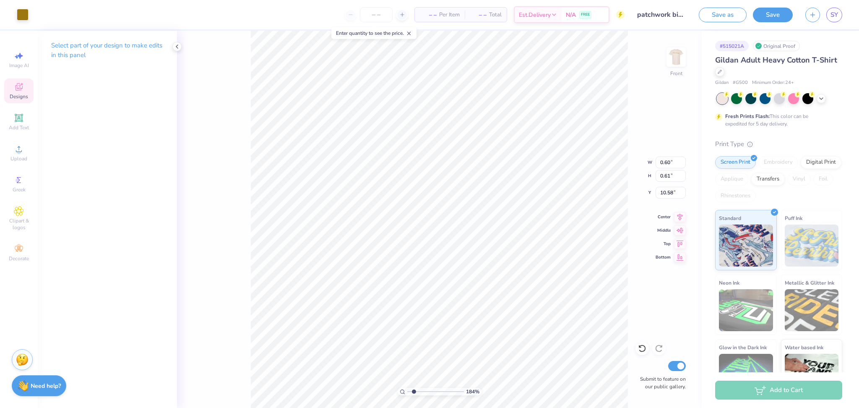
type input "10.13"
type input "3.31"
type input "1.83667479192775"
type input "0.60"
type input "0.61"
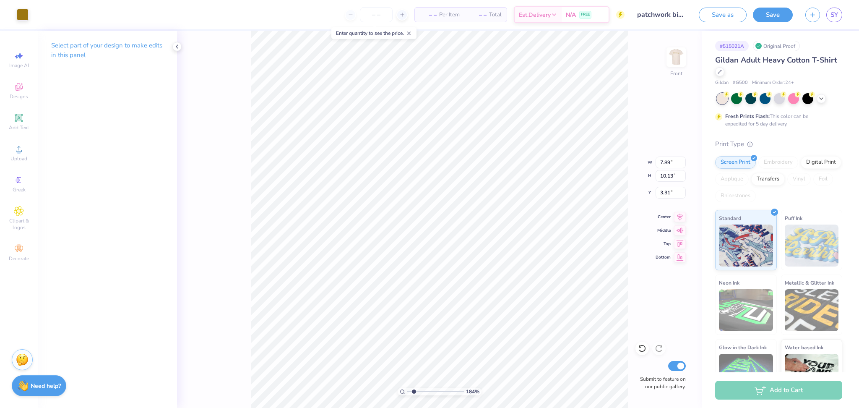
type input "10.58"
type input "1.83667479192775"
type input "7.61"
type input "10.13"
type input "3.31"
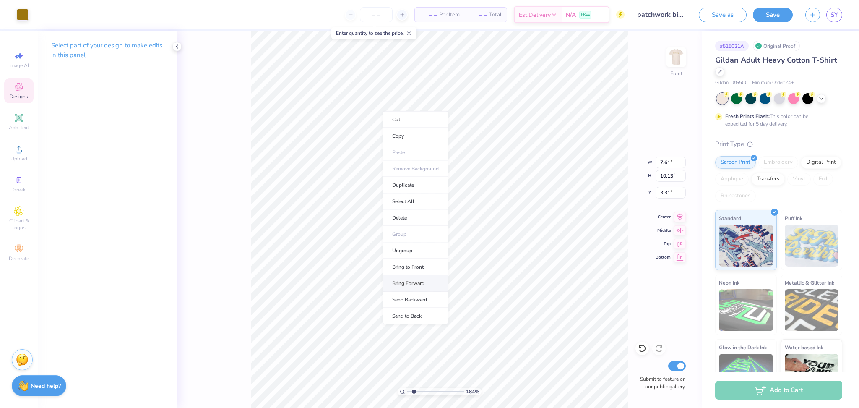
type input "1"
click at [420, 319] on li "Send to Back" at bounding box center [415, 316] width 66 height 16
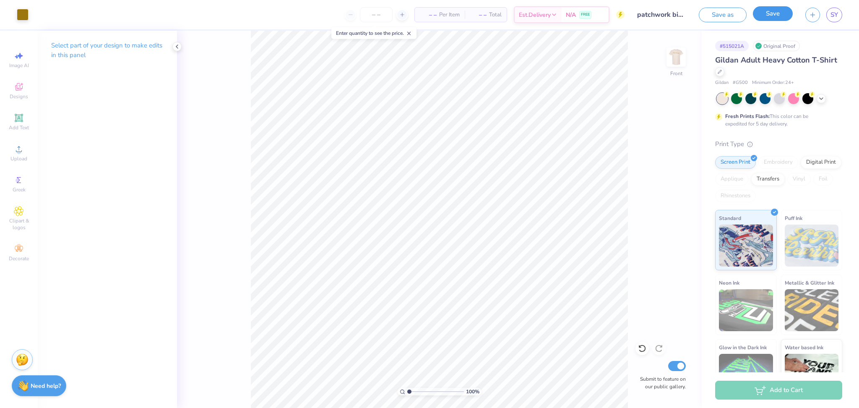
click at [779, 15] on button "Save" at bounding box center [773, 13] width 40 height 15
click at [777, 12] on div "Save" at bounding box center [773, 15] width 40 height 15
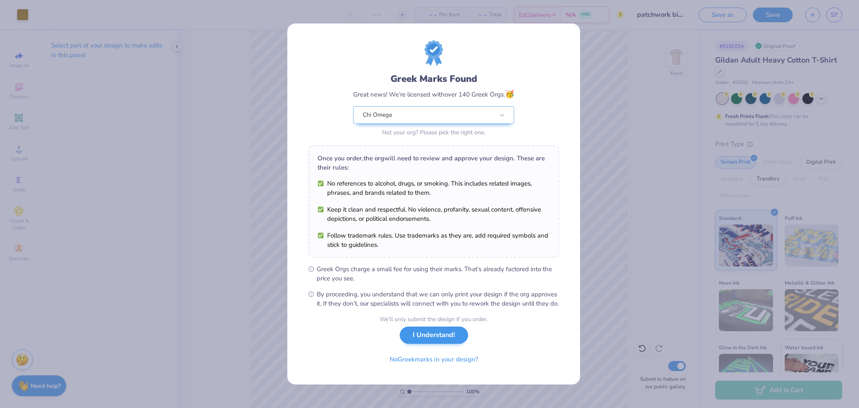
click at [418, 348] on div "We’ll only submit the design if you order. I Understand! No Greek marks in your…" at bounding box center [433, 340] width 108 height 53
click at [431, 343] on button "I Understand!" at bounding box center [434, 334] width 68 height 17
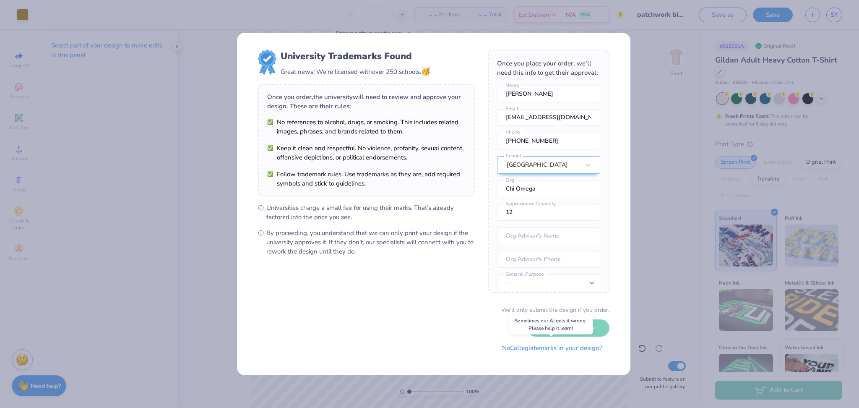
click at [511, 346] on button "No Collegiate marks in your design?" at bounding box center [552, 347] width 114 height 17
